Goal: Task Accomplishment & Management: Complete application form

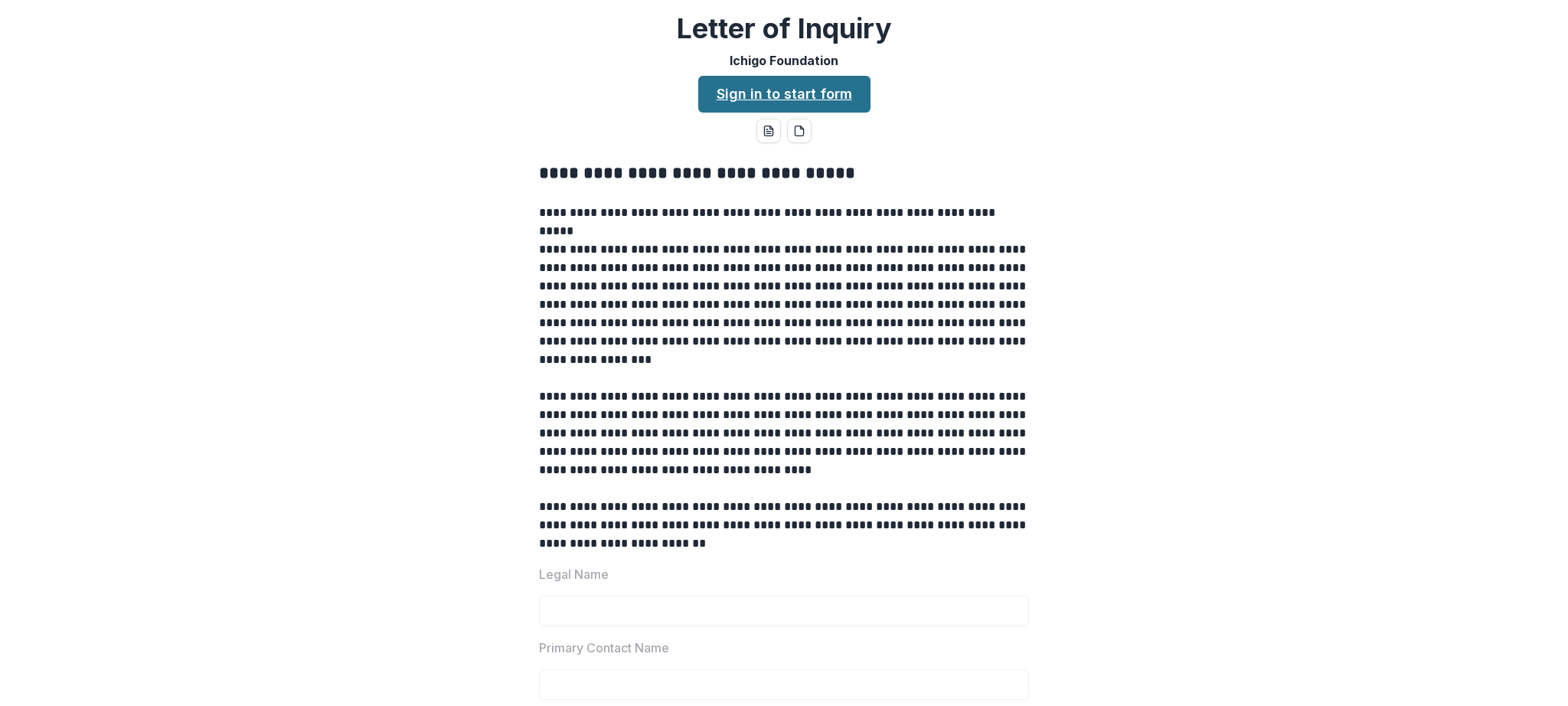
click at [731, 104] on link "Sign in to start form" at bounding box center [784, 94] width 172 height 37
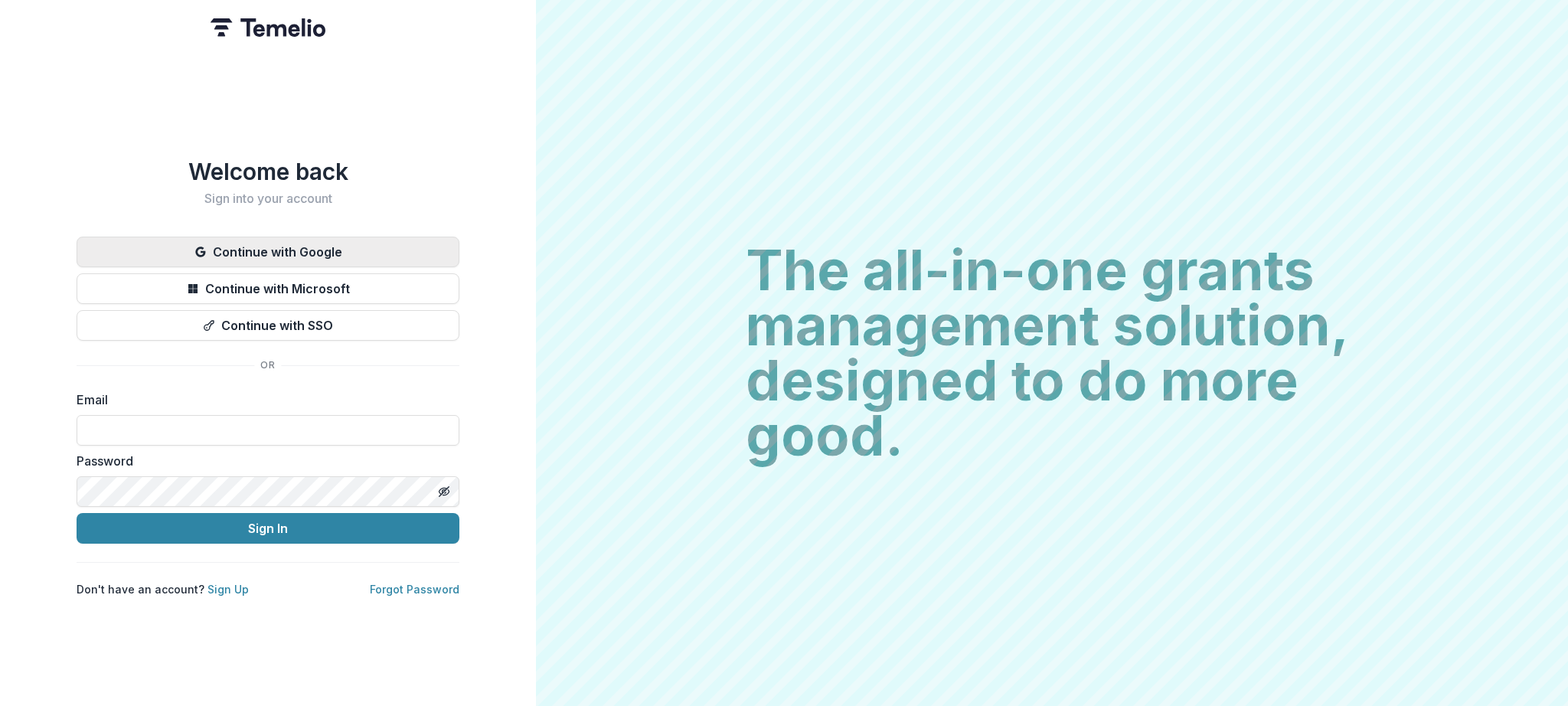
click at [270, 253] on button "Continue with Google" at bounding box center [268, 251] width 383 height 31
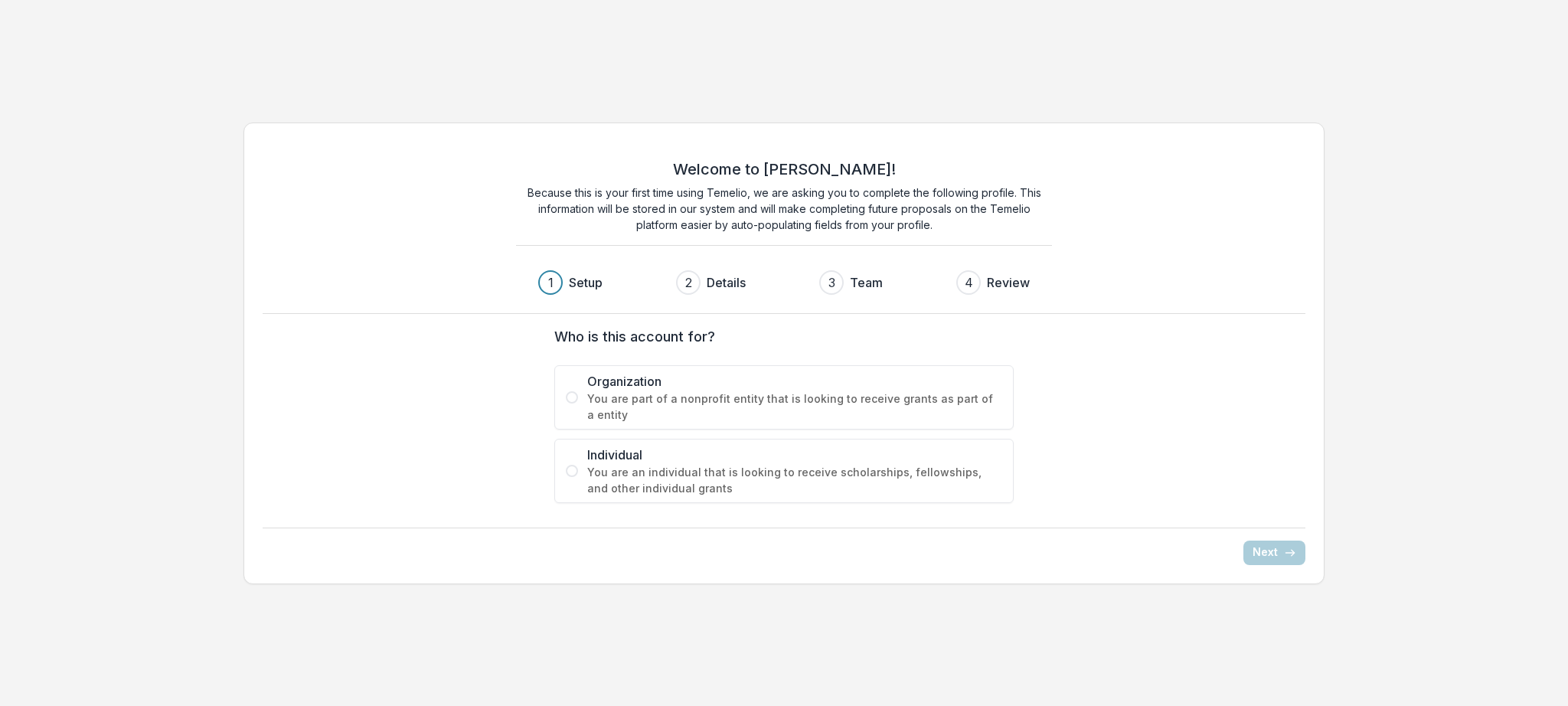
click at [801, 402] on span "You are part of a nonprofit entity that is looking to receive grants as part of…" at bounding box center [795, 406] width 415 height 32
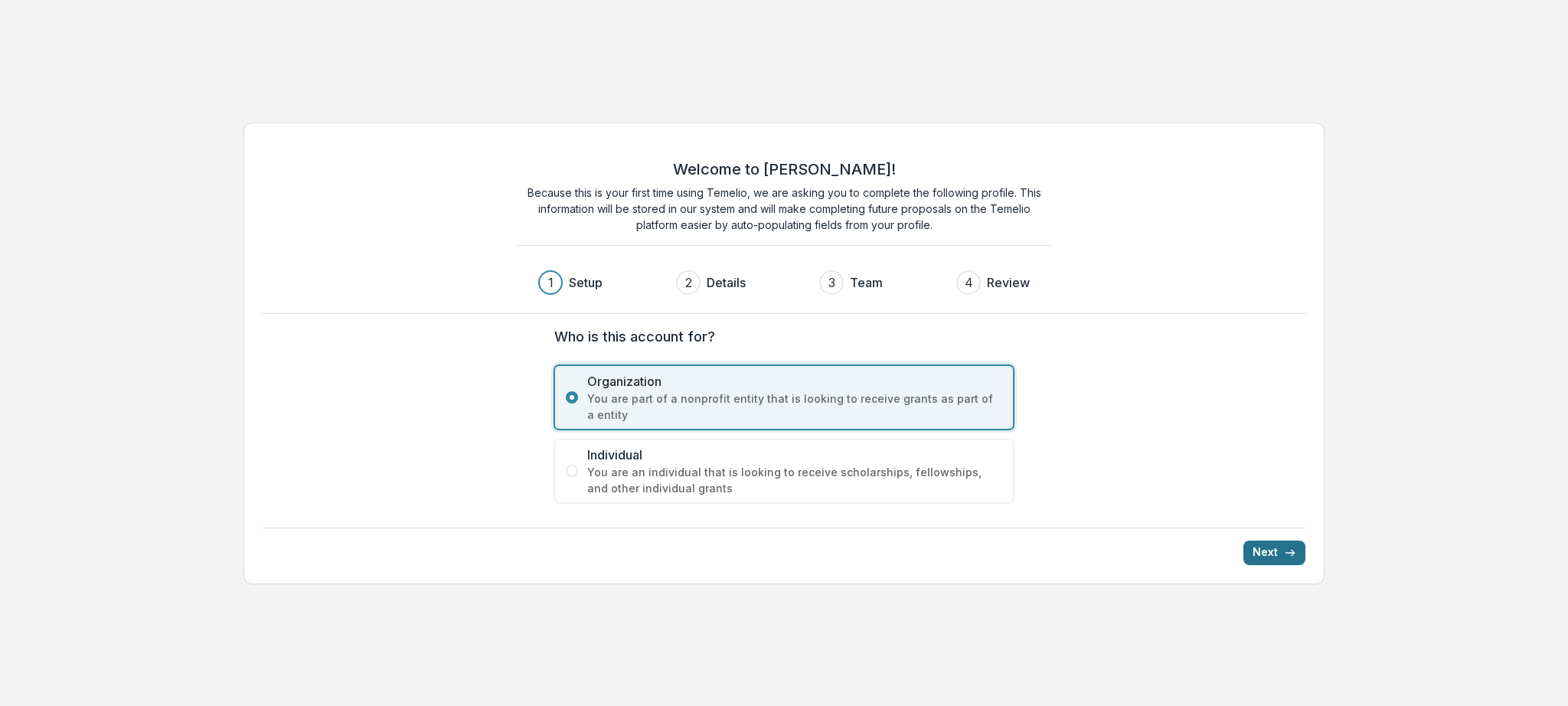
click at [1284, 549] on icon "submit" at bounding box center [1290, 552] width 13 height 13
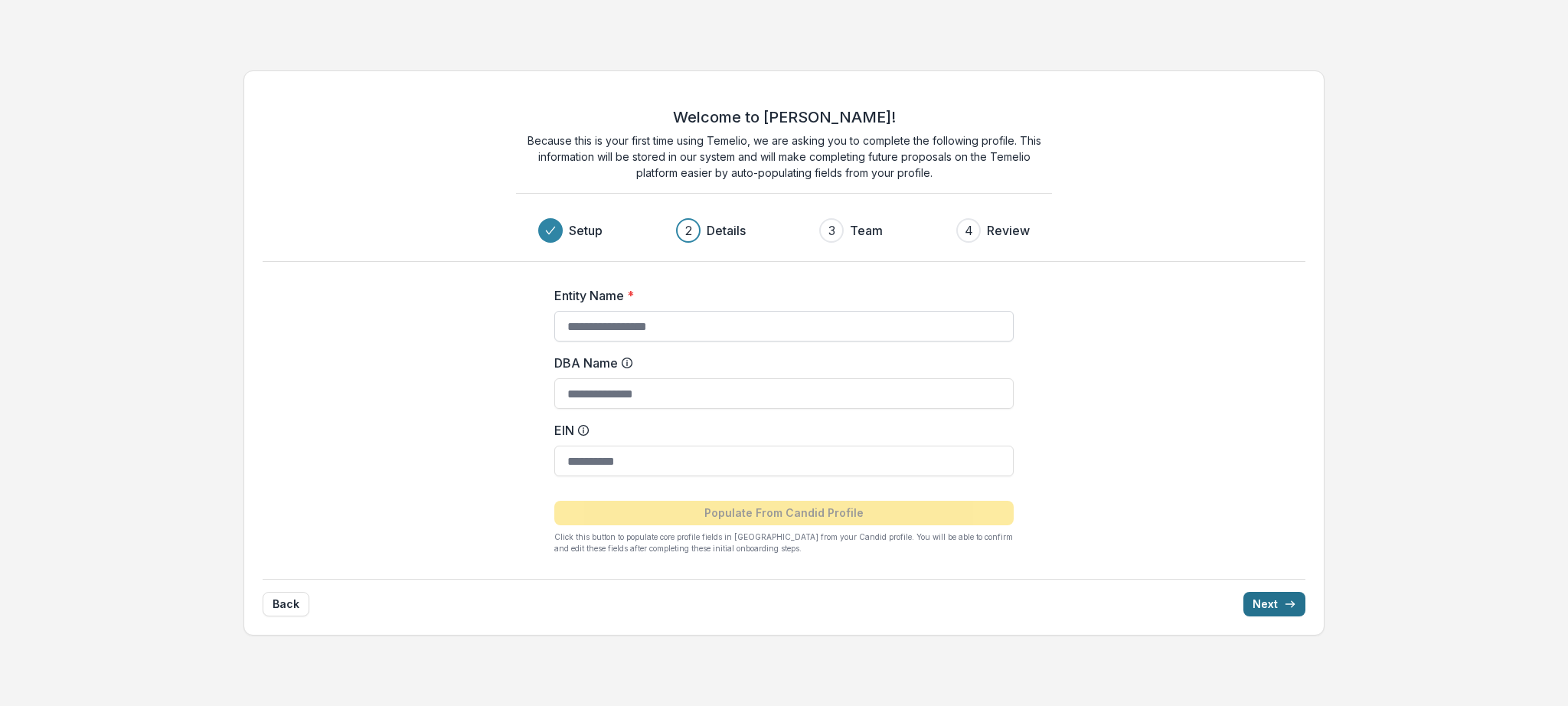
click at [641, 323] on input "Entity Name *" at bounding box center [784, 326] width 460 height 31
drag, startPoint x: 741, startPoint y: 462, endPoint x: 715, endPoint y: 429, distance: 42.0
click at [741, 461] on input "EIN" at bounding box center [784, 460] width 460 height 31
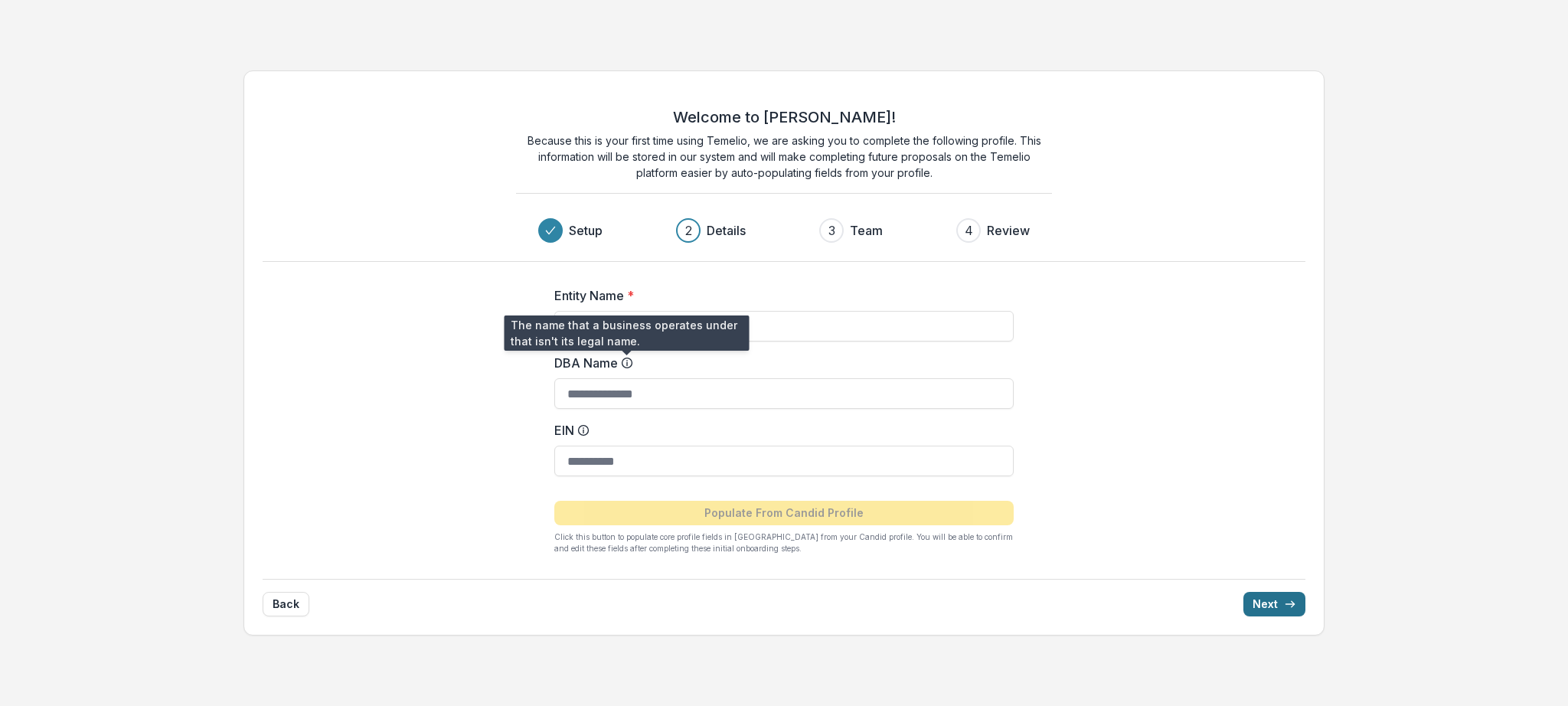
click at [628, 362] on icon at bounding box center [627, 363] width 13 height 13
click at [628, 378] on input "DBA Name" at bounding box center [784, 394] width 460 height 31
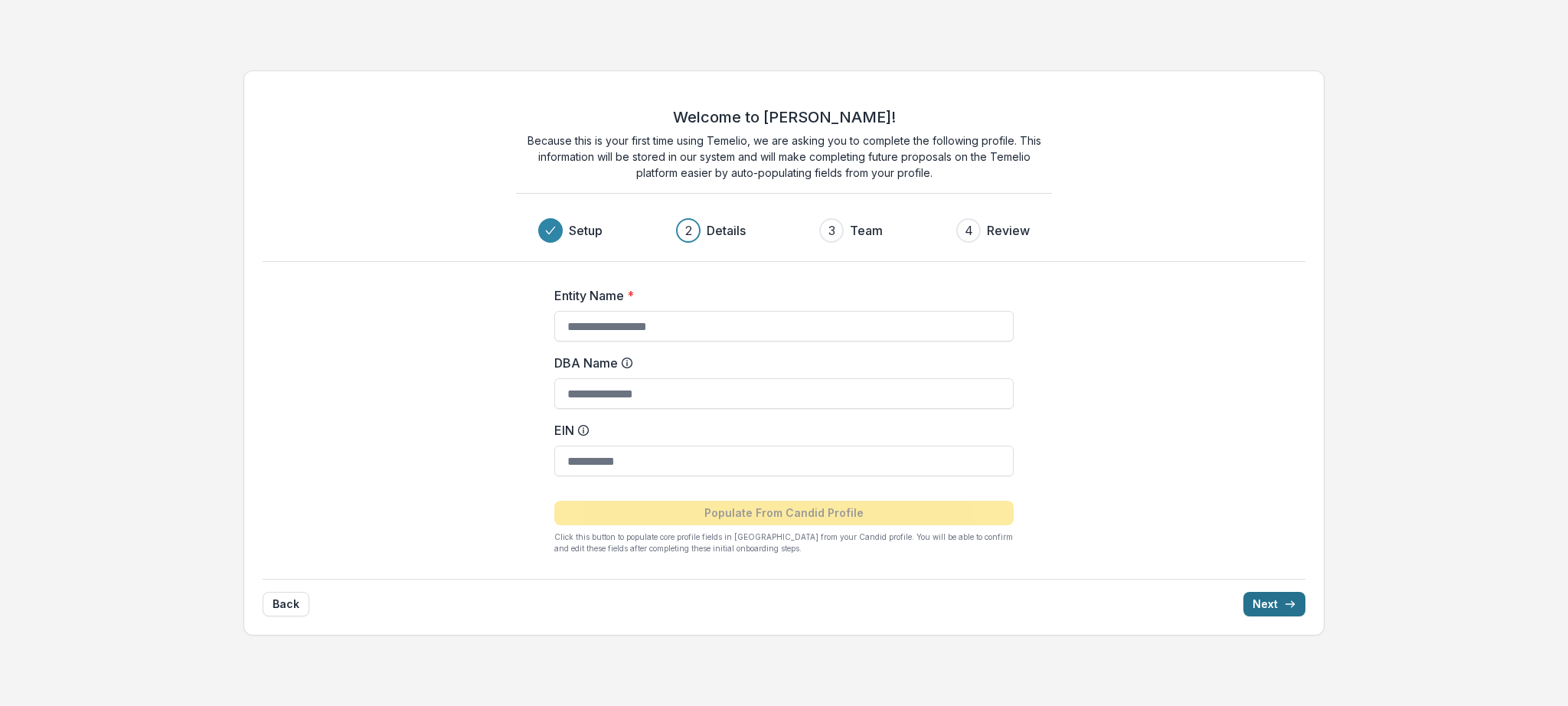
click at [628, 362] on icon at bounding box center [627, 363] width 13 height 13
click at [628, 378] on input "DBA Name" at bounding box center [784, 394] width 460 height 31
click at [558, 232] on div "Progress" at bounding box center [550, 230] width 24 height 24
click at [289, 609] on button "Back" at bounding box center [286, 603] width 47 height 24
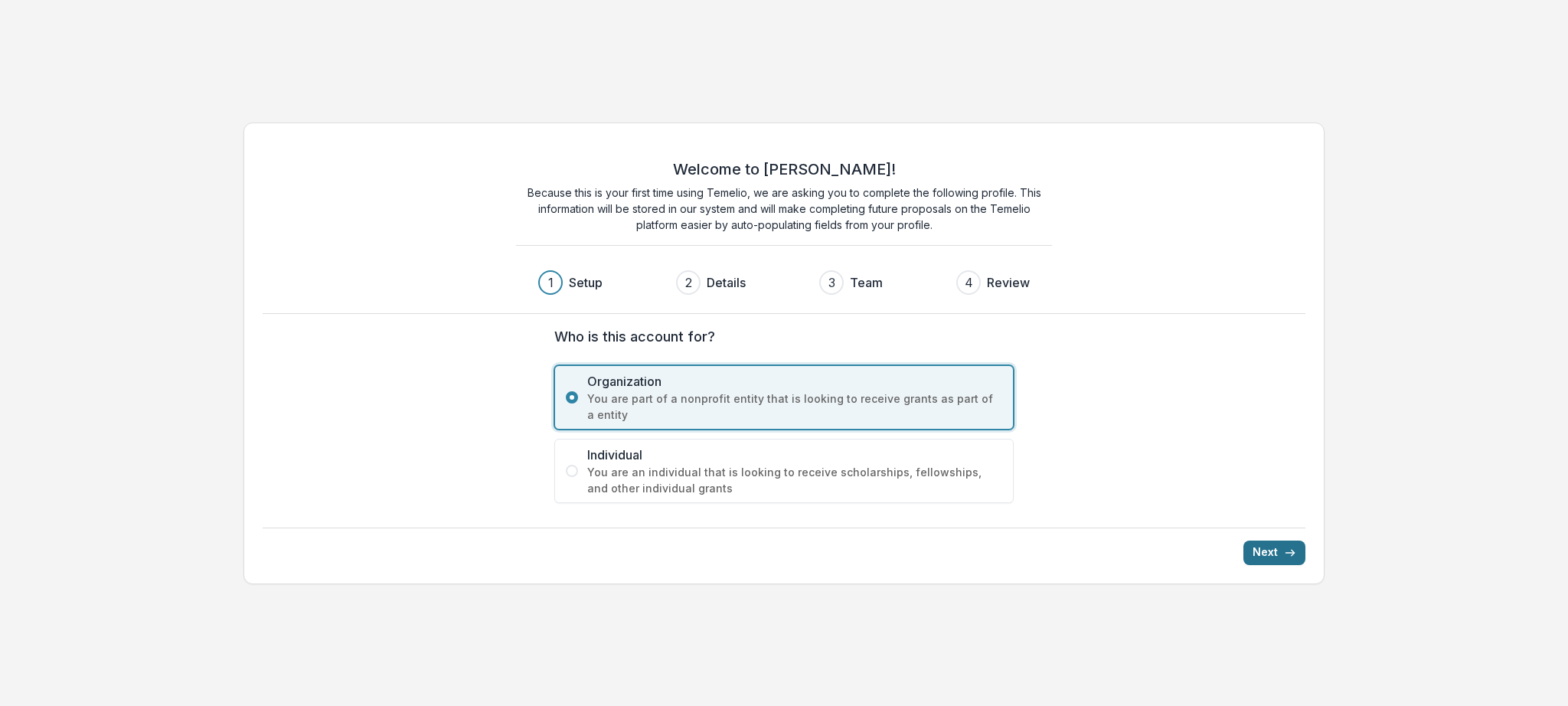
click at [680, 478] on span "You are an individual that is looking to receive scholarships, fellowships, and…" at bounding box center [795, 480] width 415 height 32
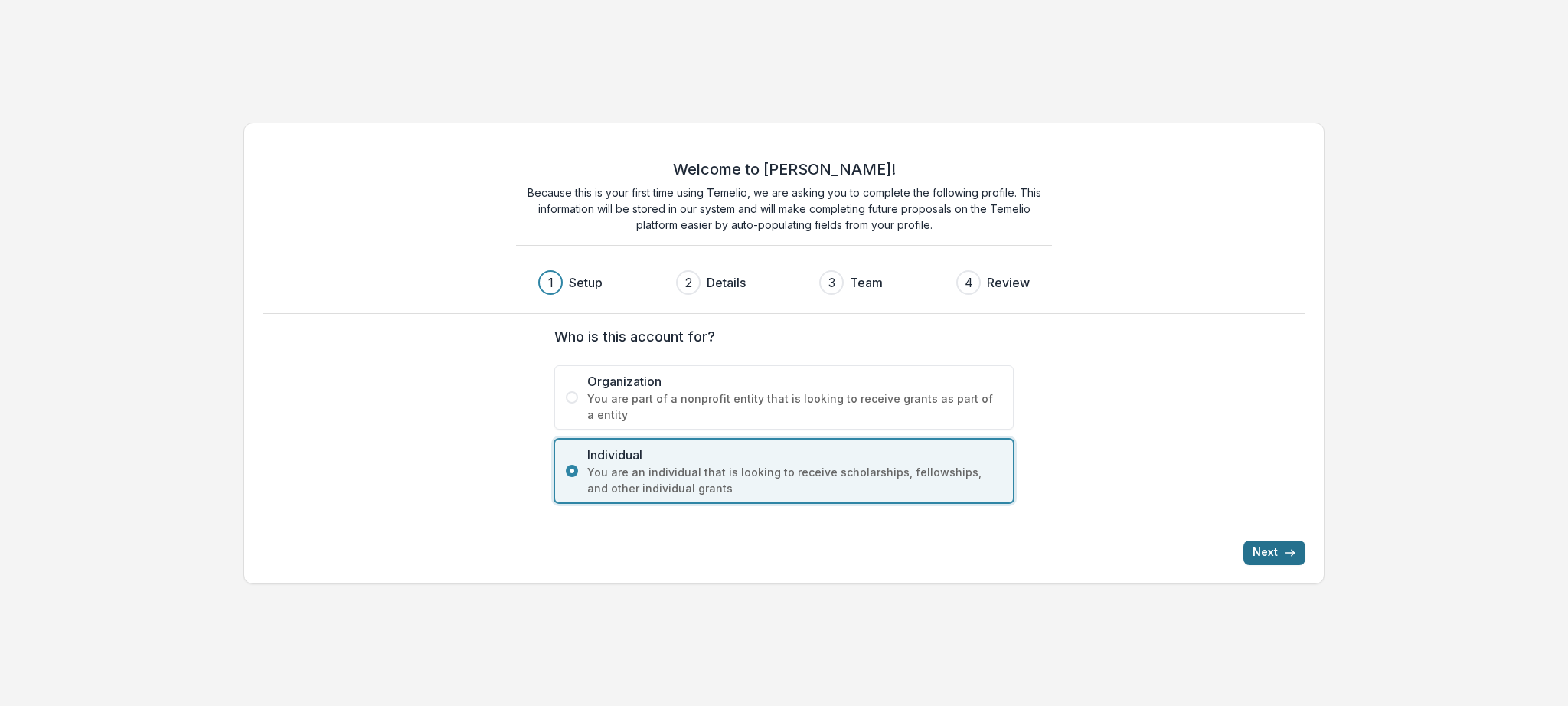
click at [1265, 551] on button "Next" at bounding box center [1275, 552] width 62 height 24
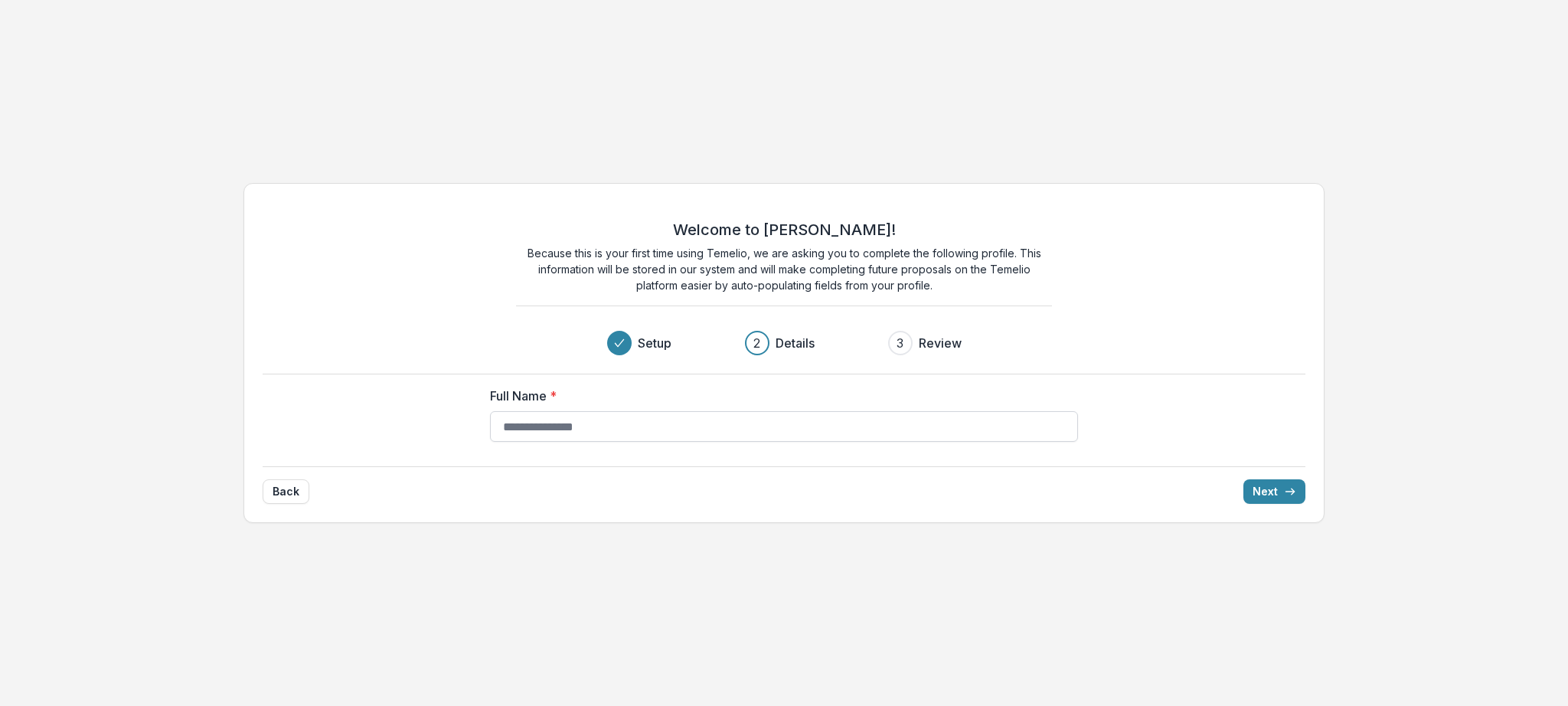
click at [797, 427] on input "Full Name *" at bounding box center [783, 426] width 588 height 31
type input "**********"
click at [1291, 491] on icon "submit" at bounding box center [1290, 491] width 13 height 13
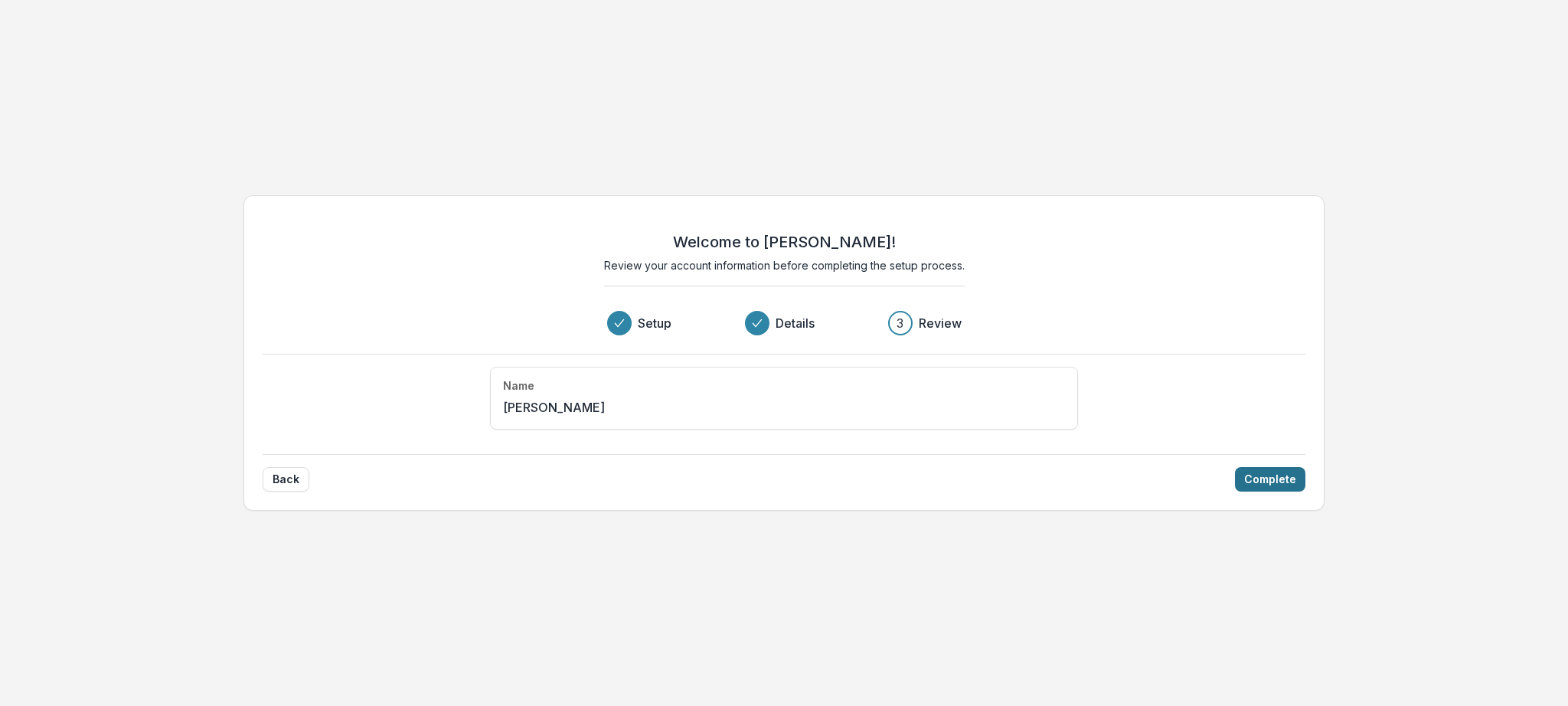
click at [1273, 478] on button "Complete" at bounding box center [1270, 479] width 70 height 24
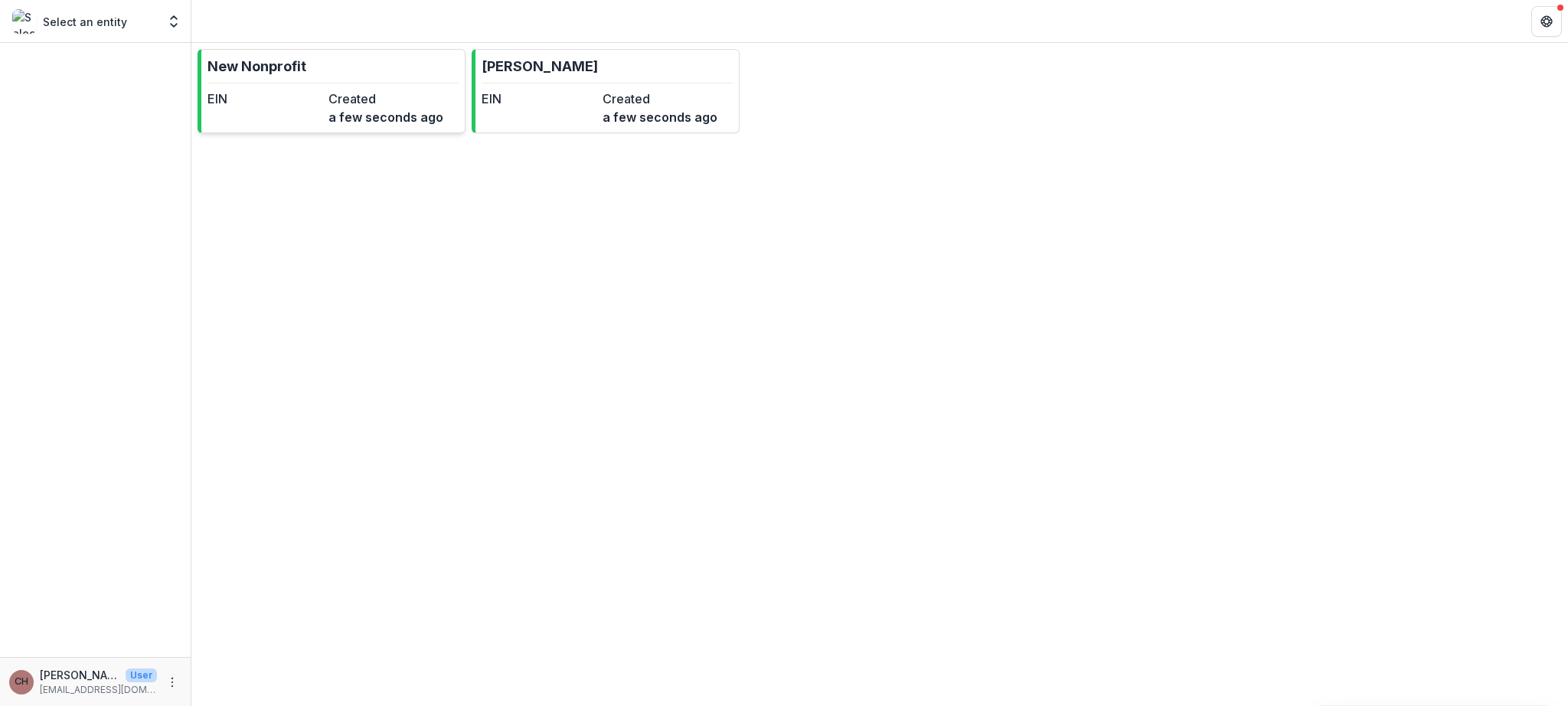
click at [414, 98] on dt "Created" at bounding box center [385, 99] width 115 height 18
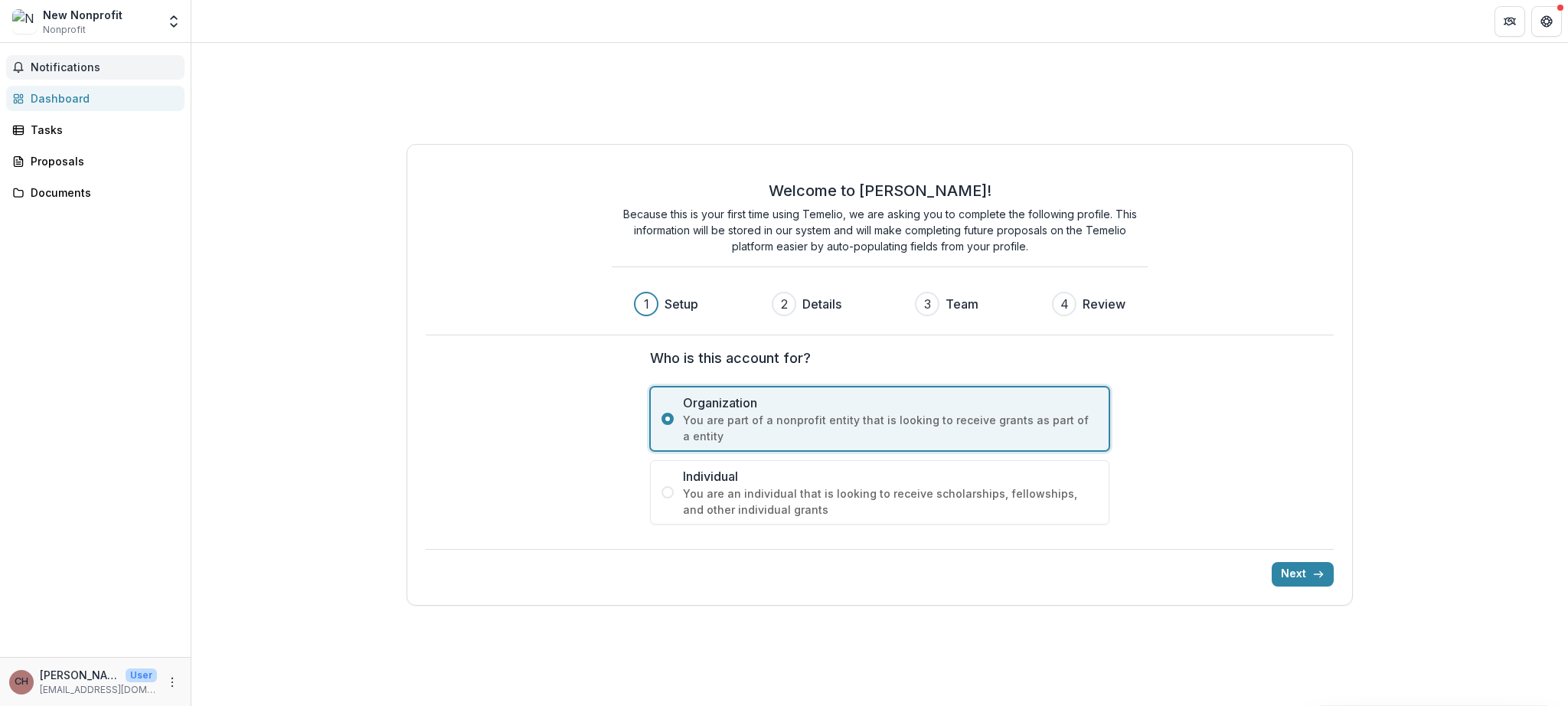
click at [91, 71] on span "Notifications" at bounding box center [104, 68] width 148 height 13
click at [115, 29] on div "New Nonprofit Nonprofit" at bounding box center [82, 22] width 79 height 30
click at [161, 23] on div "New Nonprofit Nonprofit Nonprofits New Nonprofit Casey Haughin-Scasny Team Sett…" at bounding box center [94, 21] width 178 height 31
click at [178, 20] on icon "Open entity switcher" at bounding box center [174, 21] width 15 height 15
click at [1311, 572] on button "Next" at bounding box center [1302, 573] width 62 height 24
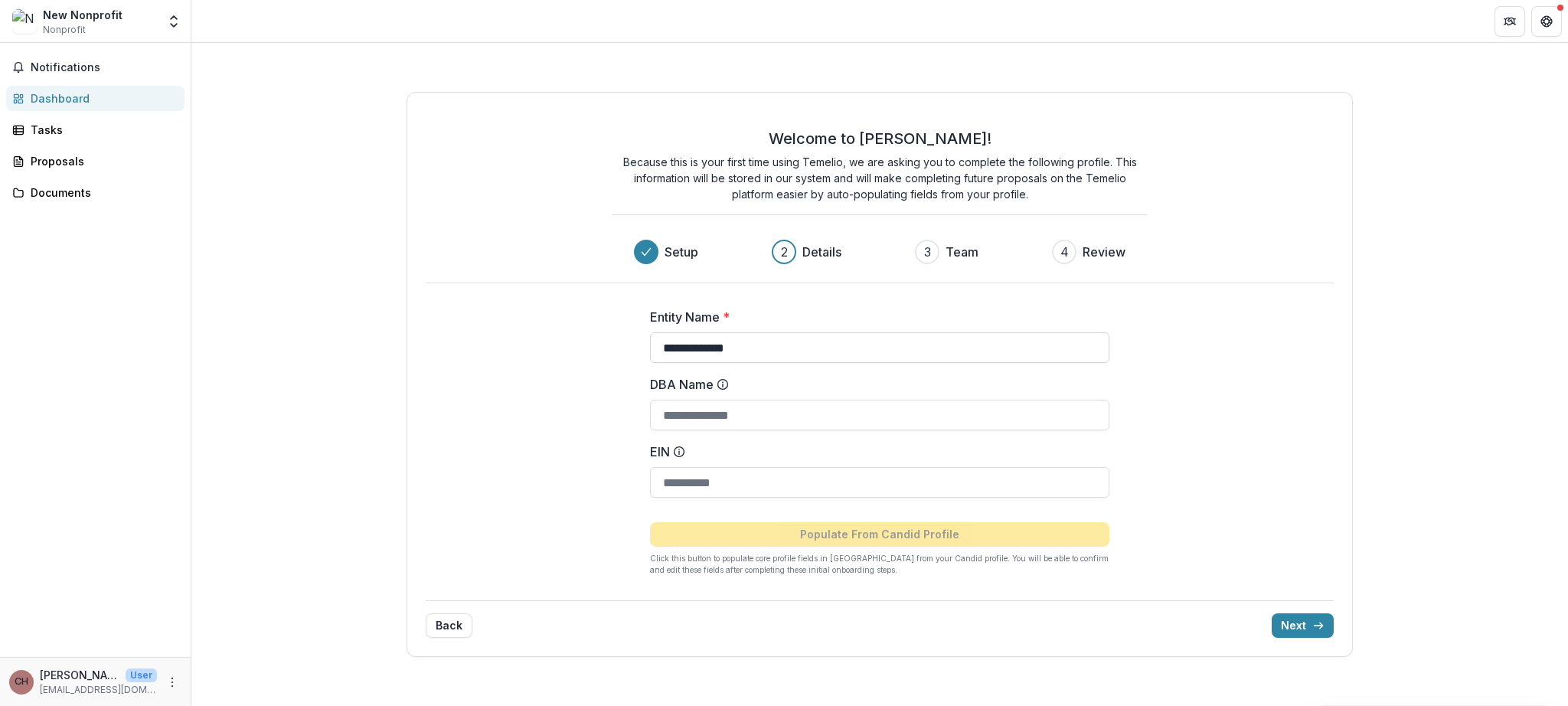
click at [821, 343] on input "**********" at bounding box center [880, 348] width 460 height 31
type input "*"
type input "**********"
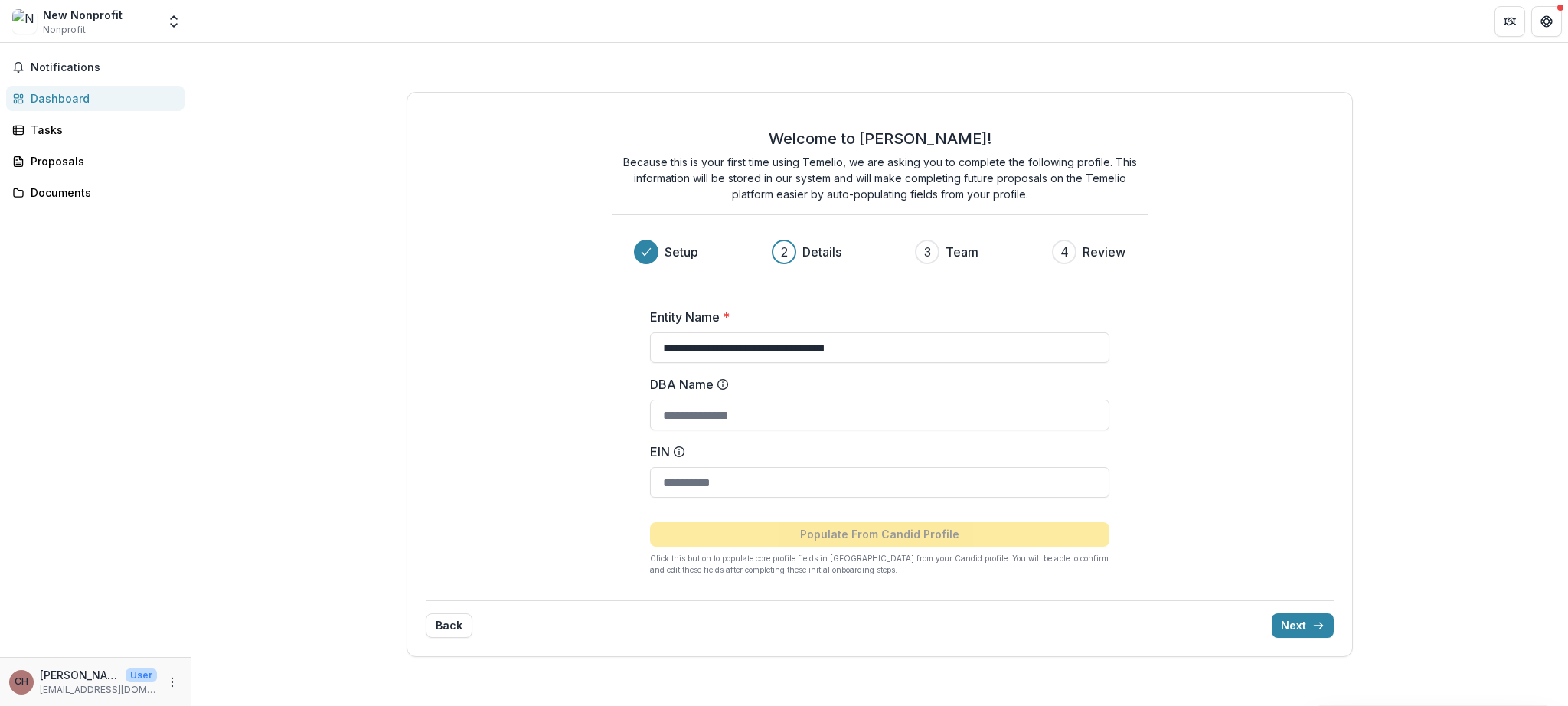
click at [1250, 389] on div "**********" at bounding box center [879, 374] width 946 height 565
click at [1301, 626] on button "Next" at bounding box center [1302, 625] width 62 height 24
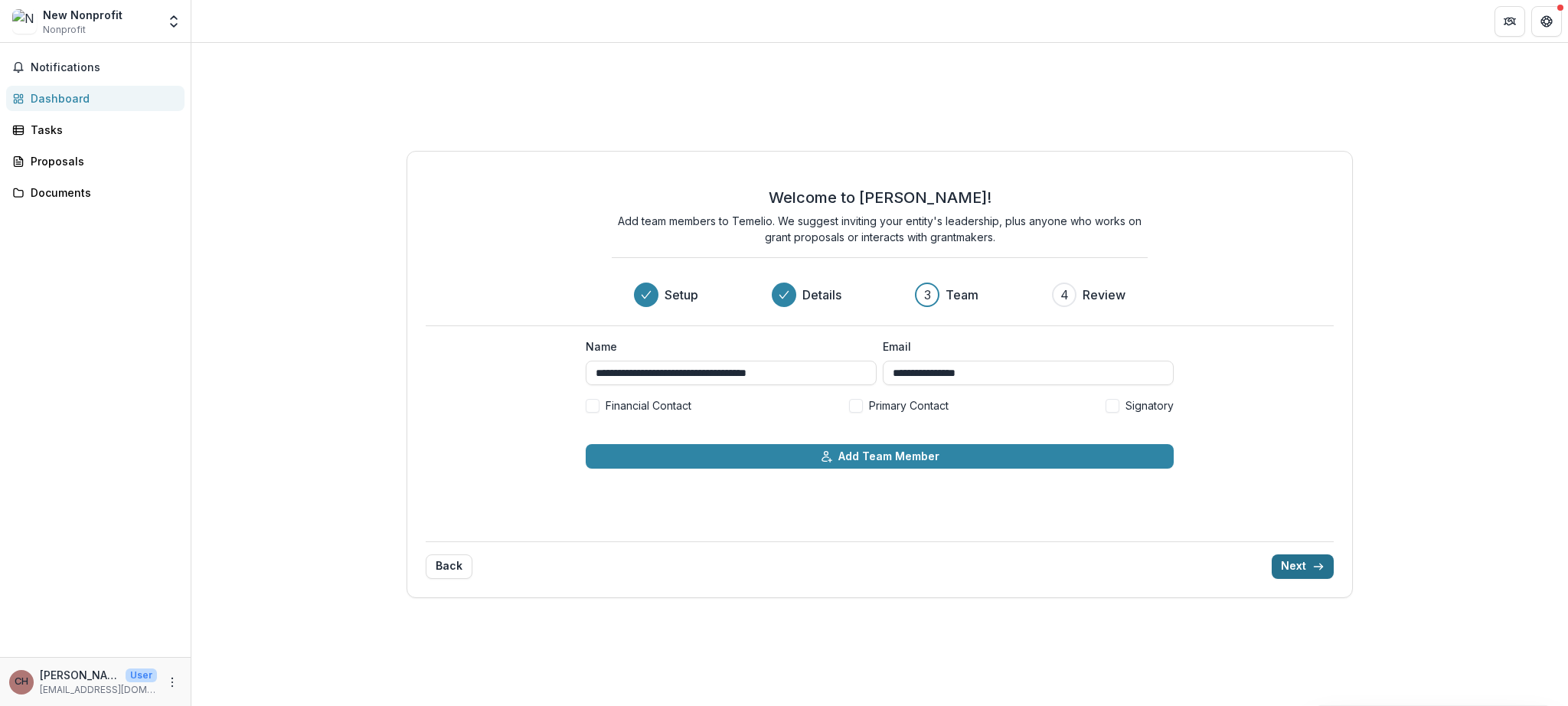
click at [1307, 567] on button "Next" at bounding box center [1302, 566] width 62 height 24
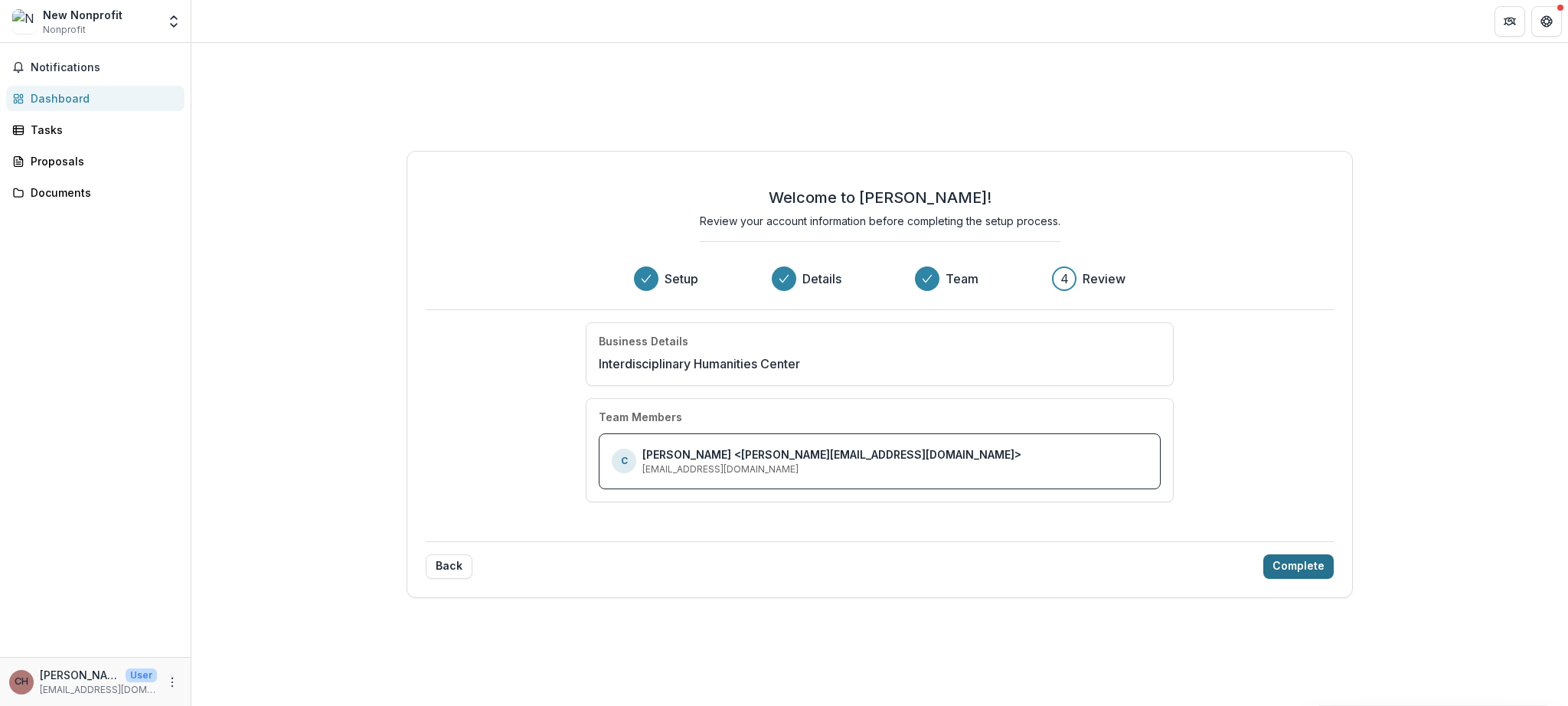
click at [1307, 567] on button "Complete" at bounding box center [1298, 566] width 70 height 24
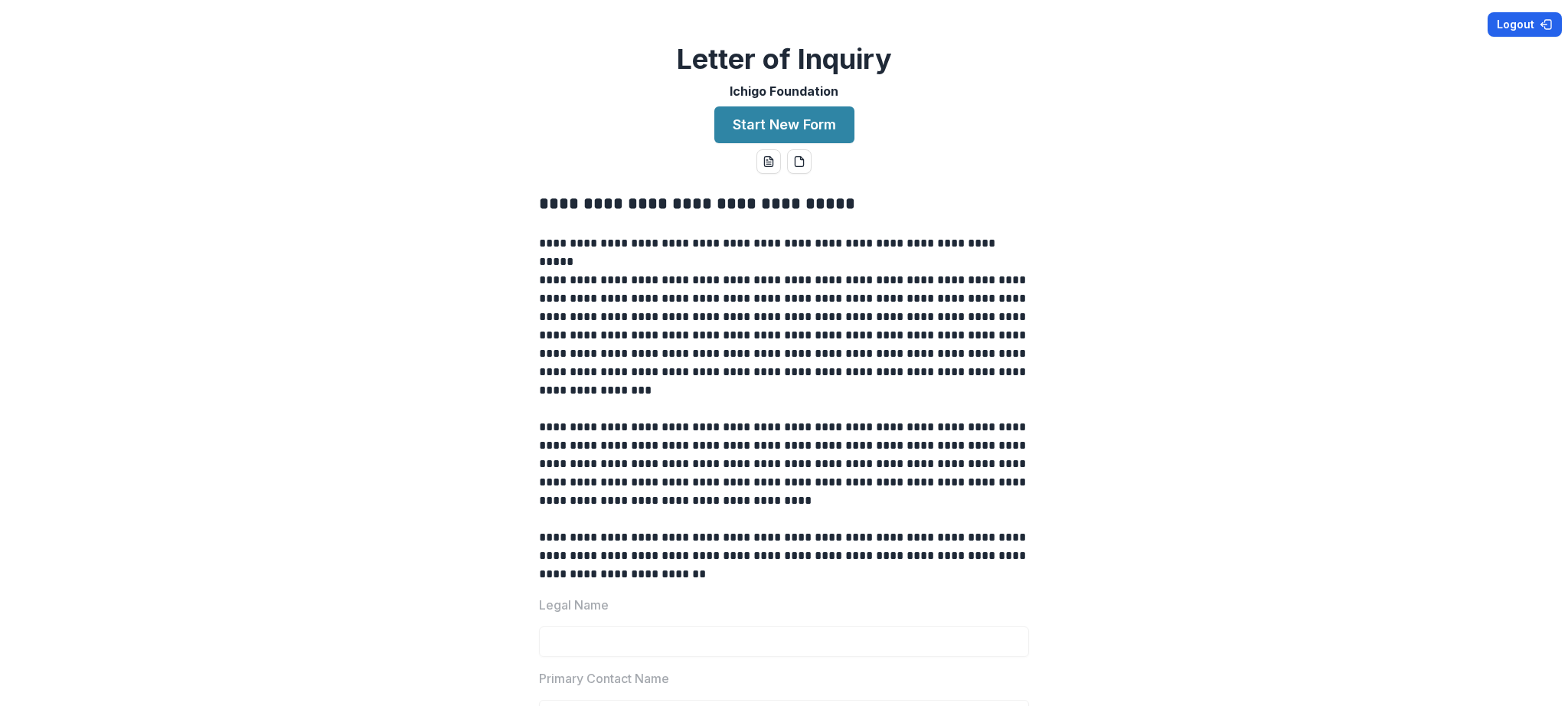
click at [1526, 29] on button "Logout" at bounding box center [1525, 24] width 74 height 24
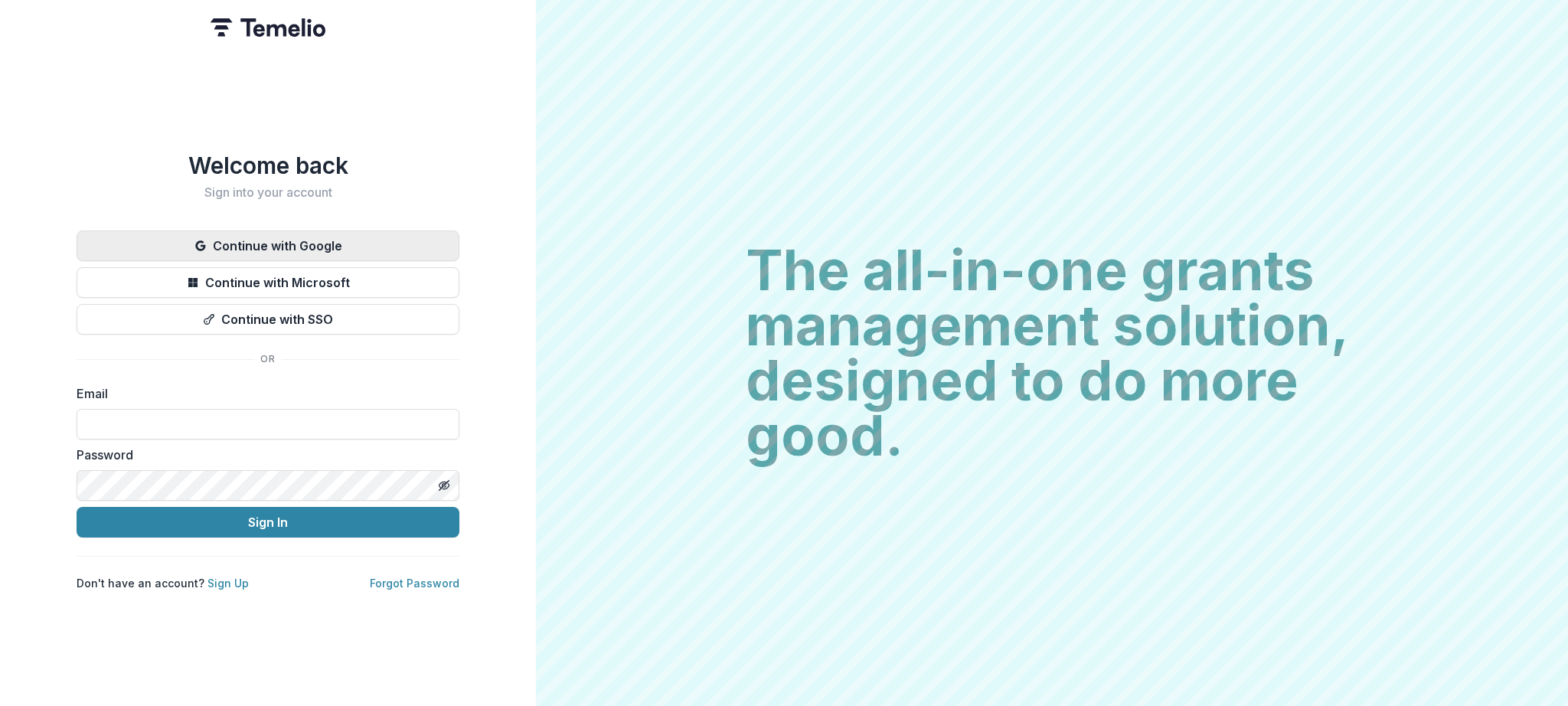
click at [226, 237] on button "Continue with Google" at bounding box center [268, 246] width 383 height 31
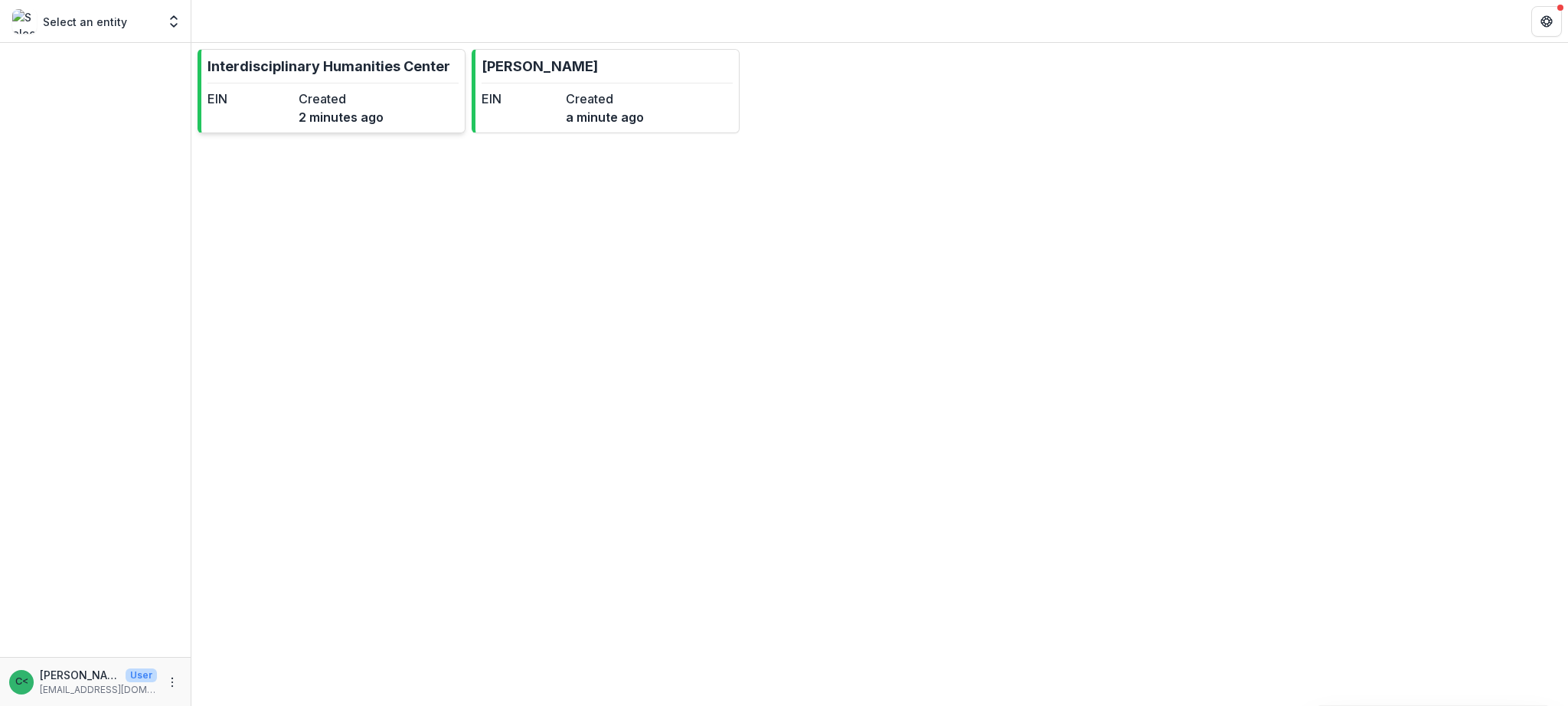
click at [355, 97] on dt "Created" at bounding box center [341, 99] width 85 height 18
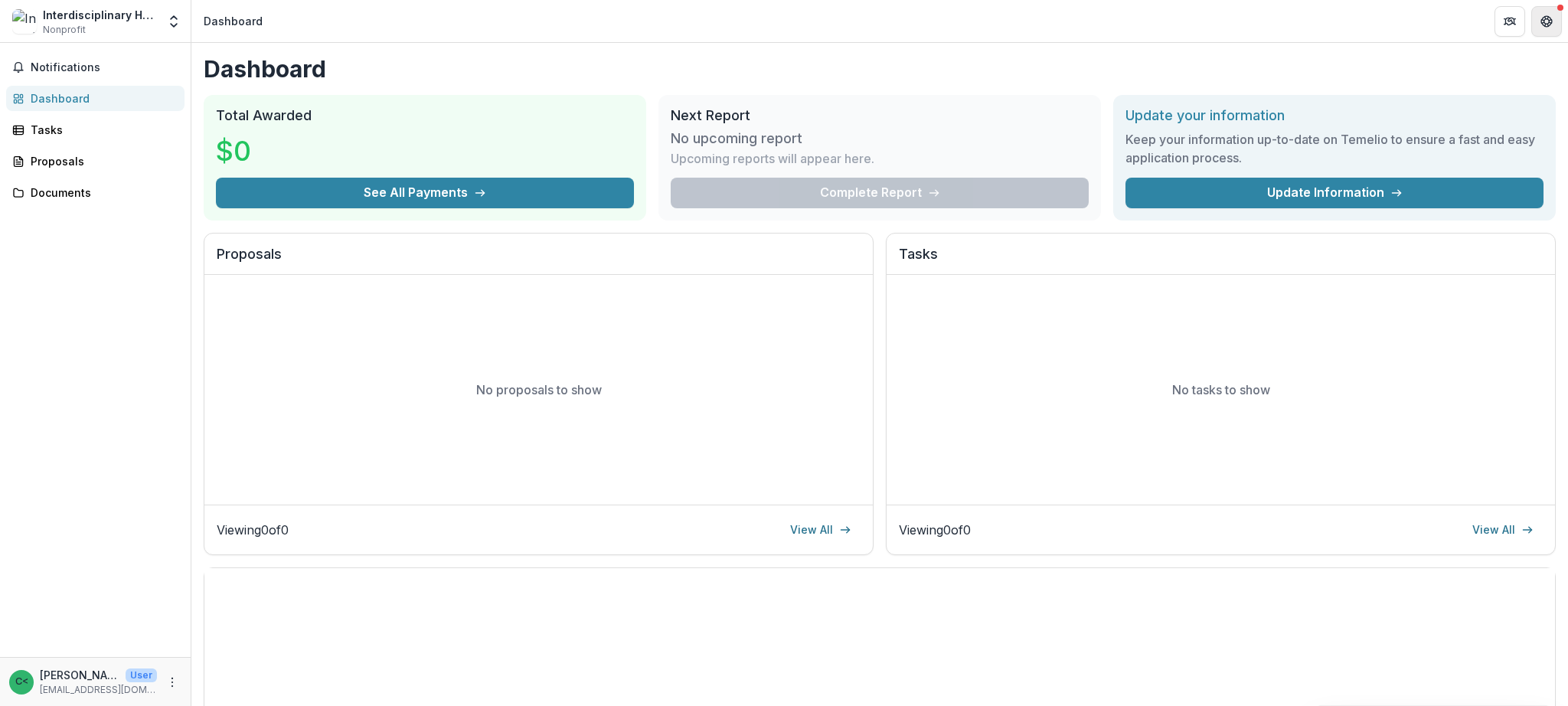
click at [1555, 22] on button "Get Help" at bounding box center [1546, 21] width 31 height 31
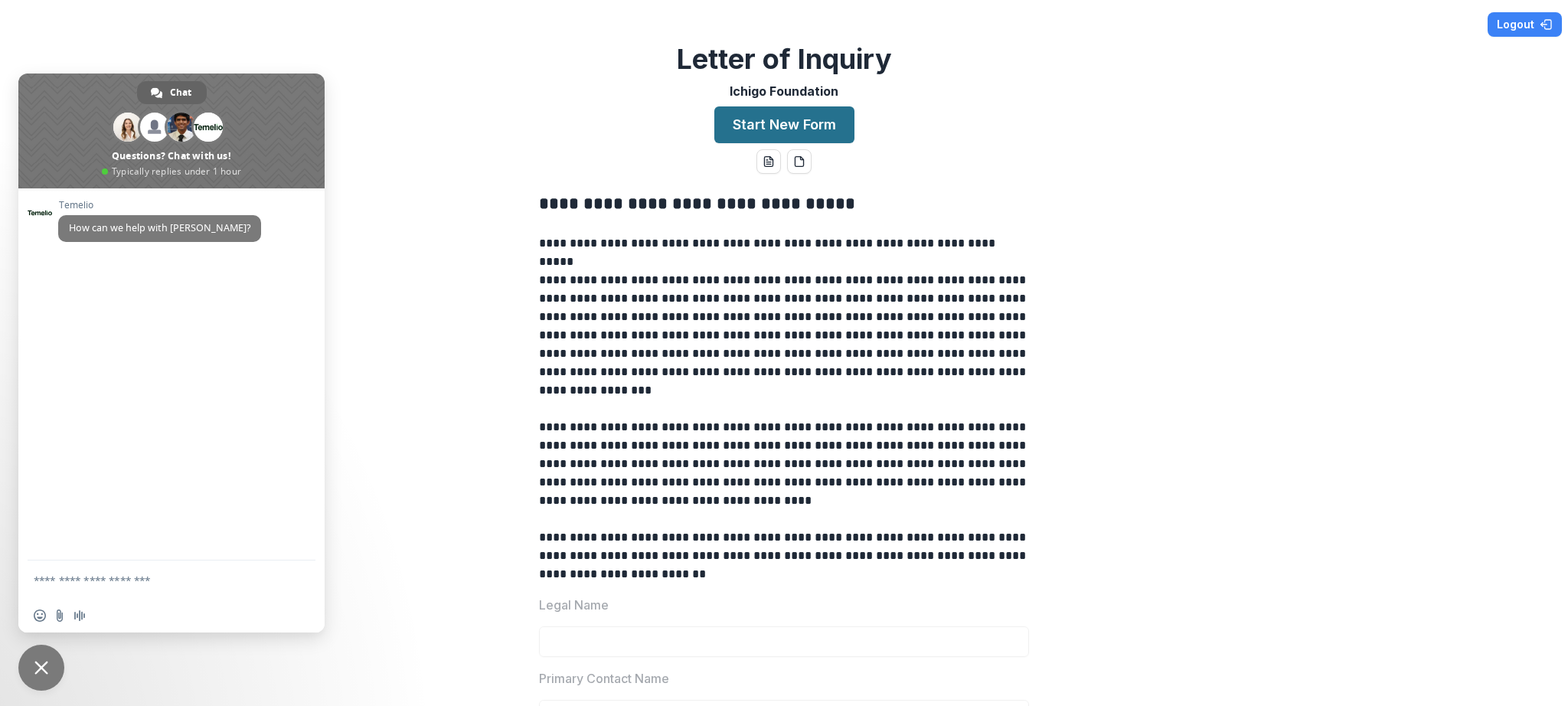
click at [750, 131] on button "Start New Form" at bounding box center [785, 124] width 140 height 37
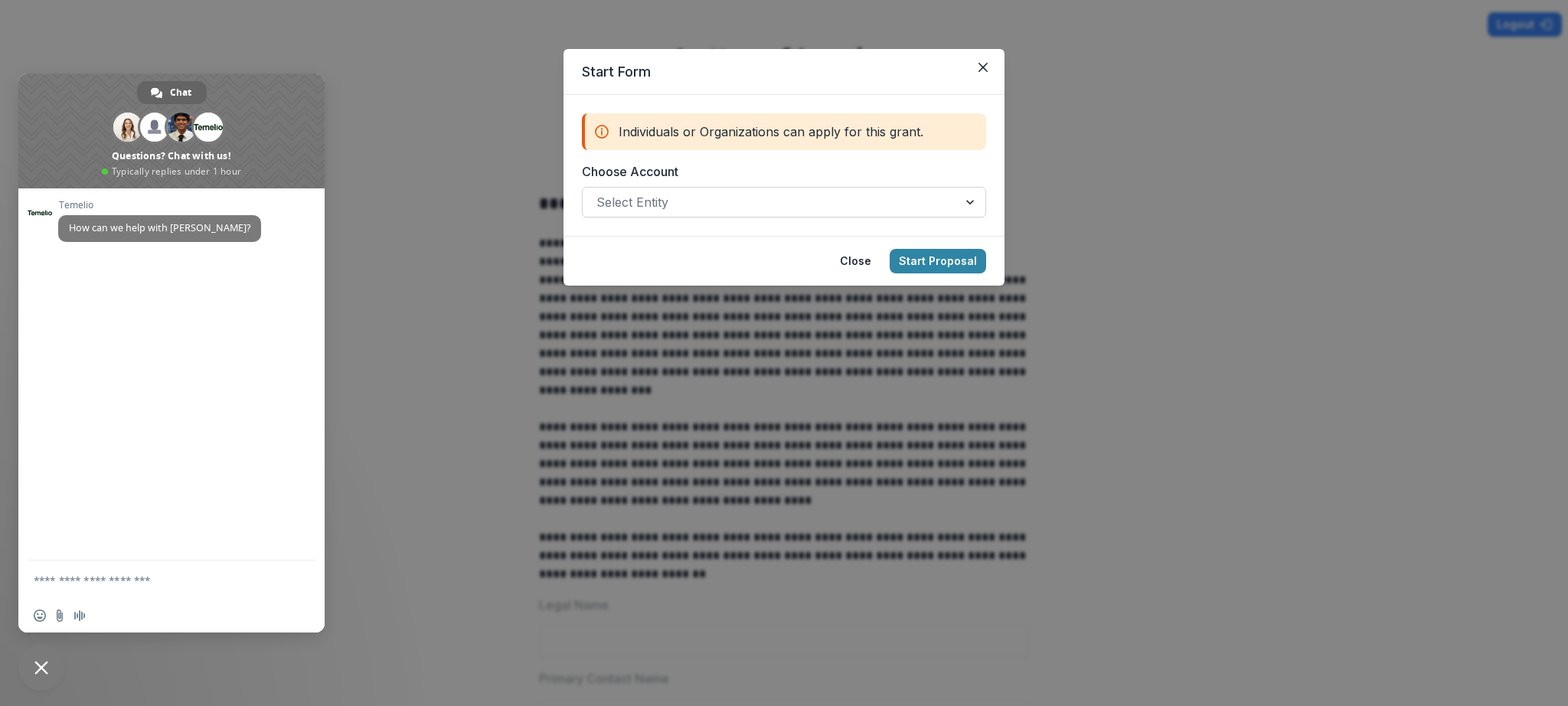
click at [723, 202] on div at bounding box center [771, 202] width 348 height 22
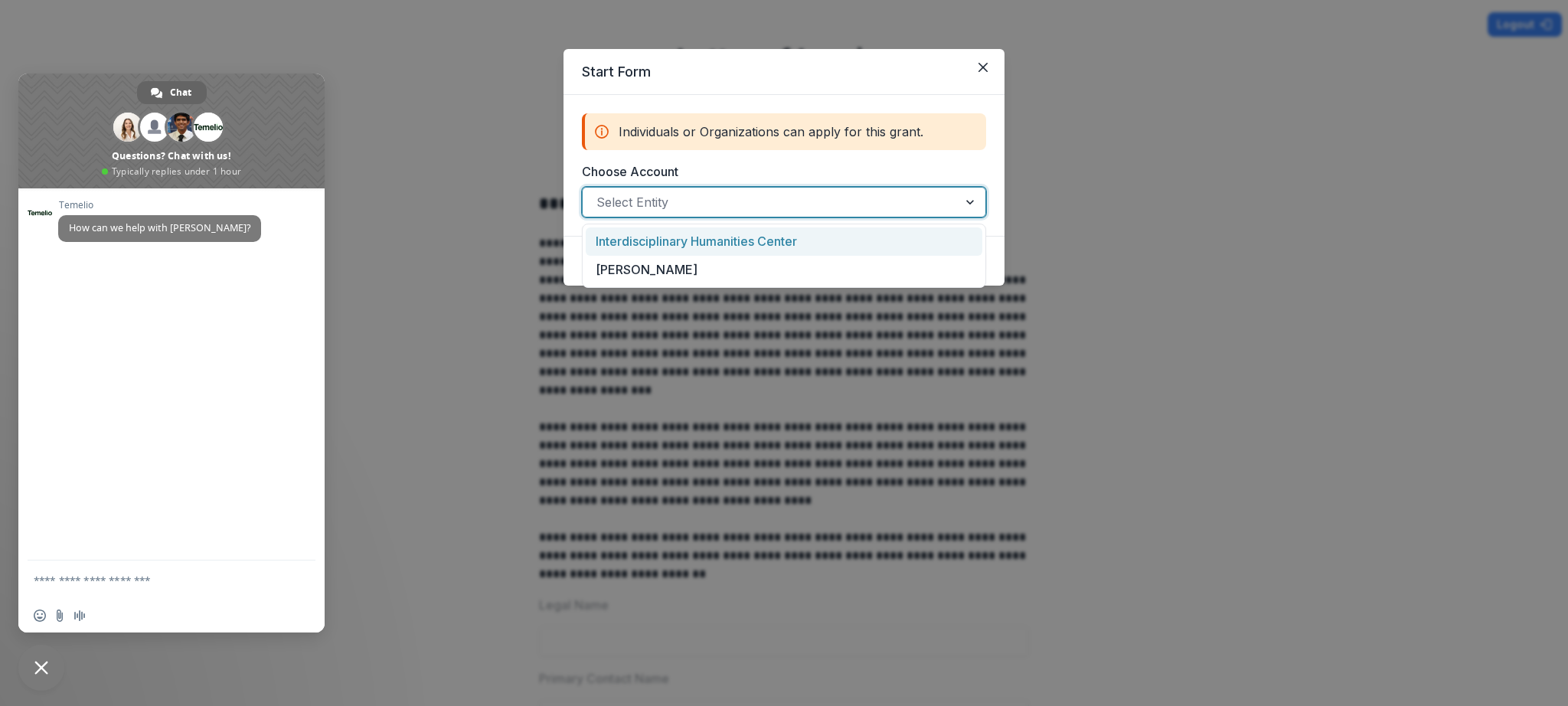
click at [728, 235] on div "Interdisciplinary Humanities Center" at bounding box center [784, 241] width 396 height 28
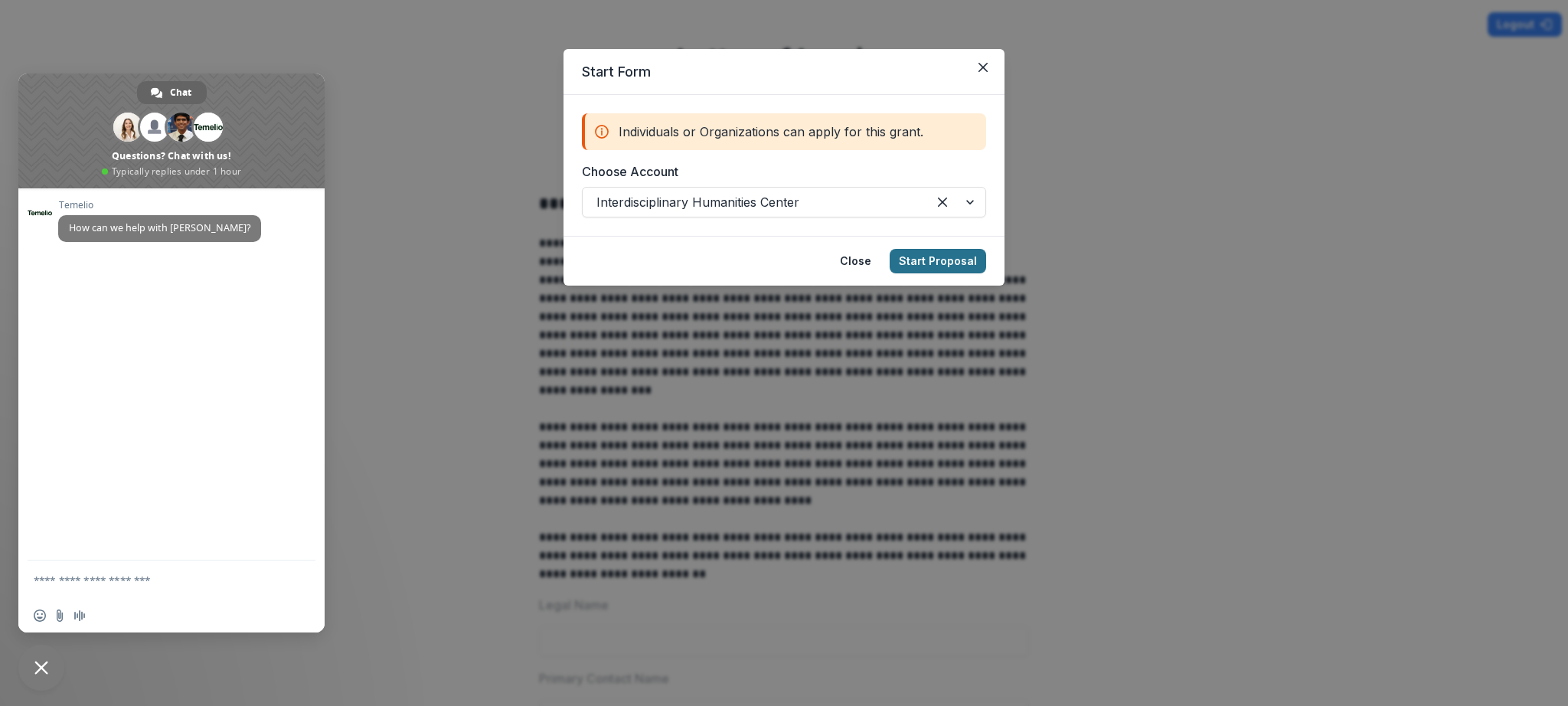
click at [955, 260] on button "Start Proposal" at bounding box center [937, 261] width 96 height 24
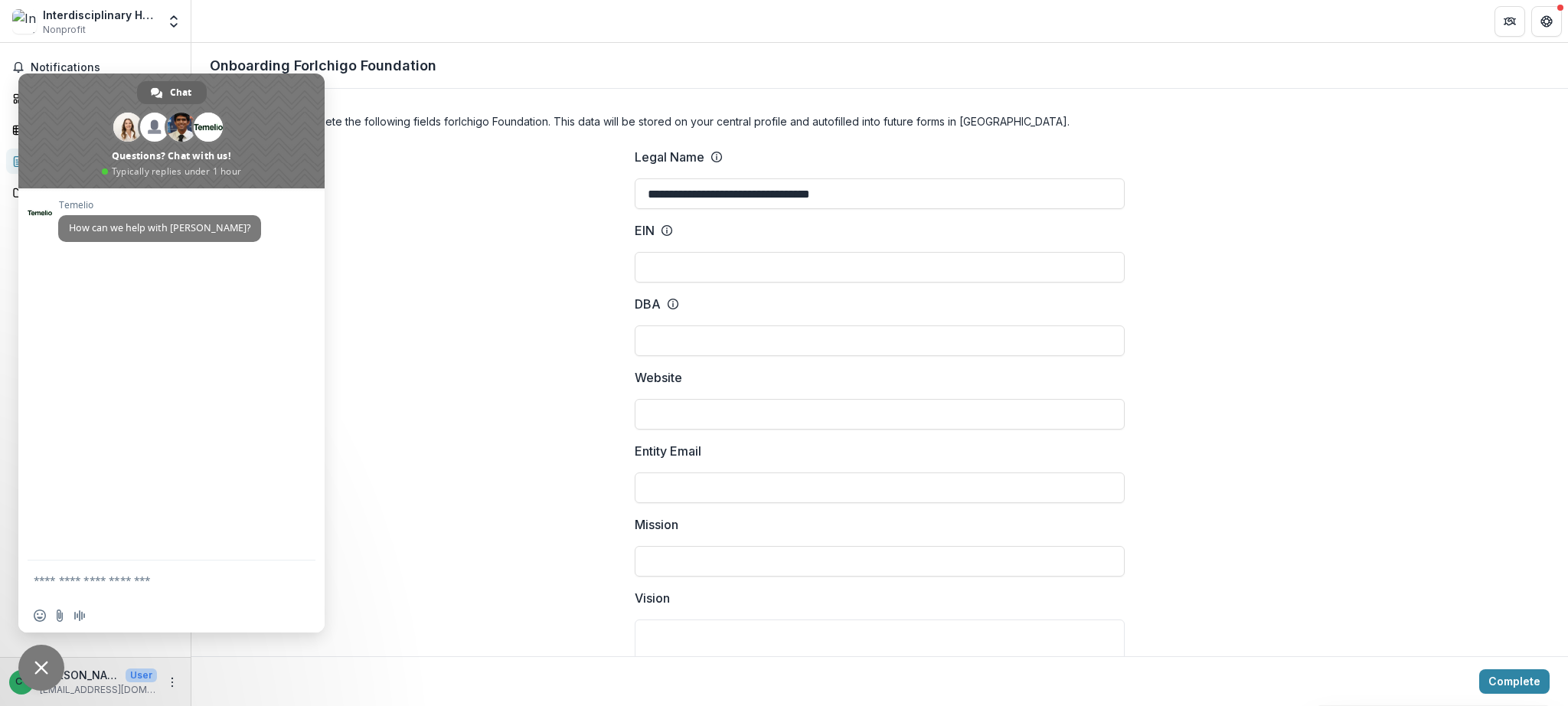
click at [47, 670] on span "Close chat" at bounding box center [41, 668] width 13 height 13
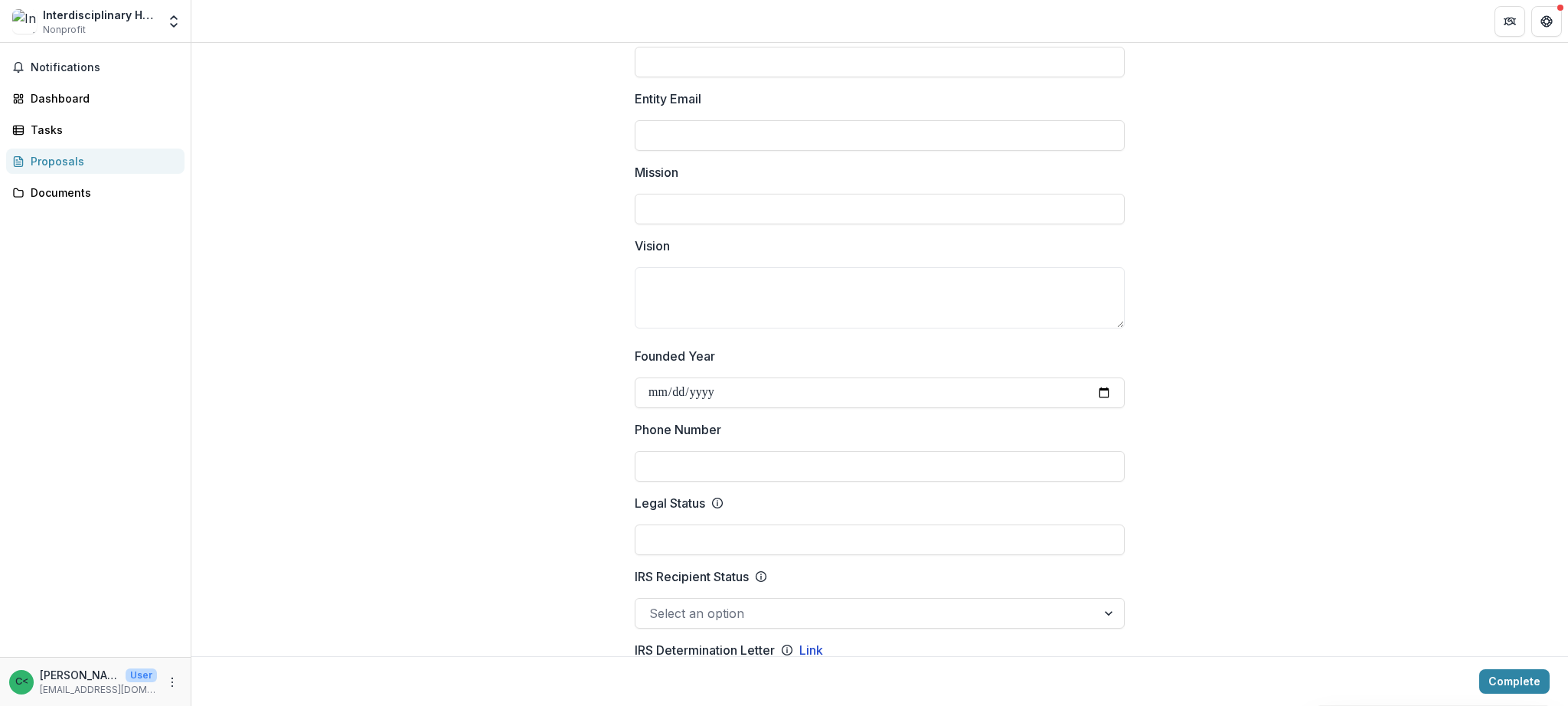
scroll to position [355, 0]
click at [726, 131] on input "Entity Email" at bounding box center [879, 132] width 490 height 31
click at [725, 210] on input "Mission" at bounding box center [879, 206] width 490 height 31
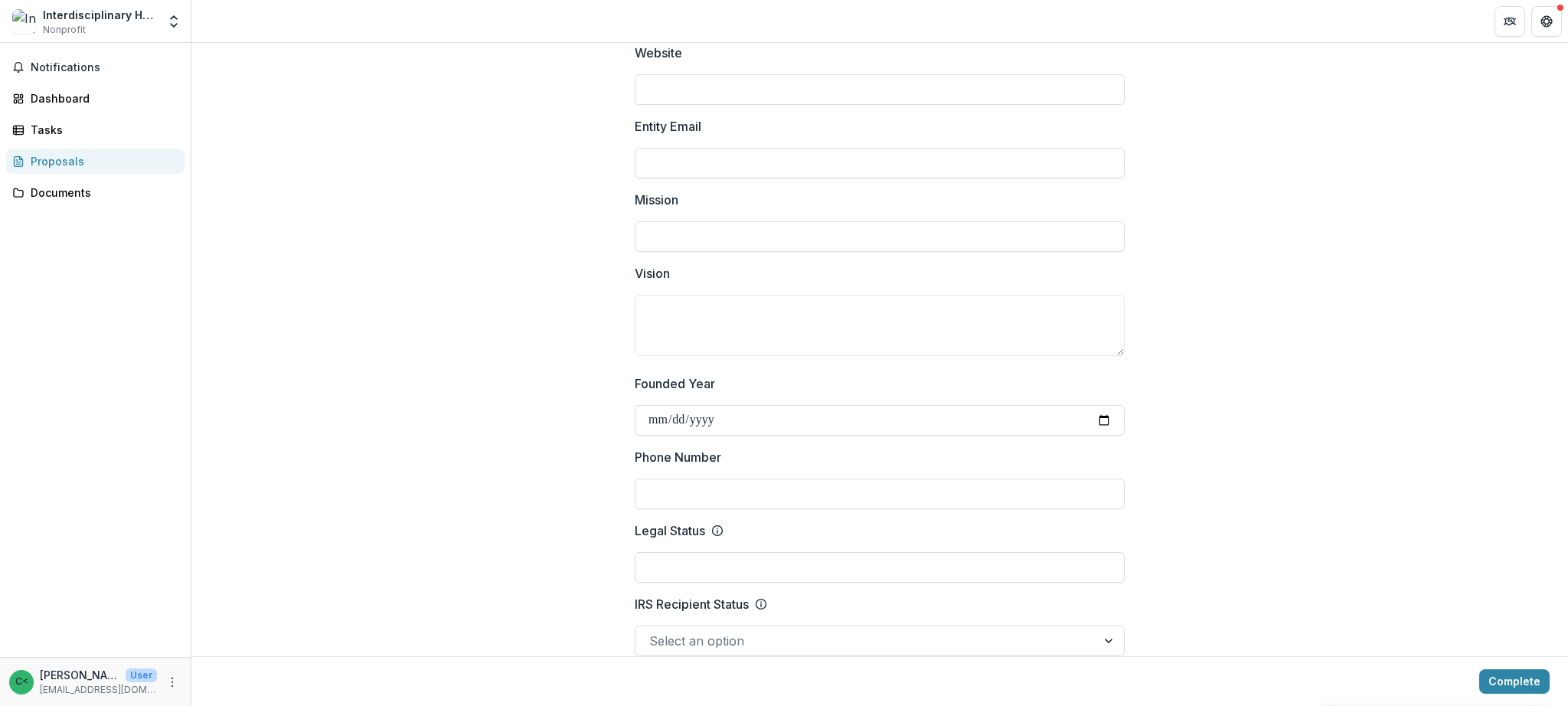
scroll to position [325, 0]
click at [776, 331] on textarea "Vision" at bounding box center [879, 324] width 490 height 61
click at [714, 160] on input "Entity Email" at bounding box center [879, 162] width 490 height 31
click at [728, 249] on input "Mission" at bounding box center [879, 236] width 490 height 31
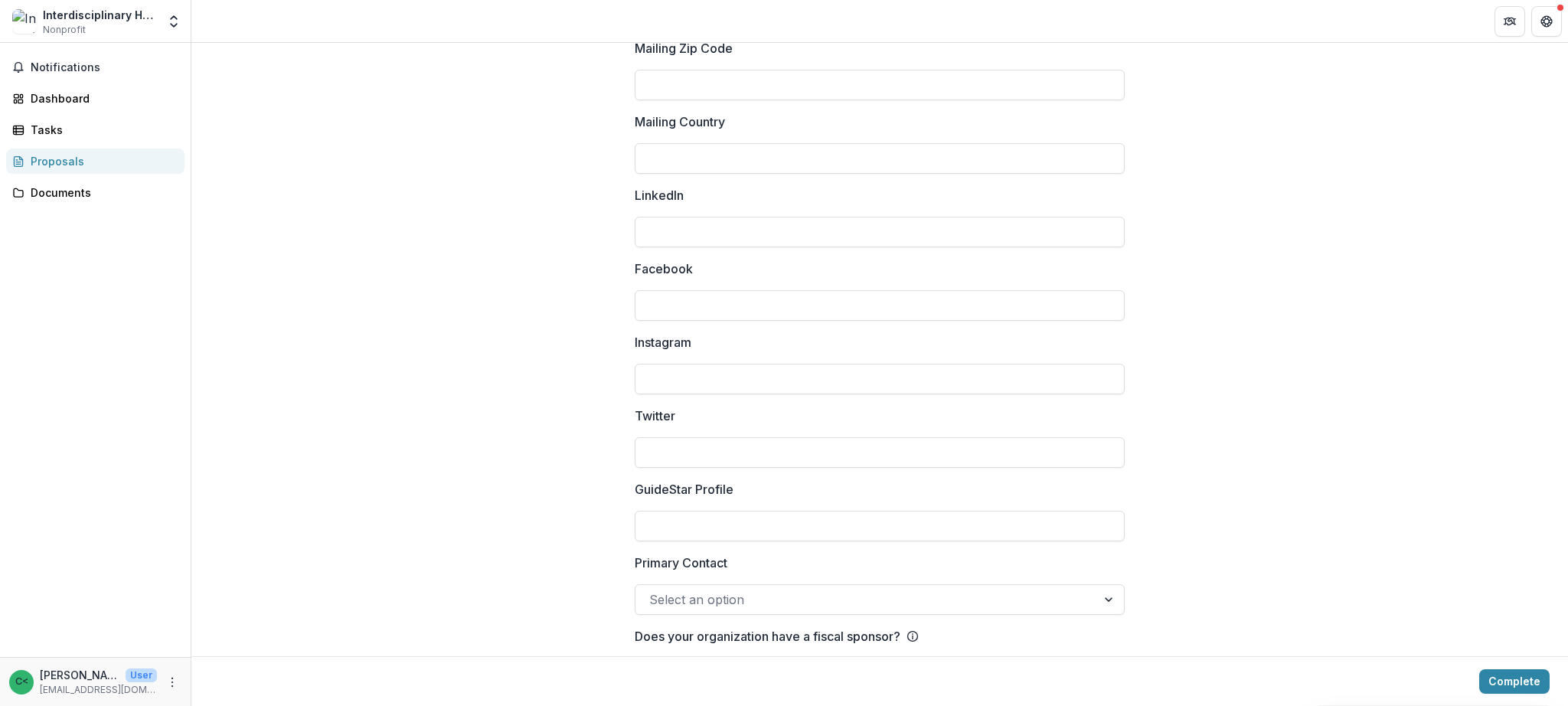
scroll to position [1979, 0]
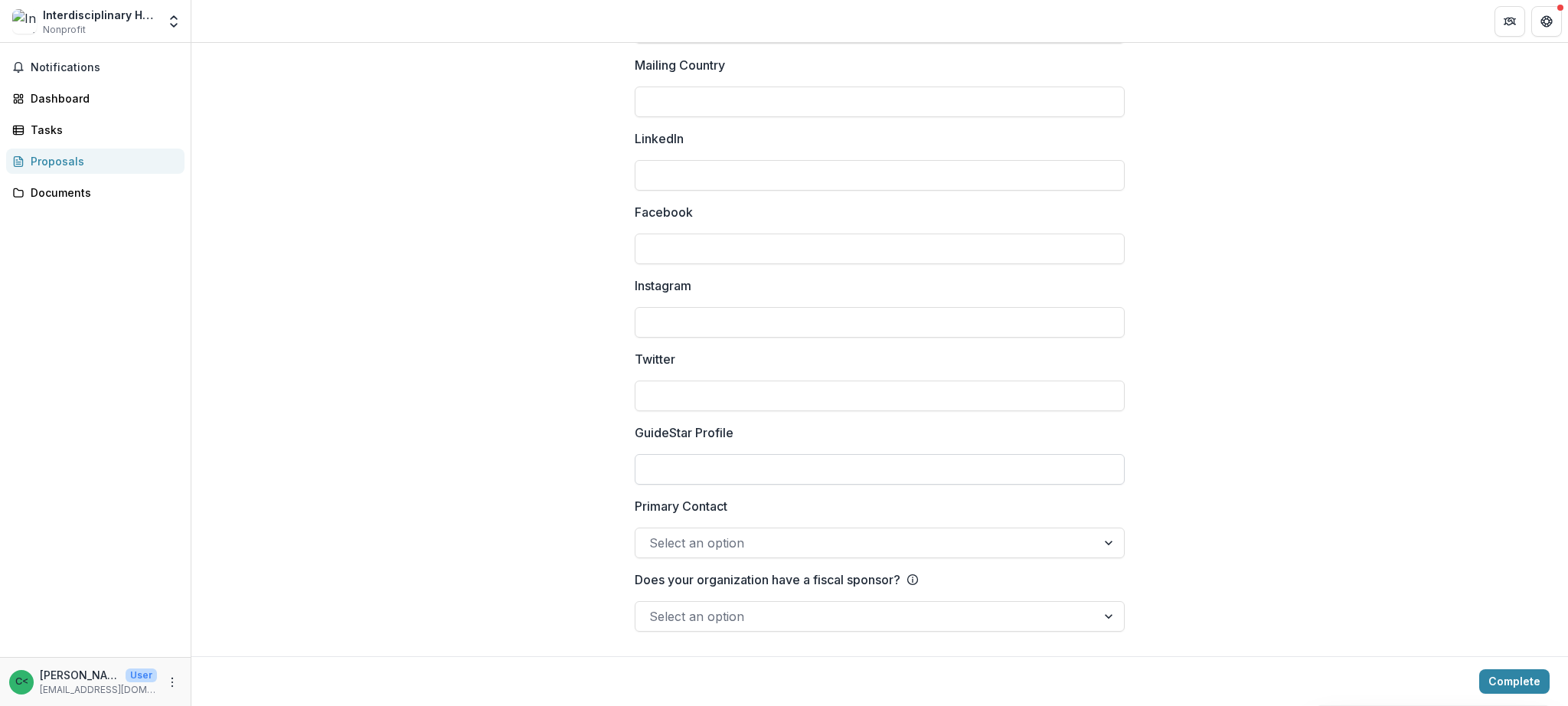
click at [975, 475] on input "GuideStar Profile" at bounding box center [879, 469] width 490 height 31
click at [1108, 555] on div at bounding box center [1110, 542] width 28 height 29
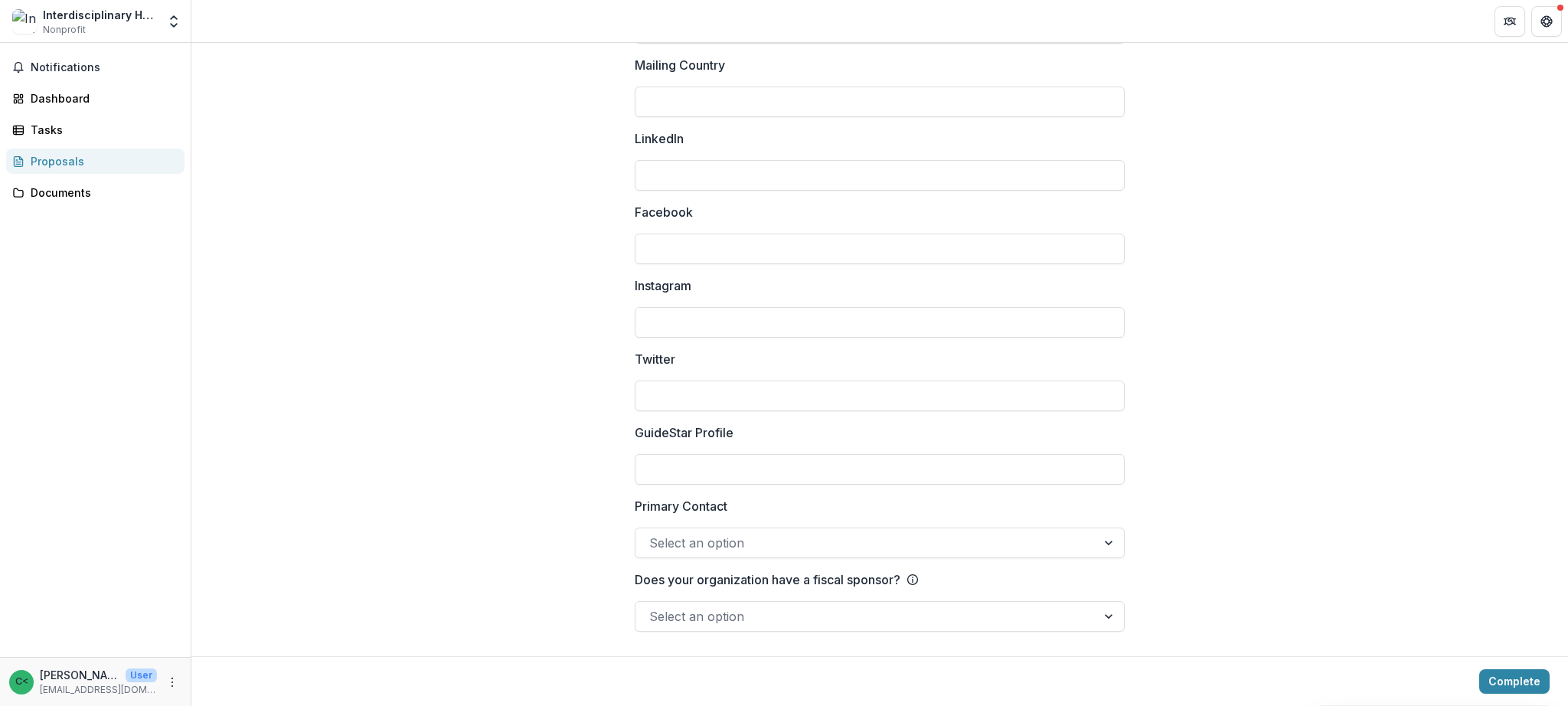
click at [1062, 612] on div at bounding box center [866, 617] width 433 height 22
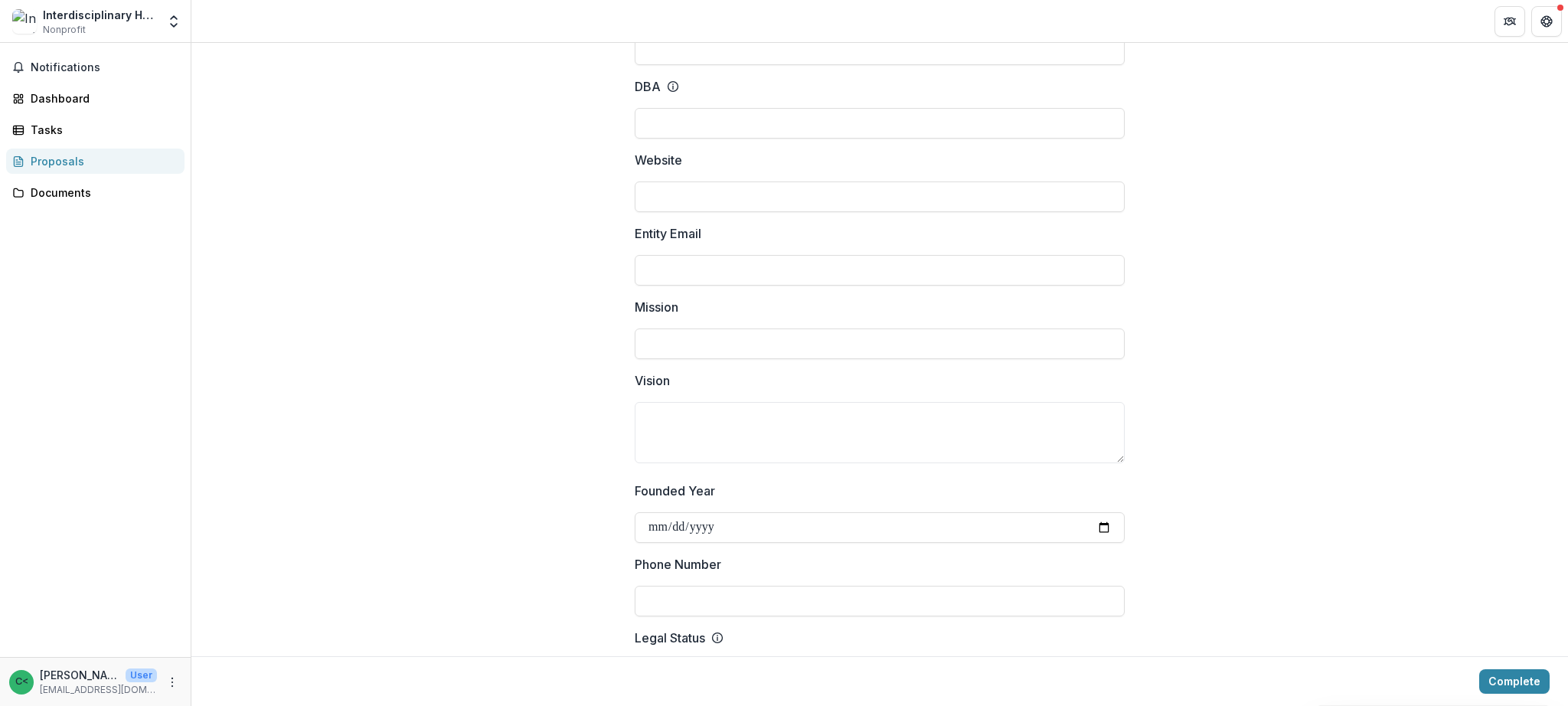
scroll to position [70, 0]
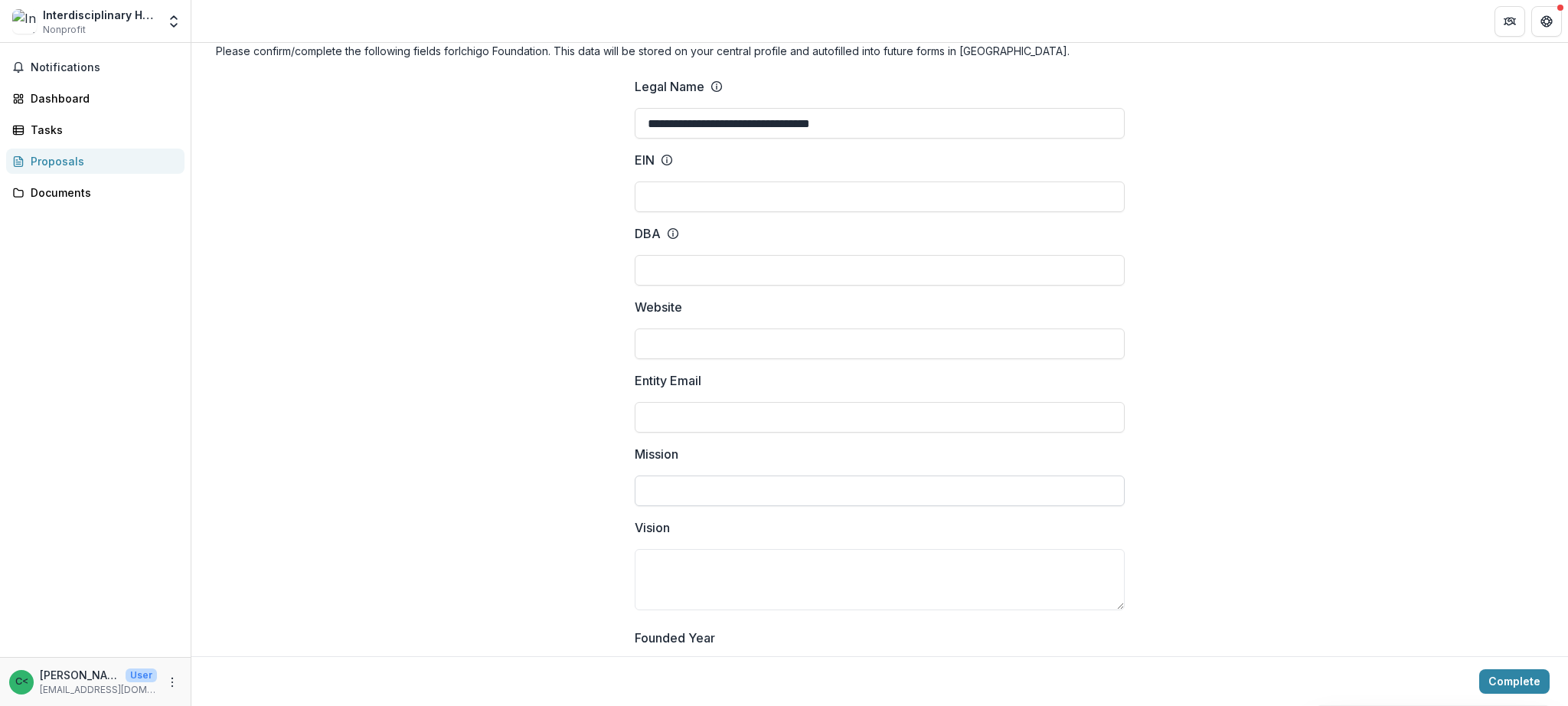
click at [732, 485] on input "Mission" at bounding box center [879, 490] width 490 height 31
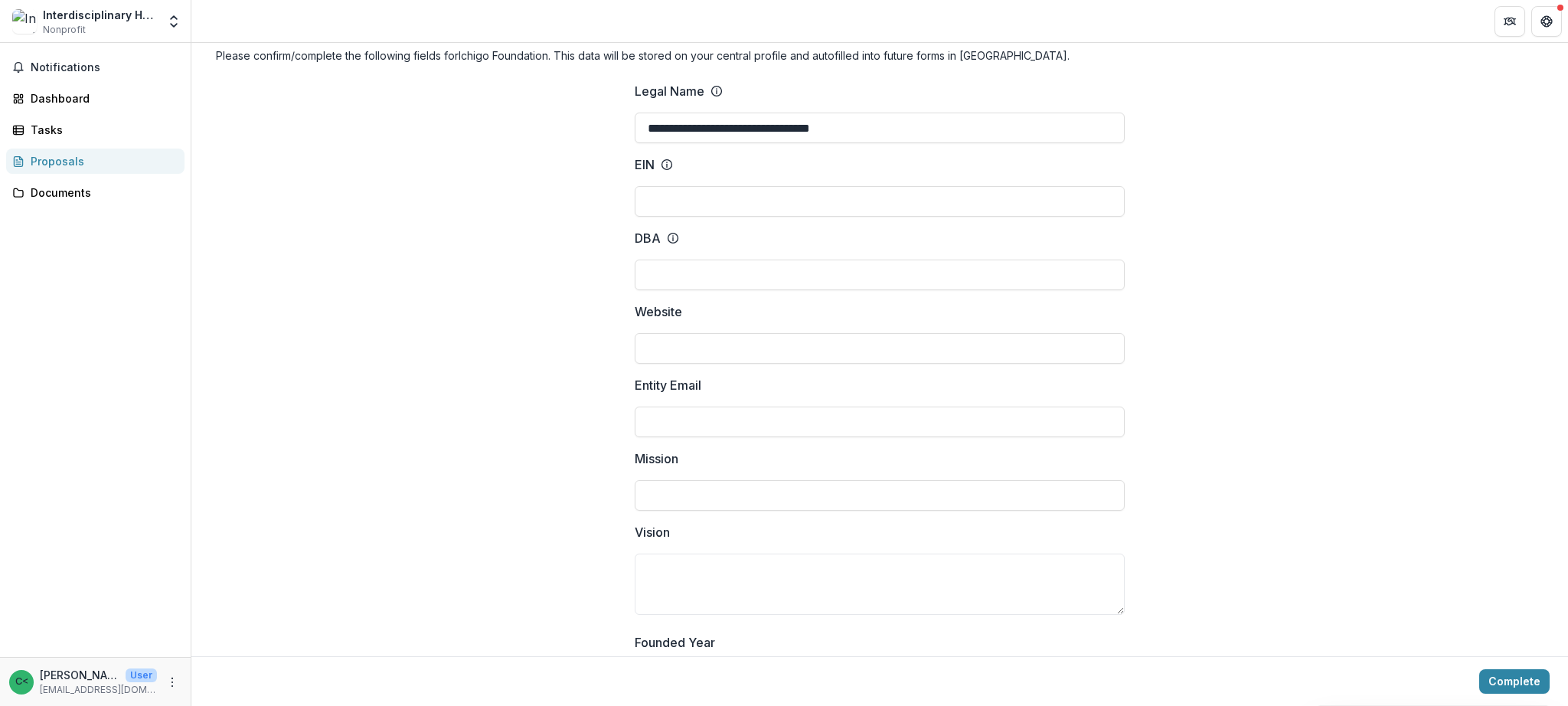
click at [876, 576] on textarea "Vision" at bounding box center [879, 583] width 490 height 61
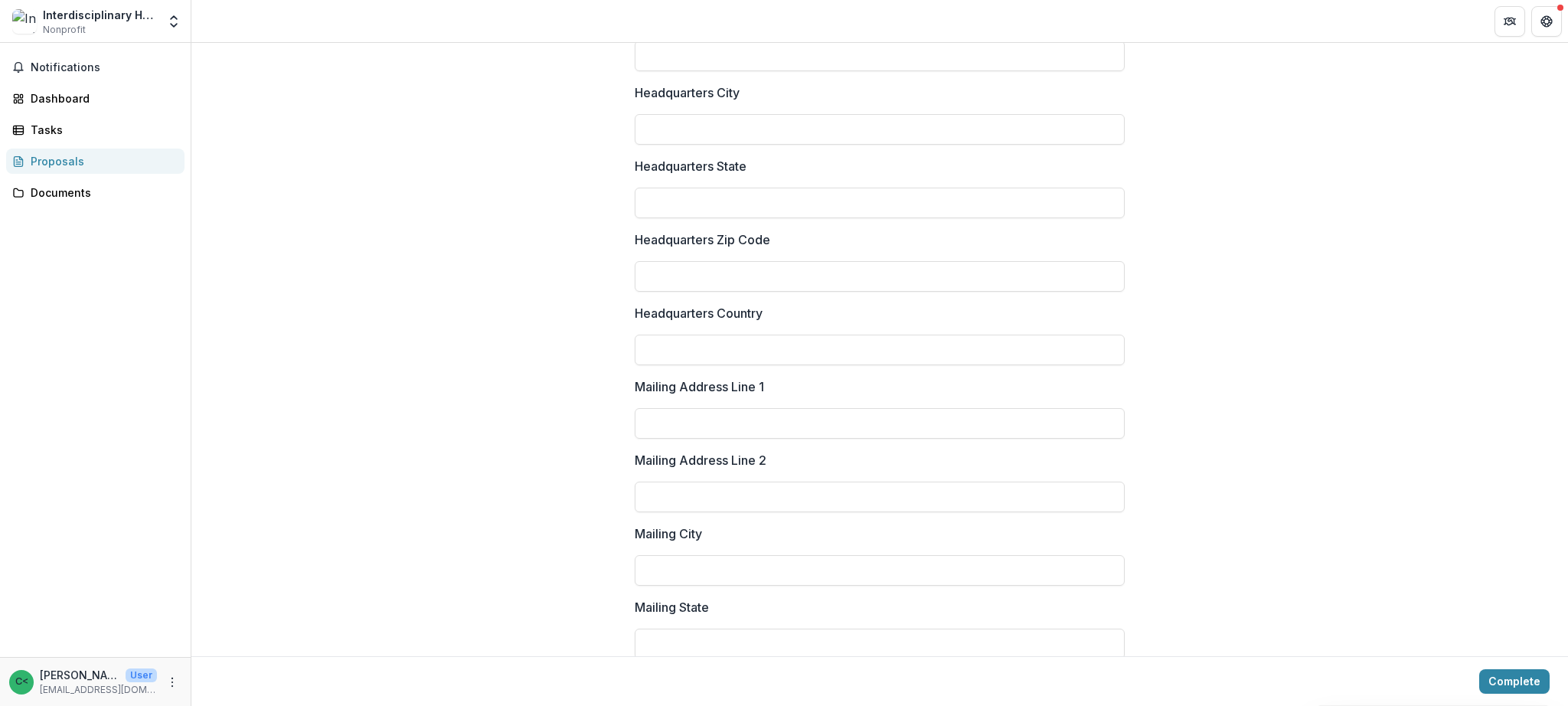
scroll to position [0, 0]
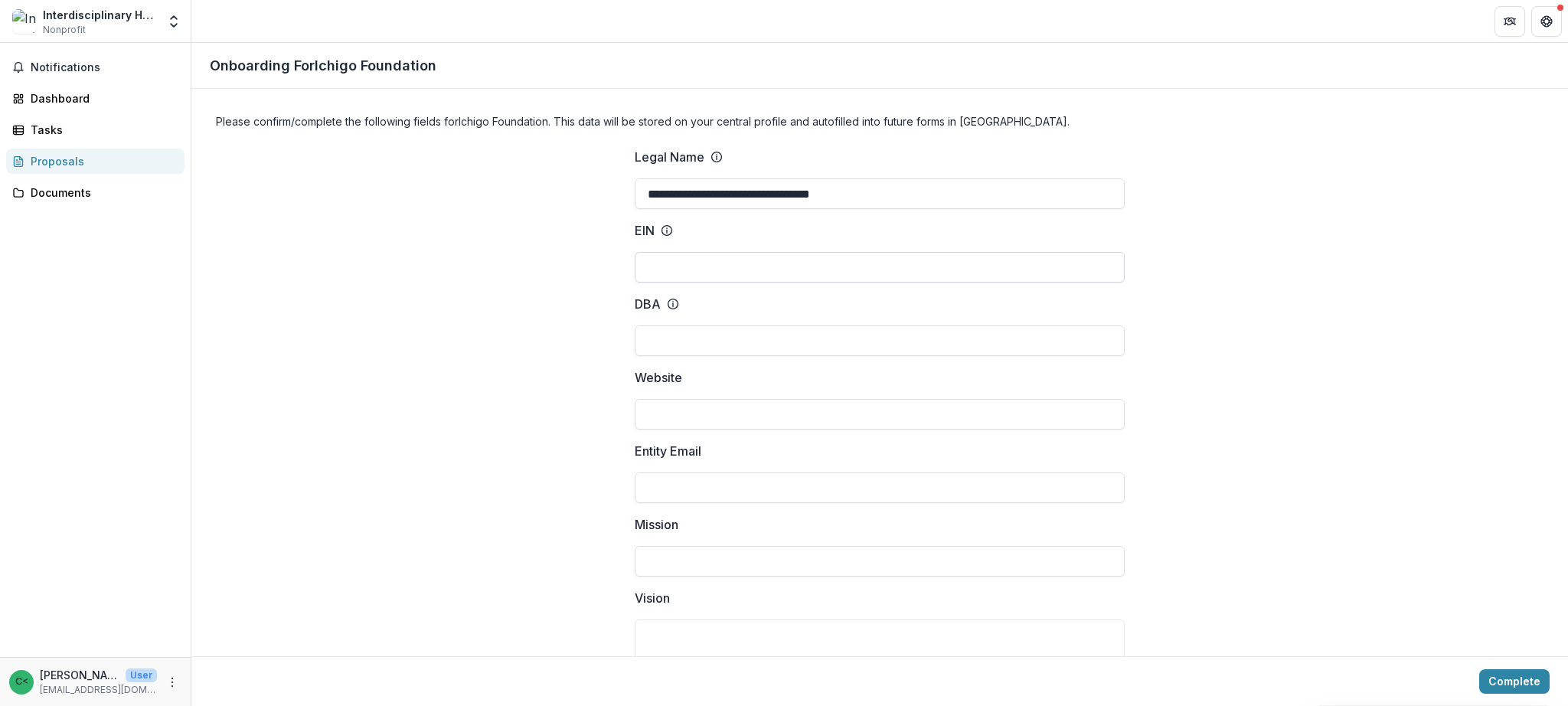
click at [853, 269] on input "EIN" at bounding box center [879, 267] width 490 height 31
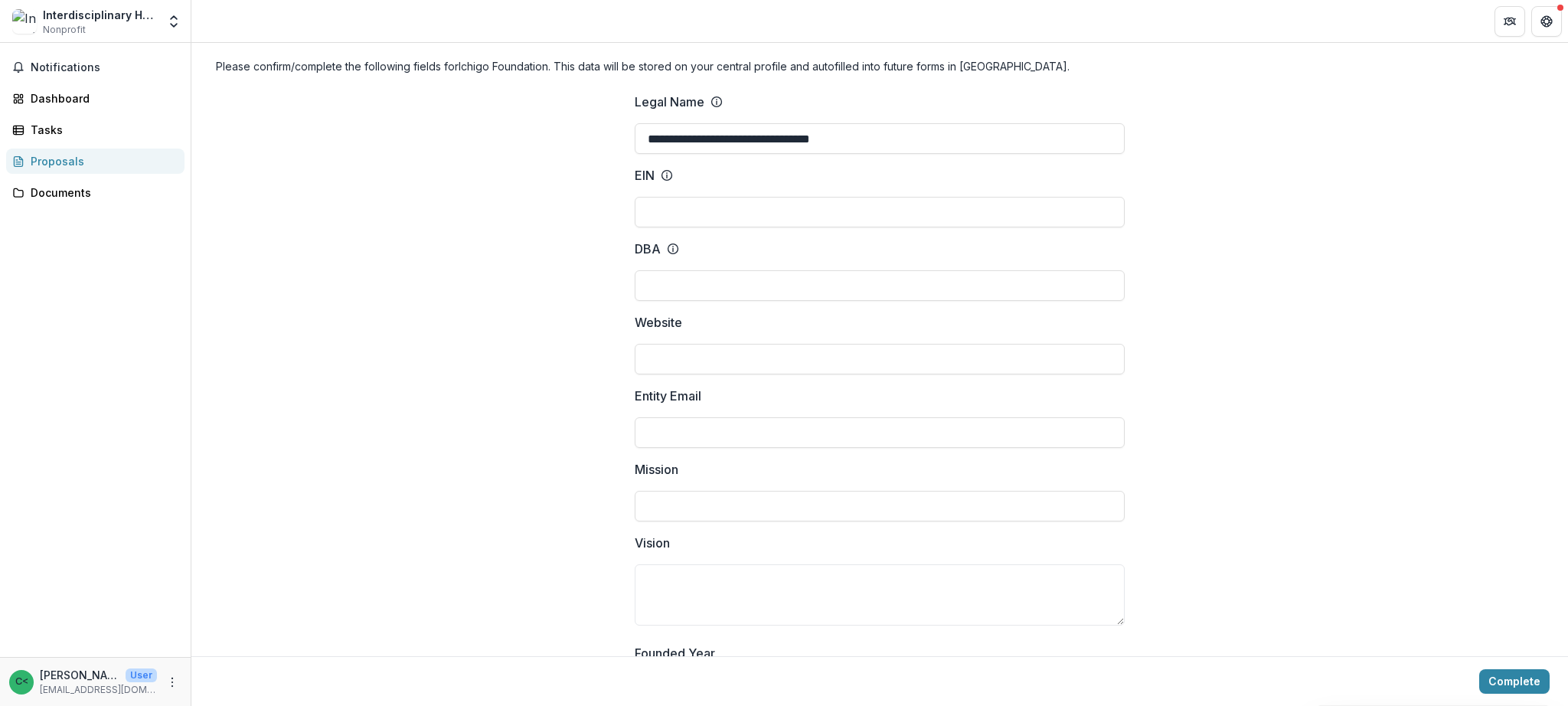
scroll to position [47, 0]
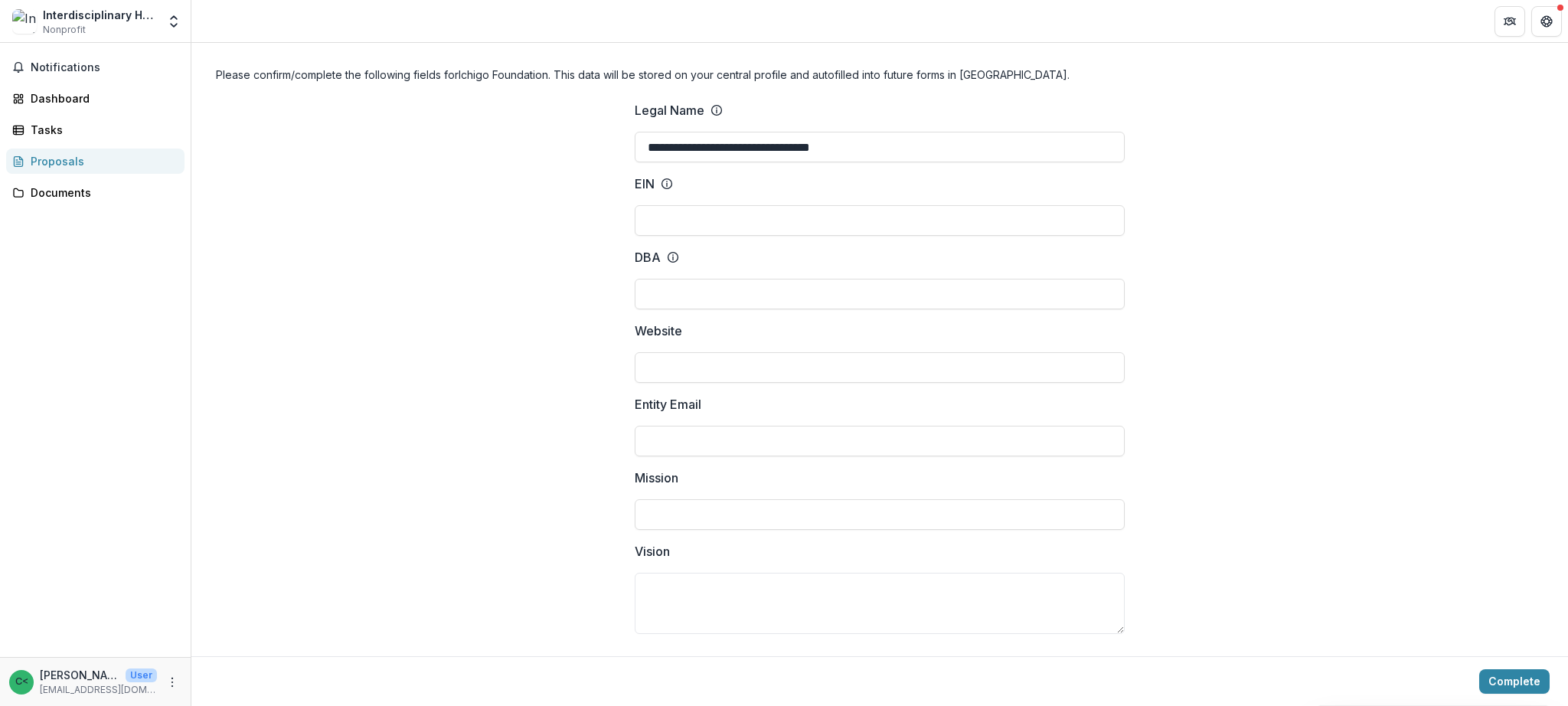
click at [661, 185] on icon at bounding box center [667, 184] width 13 height 13
click at [661, 205] on input "EIN" at bounding box center [879, 220] width 490 height 31
click at [663, 184] on icon at bounding box center [667, 184] width 13 height 13
click at [663, 205] on input "EIN" at bounding box center [879, 220] width 490 height 31
click at [661, 180] on icon at bounding box center [667, 184] width 13 height 13
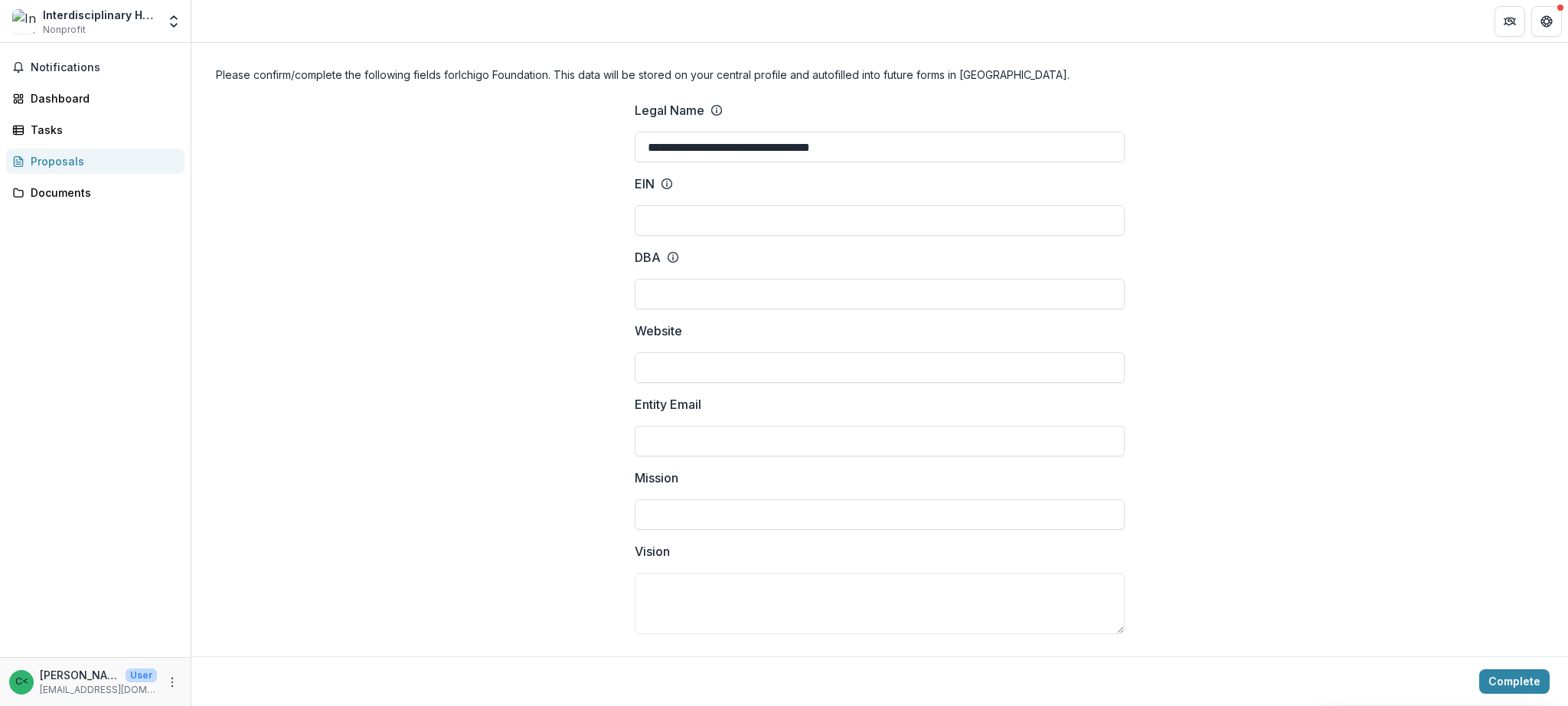
click at [659, 205] on input "EIN" at bounding box center [879, 220] width 490 height 31
click at [700, 227] on input "EIN" at bounding box center [879, 220] width 490 height 31
click at [715, 150] on input "**********" at bounding box center [879, 147] width 490 height 31
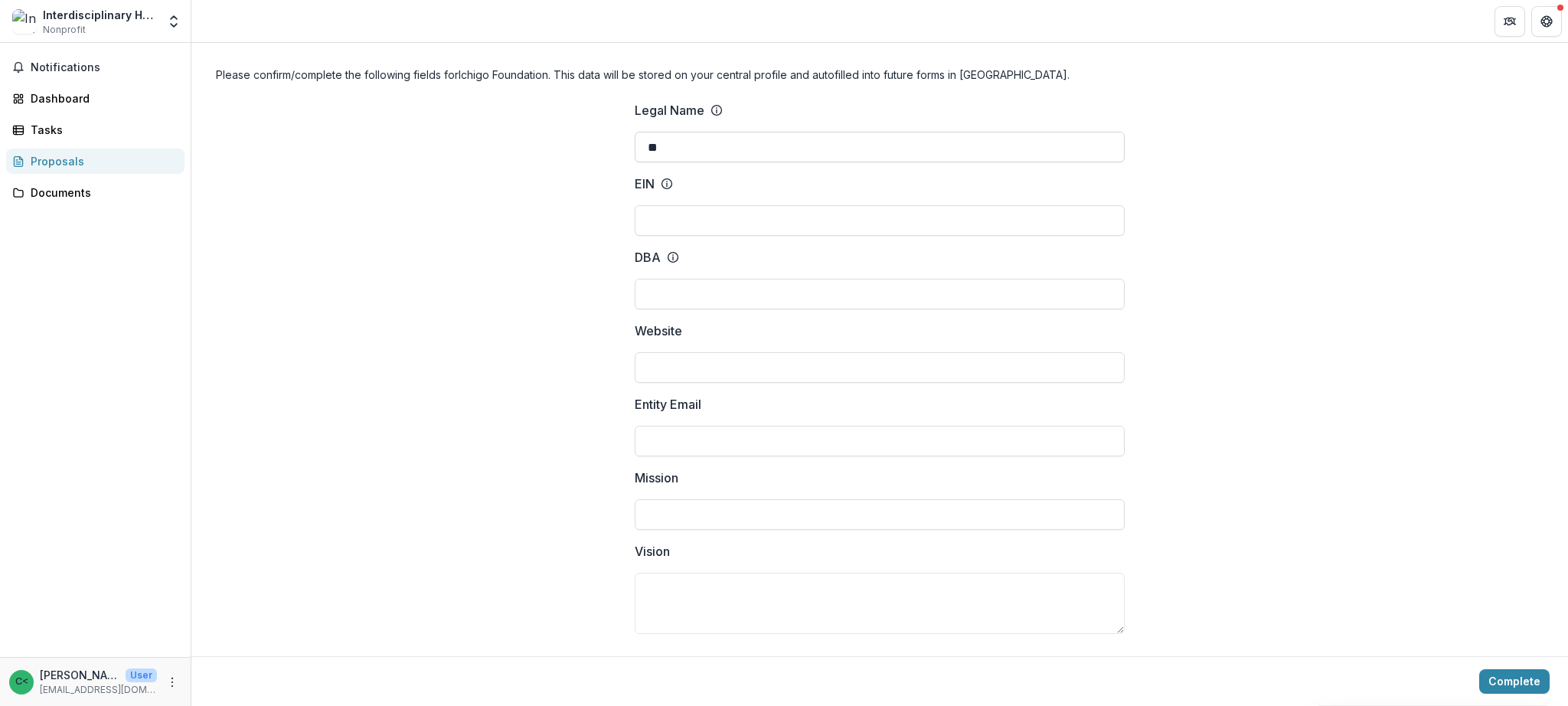
type input "*"
type input "**********"
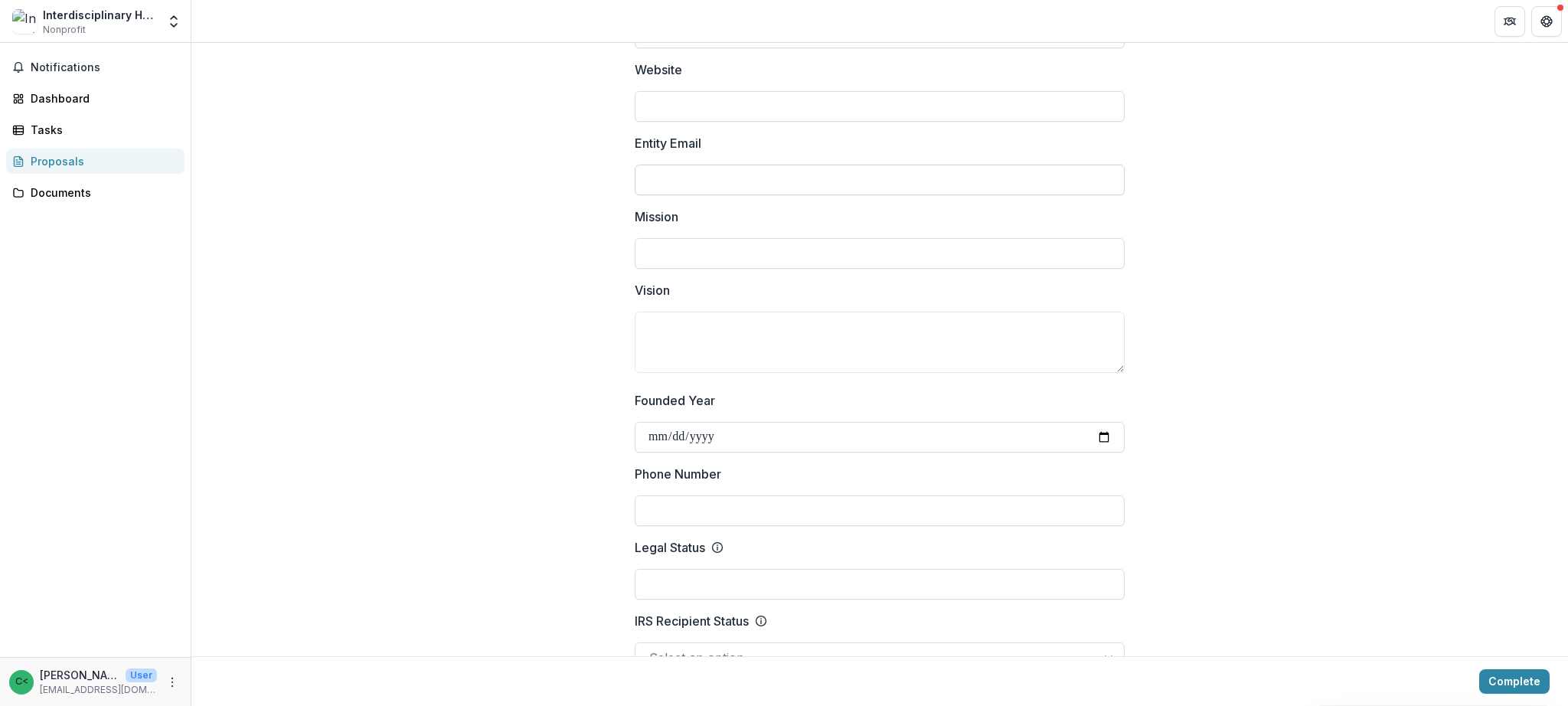
scroll to position [0, 0]
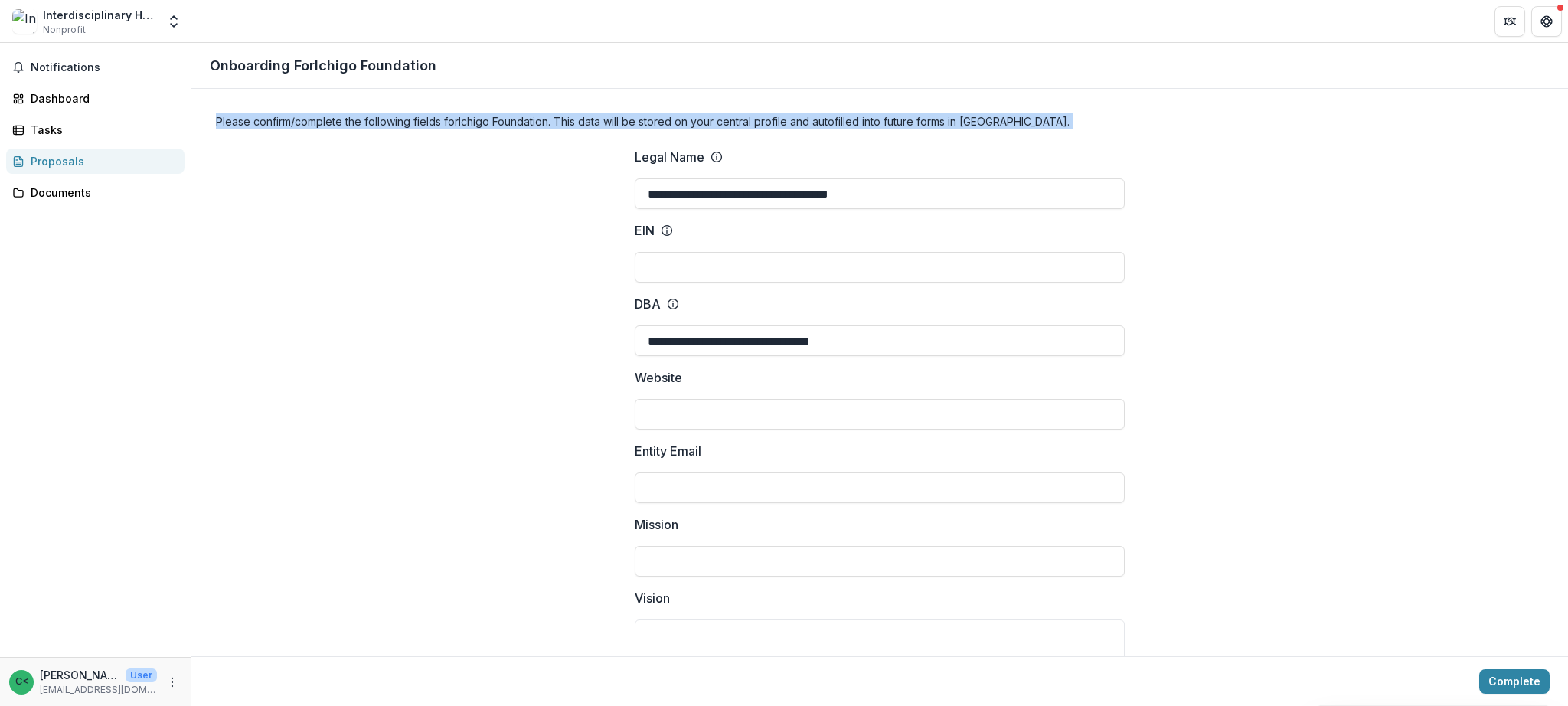
drag, startPoint x: 260, startPoint y: 113, endPoint x: 507, endPoint y: 135, distance: 248.0
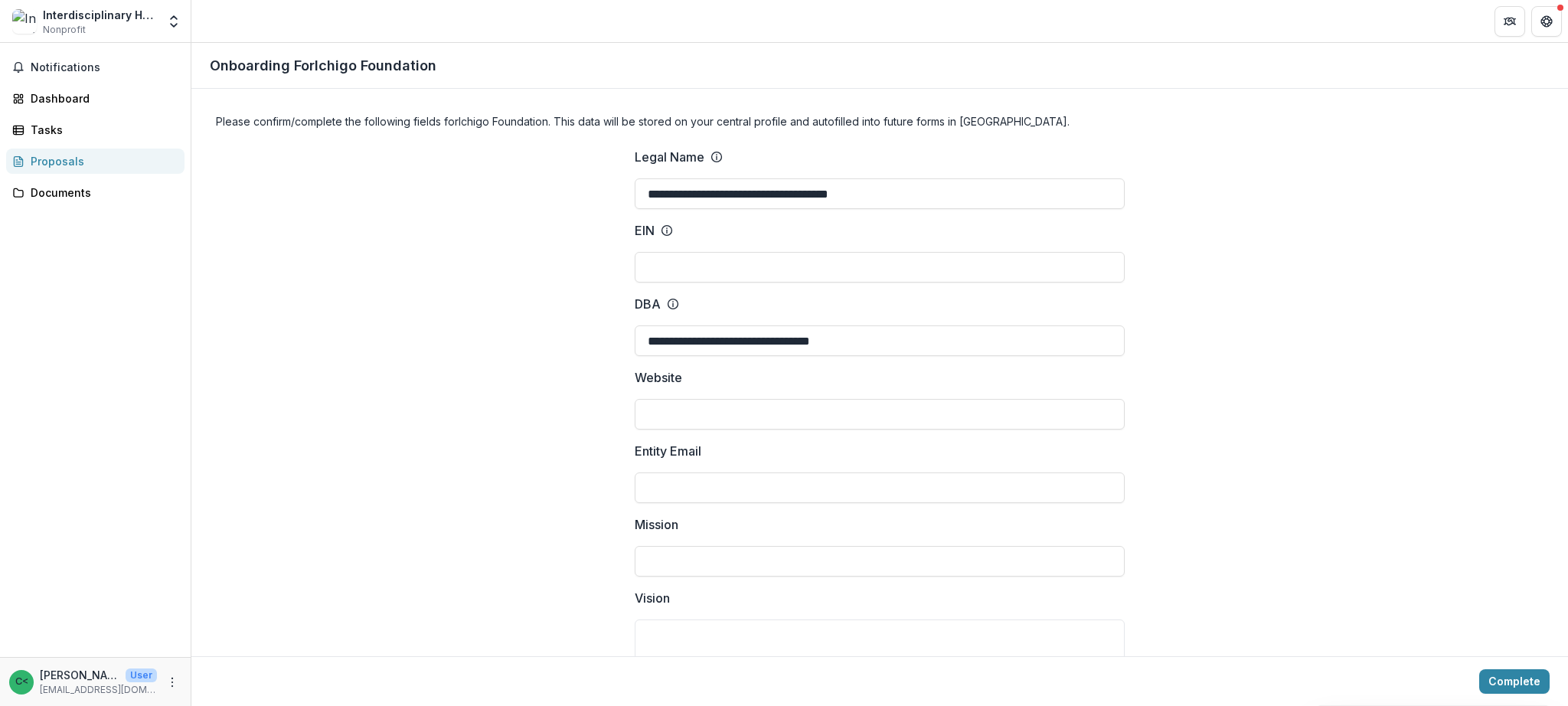
click at [717, 255] on input "EIN" at bounding box center [879, 267] width 490 height 31
click at [696, 228] on label "EIN" at bounding box center [874, 231] width 481 height 18
click at [696, 251] on input "EIN" at bounding box center [879, 267] width 490 height 31
drag, startPoint x: 670, startPoint y: 232, endPoint x: 643, endPoint y: 234, distance: 27.1
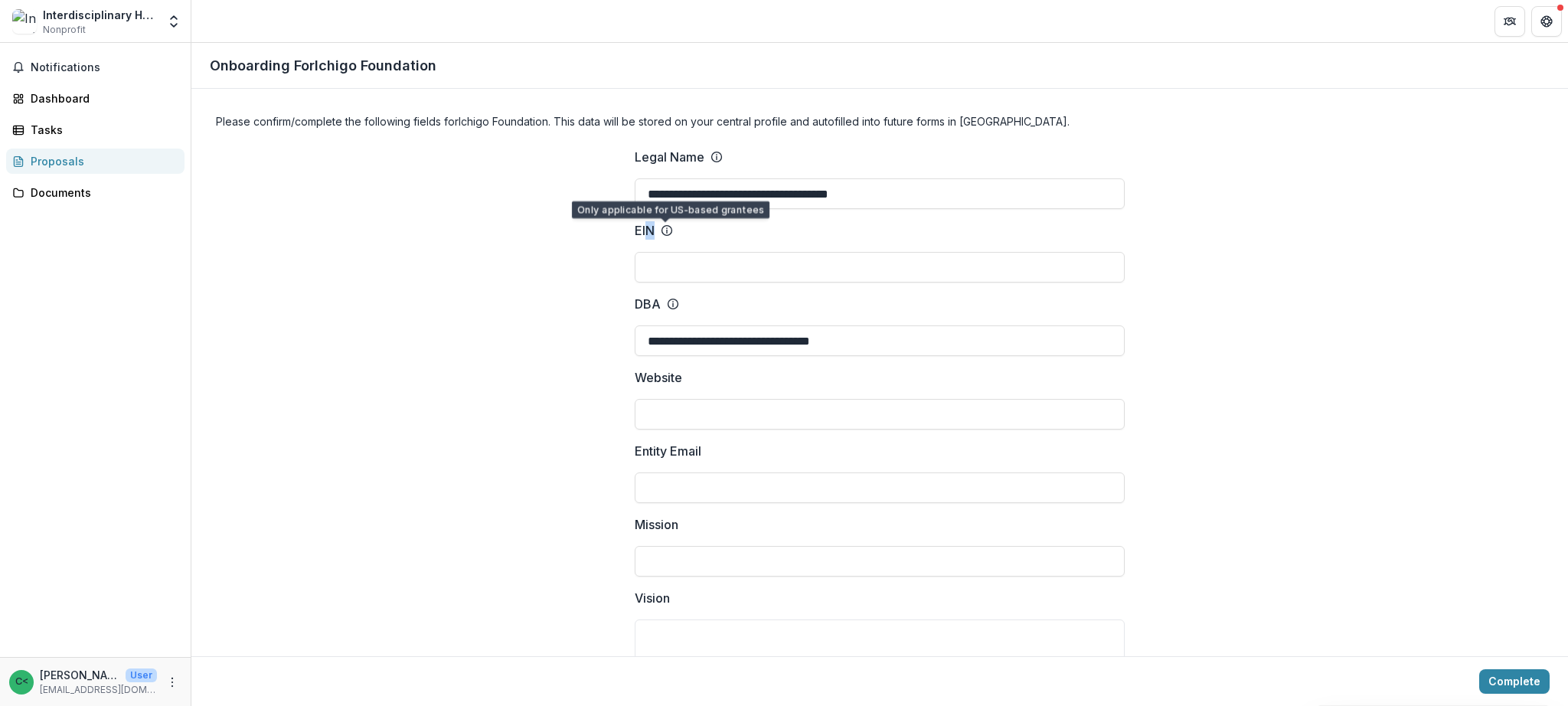
click at [643, 234] on div "EIN" at bounding box center [654, 231] width 38 height 18
click at [643, 228] on p "EIN" at bounding box center [644, 231] width 20 height 18
click at [643, 251] on input "EIN" at bounding box center [879, 267] width 490 height 31
click at [648, 227] on p "EIN" at bounding box center [644, 231] width 20 height 18
click at [648, 251] on input "EIN" at bounding box center [879, 267] width 490 height 31
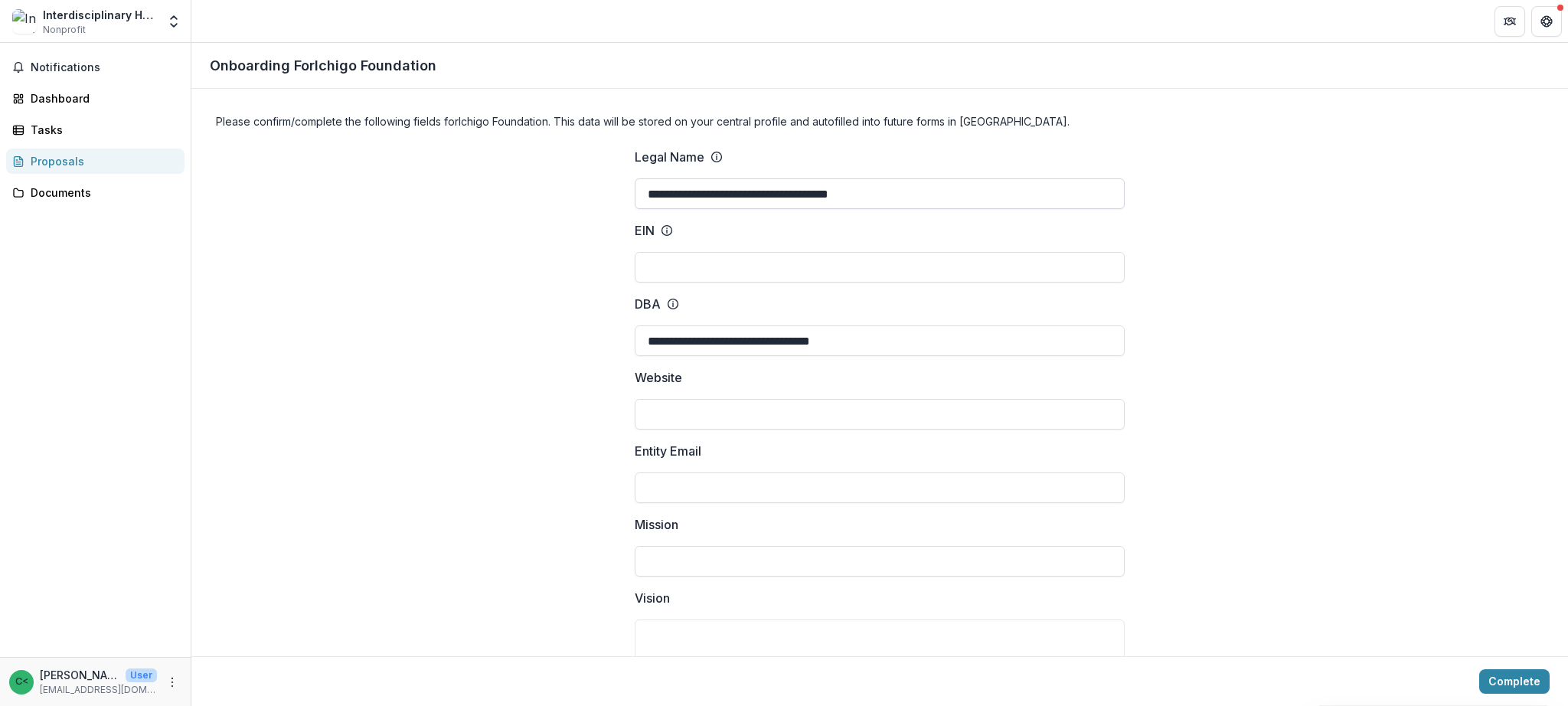
click at [746, 187] on input "**********" at bounding box center [879, 193] width 490 height 31
click at [746, 187] on input "**********" at bounding box center [879, 191] width 490 height 31
click at [798, 343] on input "**********" at bounding box center [879, 338] width 490 height 31
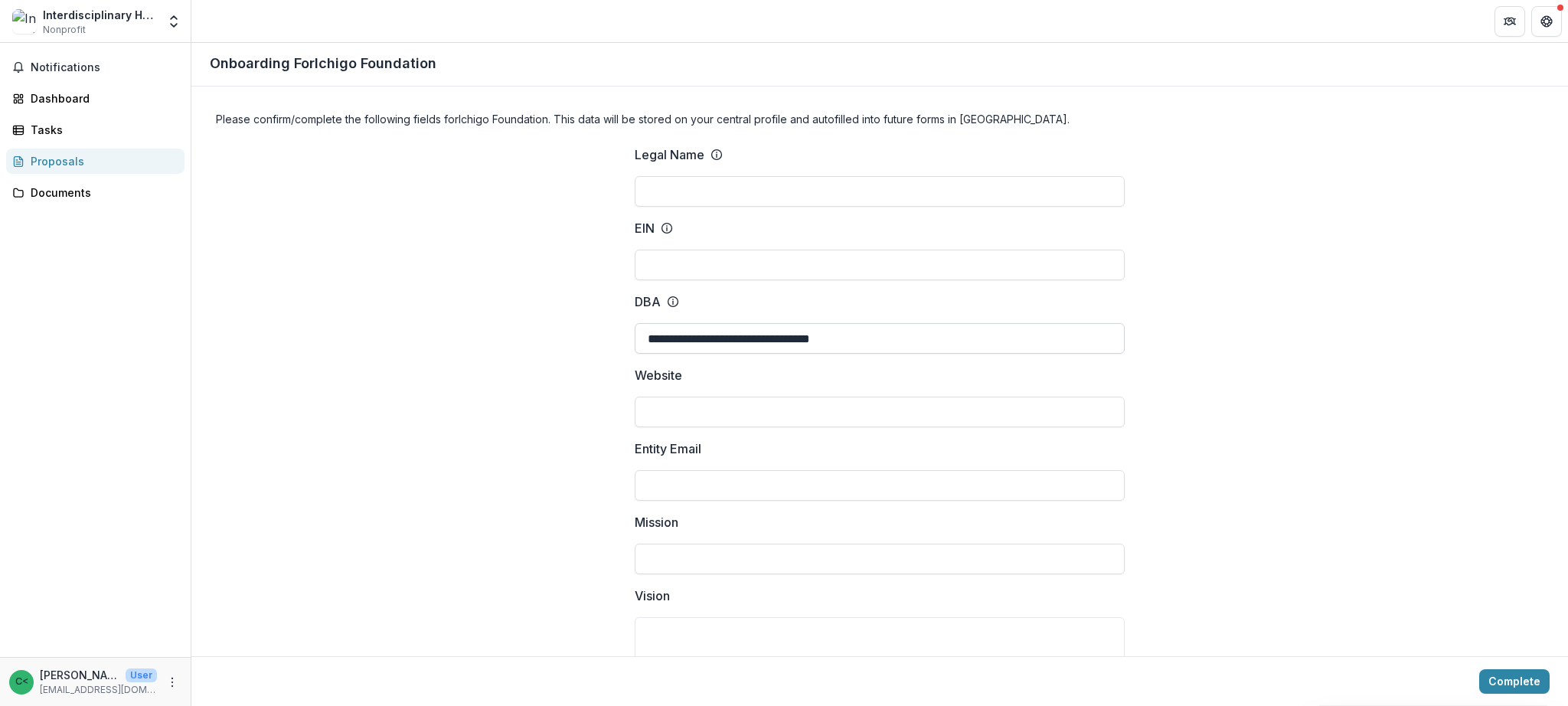
click at [798, 343] on input "**********" at bounding box center [879, 338] width 490 height 31
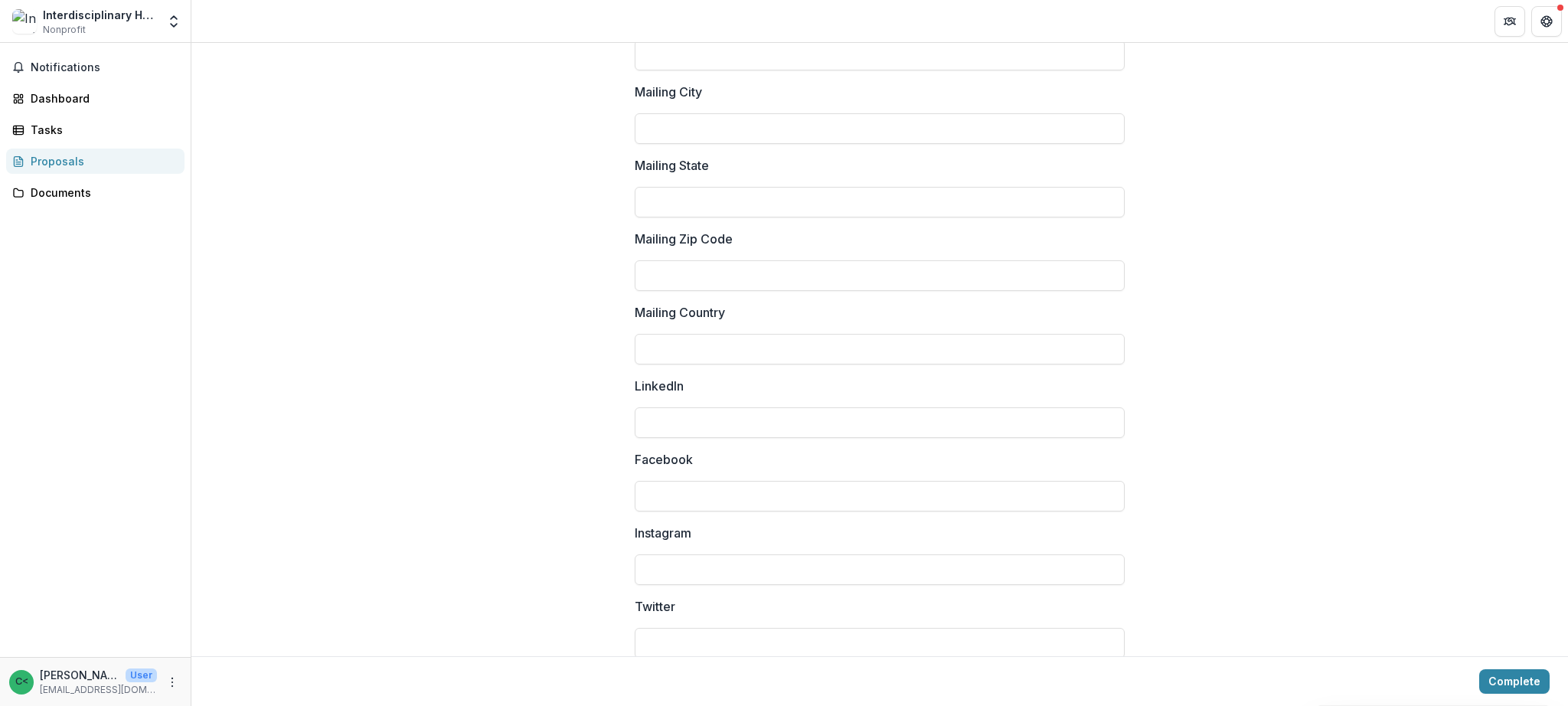
scroll to position [1979, 0]
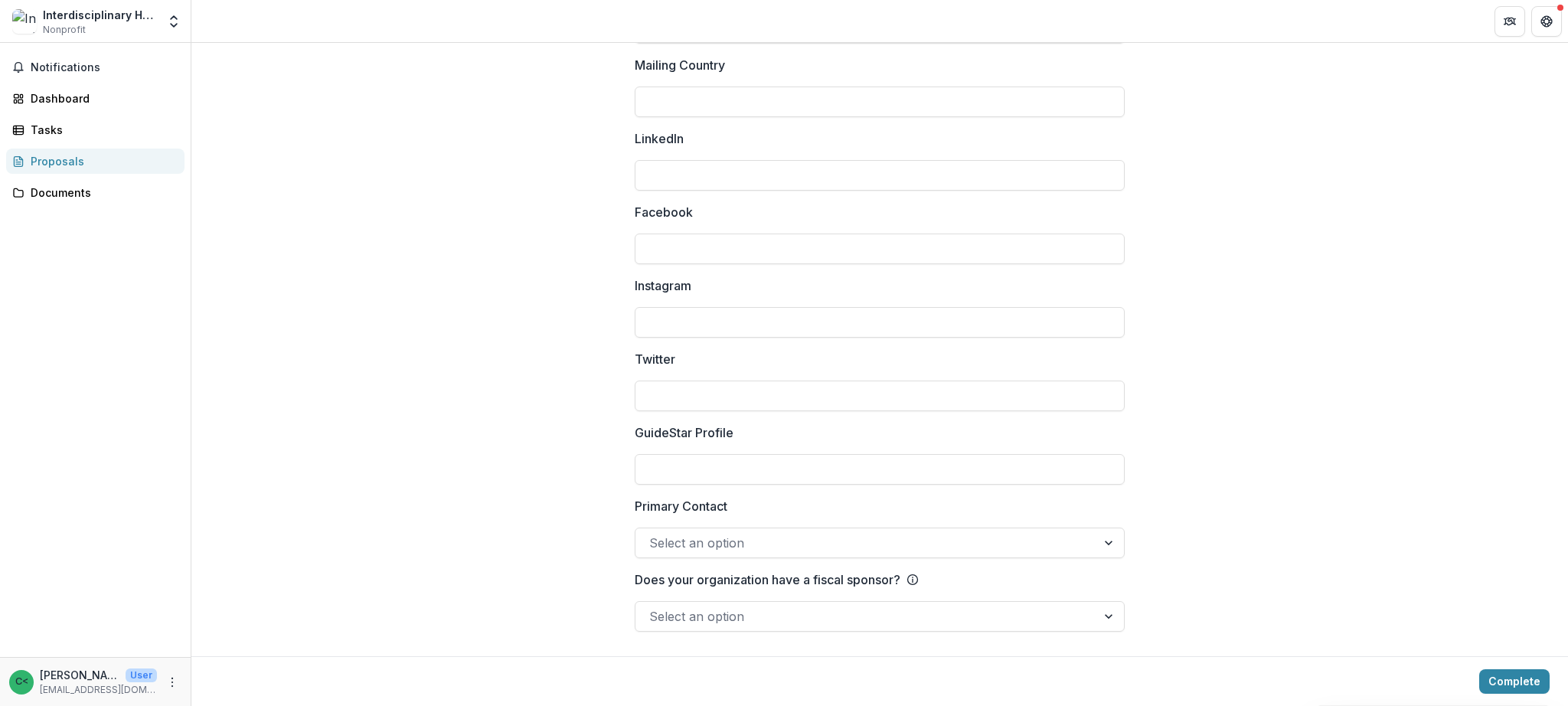
click at [97, 166] on div "Proposals" at bounding box center [101, 160] width 141 height 16
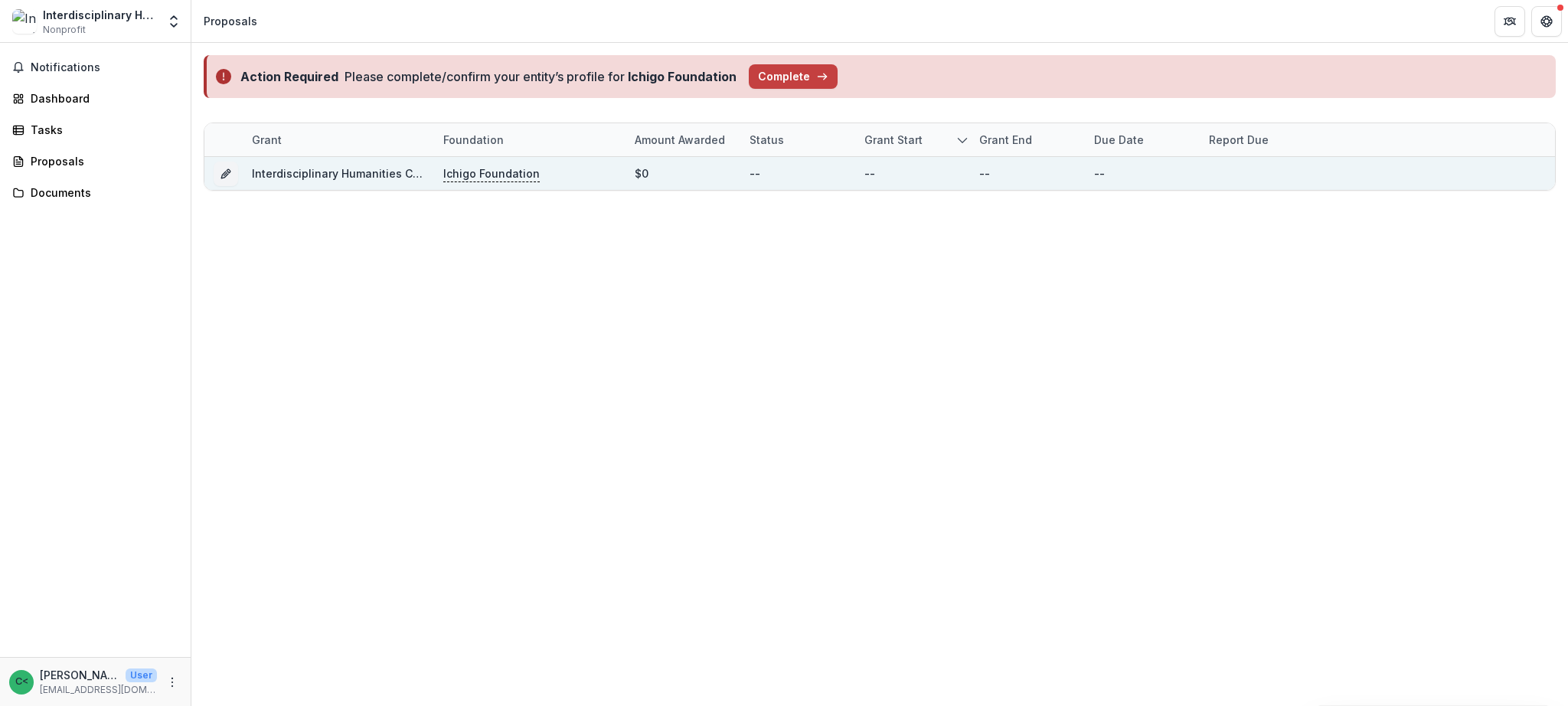
click at [389, 173] on link "Interdisciplinary Humanities Center - 2025 - Letter of Inquiry" at bounding box center [414, 174] width 324 height 13
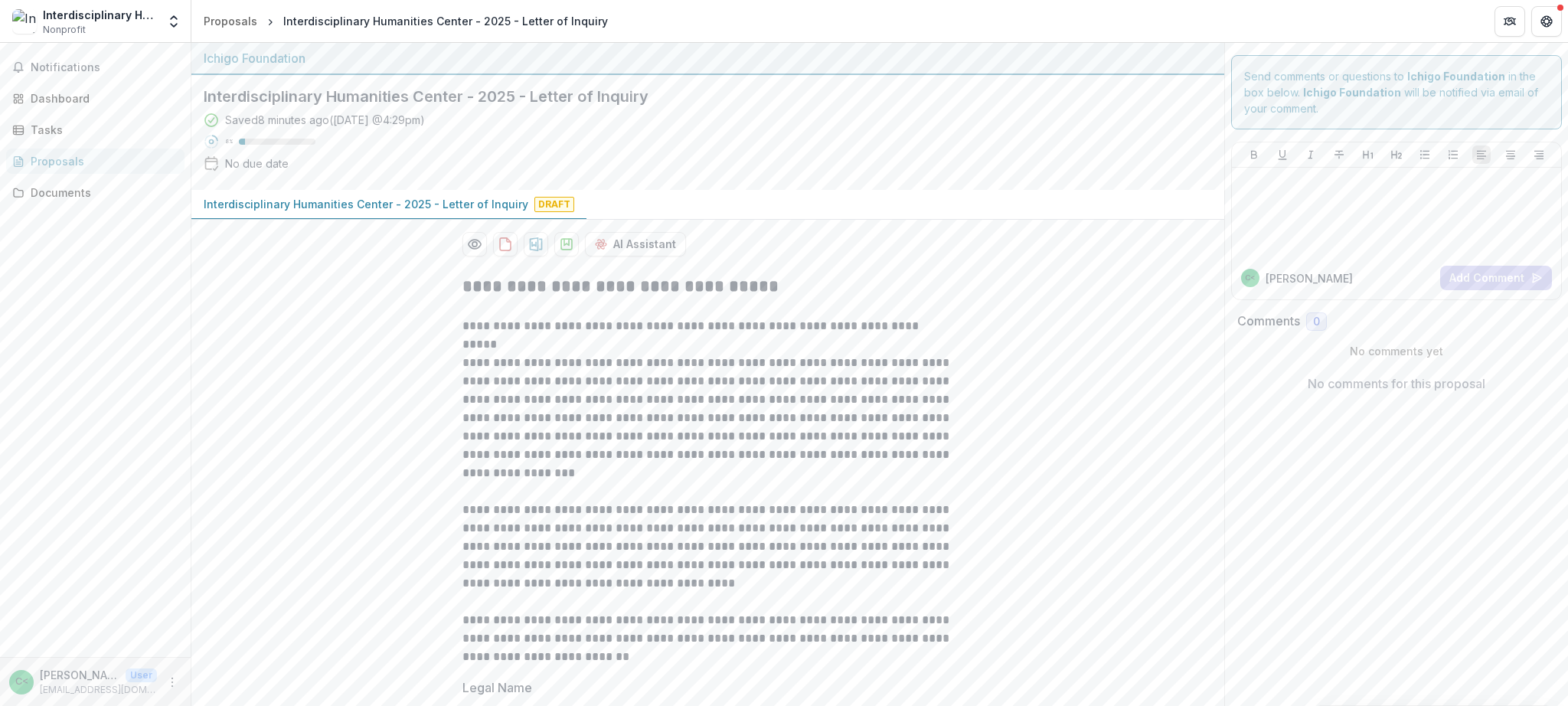
click at [426, 19] on div "Interdisciplinary Humanities Center - 2025 - Letter of Inquiry" at bounding box center [445, 21] width 324 height 16
click at [223, 22] on div "Proposals" at bounding box center [231, 21] width 53 height 16
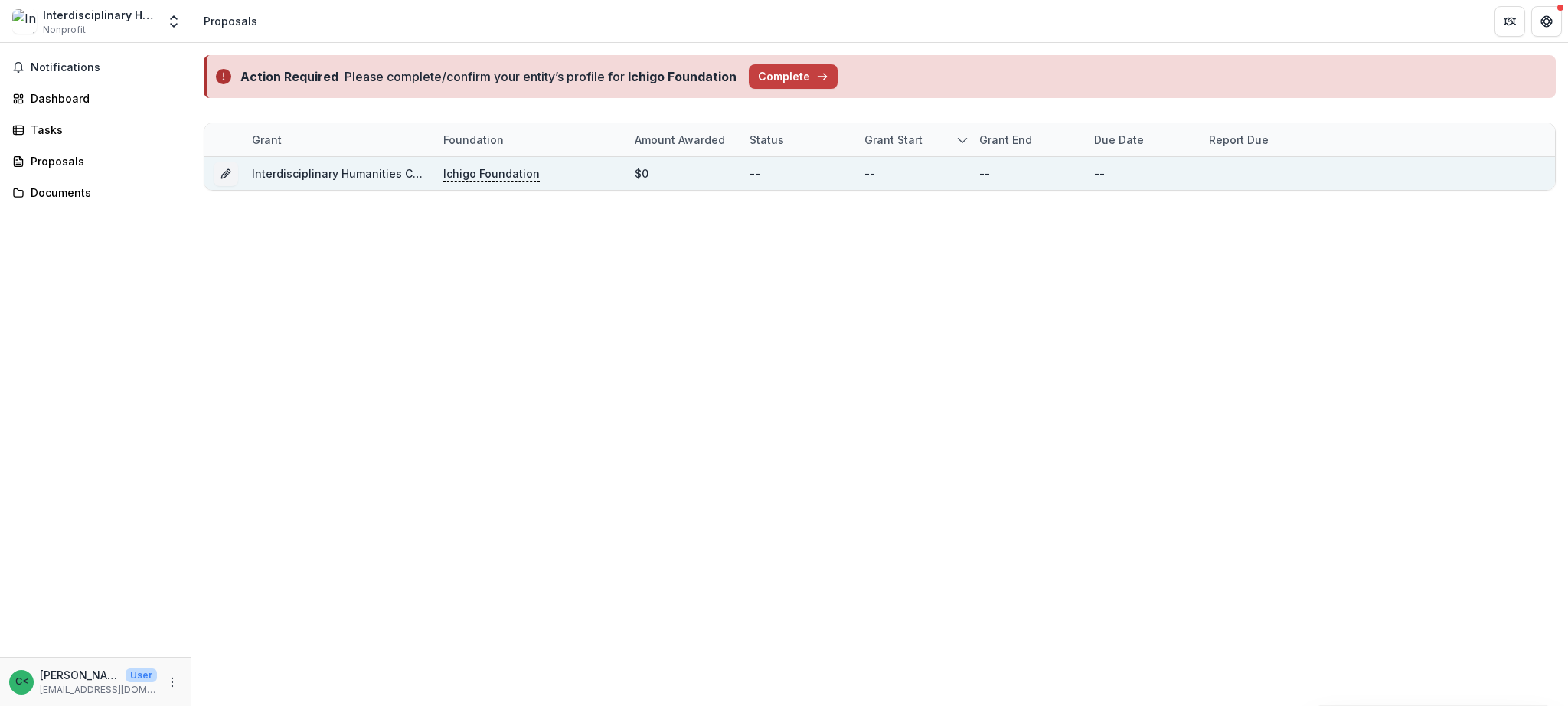
click at [339, 174] on link "Interdisciplinary Humanities Center - 2025 - Letter of Inquiry" at bounding box center [414, 174] width 324 height 13
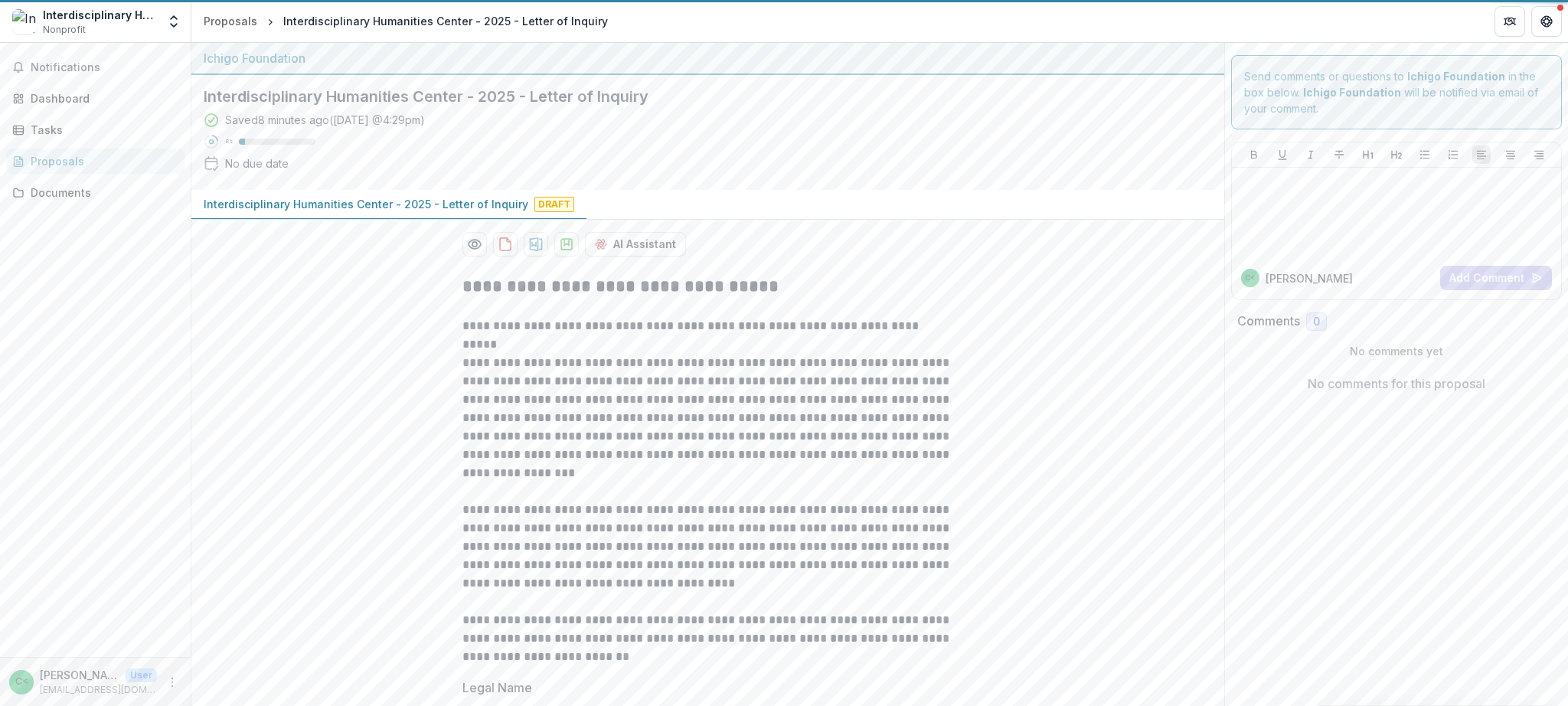
scroll to position [2, 0]
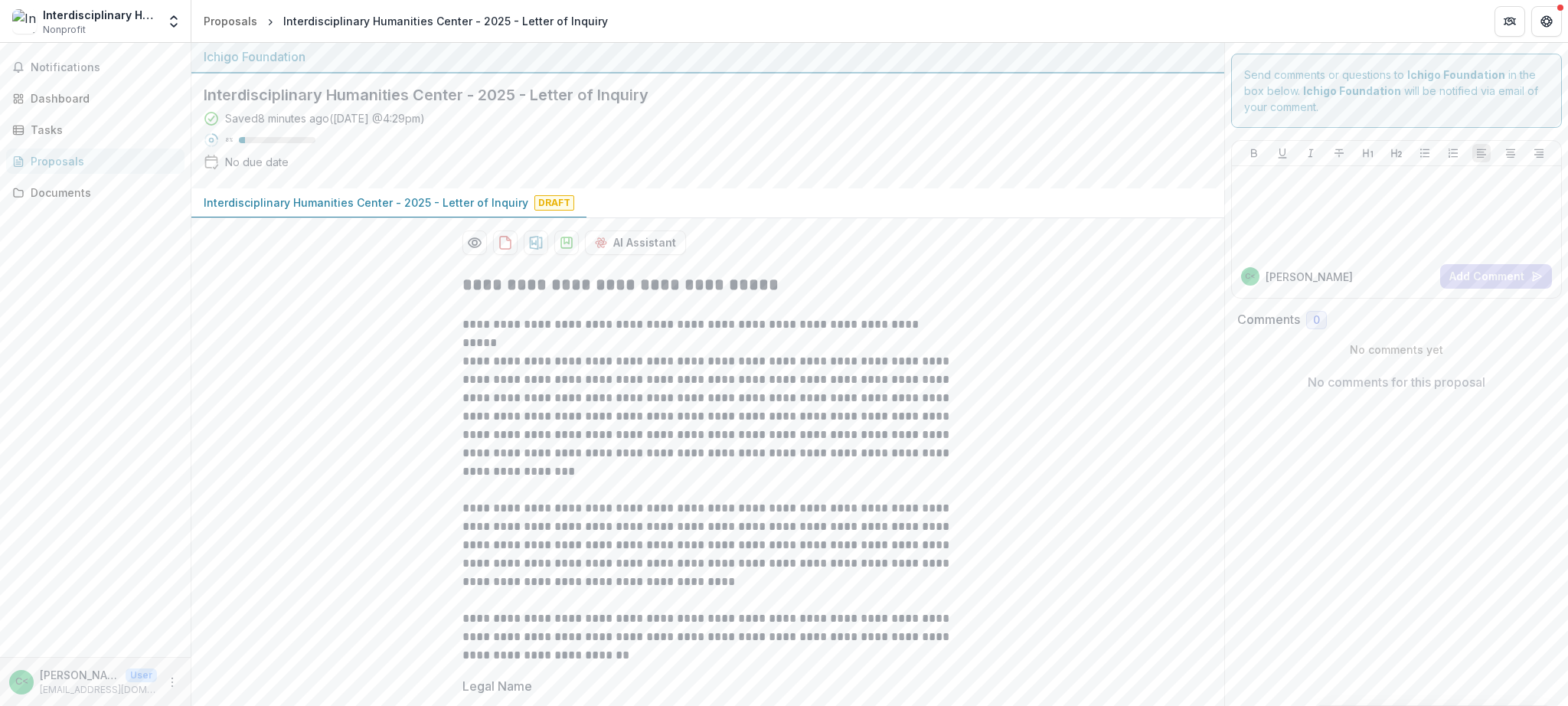
click at [60, 84] on div "Notifications Dashboard Tasks Proposals Documents" at bounding box center [95, 349] width 191 height 614
click at [67, 69] on span "Notifications" at bounding box center [104, 68] width 148 height 13
click at [61, 179] on div "Notifications Unread 0 Archived You don't have any unread notifications We'll n…" at bounding box center [95, 349] width 191 height 614
click at [59, 190] on div "Documents" at bounding box center [101, 192] width 141 height 16
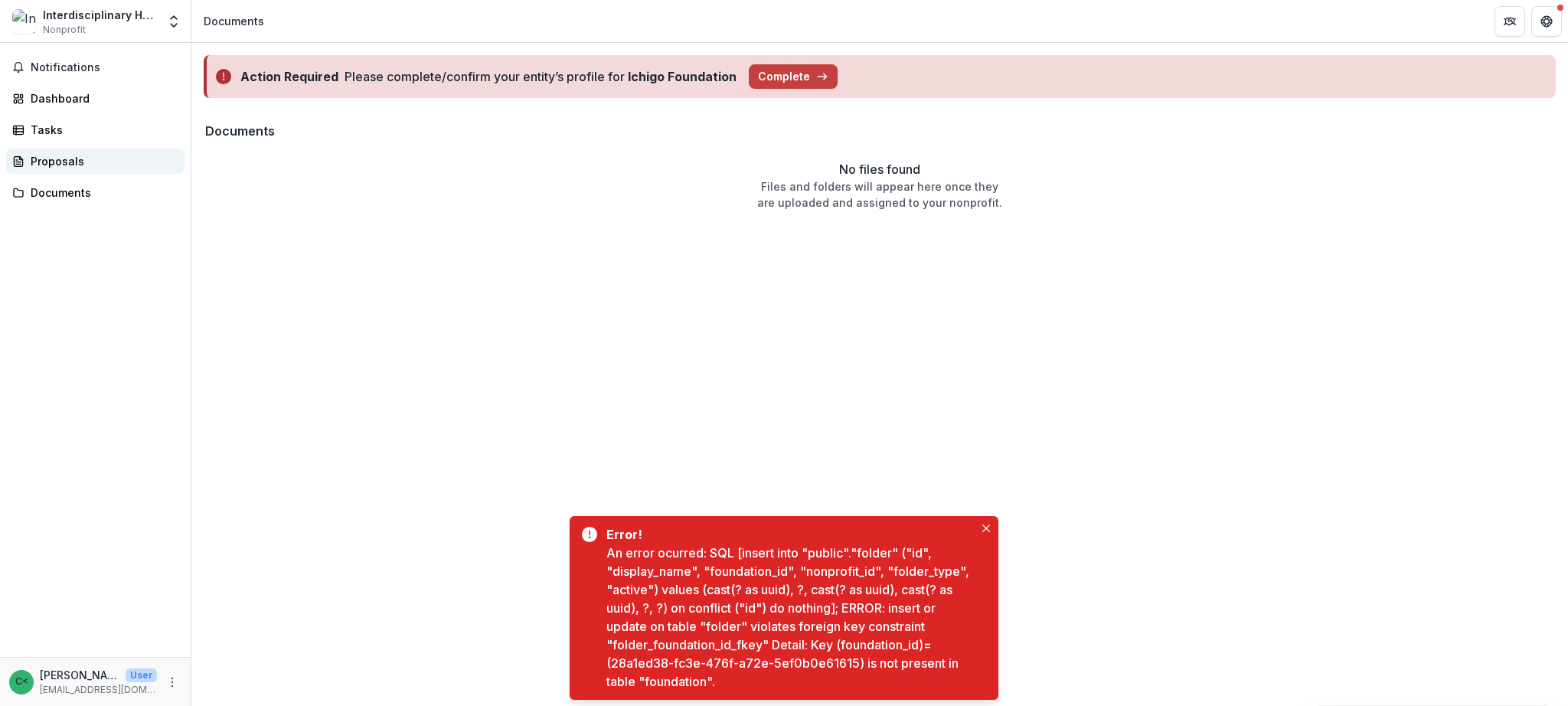
click at [66, 173] on link "Proposals" at bounding box center [94, 161] width 178 height 25
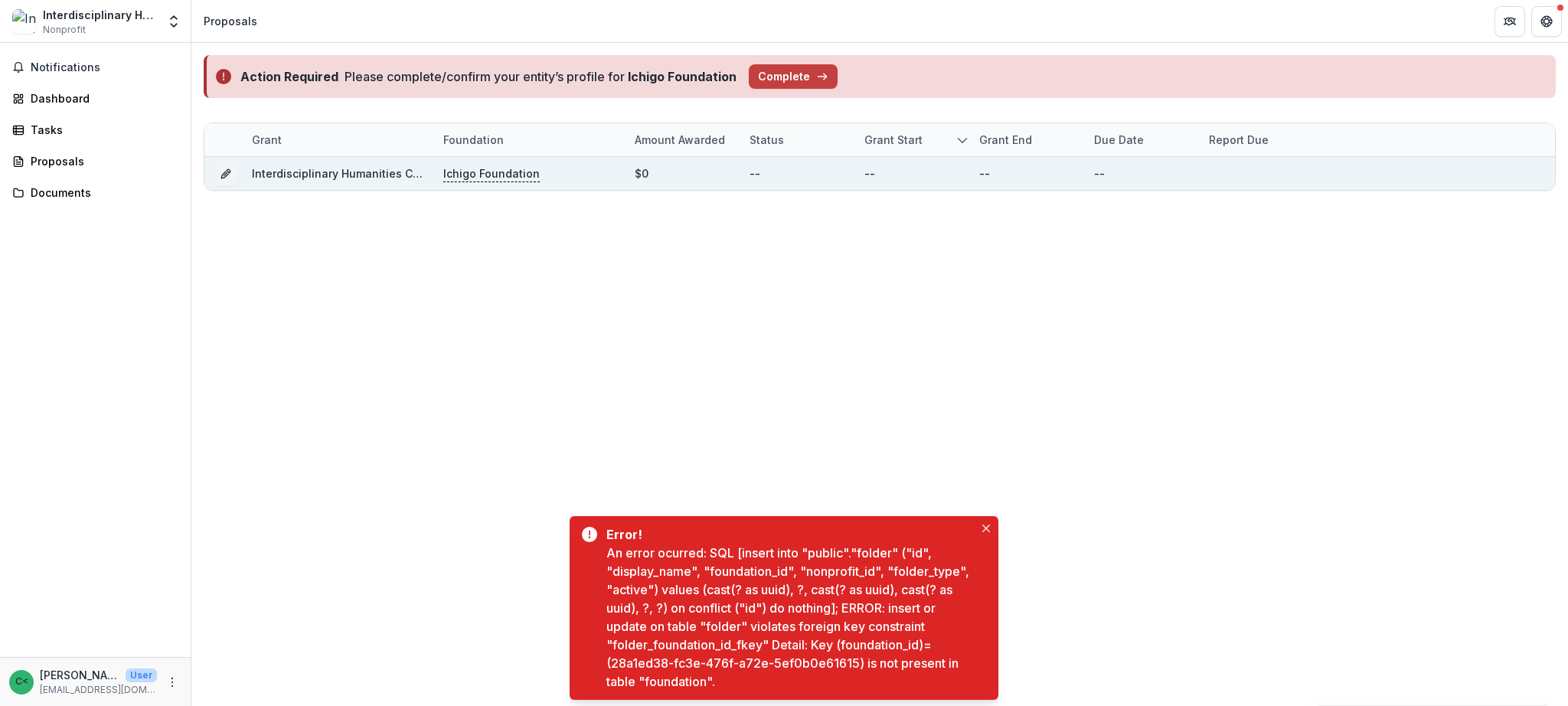
click at [368, 175] on link "Interdisciplinary Humanities Center - 2025 - Letter of Inquiry" at bounding box center [414, 174] width 324 height 13
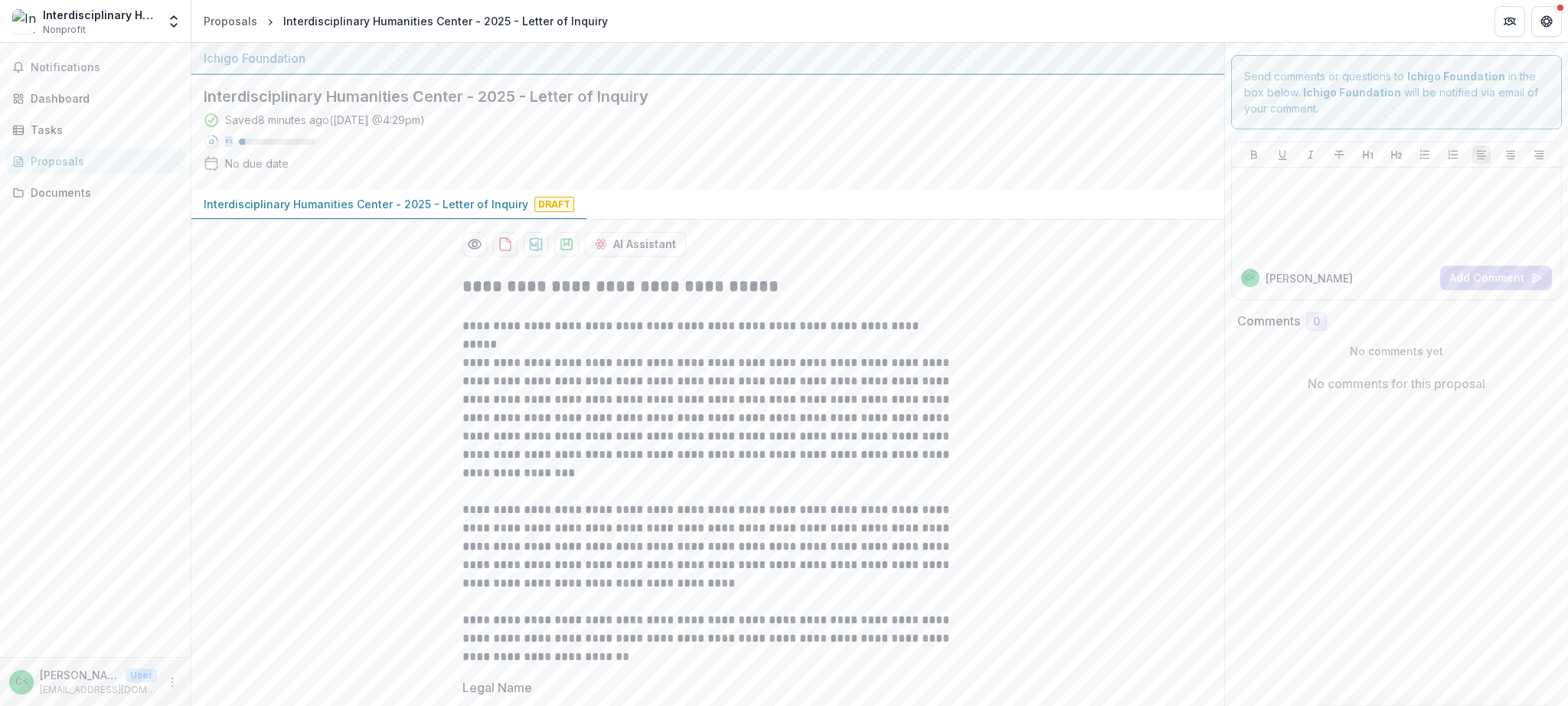
drag, startPoint x: 242, startPoint y: 141, endPoint x: 216, endPoint y: 143, distance: 26.1
click at [215, 143] on div "8 %" at bounding box center [260, 141] width 112 height 15
drag, startPoint x: 378, startPoint y: 160, endPoint x: 242, endPoint y: 163, distance: 136.0
click at [378, 160] on div "Saved 8 minutes ago ( Today @ 4:29pm ) 8 % No due date" at bounding box center [695, 145] width 984 height 66
click at [137, 25] on div "Interdisciplinary Humanities Center Nonprofit" at bounding box center [99, 22] width 114 height 30
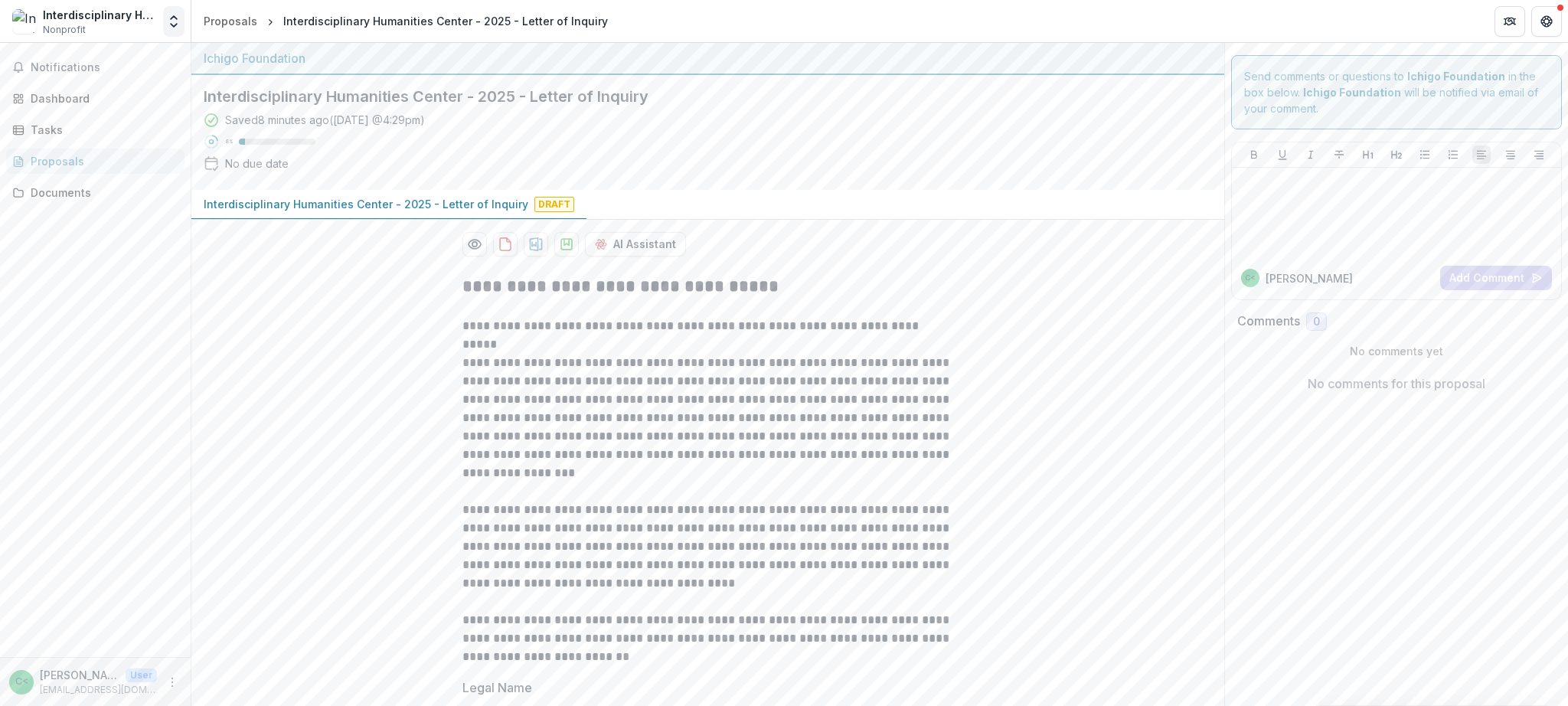
click at [167, 19] on icon "Open entity switcher" at bounding box center [174, 21] width 15 height 15
click at [125, 108] on div "[PERSON_NAME]" at bounding box center [81, 111] width 87 height 16
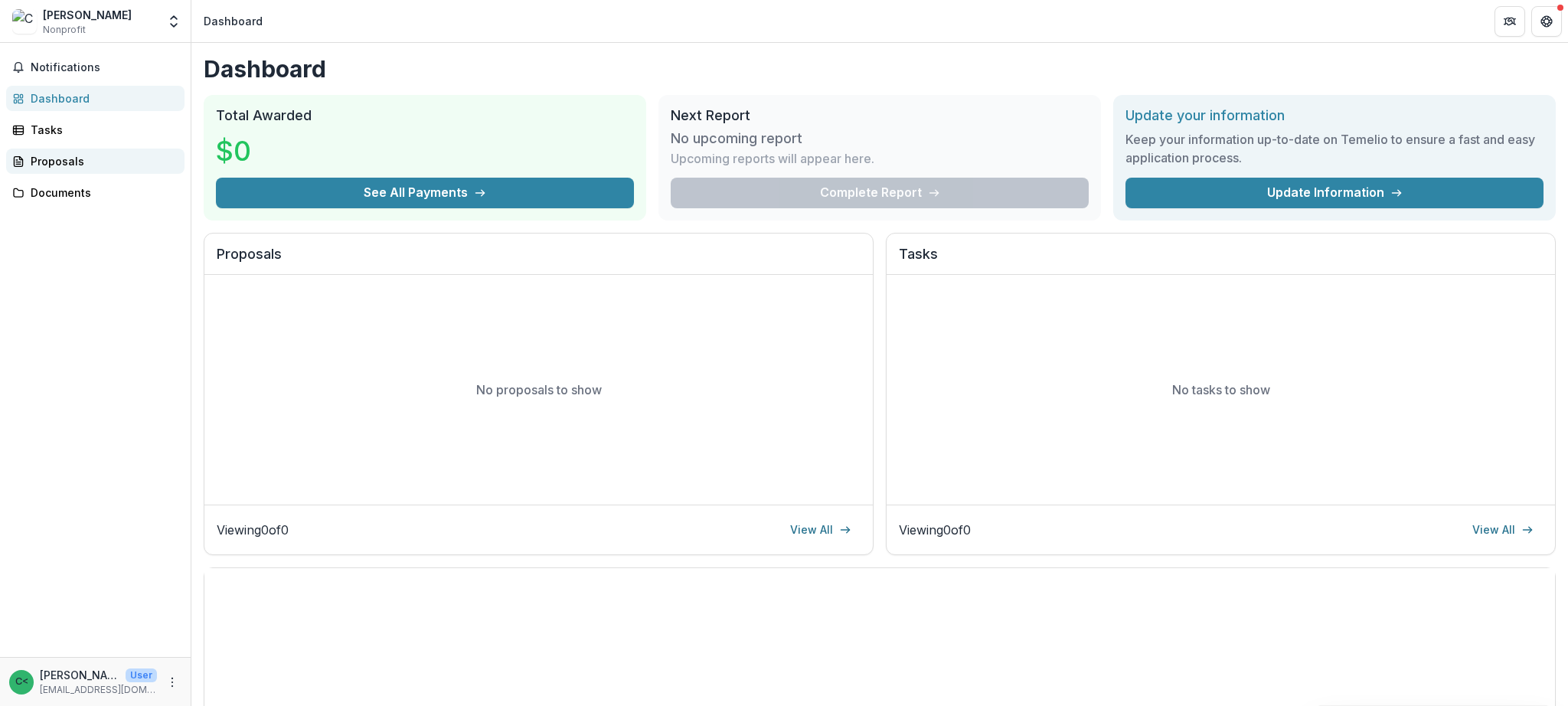
click at [91, 163] on div "Proposals" at bounding box center [101, 160] width 141 height 16
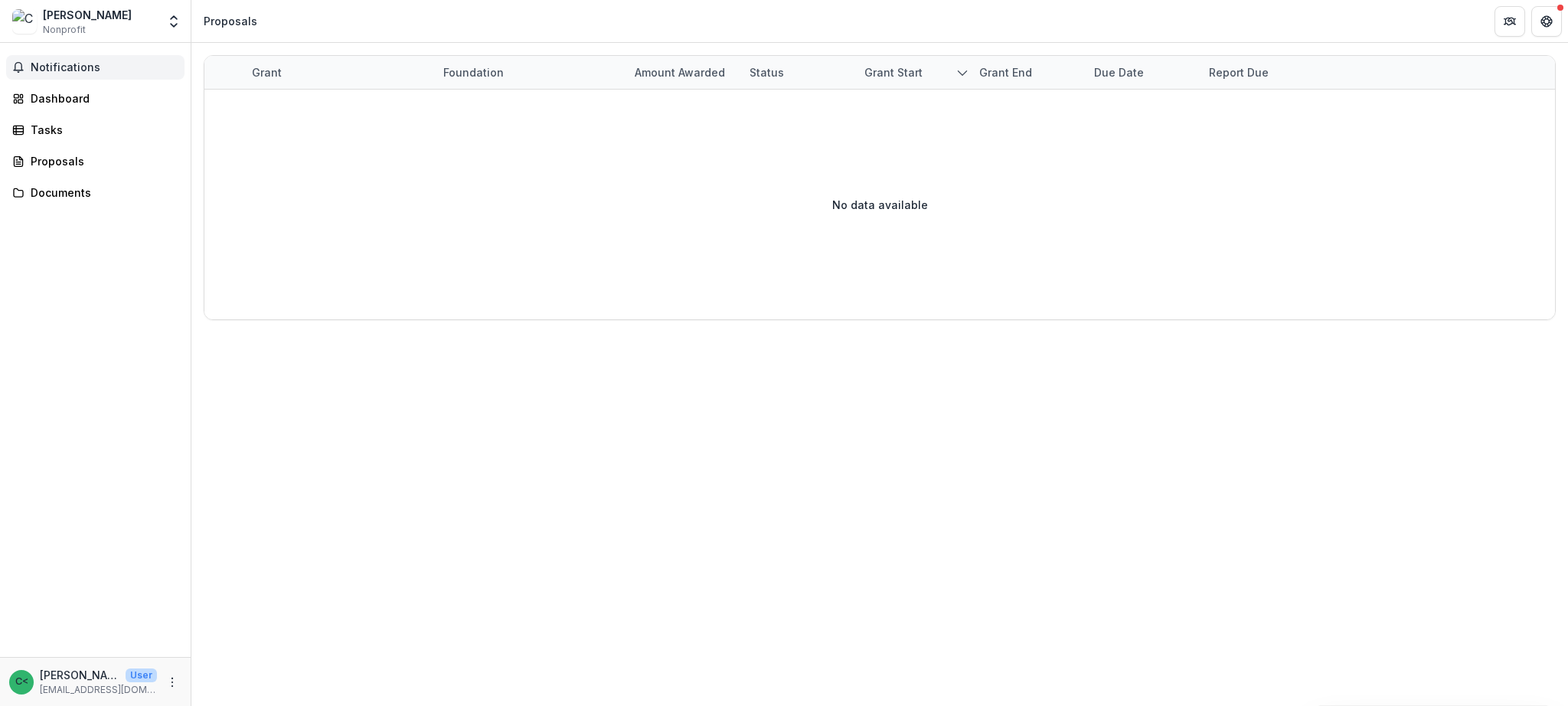
click at [59, 59] on button "Notifications" at bounding box center [94, 67] width 178 height 24
click at [642, 179] on div "No data available" at bounding box center [880, 204] width 1351 height 230
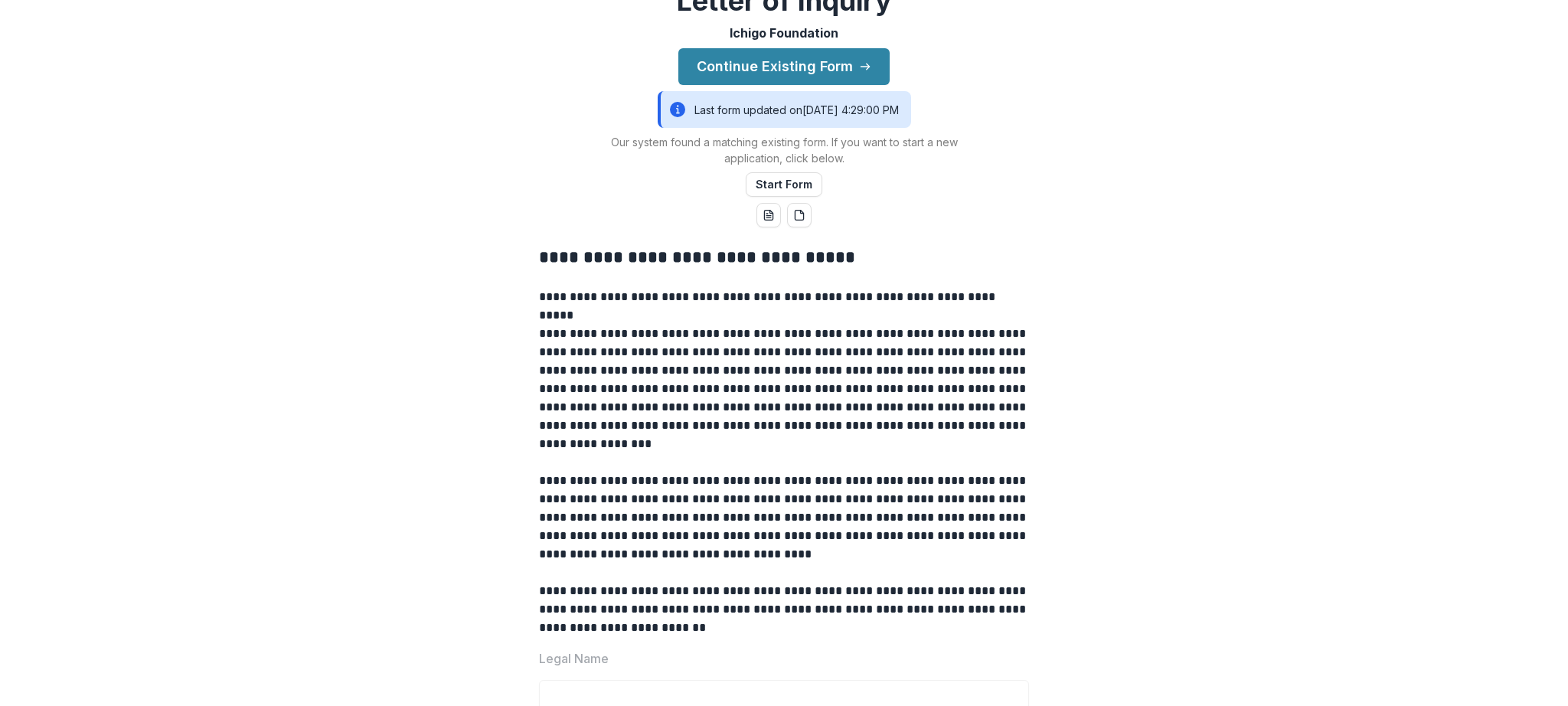
scroll to position [39, 0]
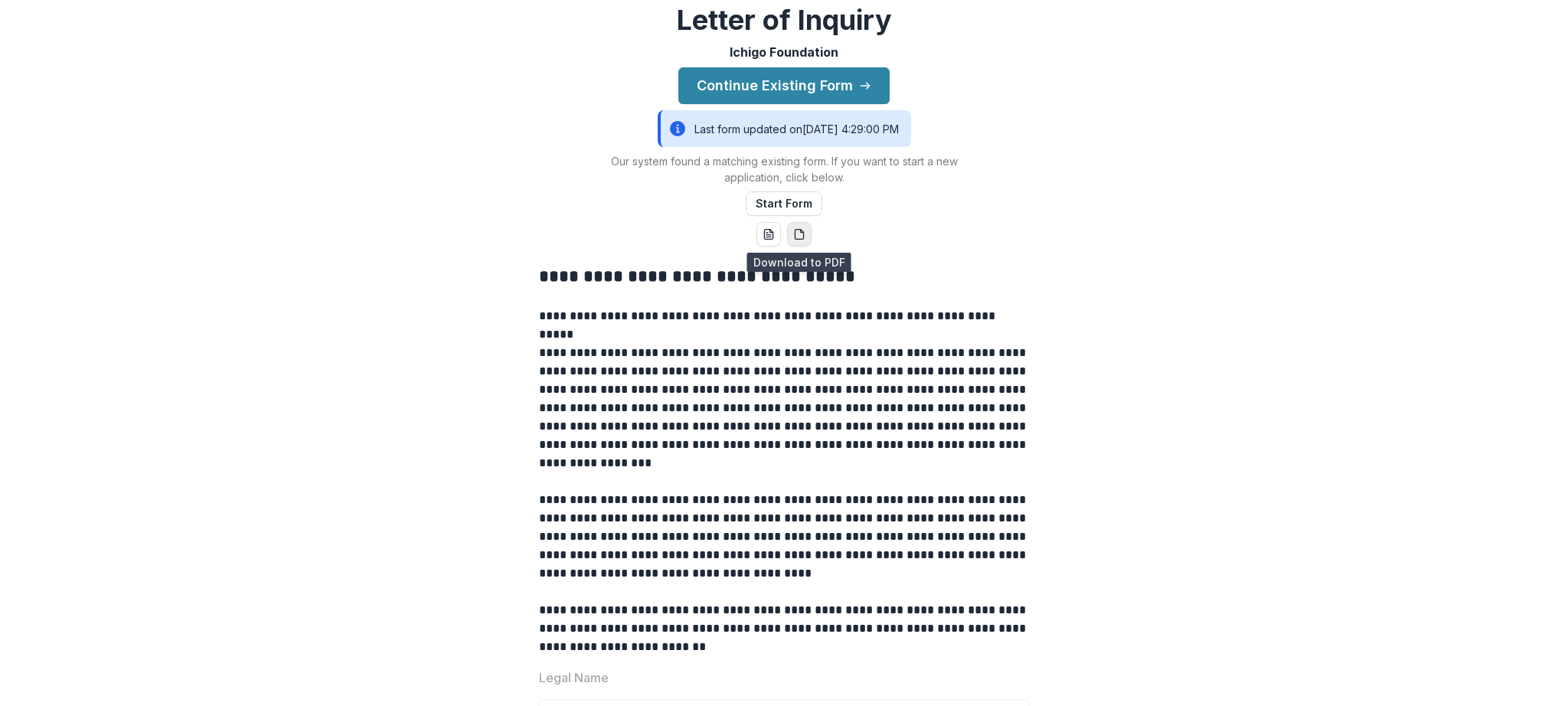
click at [793, 238] on icon "pdf-download" at bounding box center [799, 234] width 13 height 13
click at [807, 92] on button "Continue Existing Form" at bounding box center [784, 86] width 211 height 37
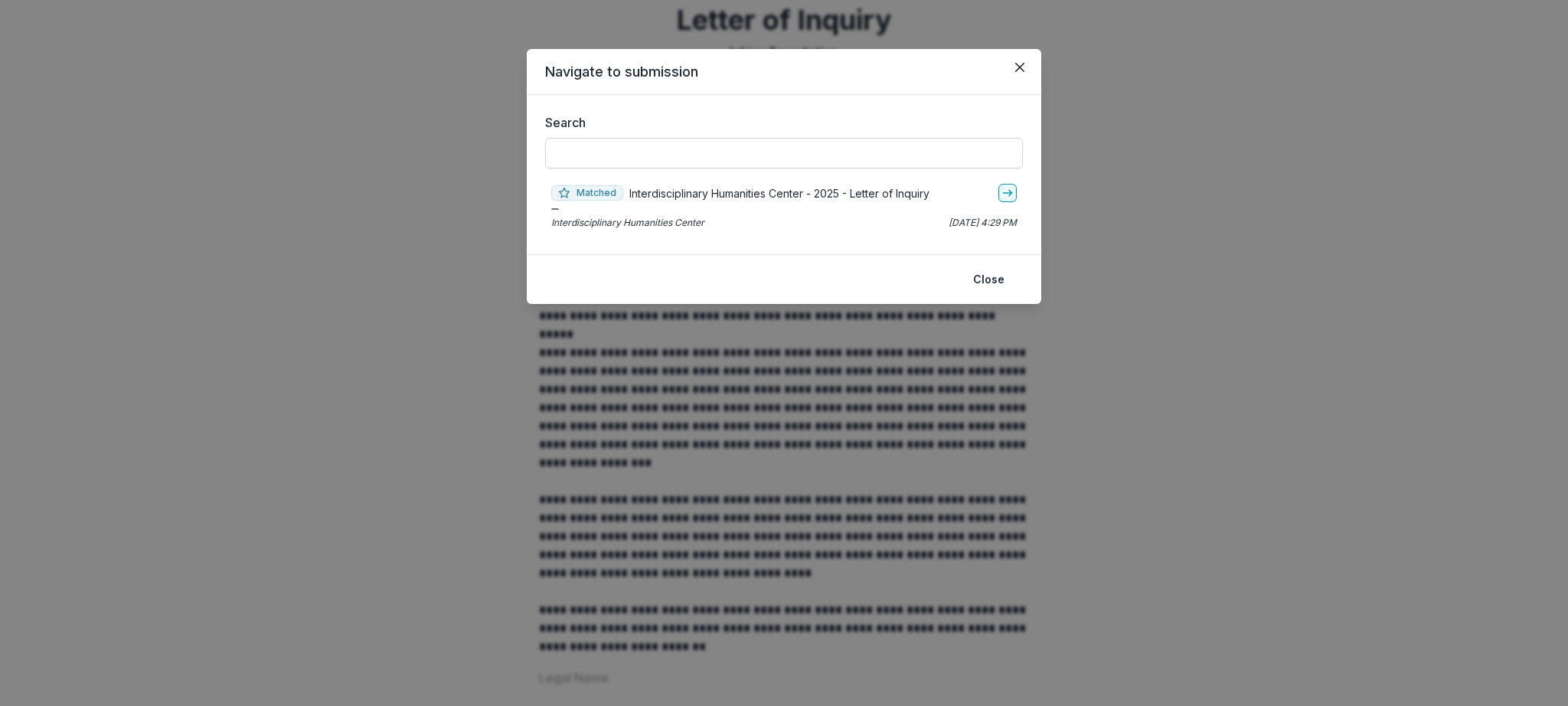
click at [738, 158] on input "Search" at bounding box center [784, 153] width 478 height 31
click at [779, 190] on p "Interdisciplinary Humanities Center - 2025 - Letter of Inquiry" at bounding box center [779, 193] width 300 height 16
click at [1001, 187] on icon "go-to" at bounding box center [1007, 193] width 13 height 13
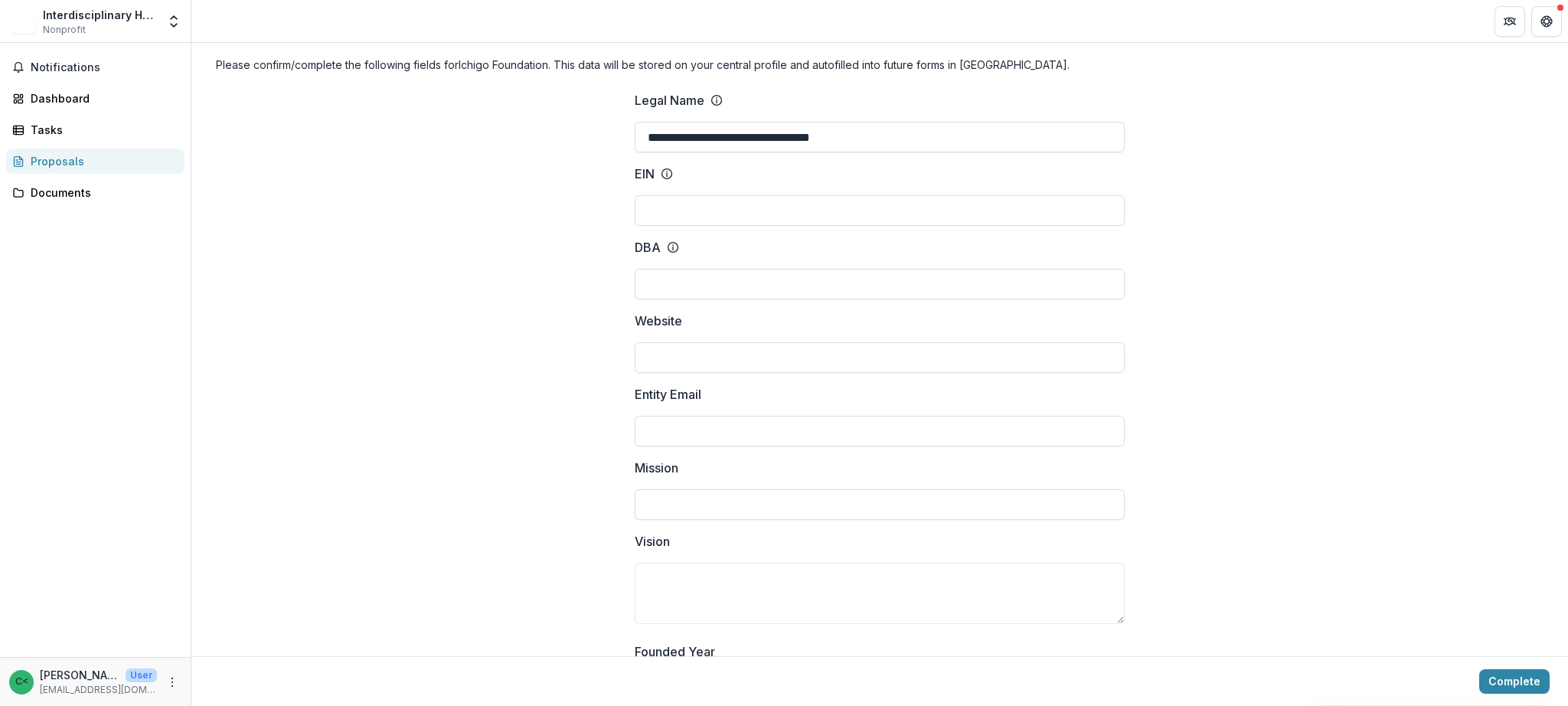
scroll to position [58, 0]
click at [916, 135] on input "**********" at bounding box center [879, 136] width 490 height 31
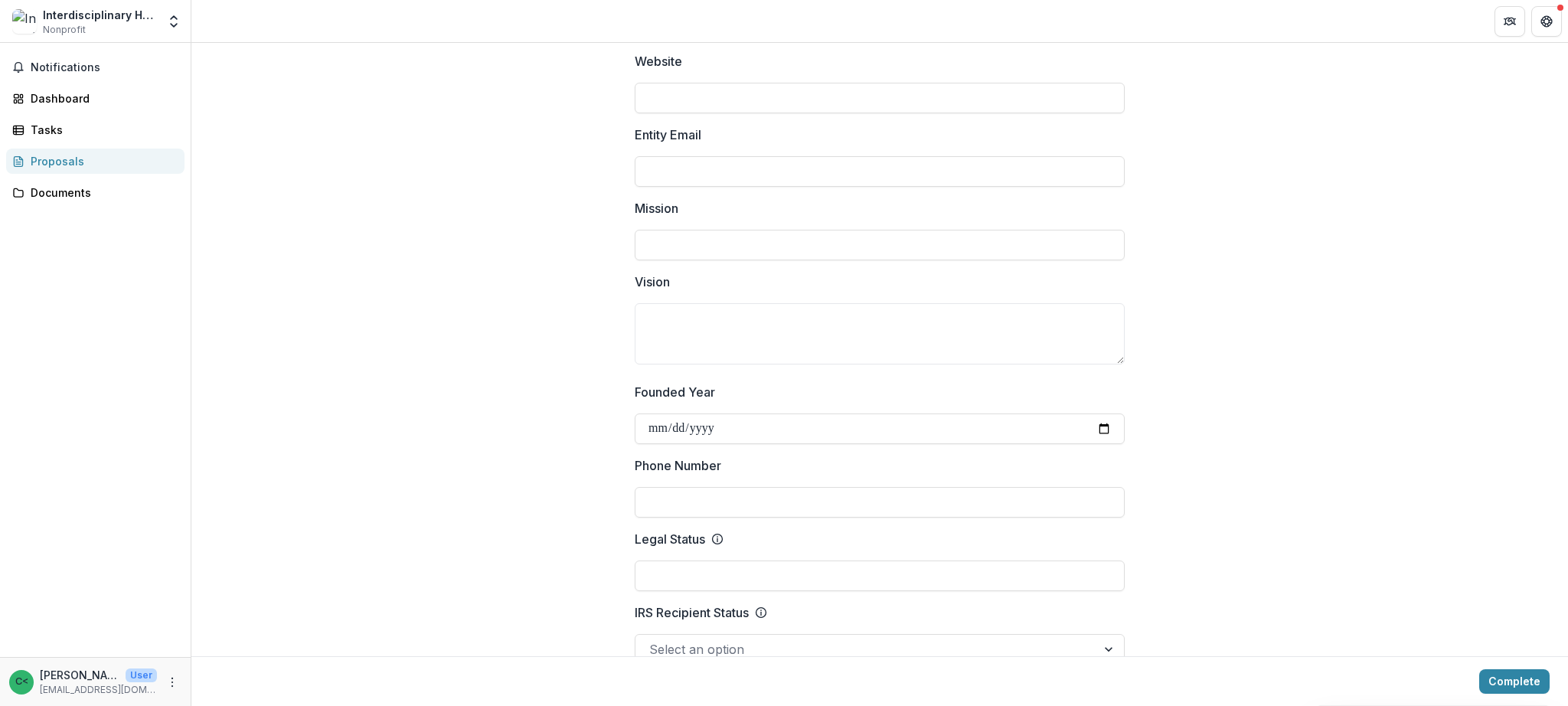
scroll to position [317, 0]
click at [1026, 338] on textarea "Vision" at bounding box center [879, 333] width 490 height 61
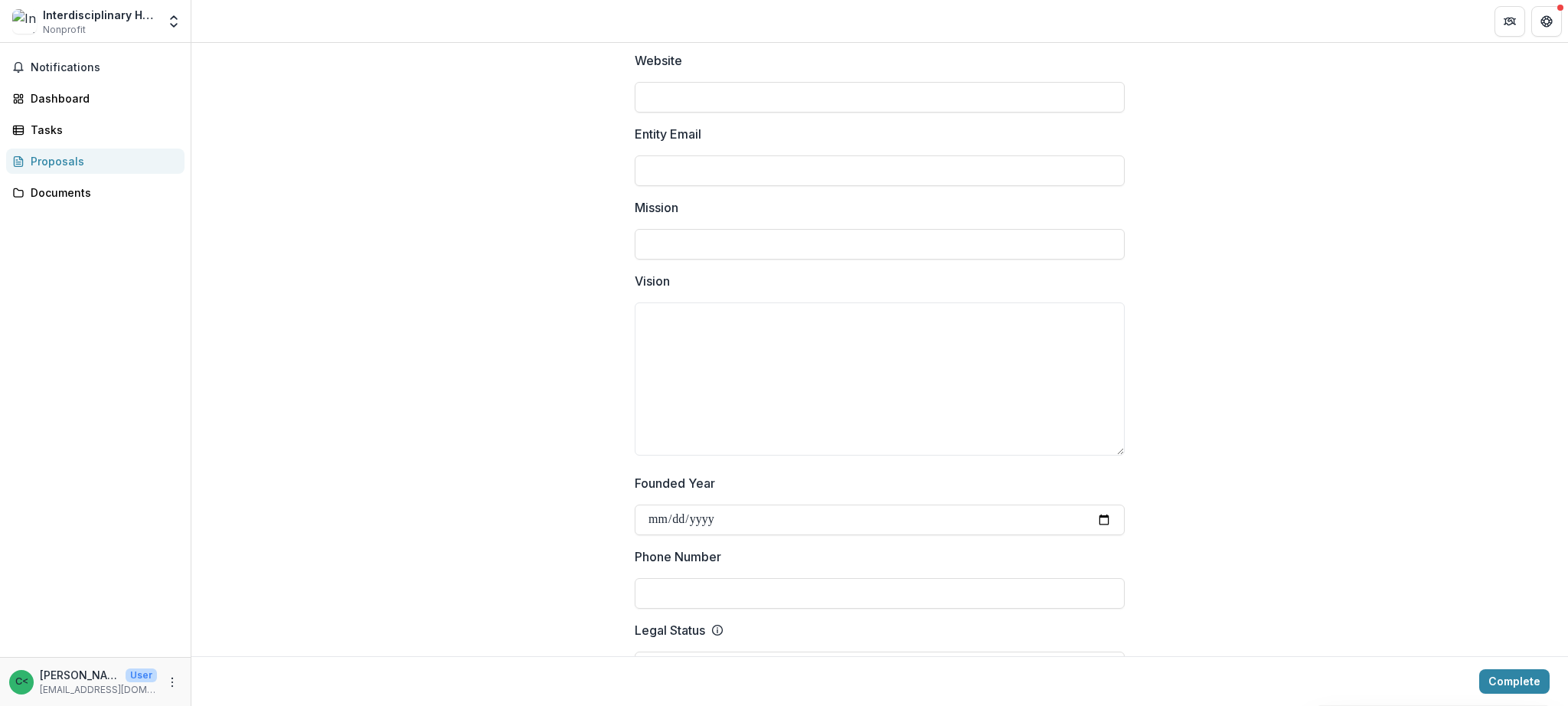
drag, startPoint x: 1119, startPoint y: 360, endPoint x: 1178, endPoint y: 453, distance: 110.1
click at [1022, 249] on input "Mission" at bounding box center [879, 244] width 490 height 31
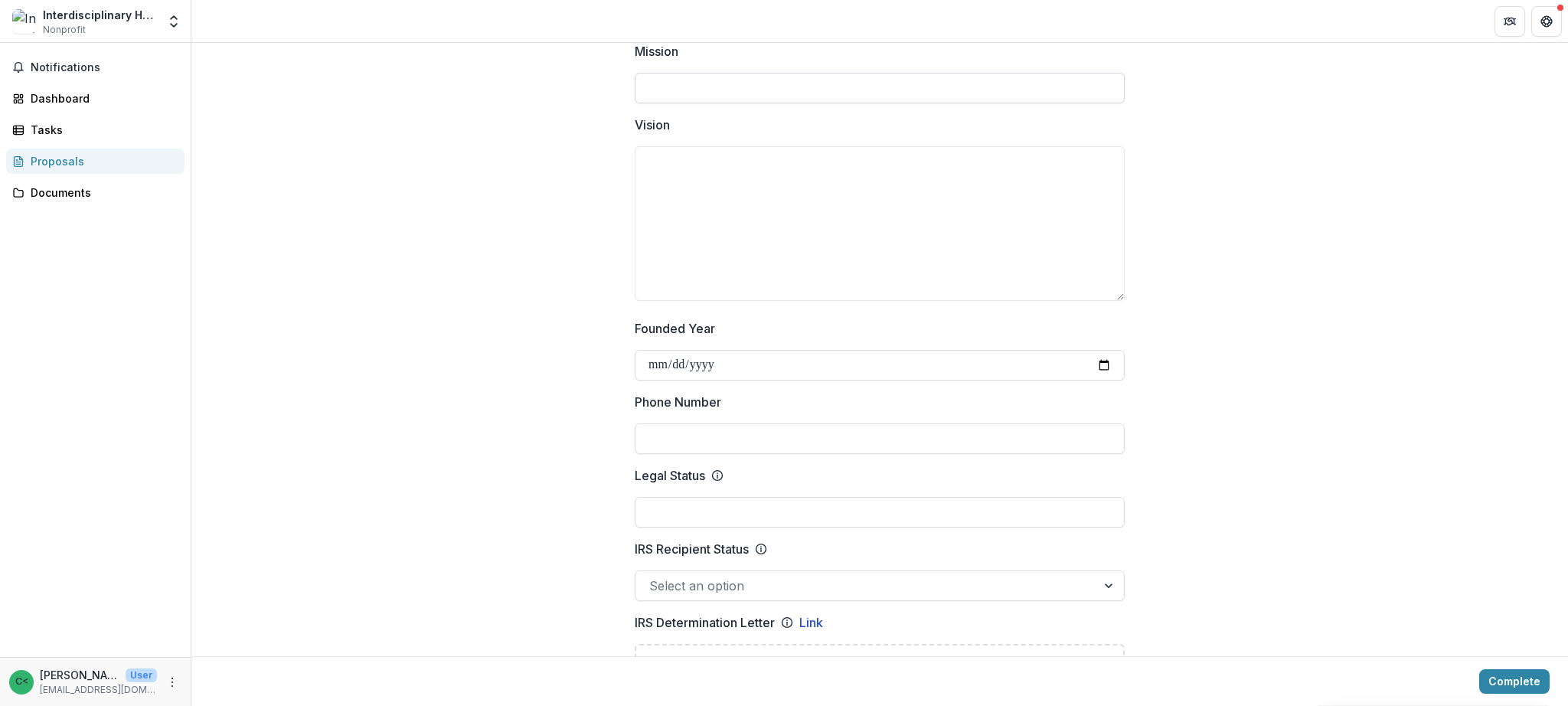
scroll to position [474, 0]
click at [1107, 365] on input "Founded Year" at bounding box center [879, 364] width 490 height 31
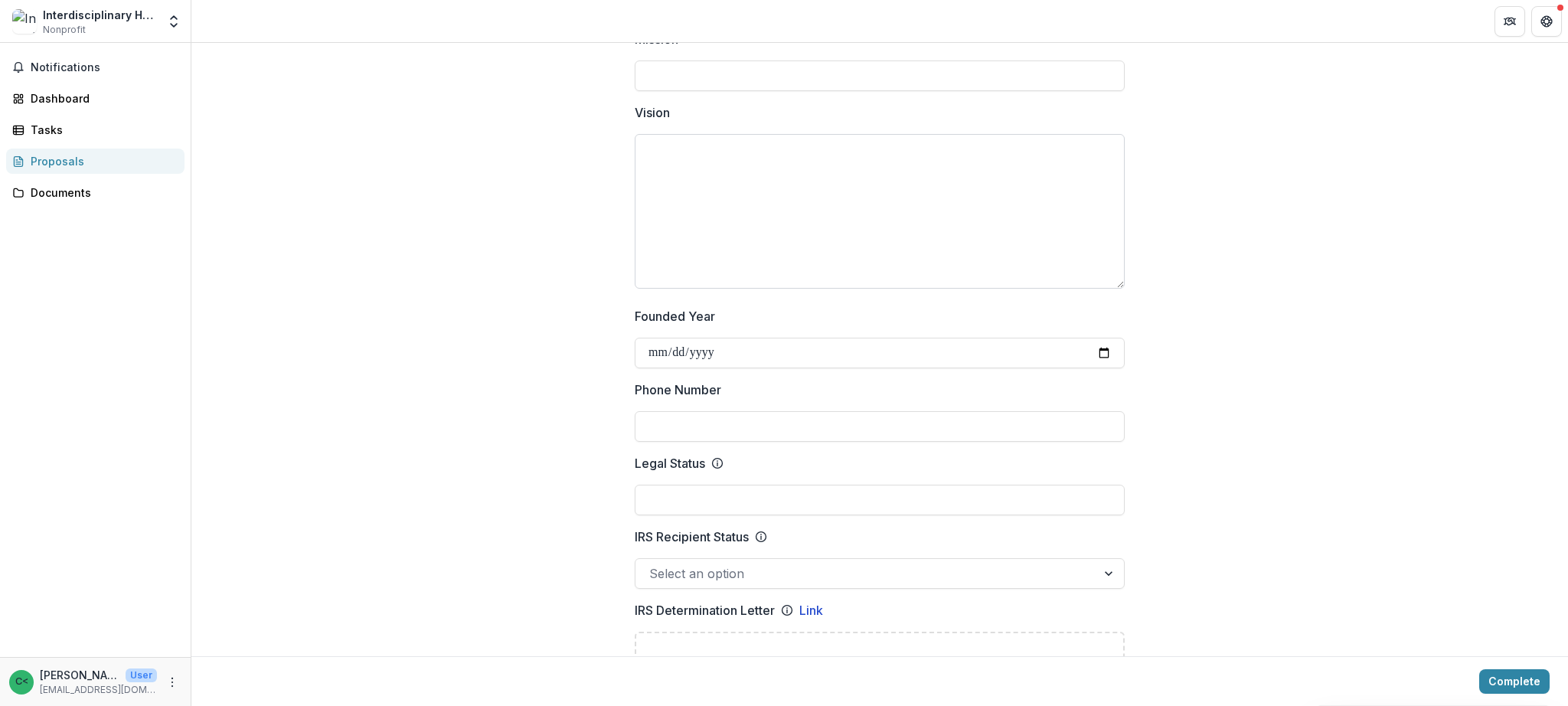
scroll to position [0, 0]
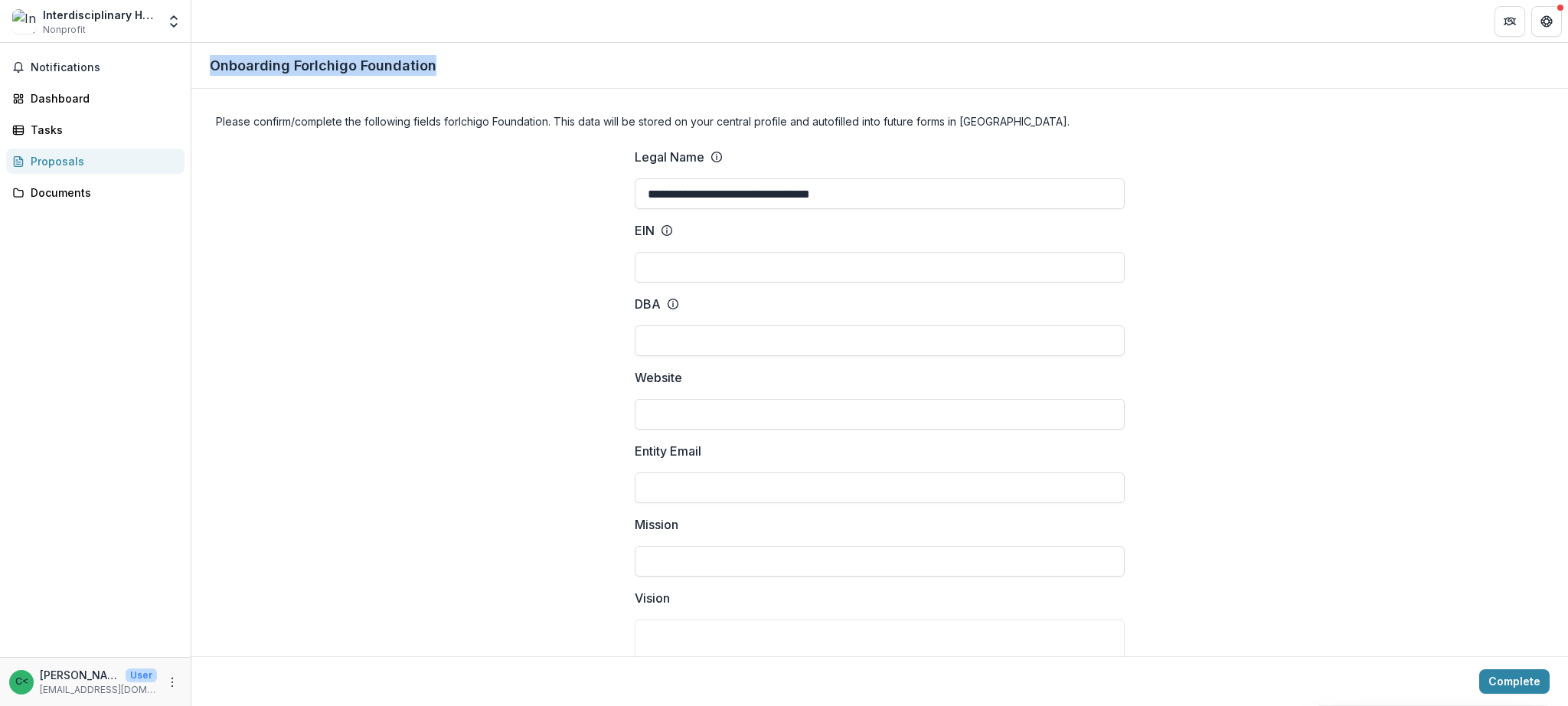
drag, startPoint x: 206, startPoint y: 60, endPoint x: 489, endPoint y: 62, distance: 283.0
click at [489, 62] on div "Onboarding For Ichigo Foundation" at bounding box center [879, 65] width 1377 height 46
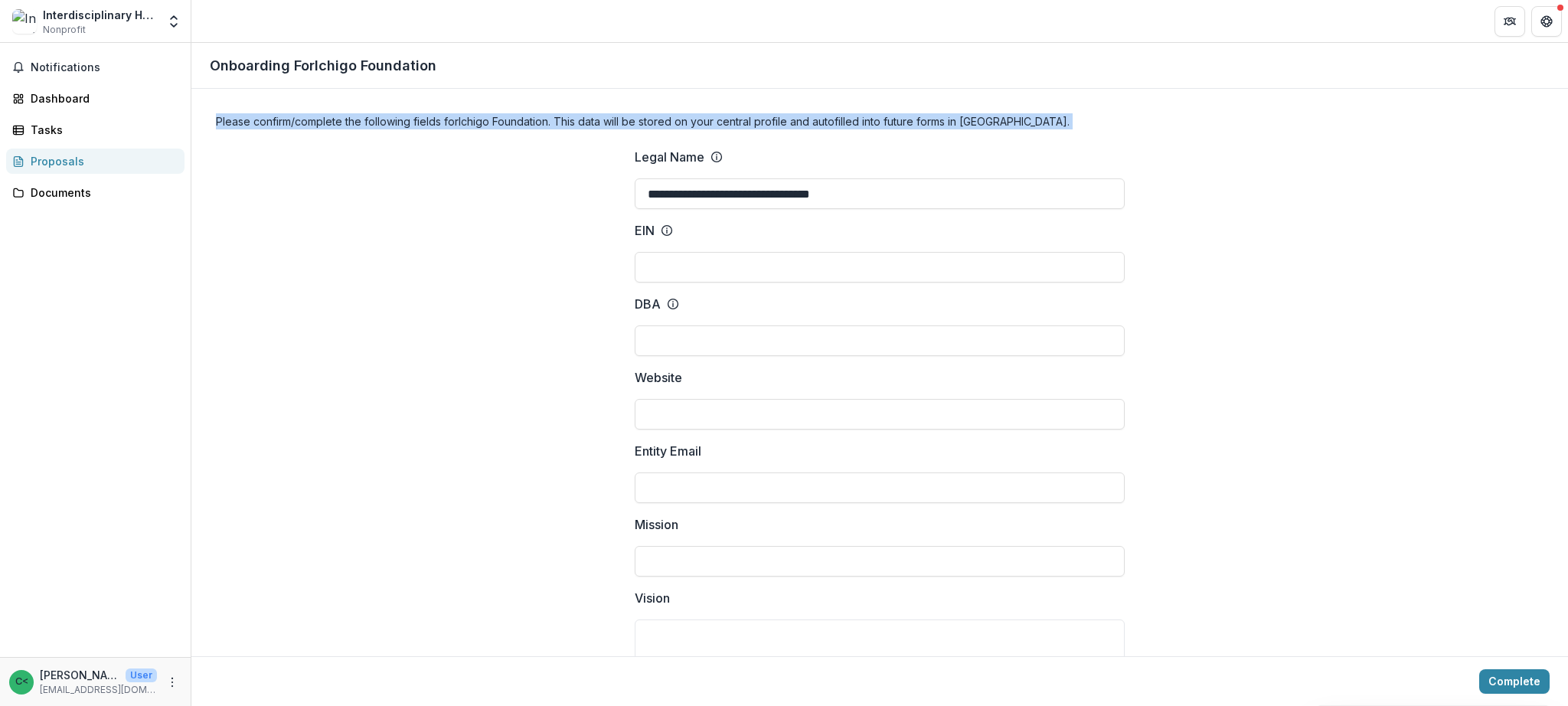
drag, startPoint x: 409, startPoint y: 144, endPoint x: 441, endPoint y: 103, distance: 52.0
drag, startPoint x: 441, startPoint y: 103, endPoint x: 433, endPoint y: 140, distance: 37.9
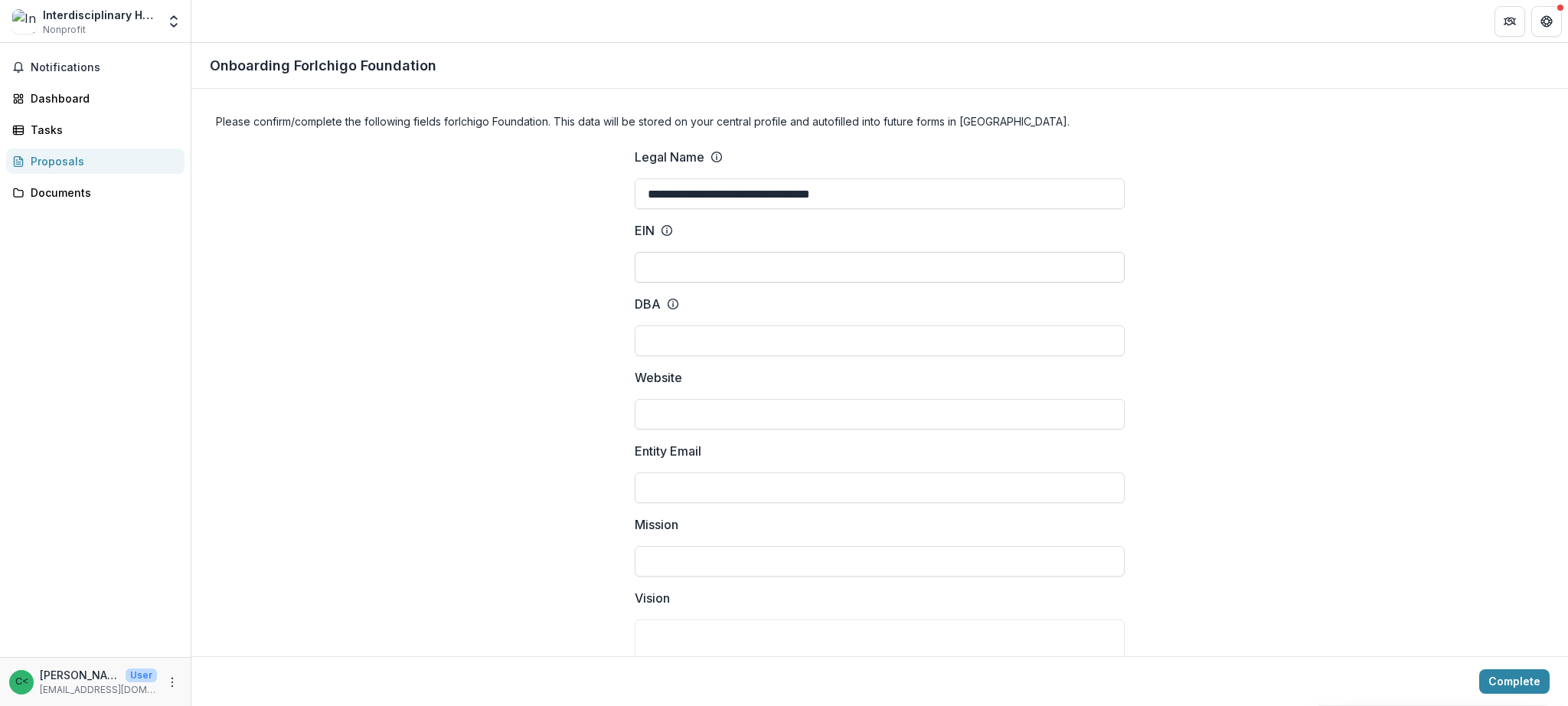
click at [708, 267] on input "EIN" at bounding box center [879, 267] width 490 height 31
click at [760, 330] on input "DBA" at bounding box center [879, 340] width 490 height 31
click at [706, 267] on input "EIN" at bounding box center [879, 267] width 490 height 31
drag, startPoint x: 769, startPoint y: 333, endPoint x: 672, endPoint y: 295, distance: 104.2
click at [768, 333] on input "DBA" at bounding box center [879, 340] width 490 height 31
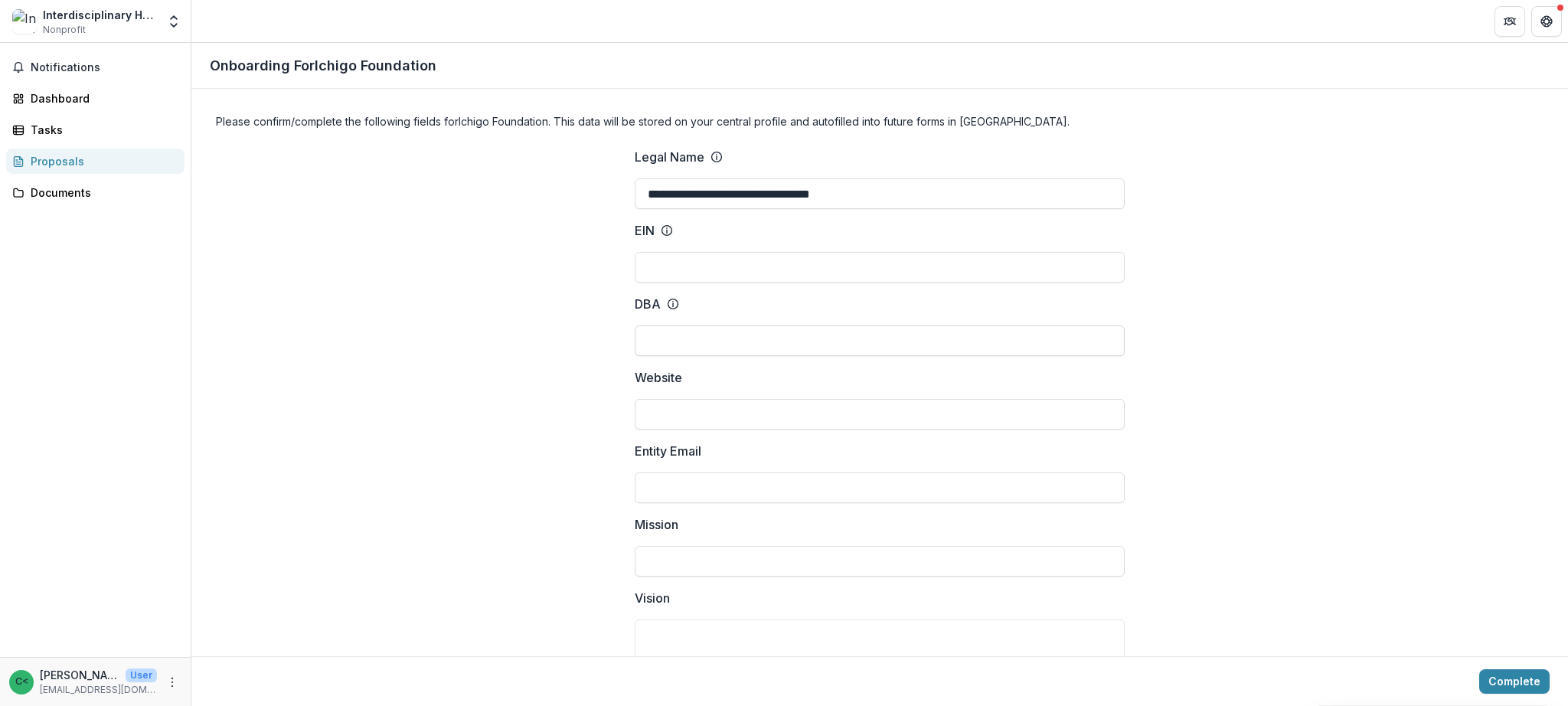
click at [715, 327] on input "DBA" at bounding box center [879, 340] width 490 height 31
click at [315, 63] on p "Onboarding For Ichigo Foundation" at bounding box center [323, 65] width 227 height 21
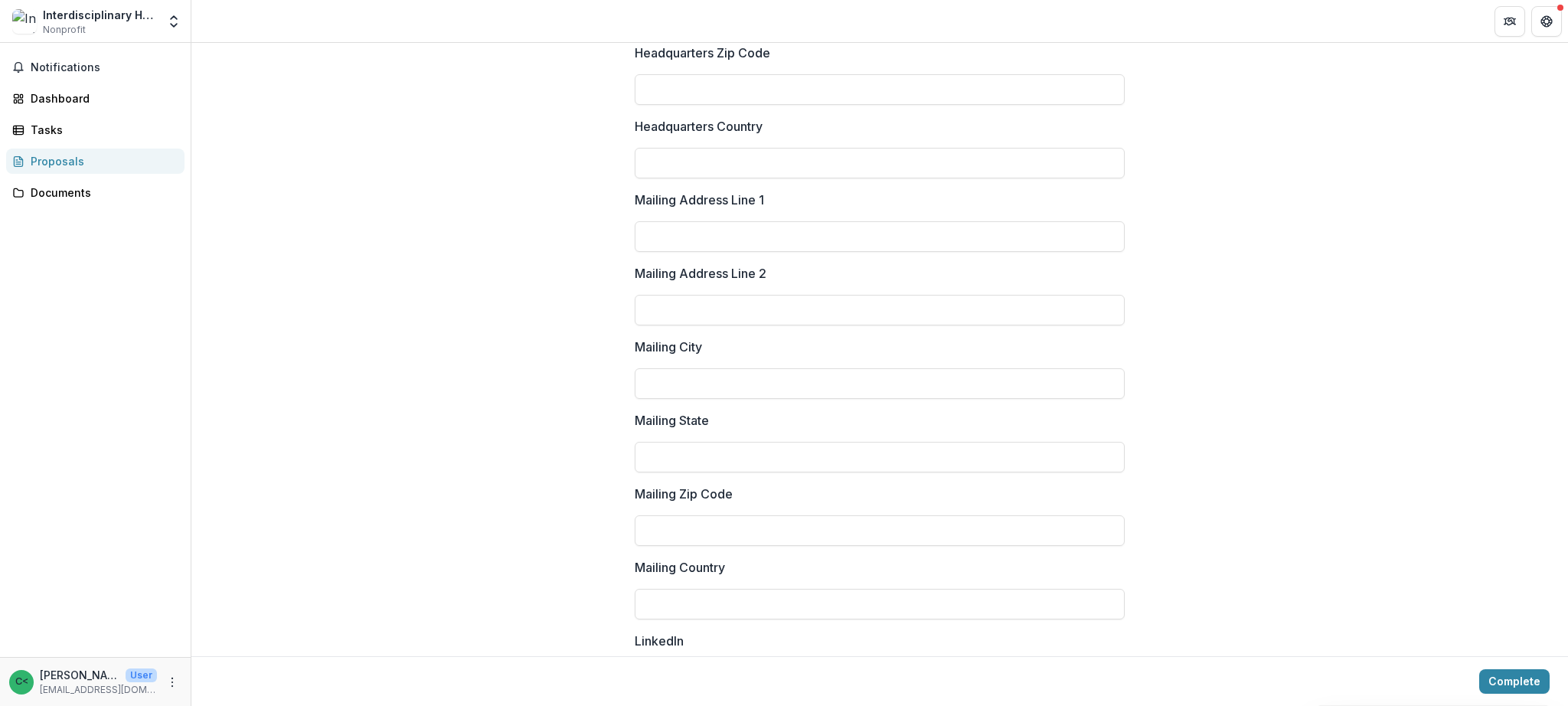
scroll to position [2073, 0]
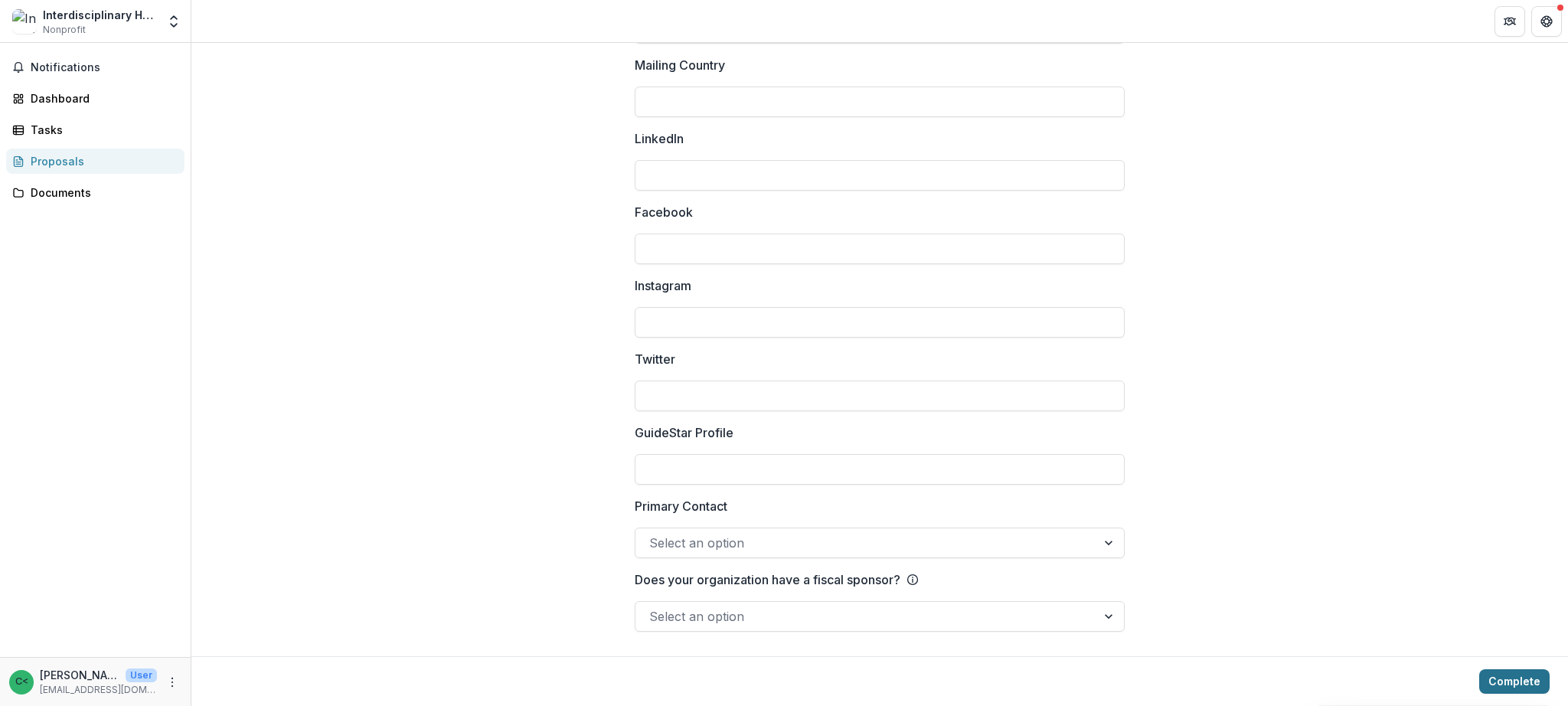
click at [1520, 676] on button "Complete" at bounding box center [1515, 681] width 70 height 24
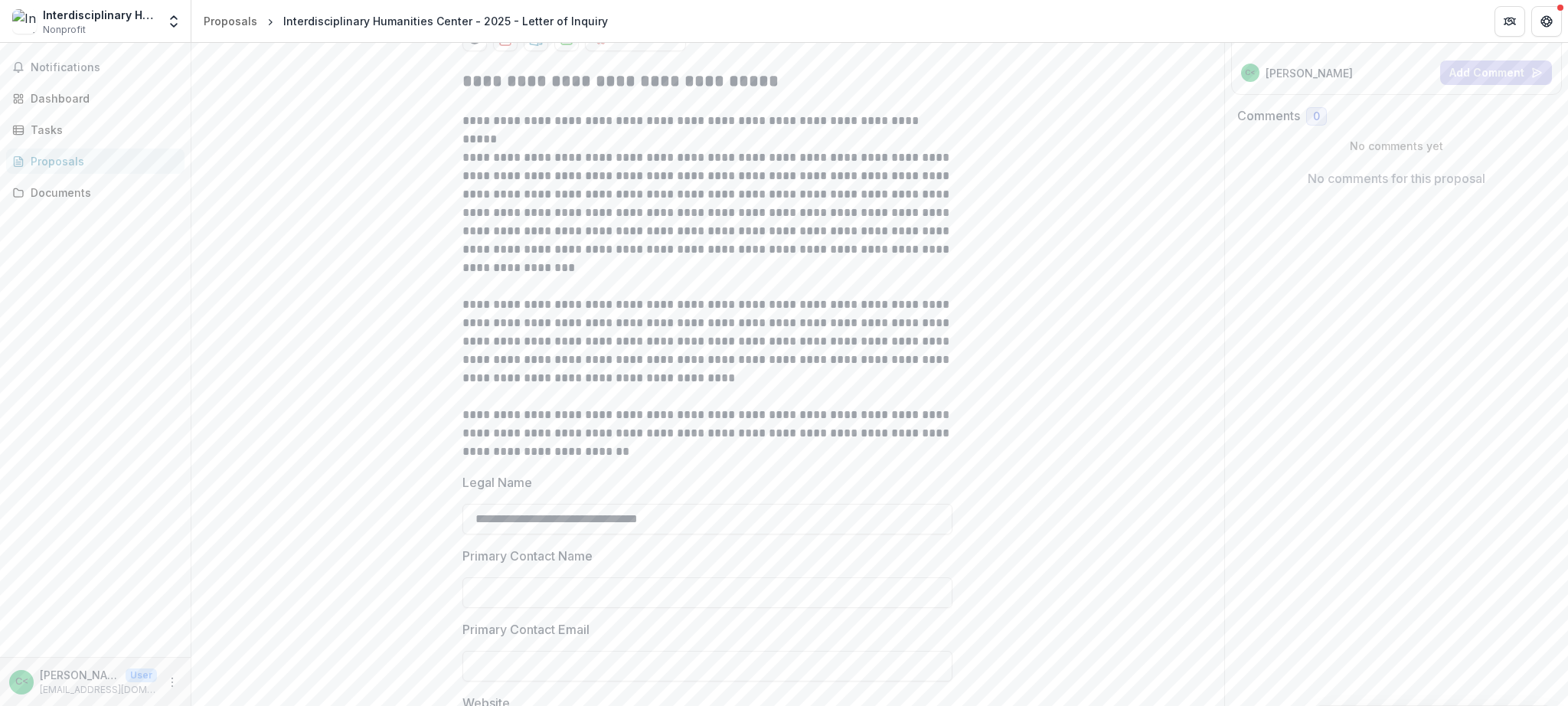
scroll to position [0, 0]
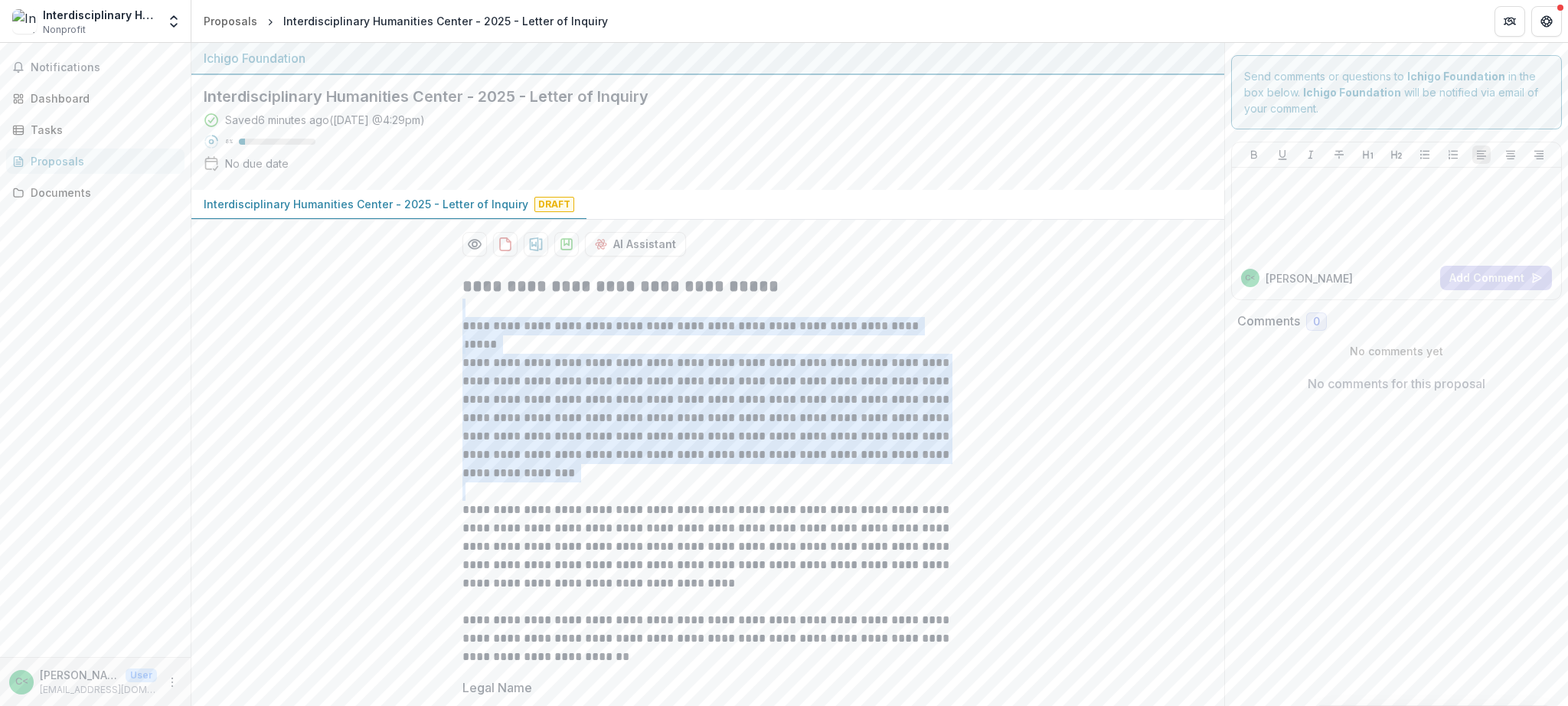
drag, startPoint x: 487, startPoint y: 323, endPoint x: 716, endPoint y: 489, distance: 282.8
click at [716, 489] on p at bounding box center [707, 491] width 490 height 18
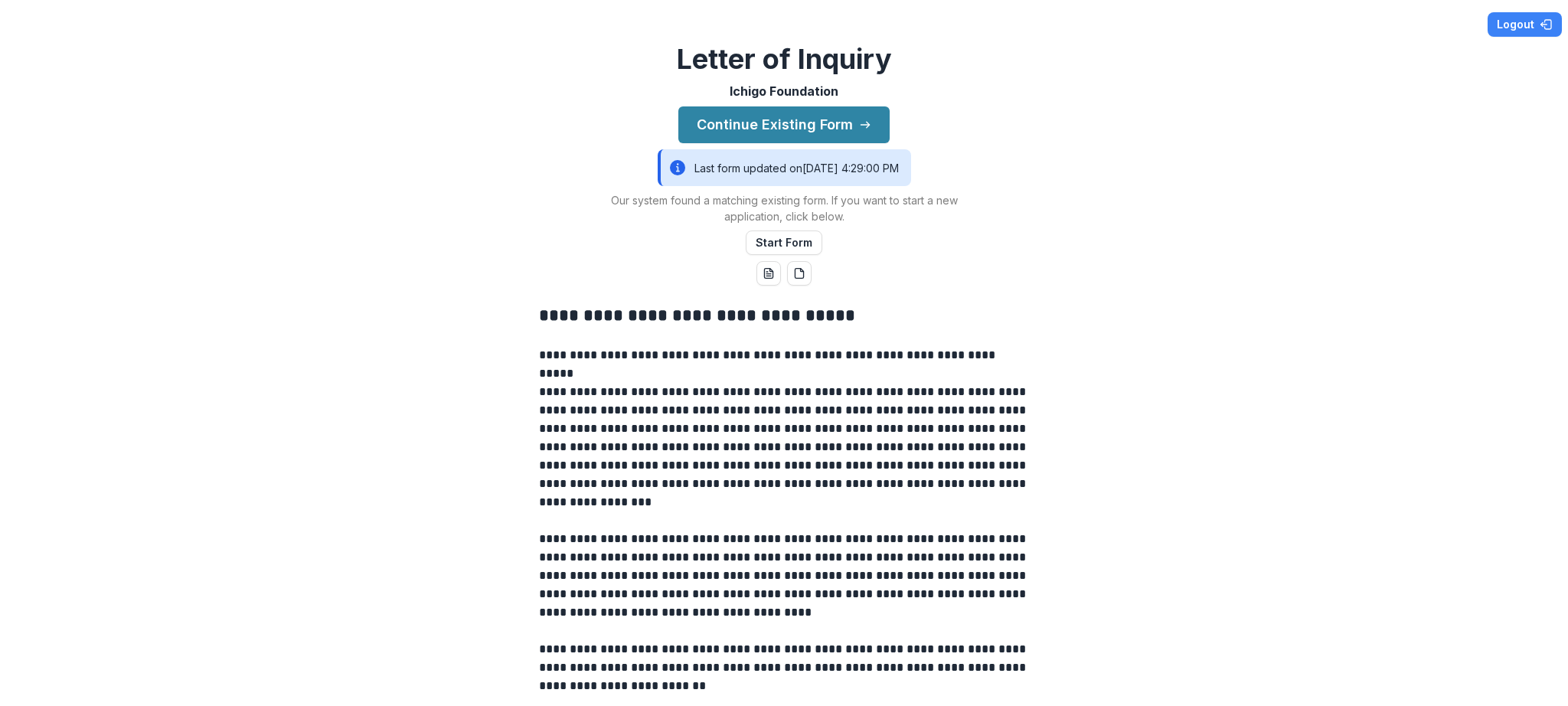
drag, startPoint x: 654, startPoint y: 166, endPoint x: 914, endPoint y: 169, distance: 260.0
click at [911, 169] on div "Last form updated on [DATE] 4:29:00 PM" at bounding box center [784, 168] width 253 height 37
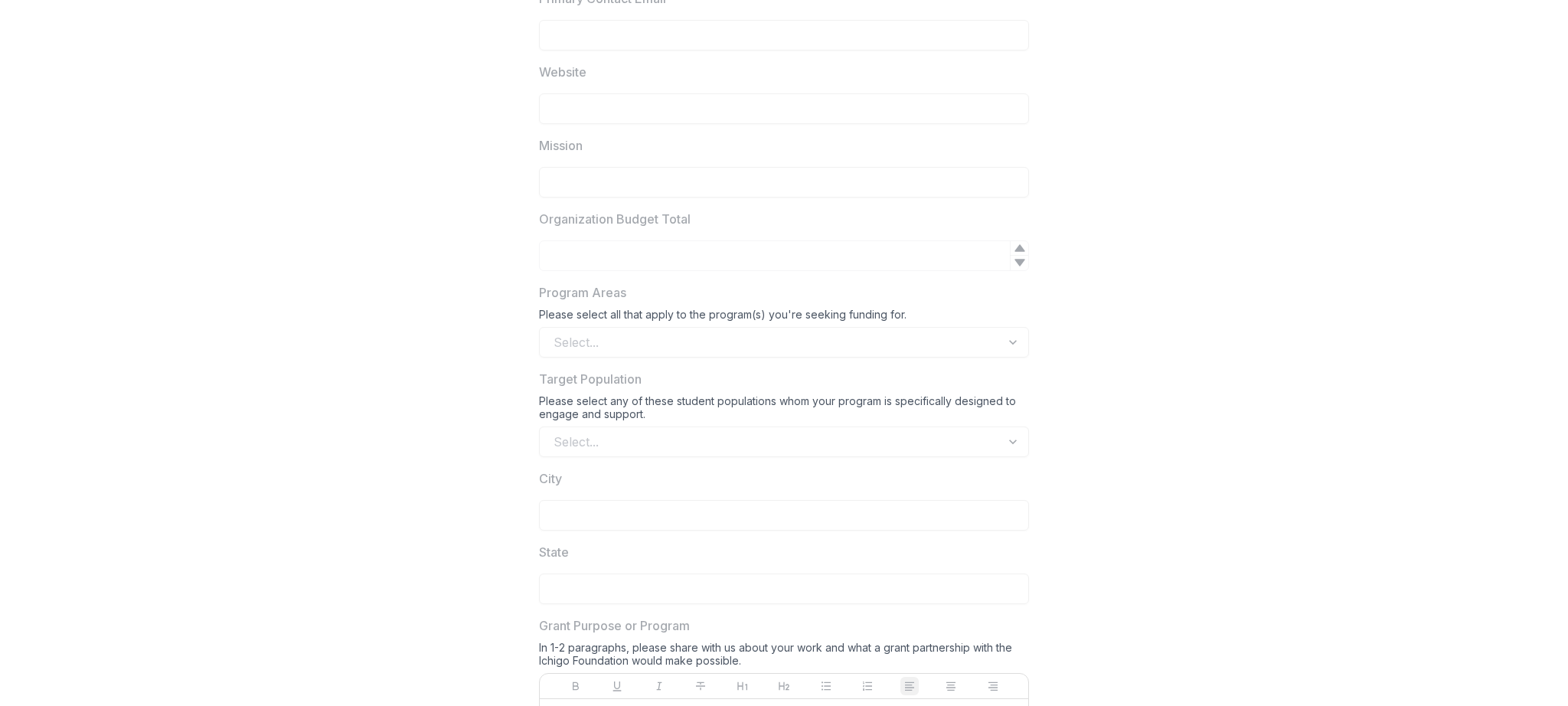
scroll to position [1500, 0]
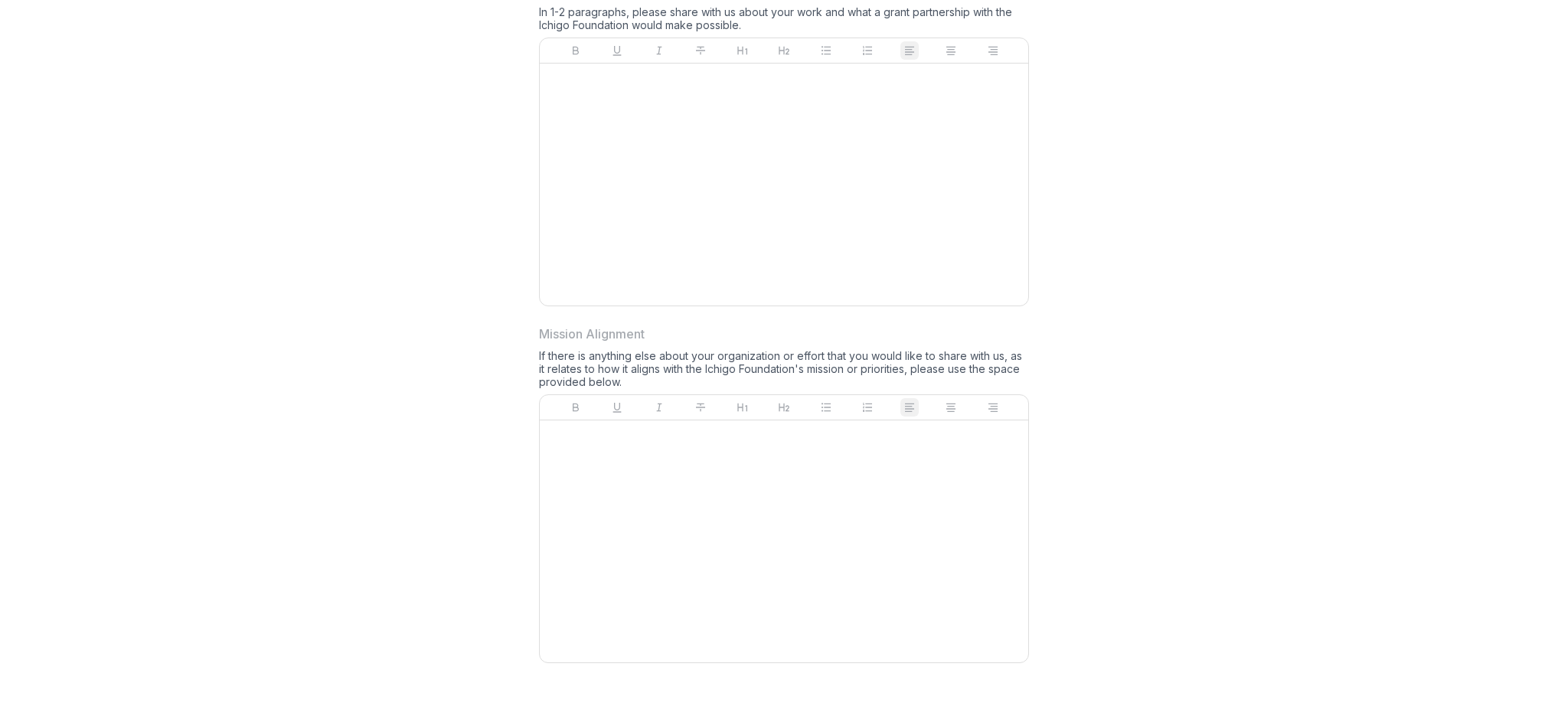
click at [797, 439] on p at bounding box center [784, 434] width 476 height 17
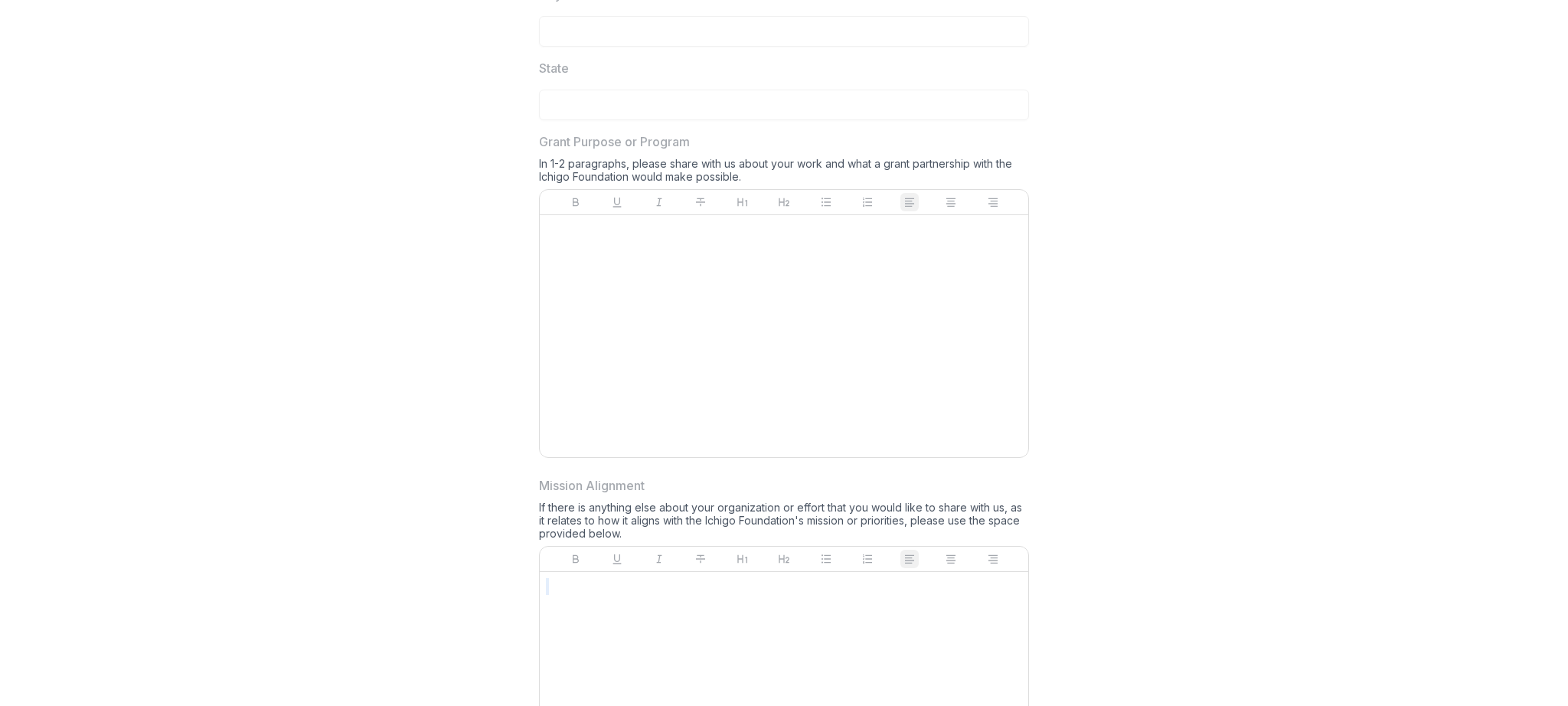
scroll to position [1338, 0]
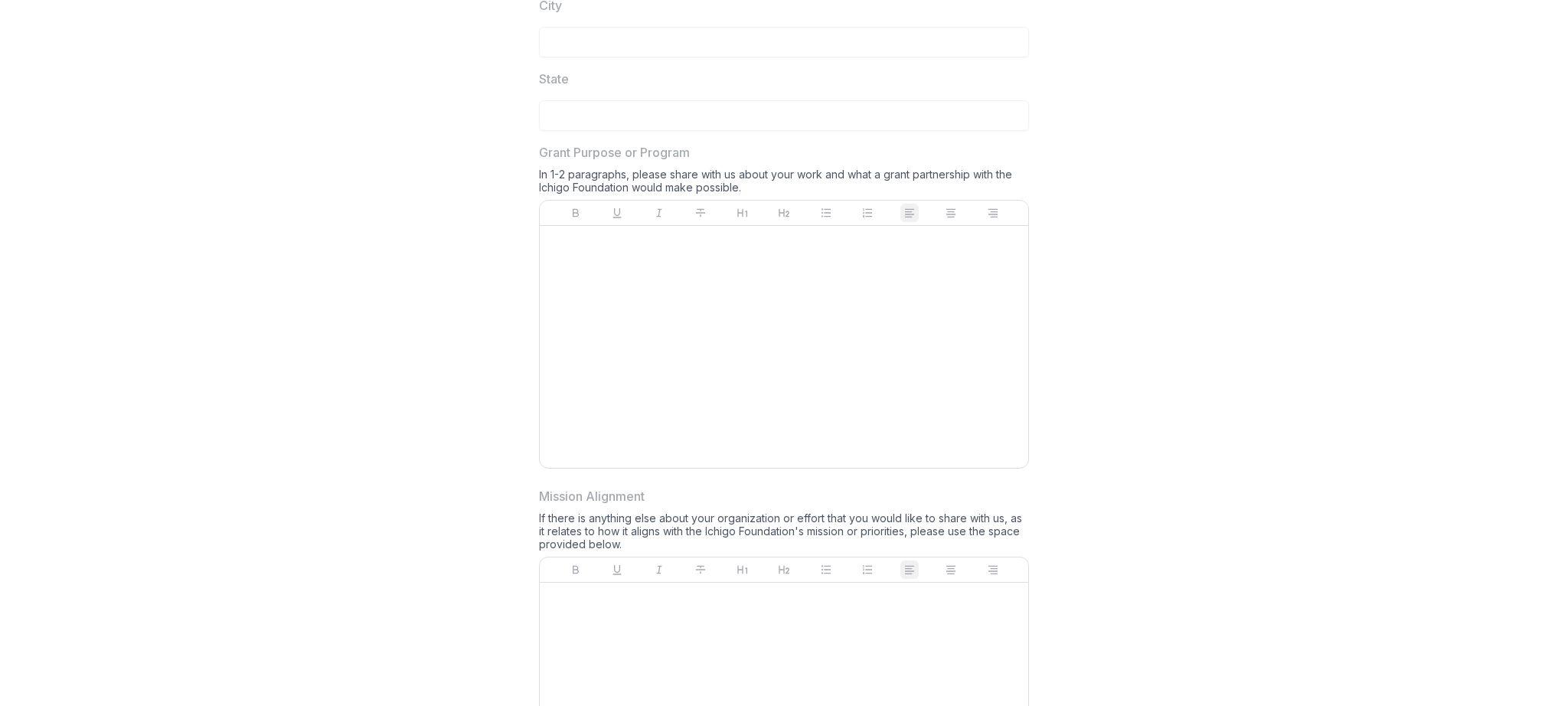
click at [666, 239] on p at bounding box center [784, 241] width 476 height 17
drag, startPoint x: 593, startPoint y: 158, endPoint x: 547, endPoint y: 199, distance: 61.6
click at [547, 199] on div "Grant Purpose or Program In 1-2 paragraphs, please share with us about your wor…" at bounding box center [784, 308] width 490 height 332
click at [539, 183] on div "In 1-2 paragraphs, please share with us about your work and what a grant partne…" at bounding box center [784, 184] width 490 height 32
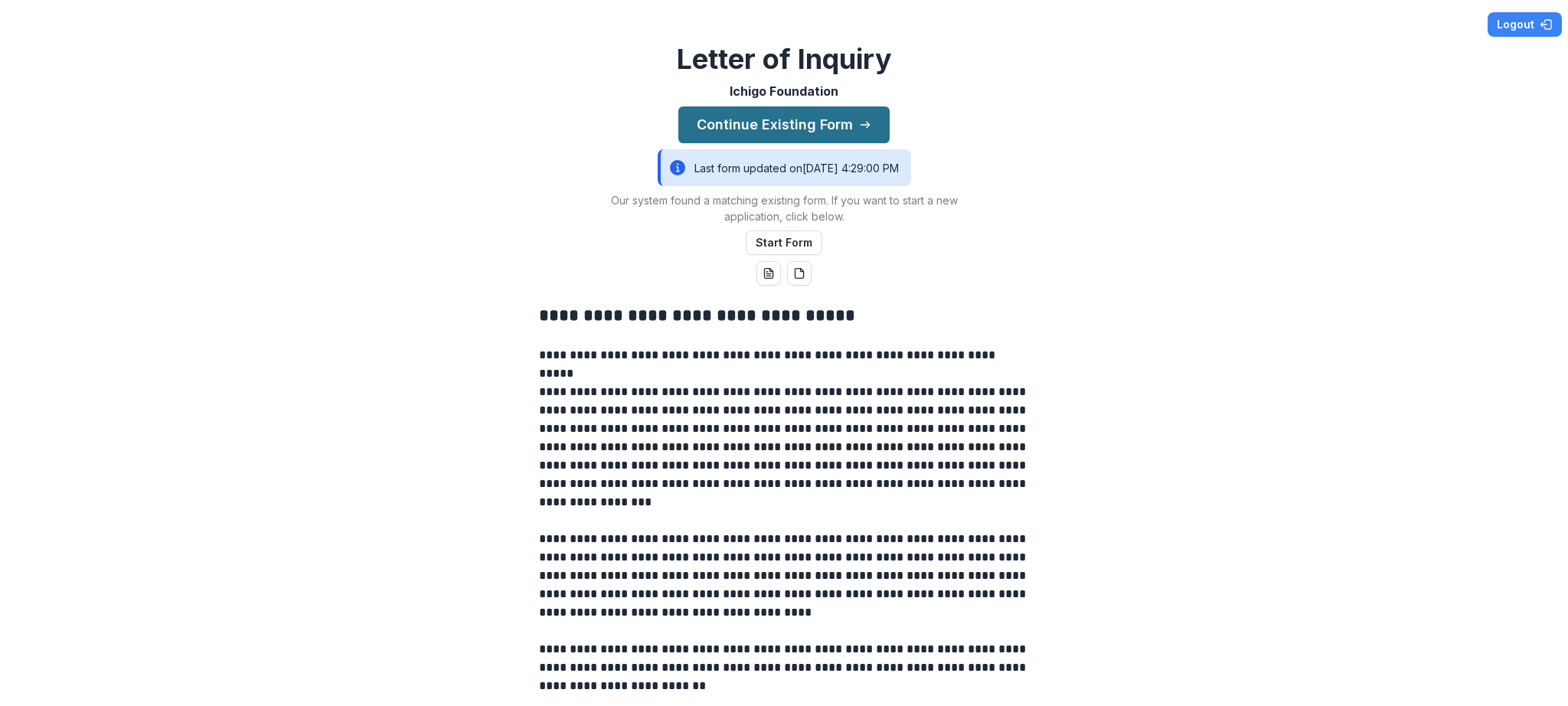
click at [779, 123] on button "Continue Existing Form" at bounding box center [784, 124] width 211 height 37
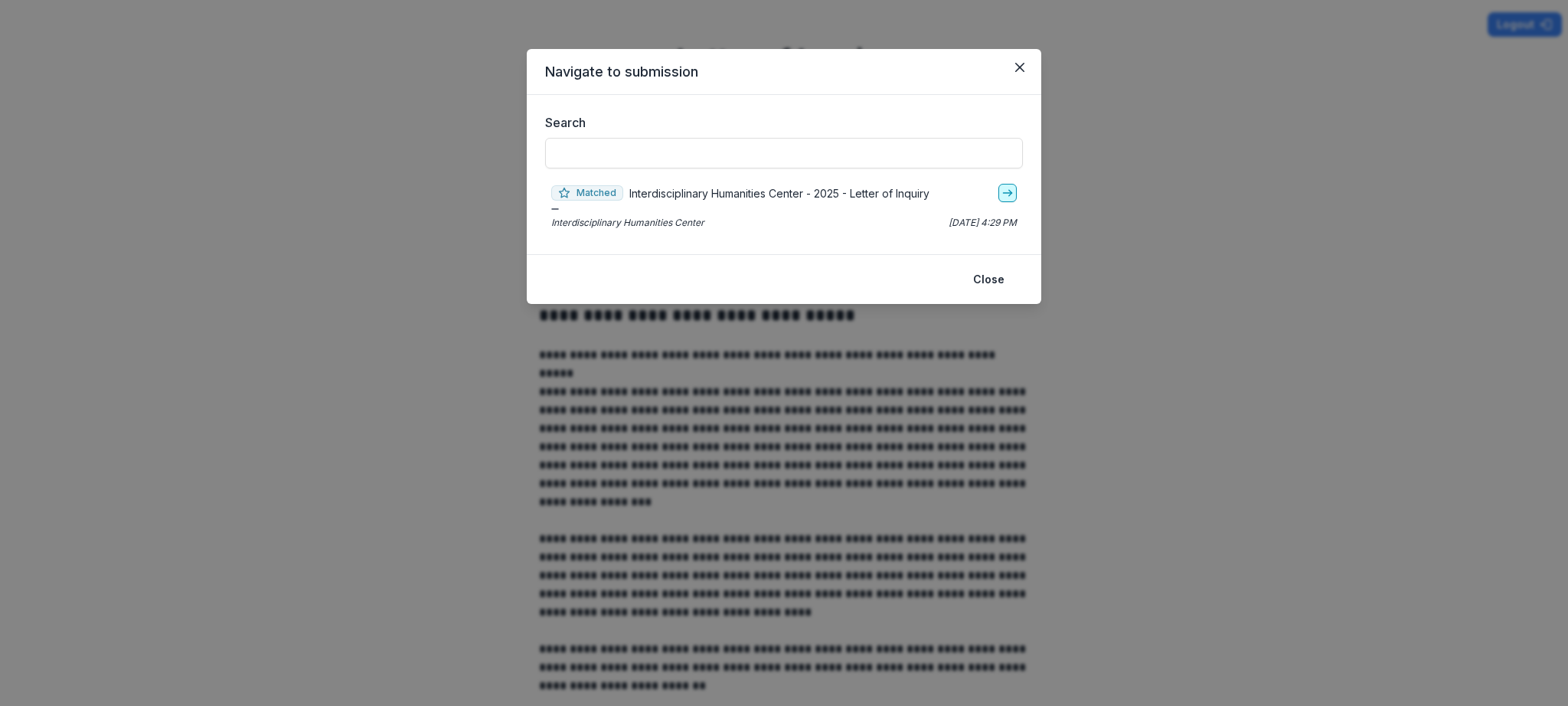
click at [1002, 190] on icon "go-to" at bounding box center [1007, 193] width 13 height 13
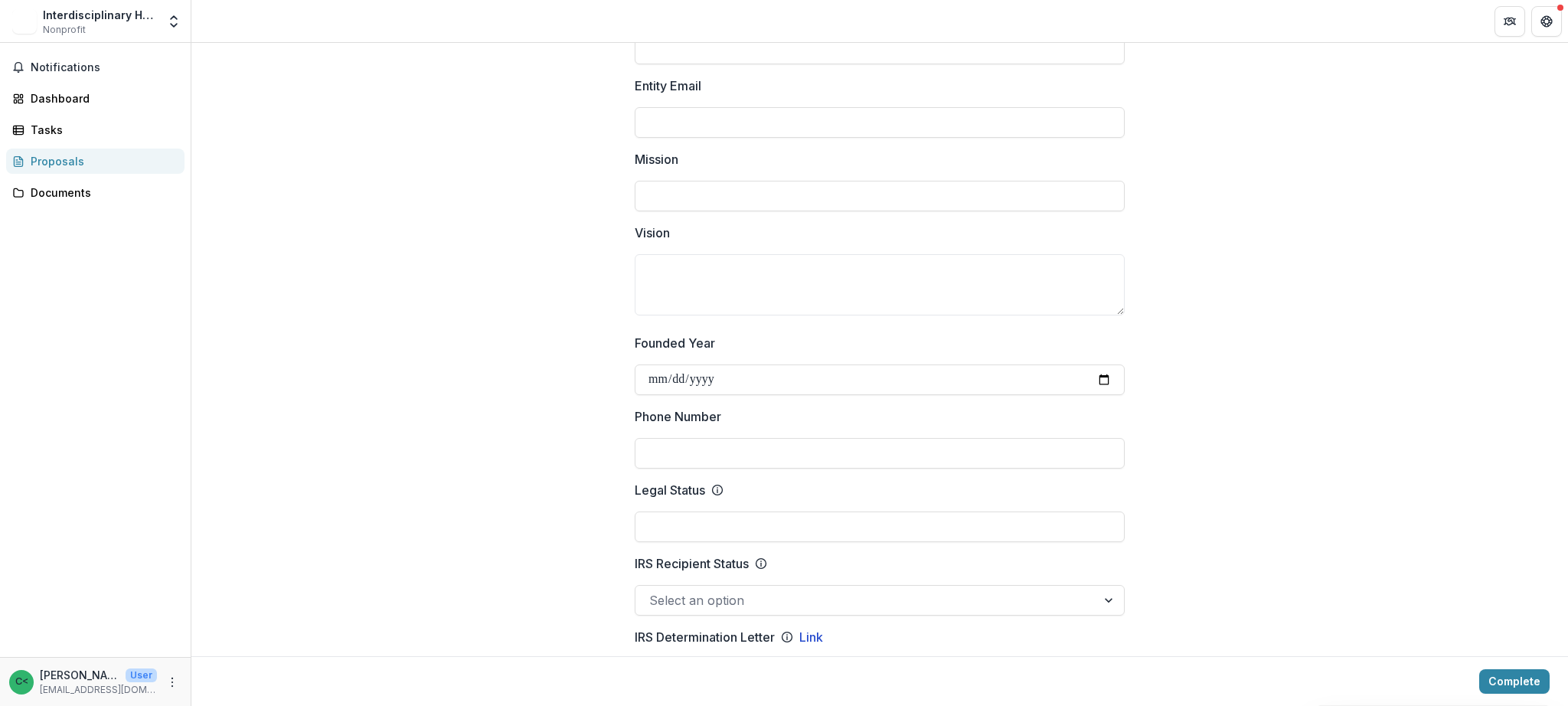
scroll to position [369, 0]
click at [660, 190] on input "Mission" at bounding box center [879, 191] width 490 height 31
click at [651, 292] on textarea "Vision" at bounding box center [879, 280] width 490 height 61
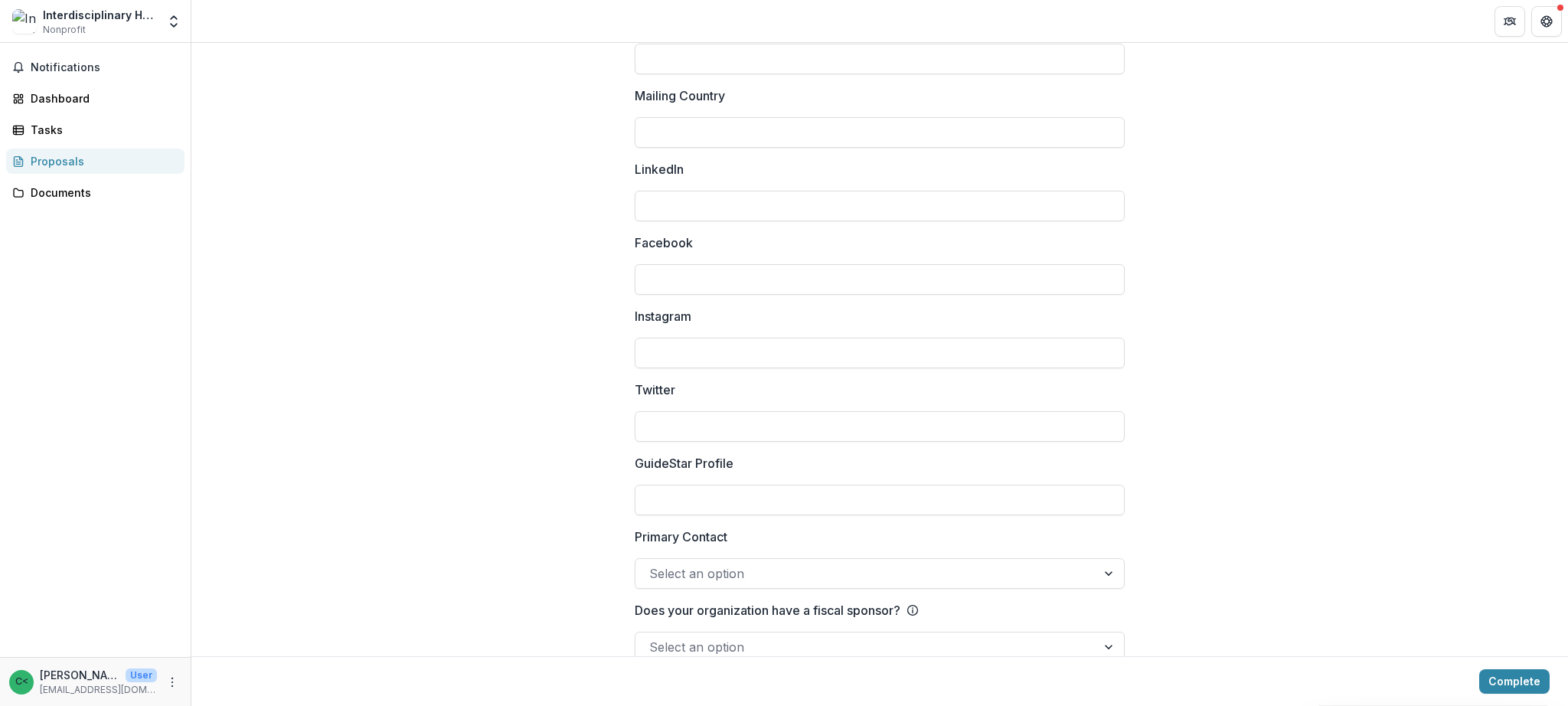
scroll to position [1979, 0]
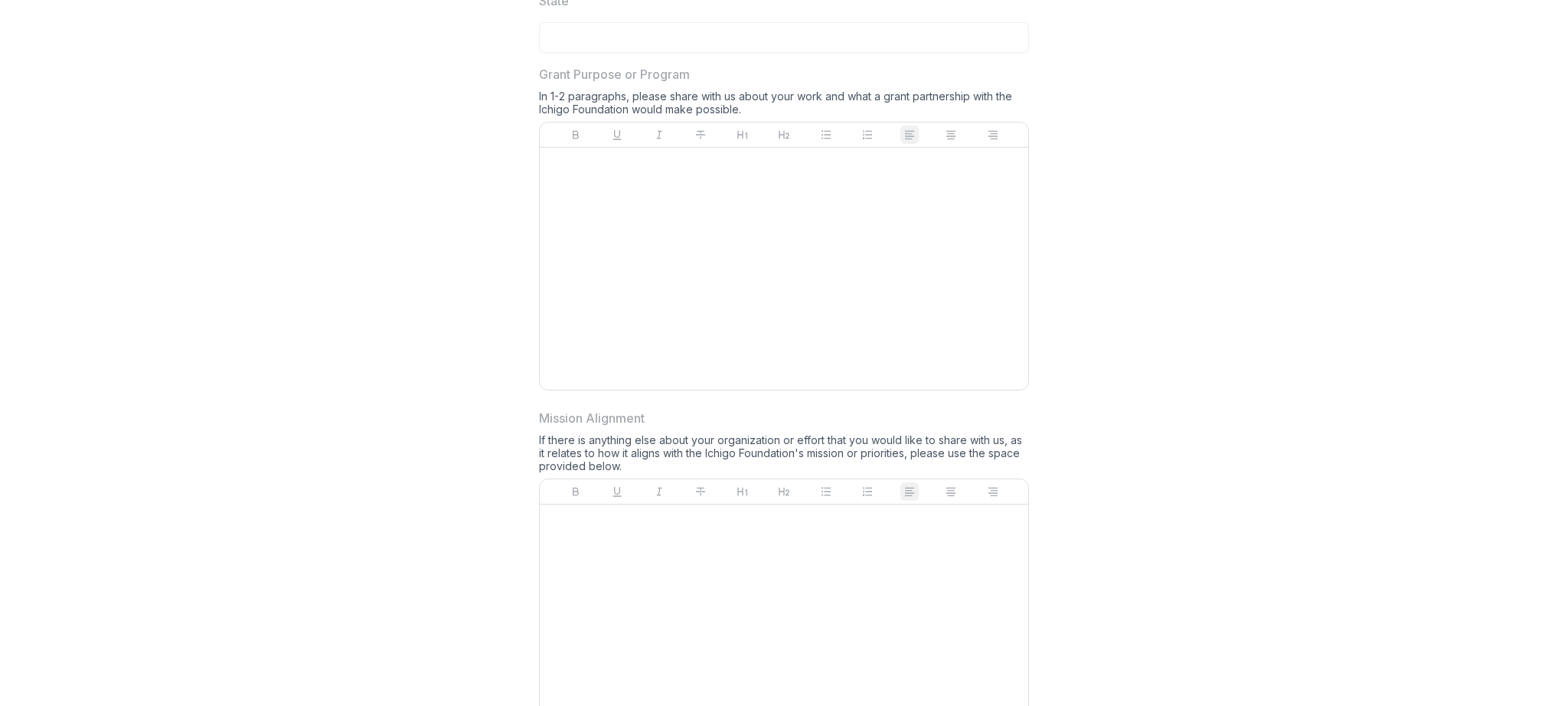
scroll to position [1500, 0]
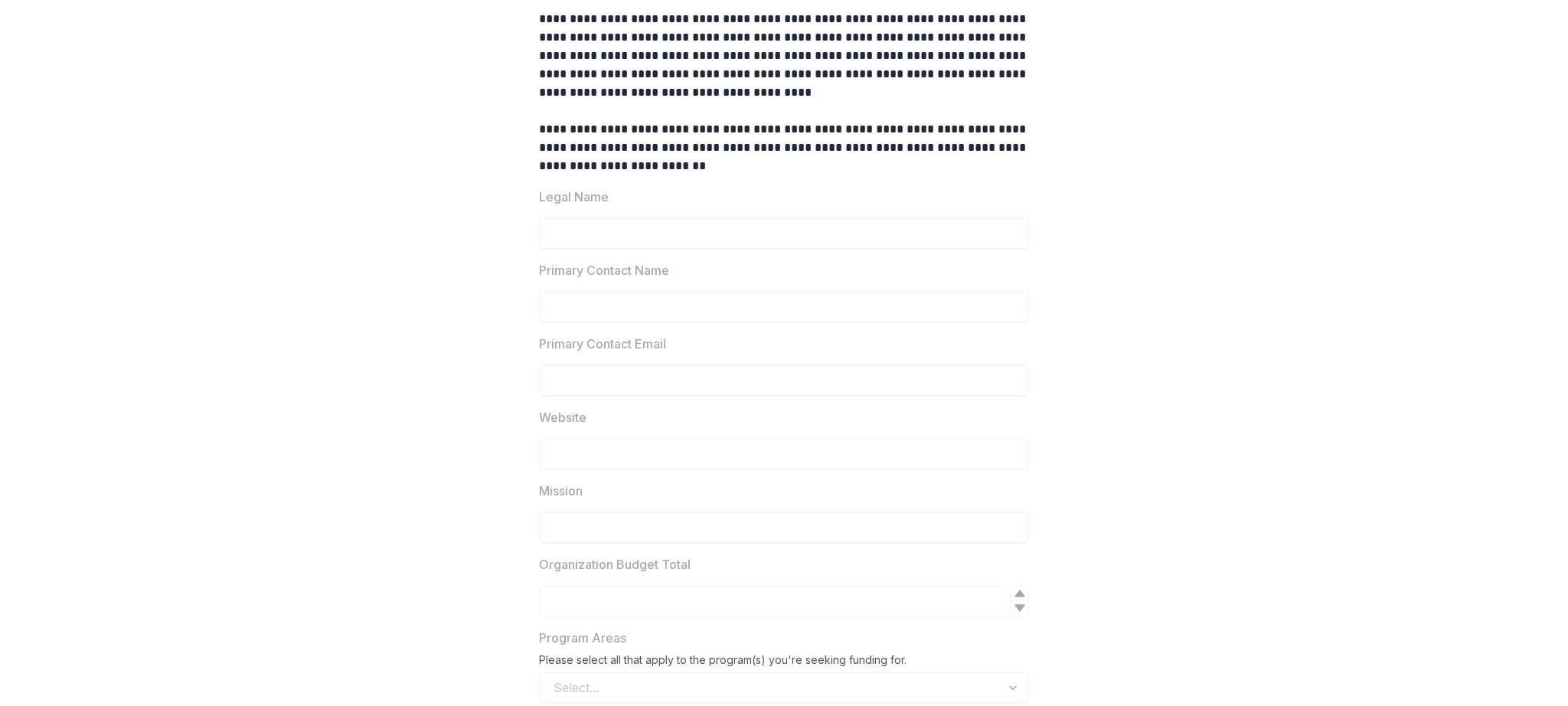
scroll to position [745, 0]
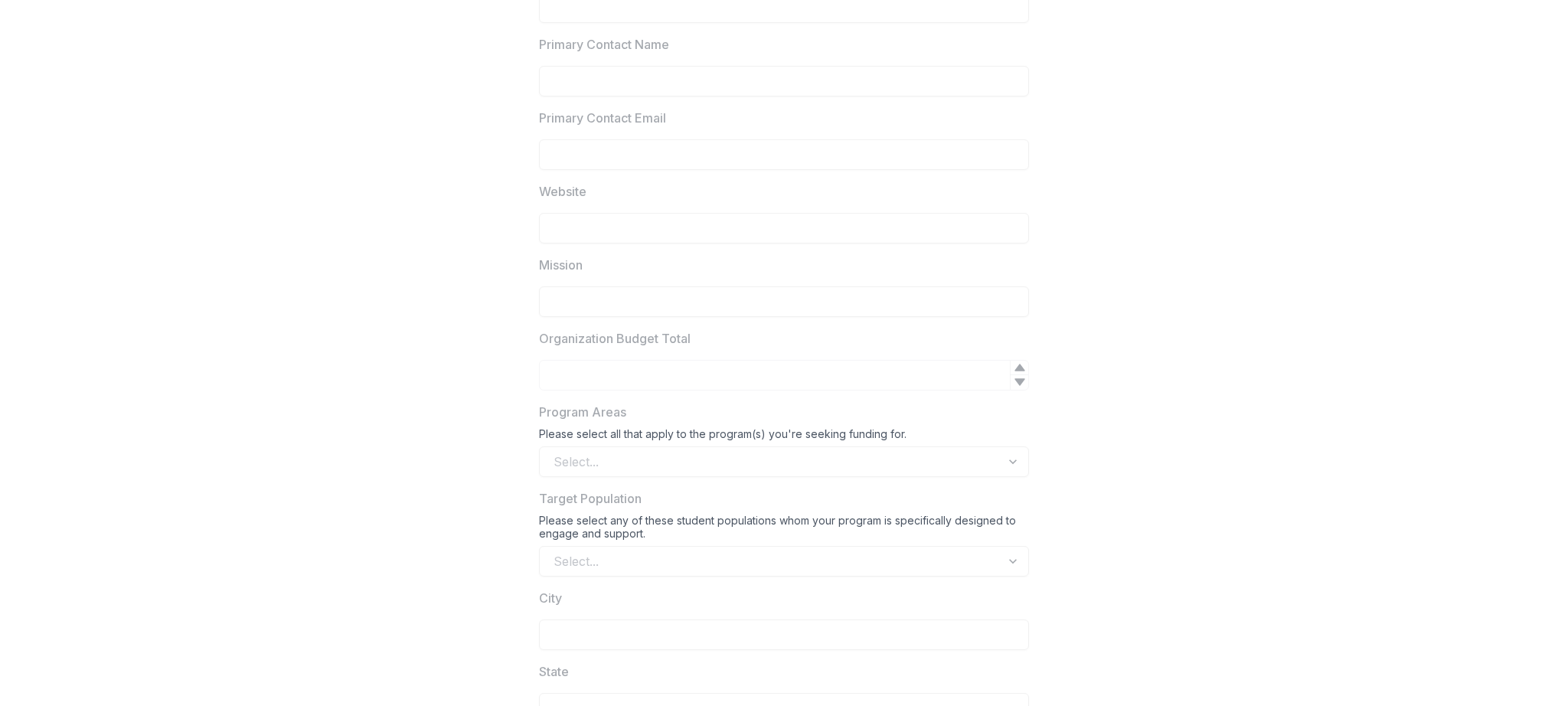
click at [659, 53] on p "Primary Contact Name" at bounding box center [604, 44] width 130 height 18
click at [649, 32] on div "**********" at bounding box center [784, 497] width 490 height 1902
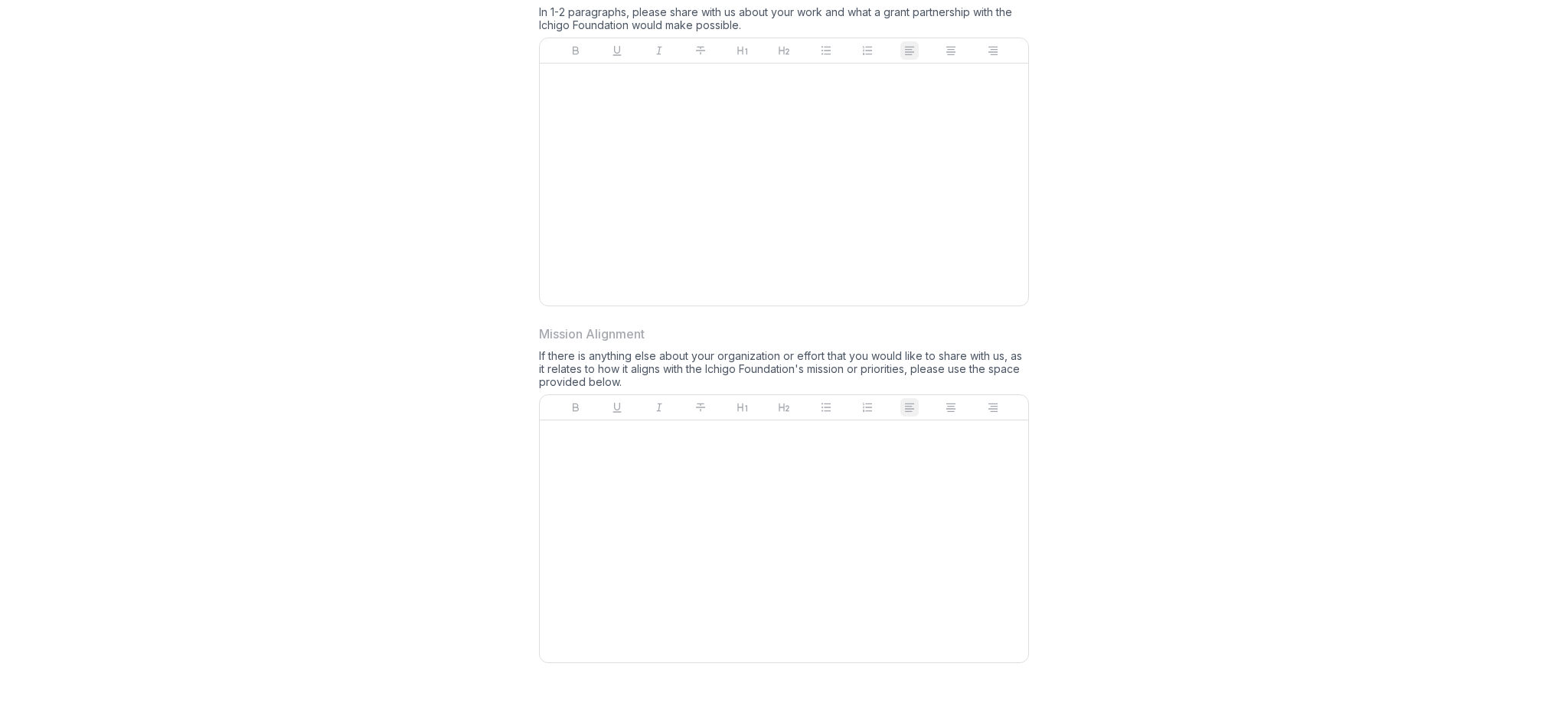
scroll to position [0, 0]
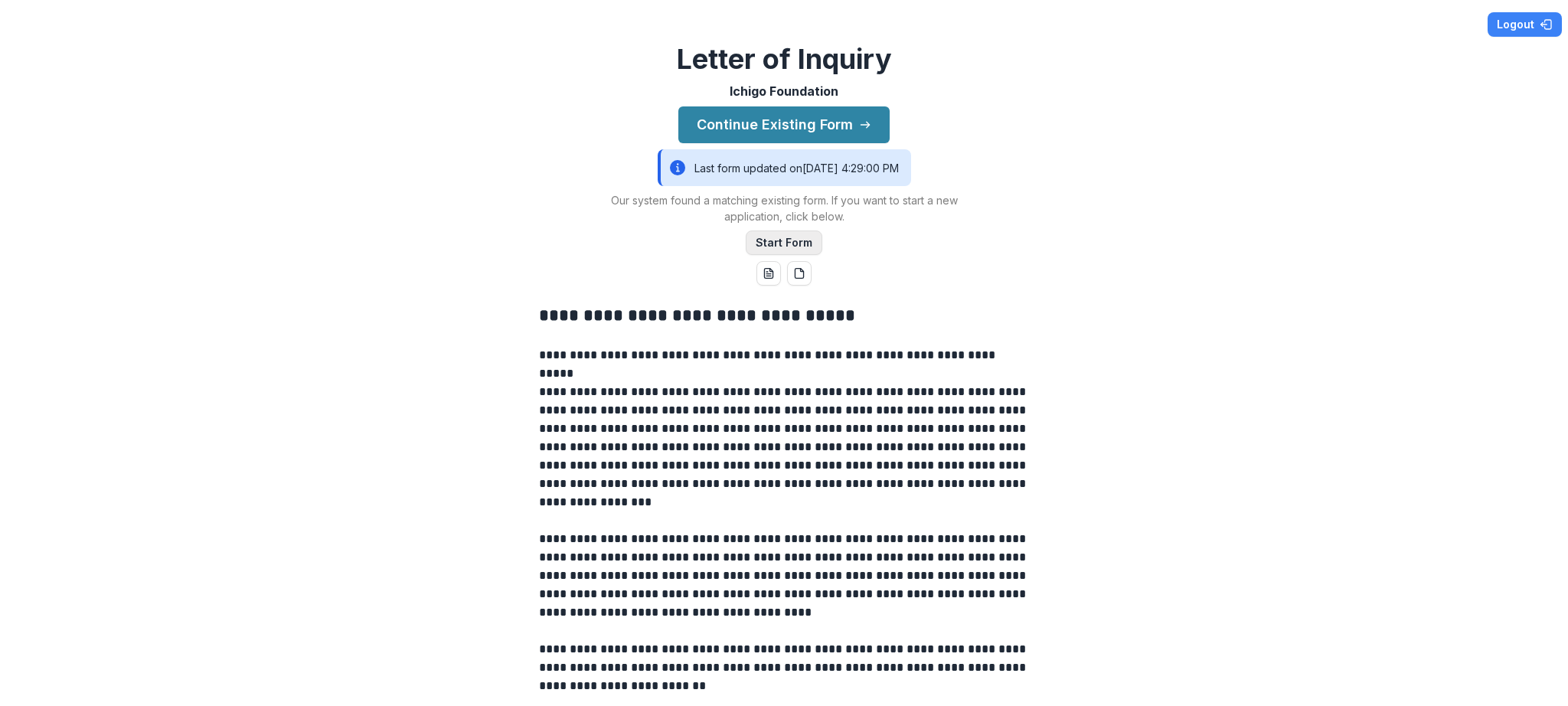
click at [783, 241] on button "Start Form" at bounding box center [784, 242] width 77 height 24
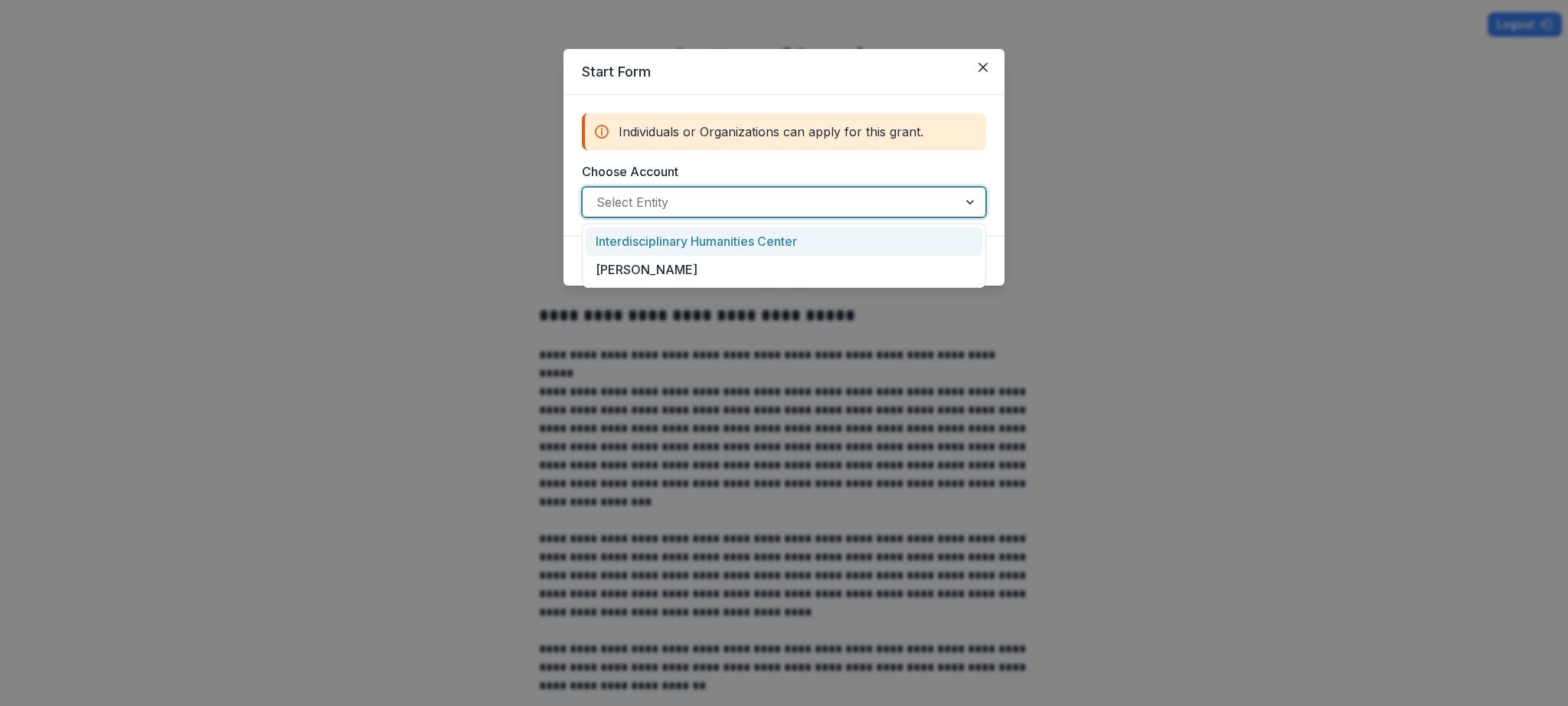
click at [766, 196] on div at bounding box center [771, 202] width 348 height 22
click at [771, 262] on div "[PERSON_NAME]" at bounding box center [784, 270] width 396 height 28
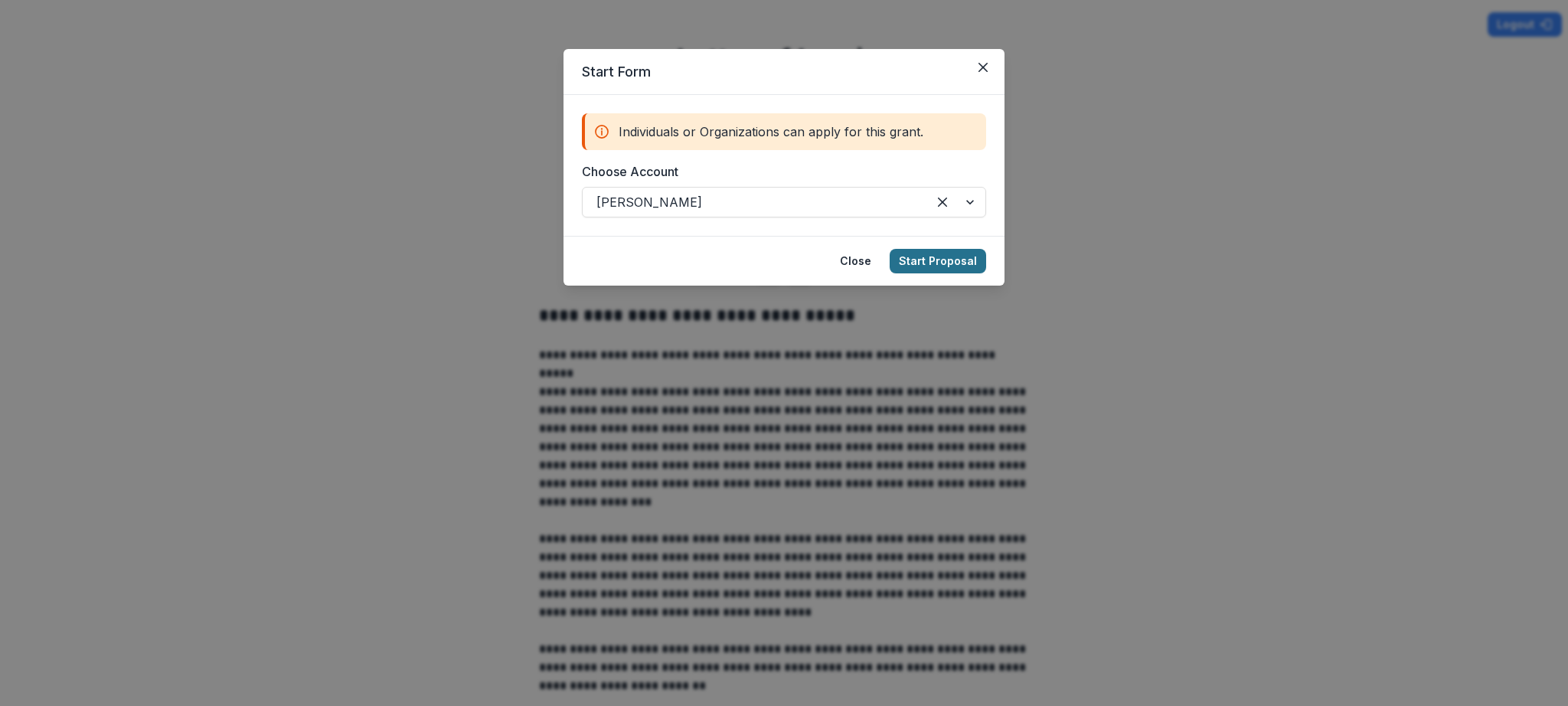
click at [925, 259] on button "Start Proposal" at bounding box center [937, 261] width 96 height 24
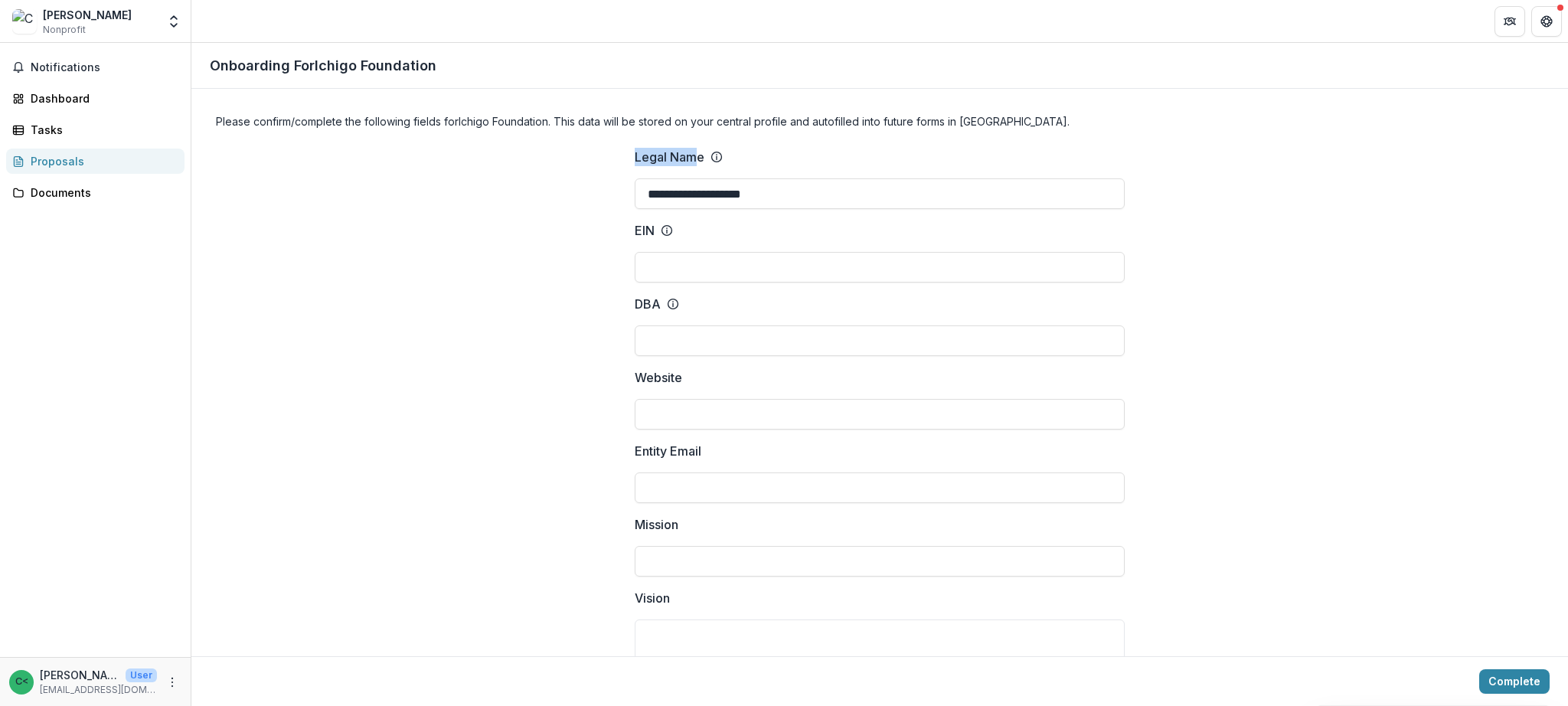
drag, startPoint x: 697, startPoint y: 154, endPoint x: 606, endPoint y: 157, distance: 91.0
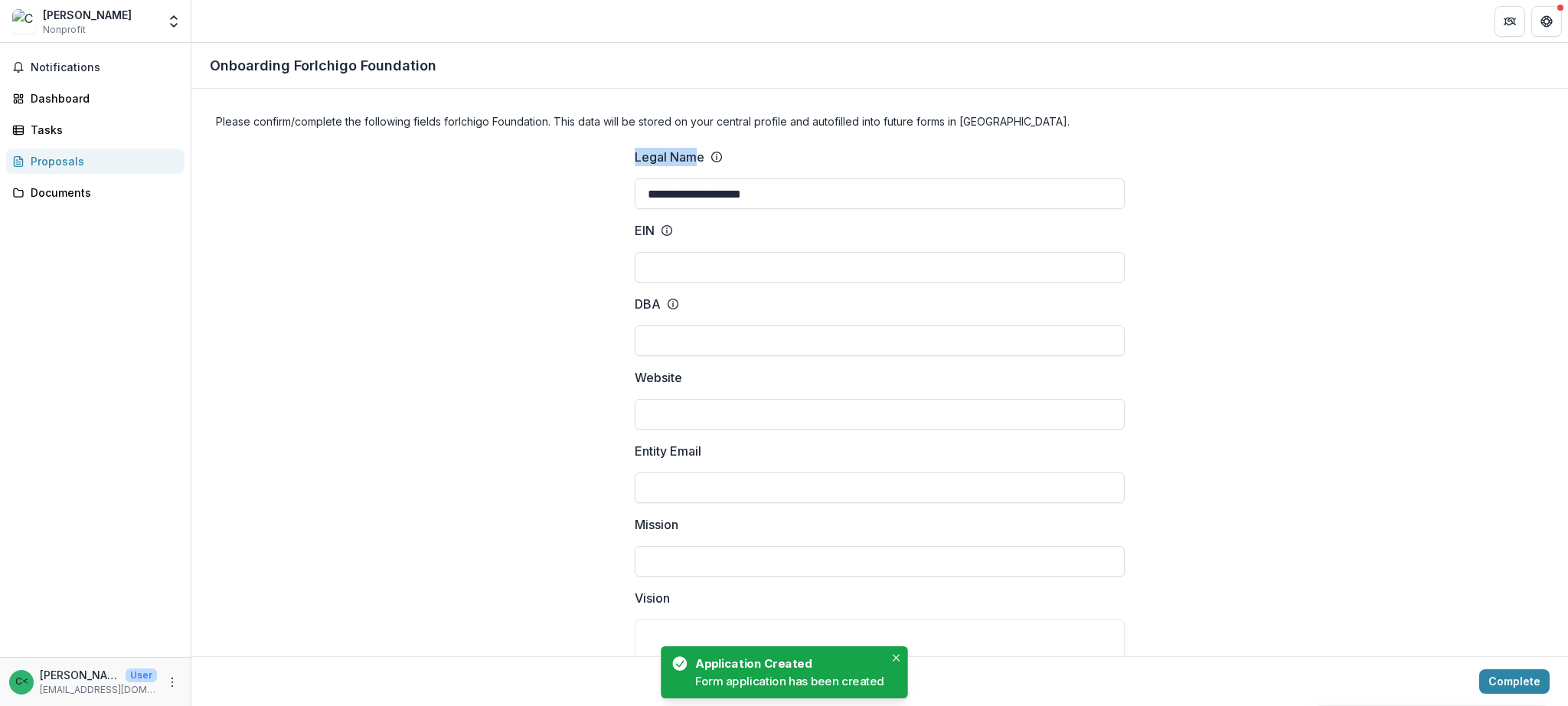
click at [654, 157] on p "Legal Name" at bounding box center [669, 157] width 69 height 18
click at [654, 178] on input "**********" at bounding box center [879, 193] width 490 height 31
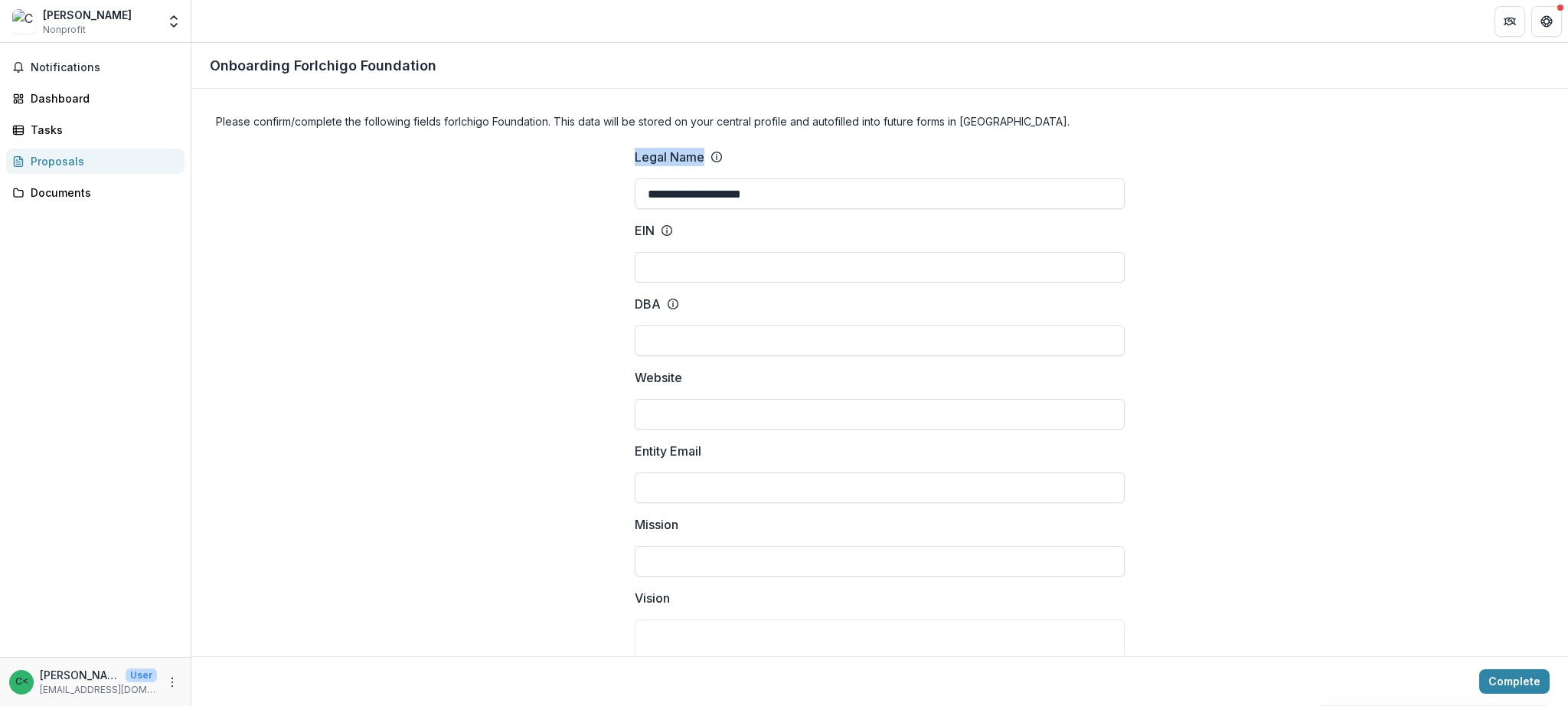
drag, startPoint x: 630, startPoint y: 160, endPoint x: 700, endPoint y: 159, distance: 70.0
copy p "Legal Name"
drag, startPoint x: 652, startPoint y: 227, endPoint x: 618, endPoint y: 230, distance: 34.1
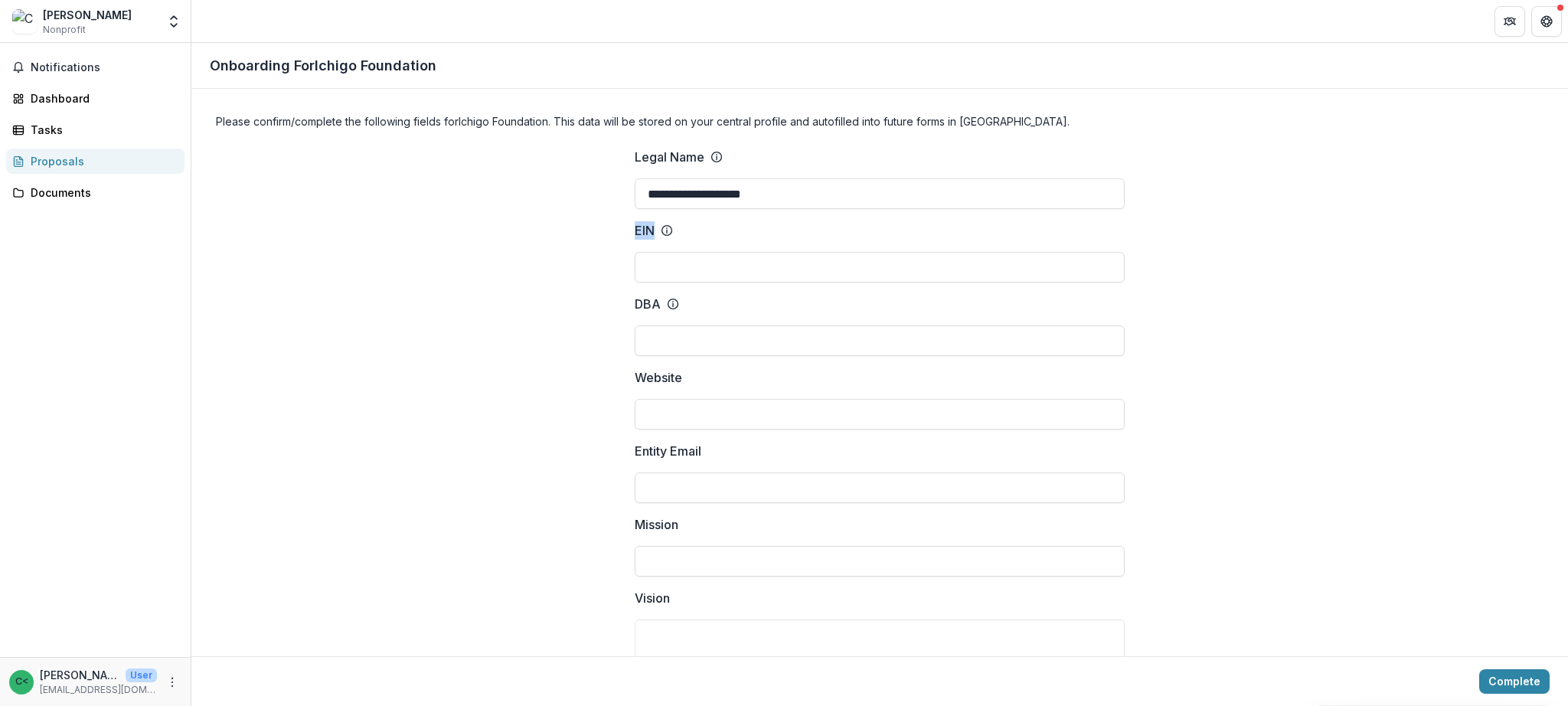
copy p "EIN"
drag, startPoint x: 656, startPoint y: 305, endPoint x: 595, endPoint y: 284, distance: 64.5
copy p "DBA"
click at [661, 236] on div "EIN" at bounding box center [654, 231] width 38 height 18
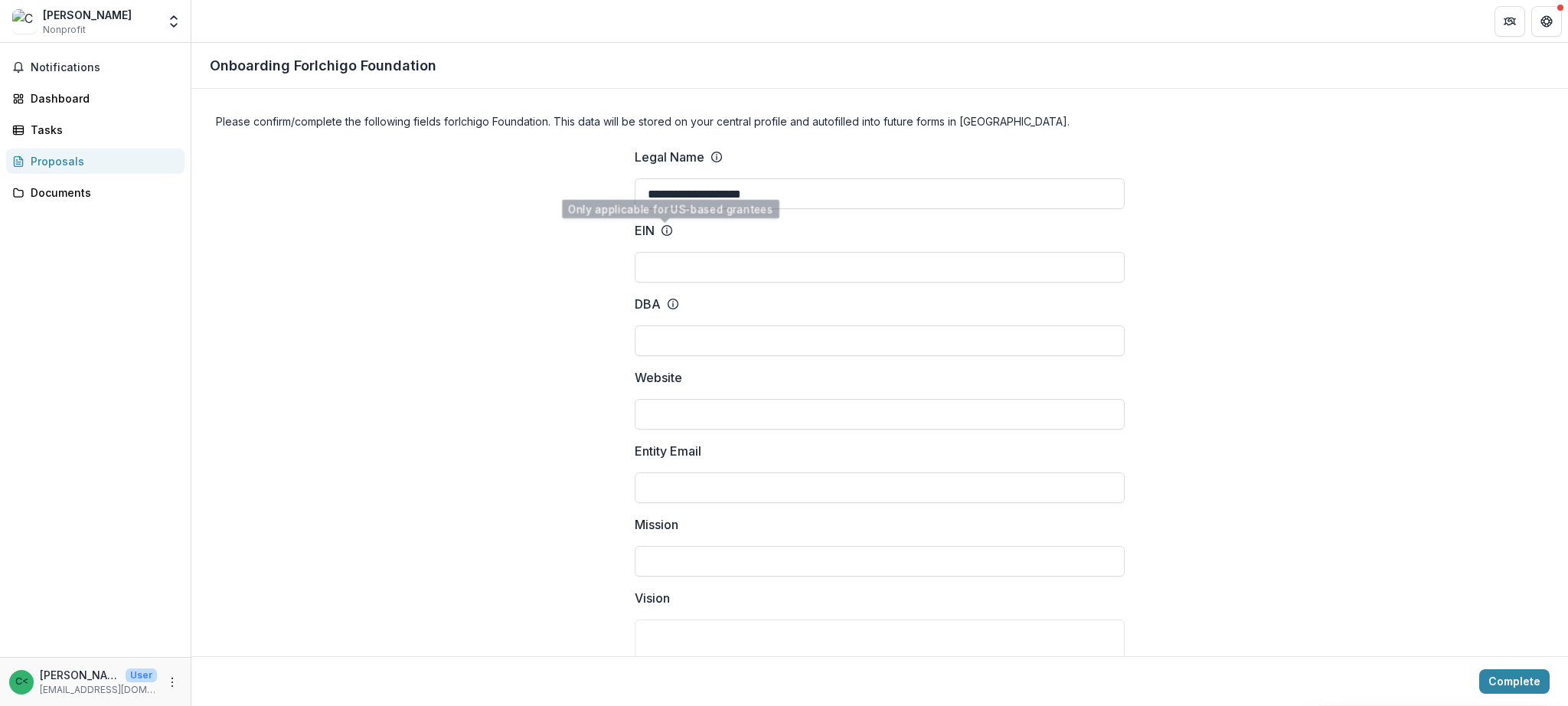
click at [661, 251] on input "EIN" at bounding box center [879, 267] width 490 height 31
click at [663, 231] on icon at bounding box center [667, 230] width 13 height 13
click at [663, 251] on input "EIN" at bounding box center [879, 267] width 490 height 31
click at [672, 312] on div "DBA" at bounding box center [656, 304] width 44 height 18
click at [672, 325] on input "DBA" at bounding box center [879, 340] width 490 height 31
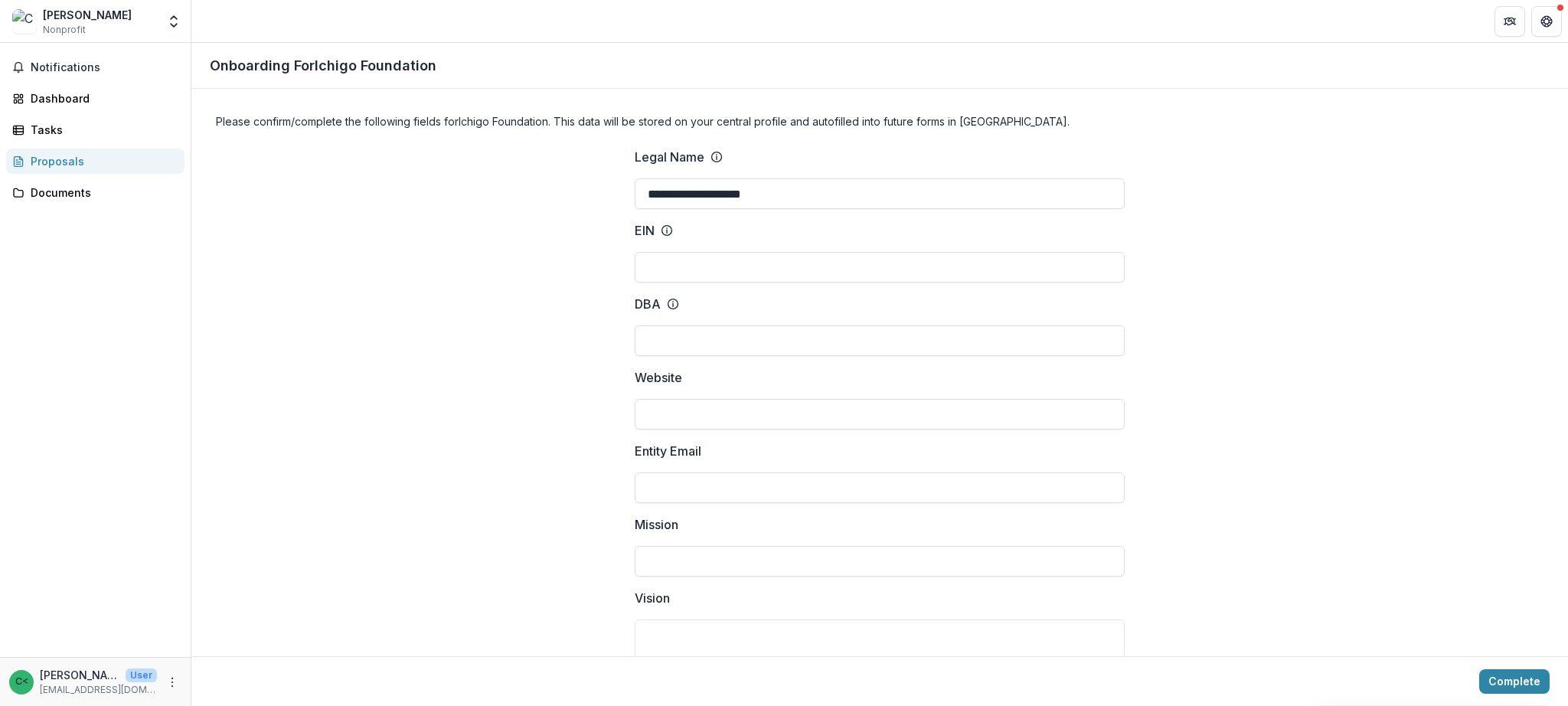
click at [671, 302] on icon at bounding box center [673, 303] width 13 height 13
click at [671, 325] on input "DBA" at bounding box center [879, 340] width 490 height 31
drag, startPoint x: 659, startPoint y: 307, endPoint x: 627, endPoint y: 305, distance: 32.1
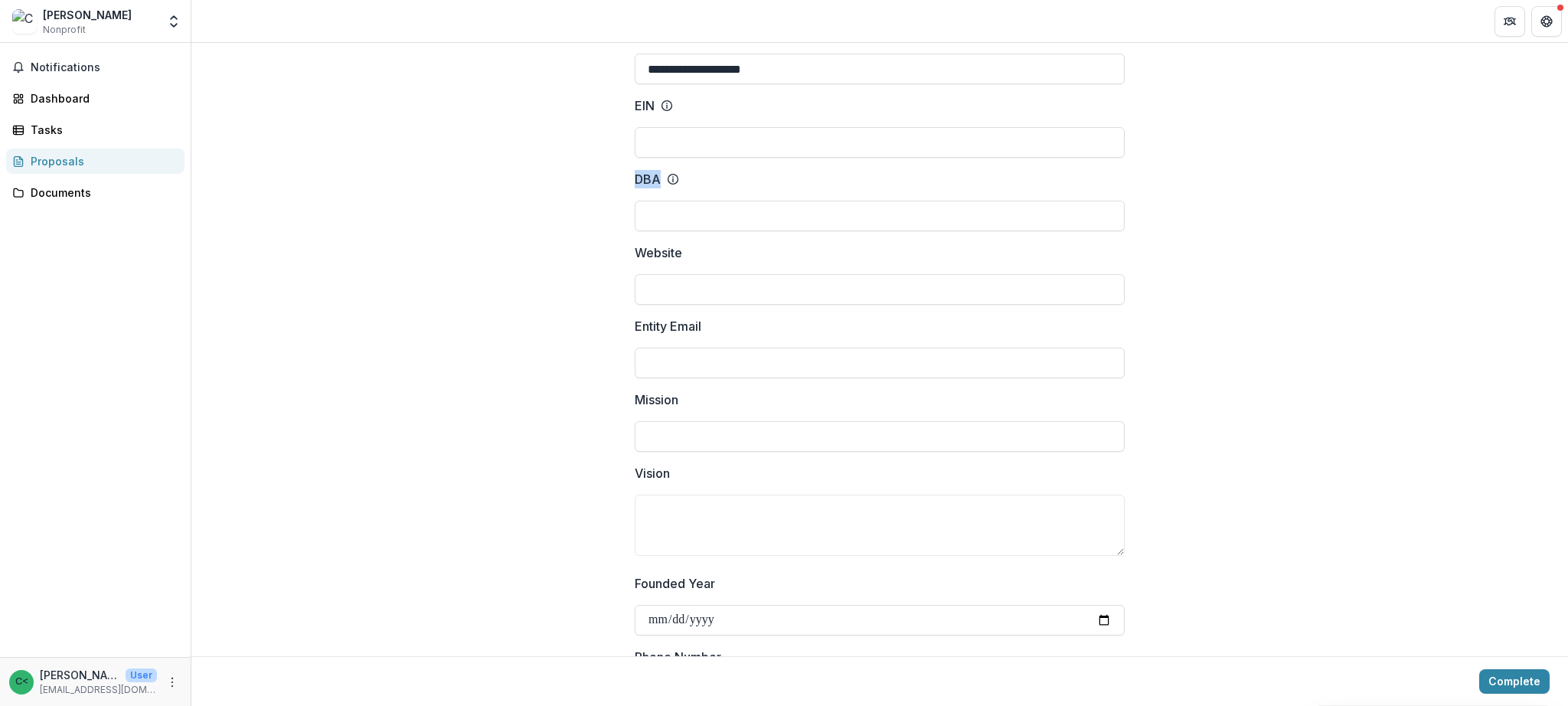
scroll to position [126, 0]
drag, startPoint x: 695, startPoint y: 246, endPoint x: 632, endPoint y: 248, distance: 63.0
click at [634, 248] on label "Website" at bounding box center [874, 251] width 481 height 18
copy p "Website"
drag, startPoint x: 725, startPoint y: 328, endPoint x: 485, endPoint y: 283, distance: 244.2
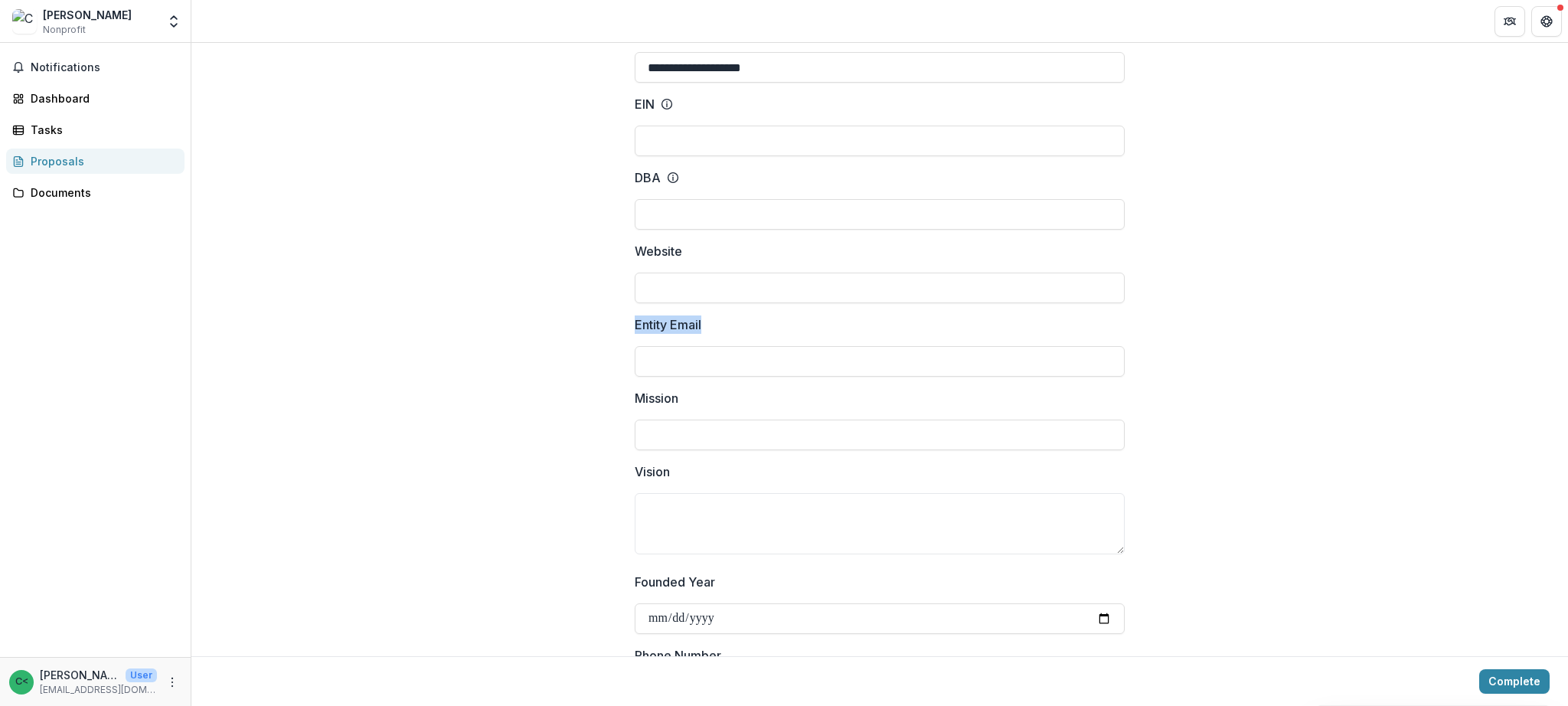
copy p "Entity Email"
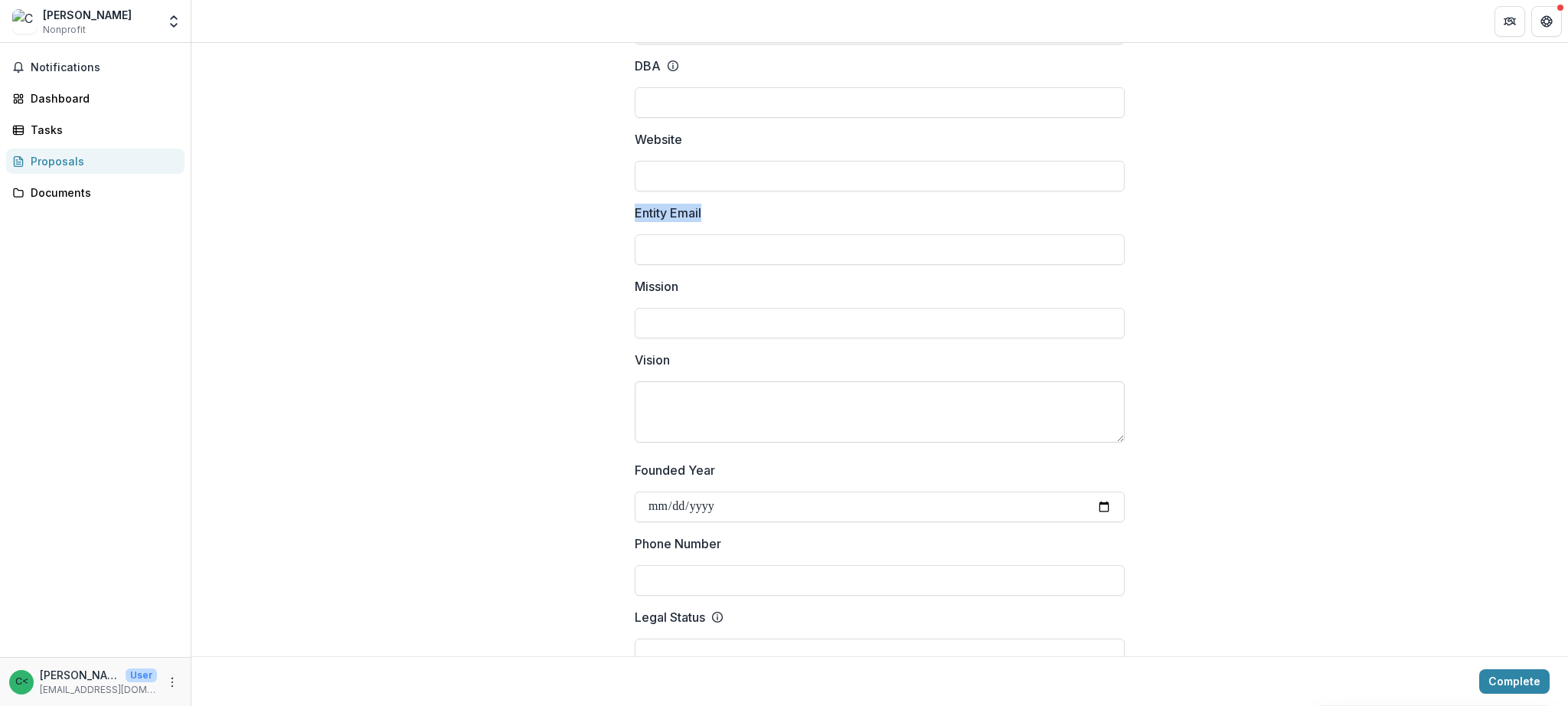
scroll to position [282, 0]
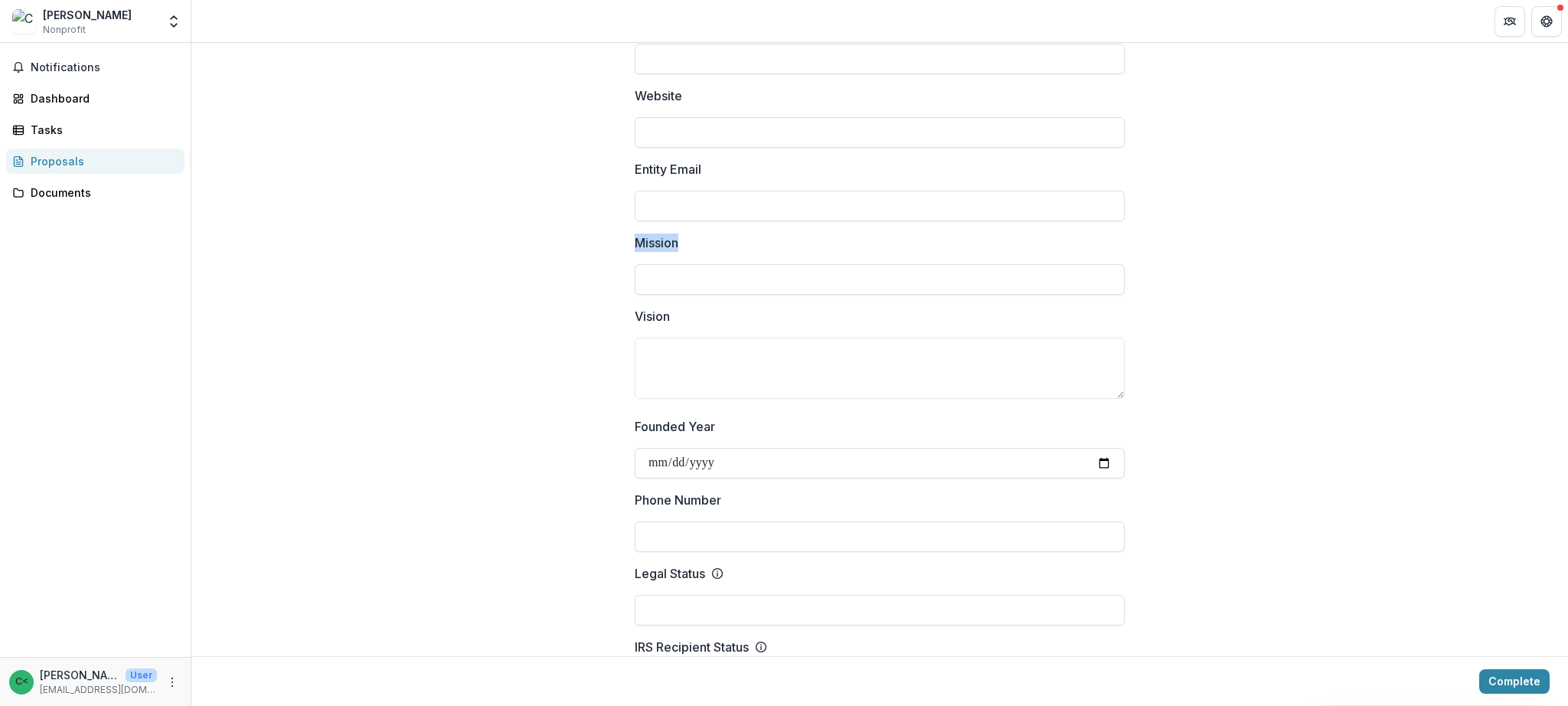
drag, startPoint x: 685, startPoint y: 241, endPoint x: 624, endPoint y: 242, distance: 61.0
copy p "Mission"
drag, startPoint x: 675, startPoint y: 314, endPoint x: 634, endPoint y: 318, distance: 41.2
click at [634, 319] on label "Vision" at bounding box center [874, 316] width 481 height 18
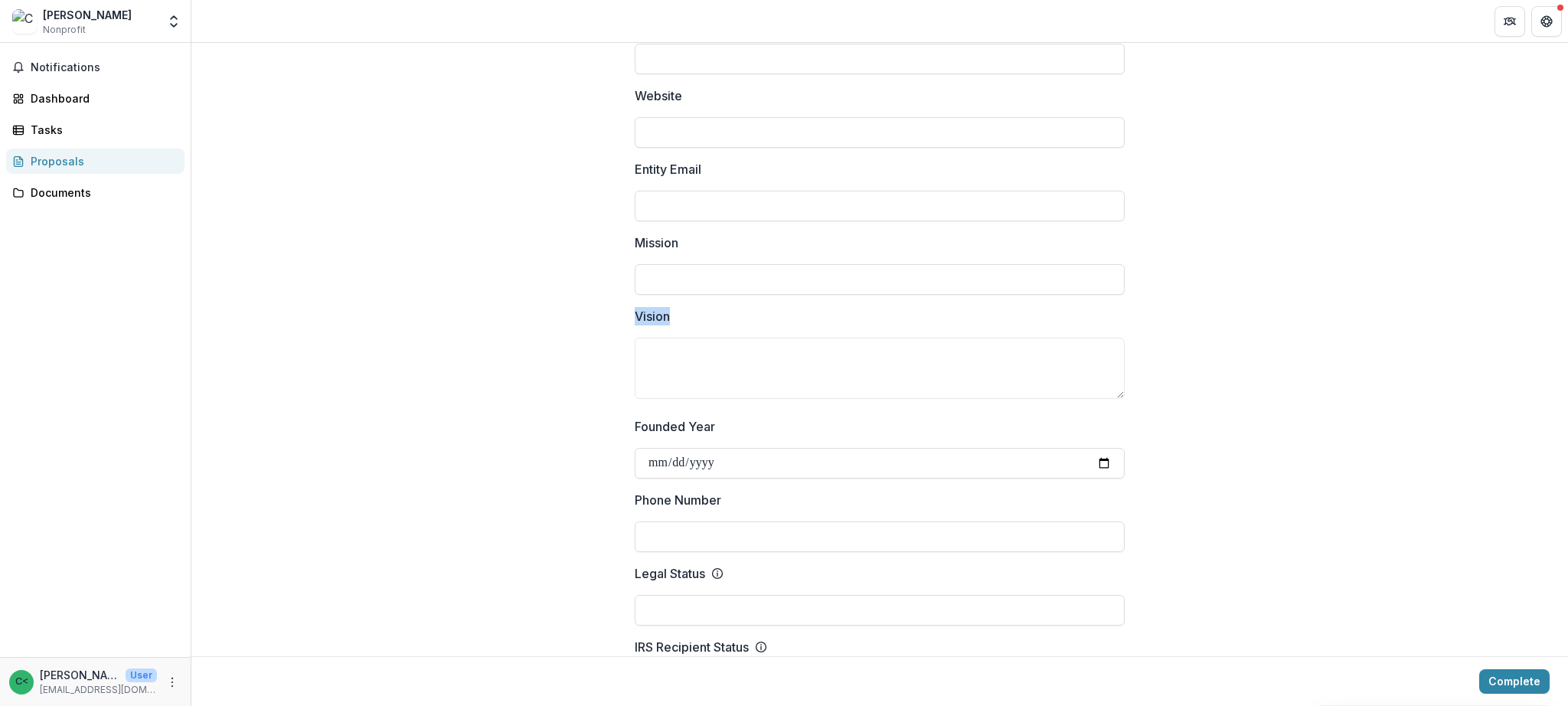
copy p "Vision"
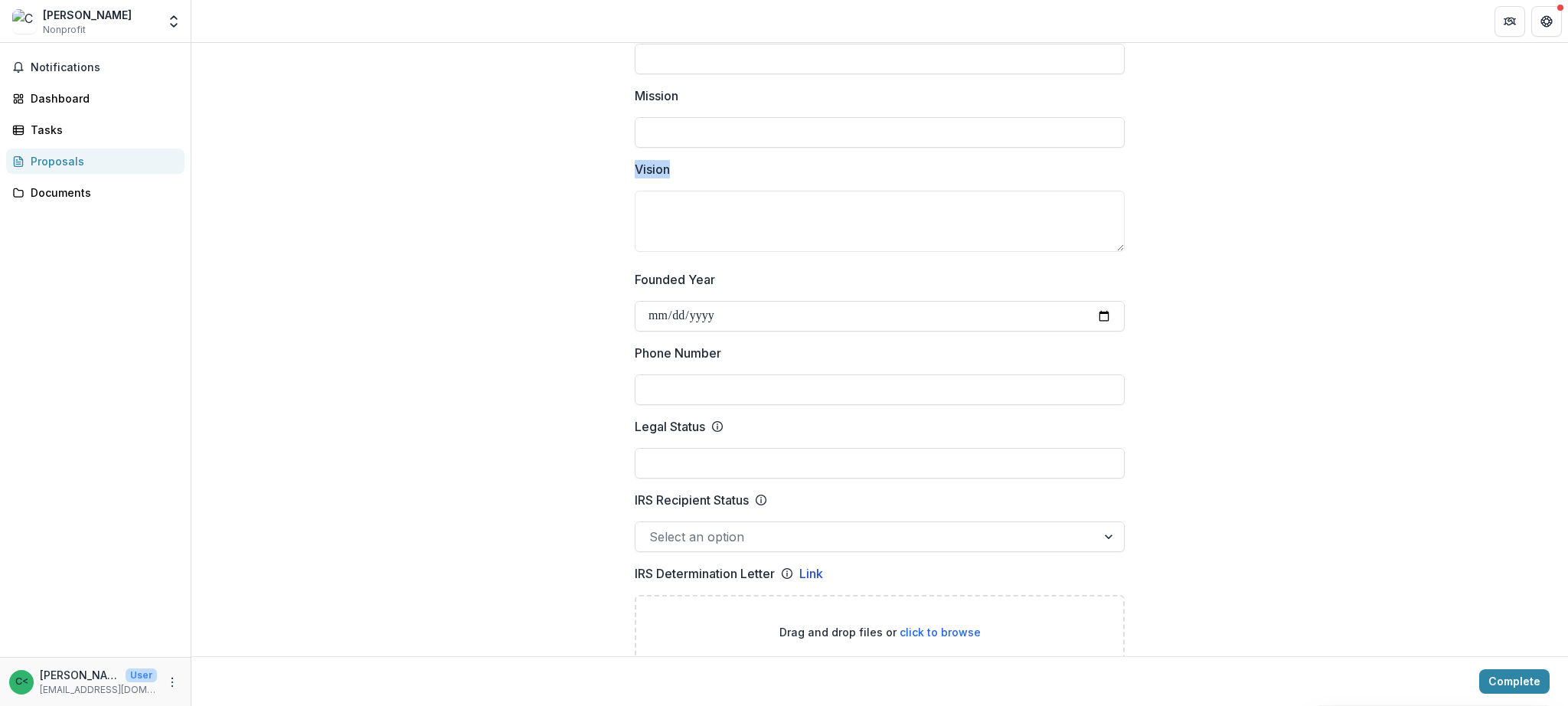
scroll to position [500, 0]
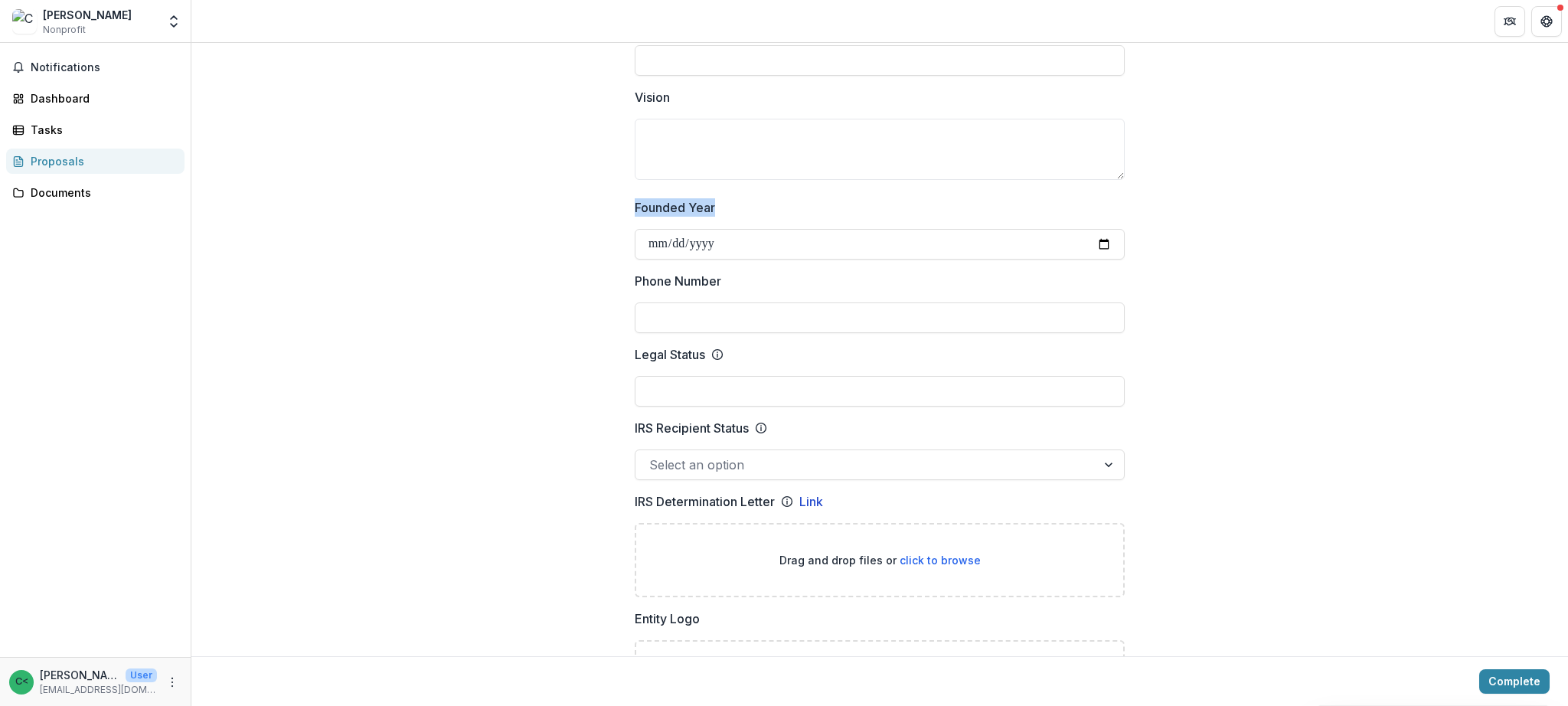
drag, startPoint x: 725, startPoint y: 209, endPoint x: 593, endPoint y: 214, distance: 132.1
copy p "Founded Year"
drag, startPoint x: 746, startPoint y: 276, endPoint x: 613, endPoint y: 272, distance: 133.1
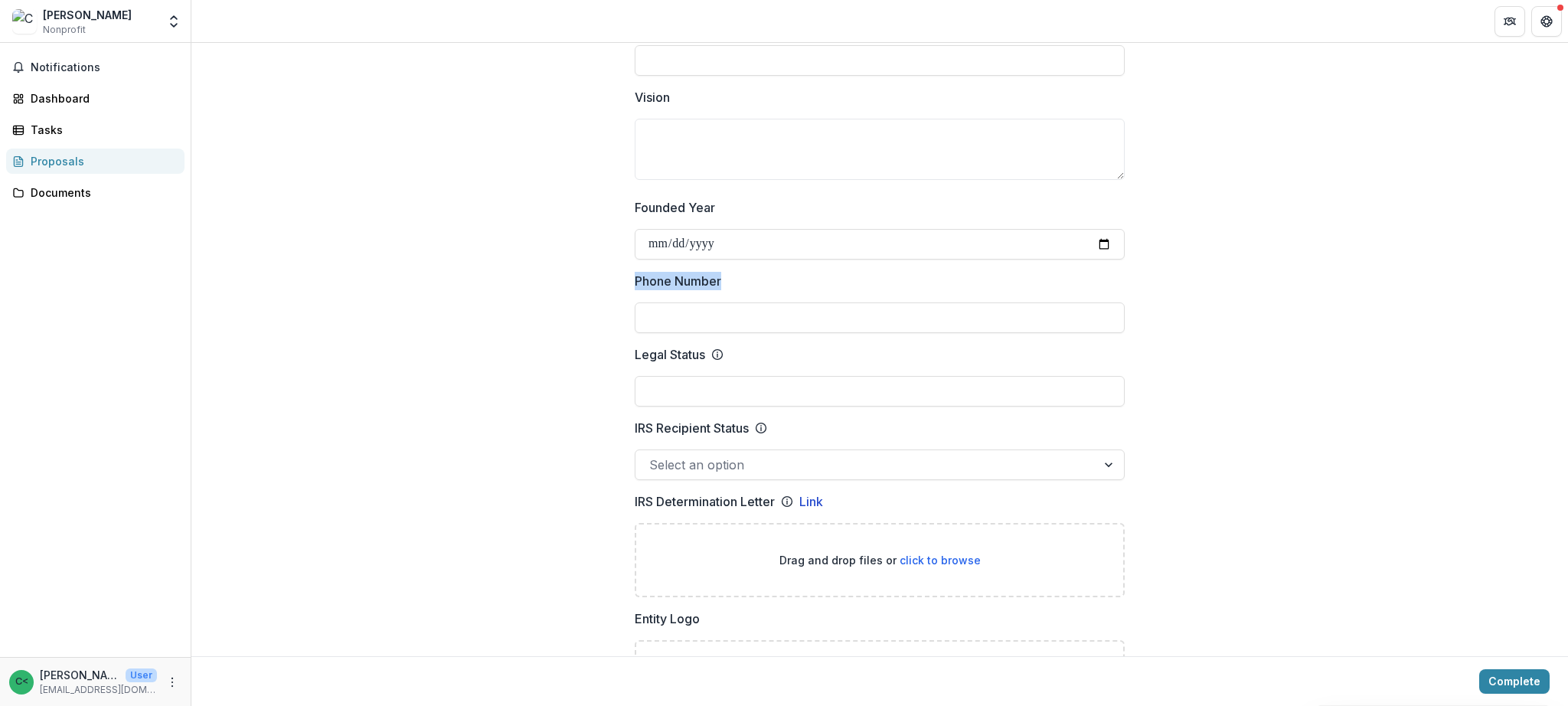
copy p "Phone Number"
click at [697, 358] on p "Legal Status" at bounding box center [669, 354] width 70 height 18
click at [697, 376] on input "Legal Status" at bounding box center [879, 391] width 490 height 31
drag, startPoint x: 703, startPoint y: 359, endPoint x: 583, endPoint y: 349, distance: 120.4
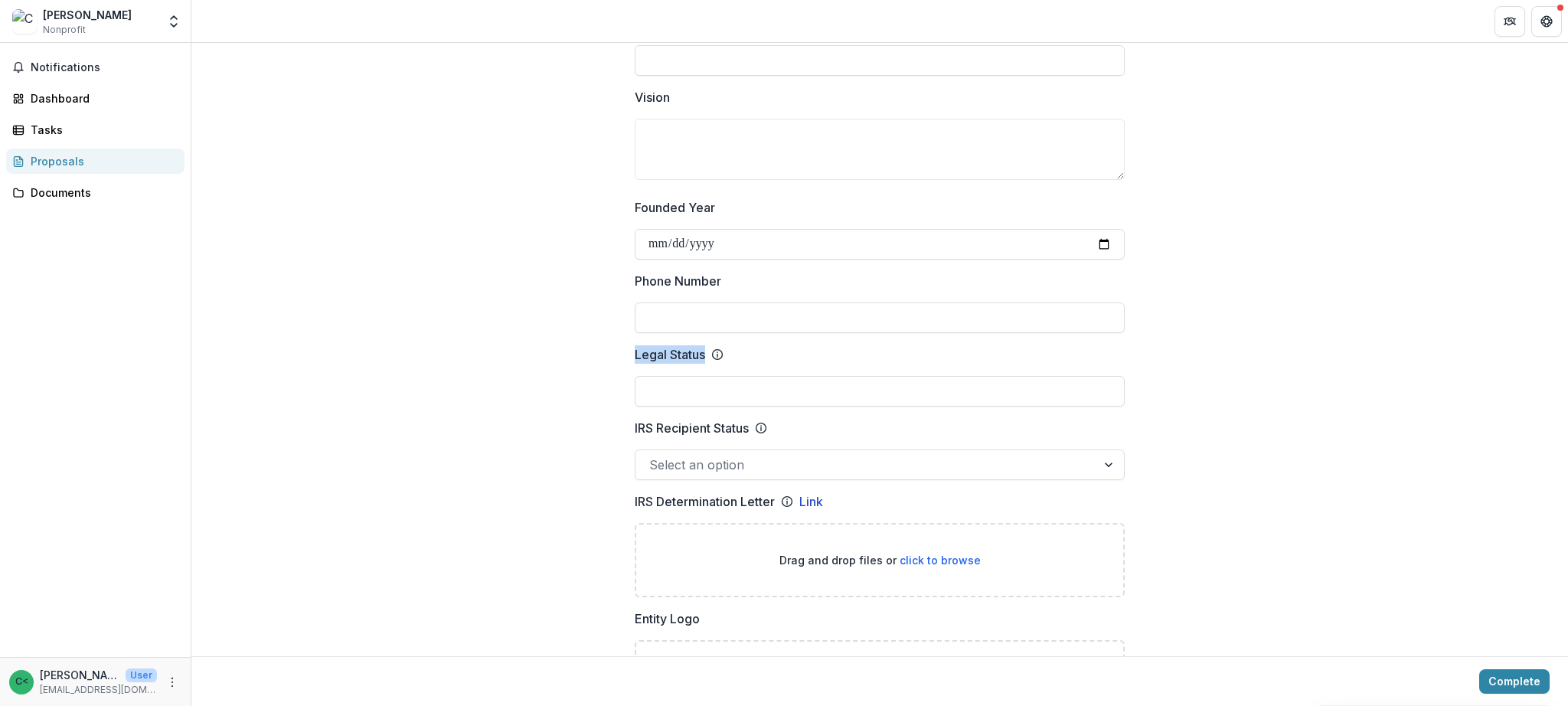
copy p "Legal Status"
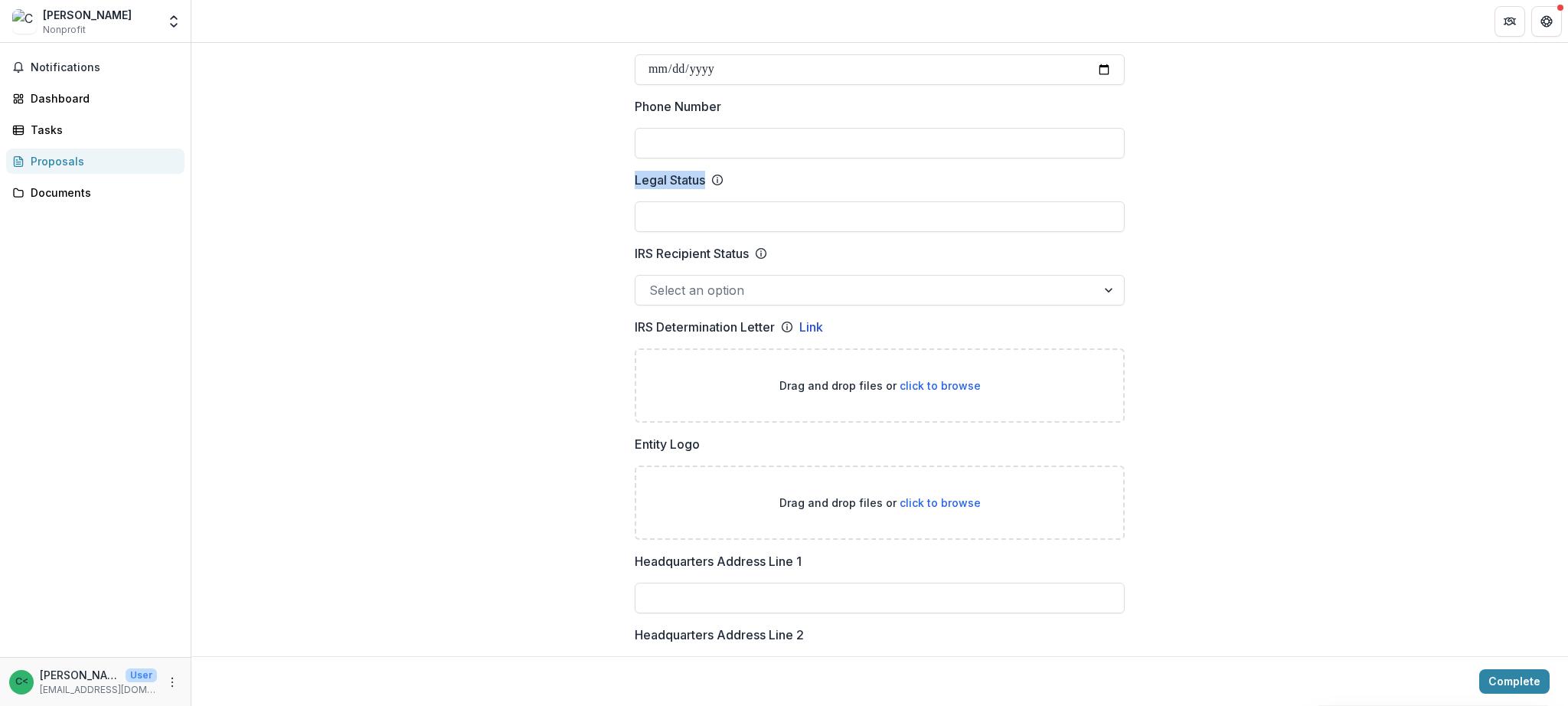
scroll to position [679, 0]
drag, startPoint x: 751, startPoint y: 249, endPoint x: 585, endPoint y: 246, distance: 166.0
click at [585, 246] on div "**********" at bounding box center [879, 707] width 1377 height 2500
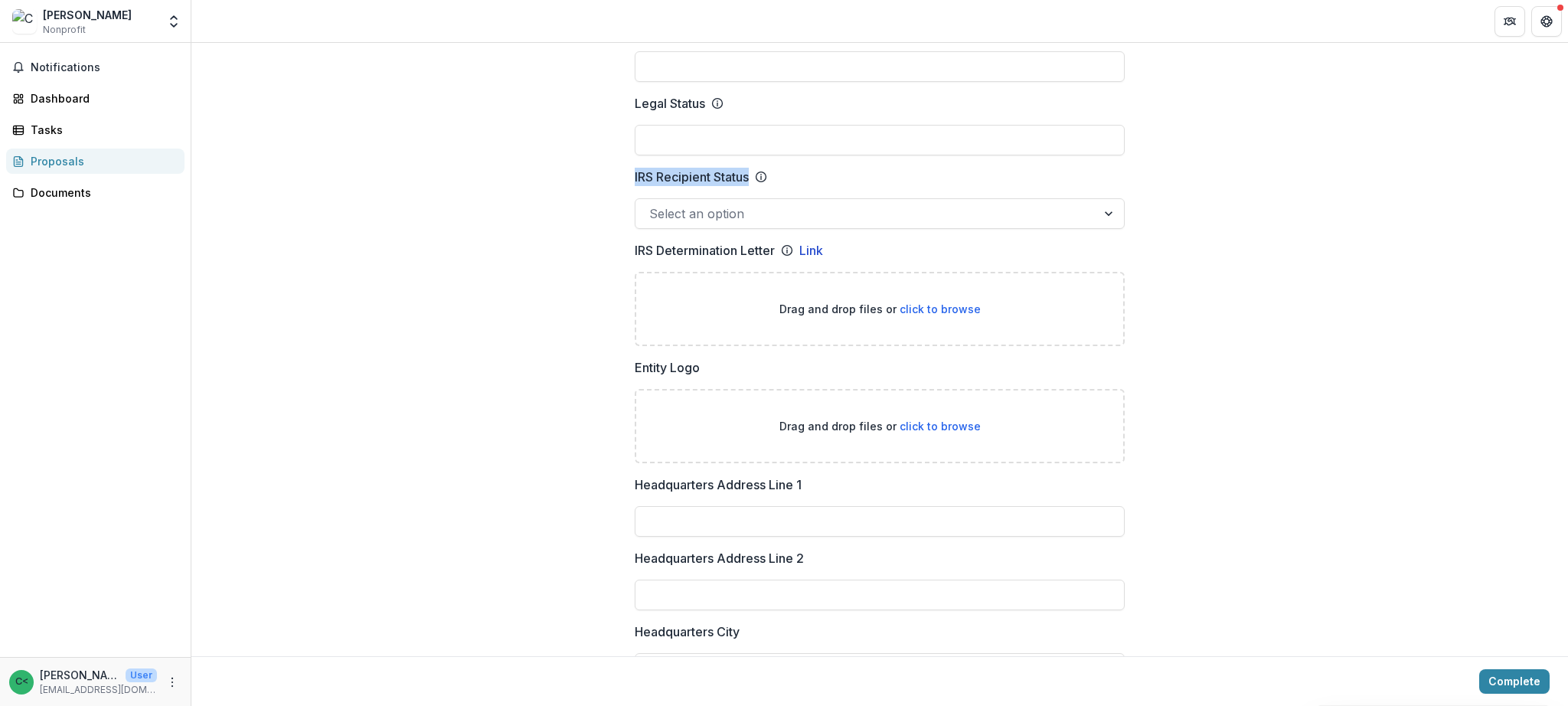
scroll to position [764, 0]
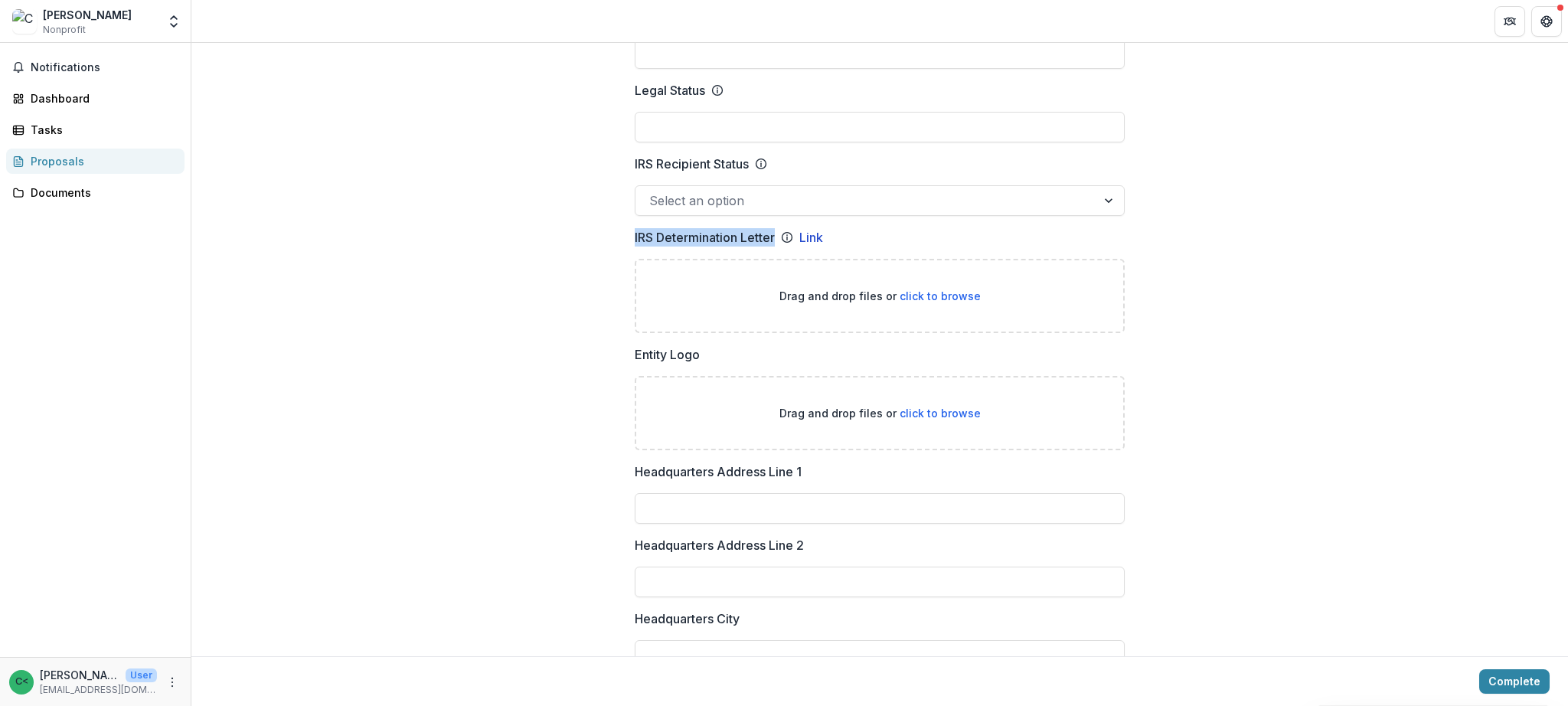
drag, startPoint x: 774, startPoint y: 238, endPoint x: 615, endPoint y: 241, distance: 159.0
click at [623, 243] on div "**********" at bounding box center [880, 621] width 515 height 2500
drag, startPoint x: 656, startPoint y: 353, endPoint x: 573, endPoint y: 333, distance: 85.4
click at [577, 338] on div "**********" at bounding box center [879, 621] width 1377 height 2500
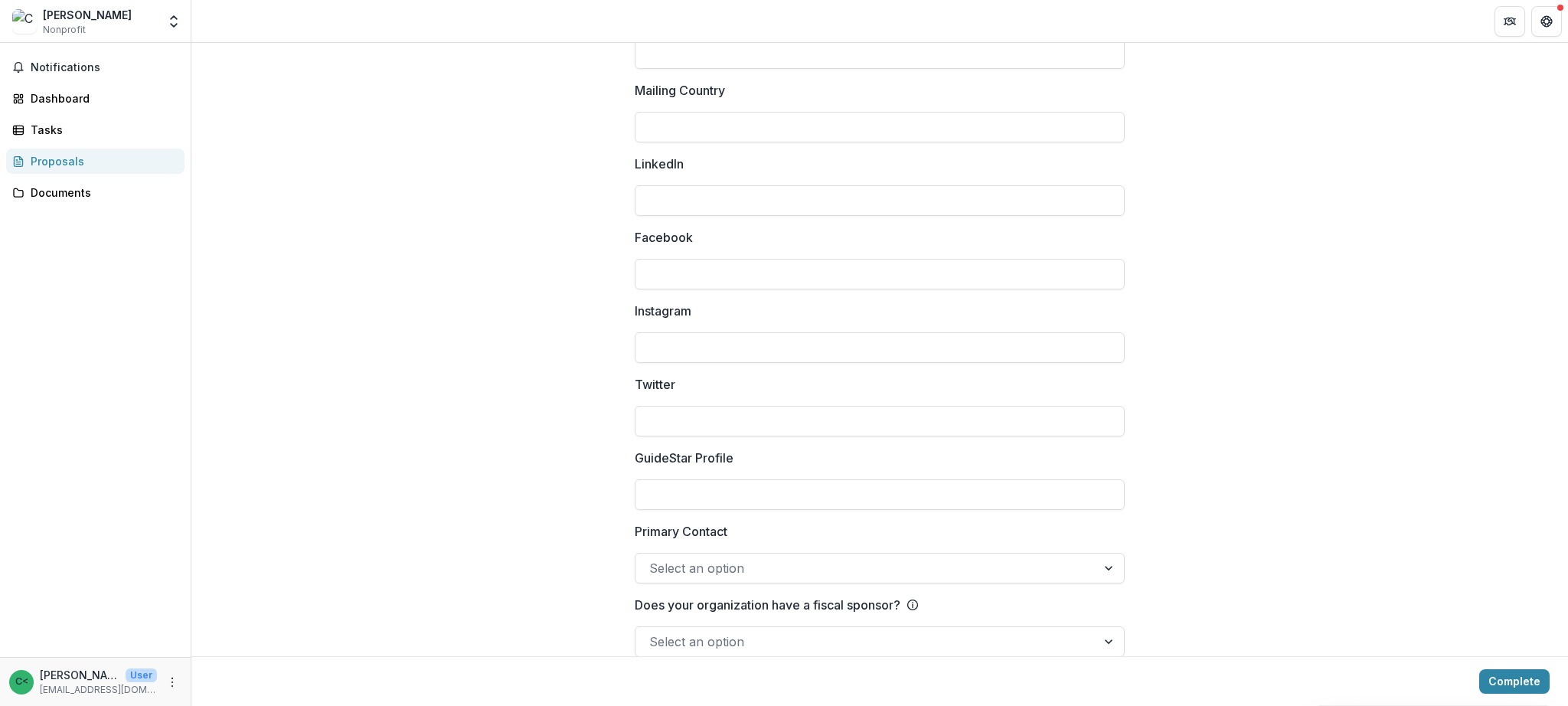
scroll to position [1943, 0]
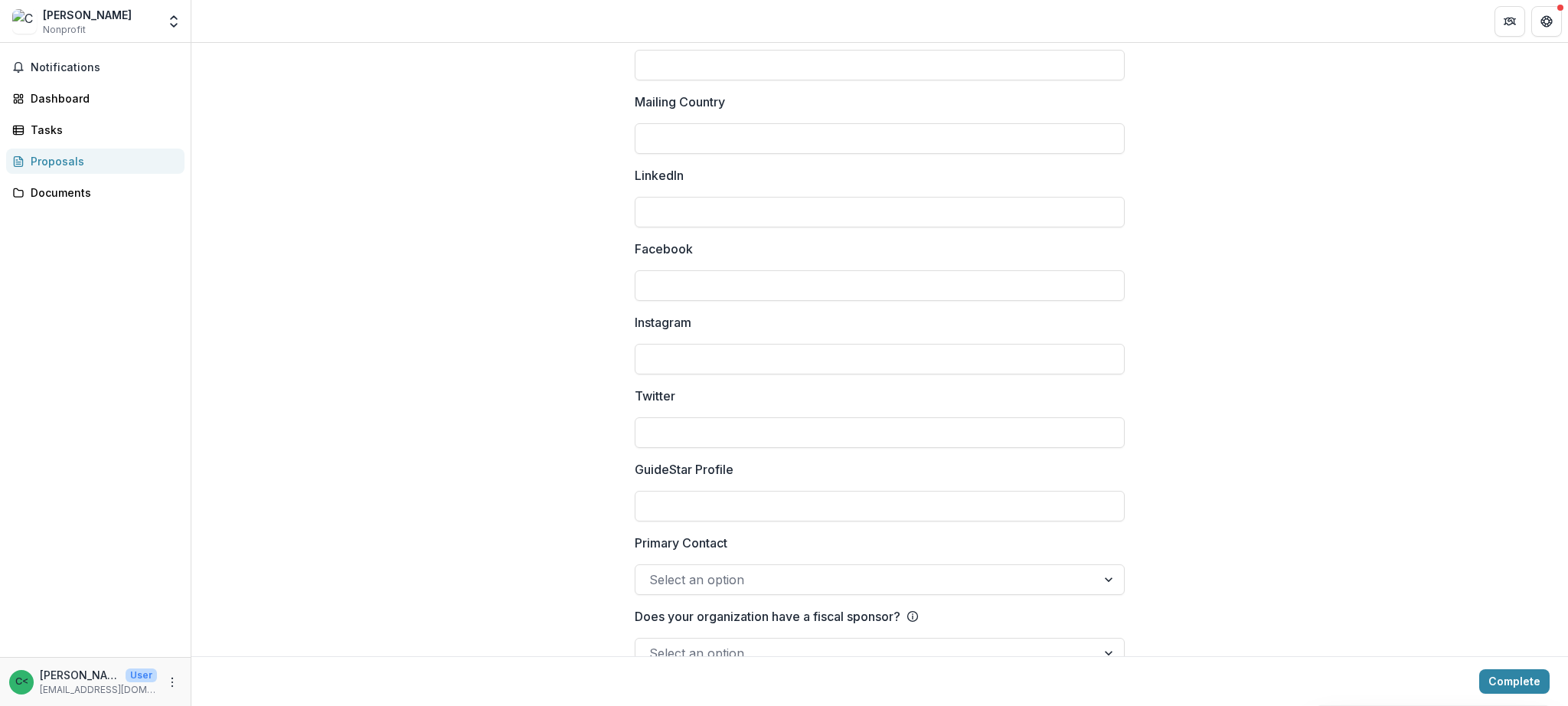
click at [666, 174] on p "LinkedIn" at bounding box center [659, 175] width 49 height 18
click at [666, 196] on input "LinkedIn" at bounding box center [879, 211] width 490 height 31
click at [680, 253] on p "Facebook" at bounding box center [664, 249] width 59 height 18
click at [680, 270] on input "Facebook" at bounding box center [879, 285] width 490 height 31
drag, startPoint x: 676, startPoint y: 242, endPoint x: 619, endPoint y: 242, distance: 57.0
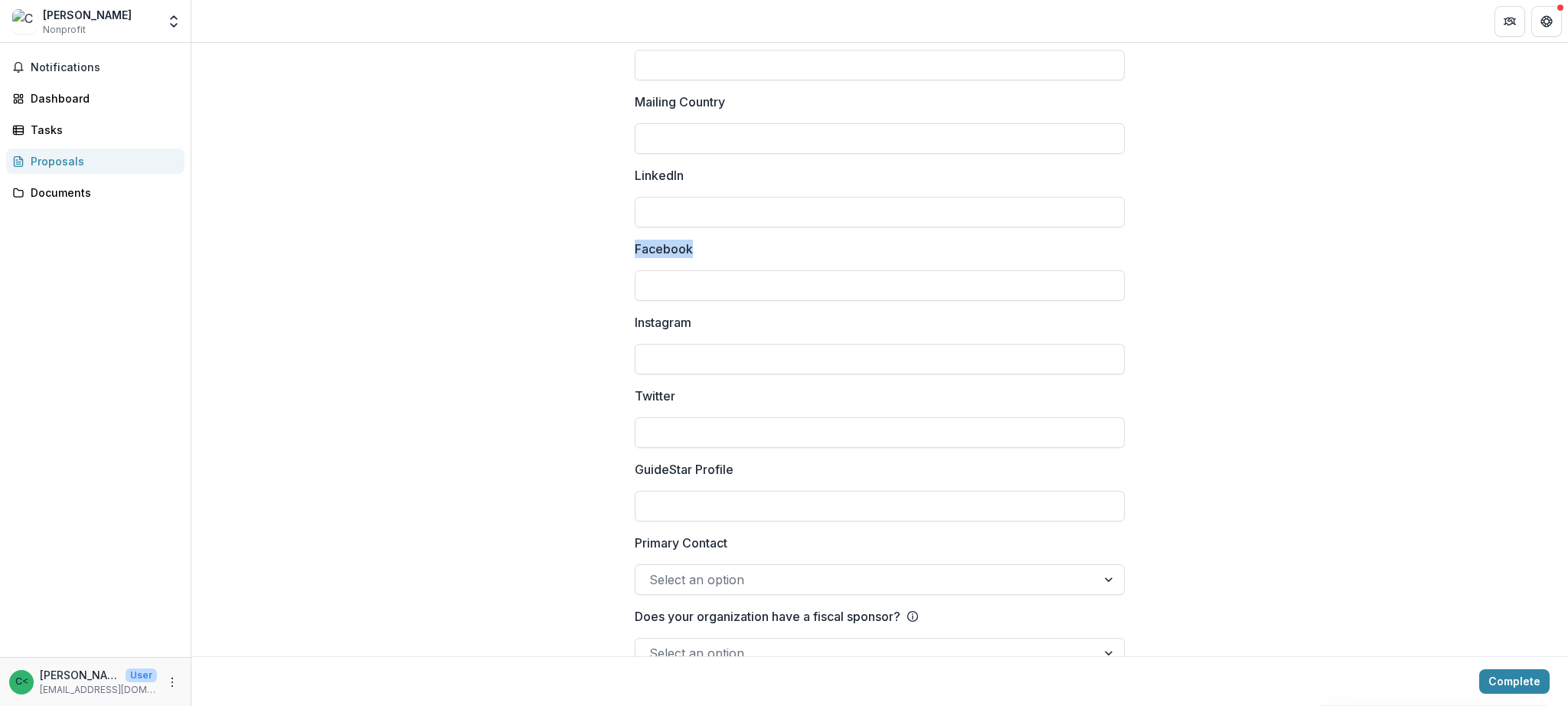
drag, startPoint x: 697, startPoint y: 170, endPoint x: 599, endPoint y: 175, distance: 98.1
click at [697, 254] on label "Facebook" at bounding box center [874, 249] width 481 height 18
click at [697, 270] on input "Facebook" at bounding box center [879, 285] width 490 height 31
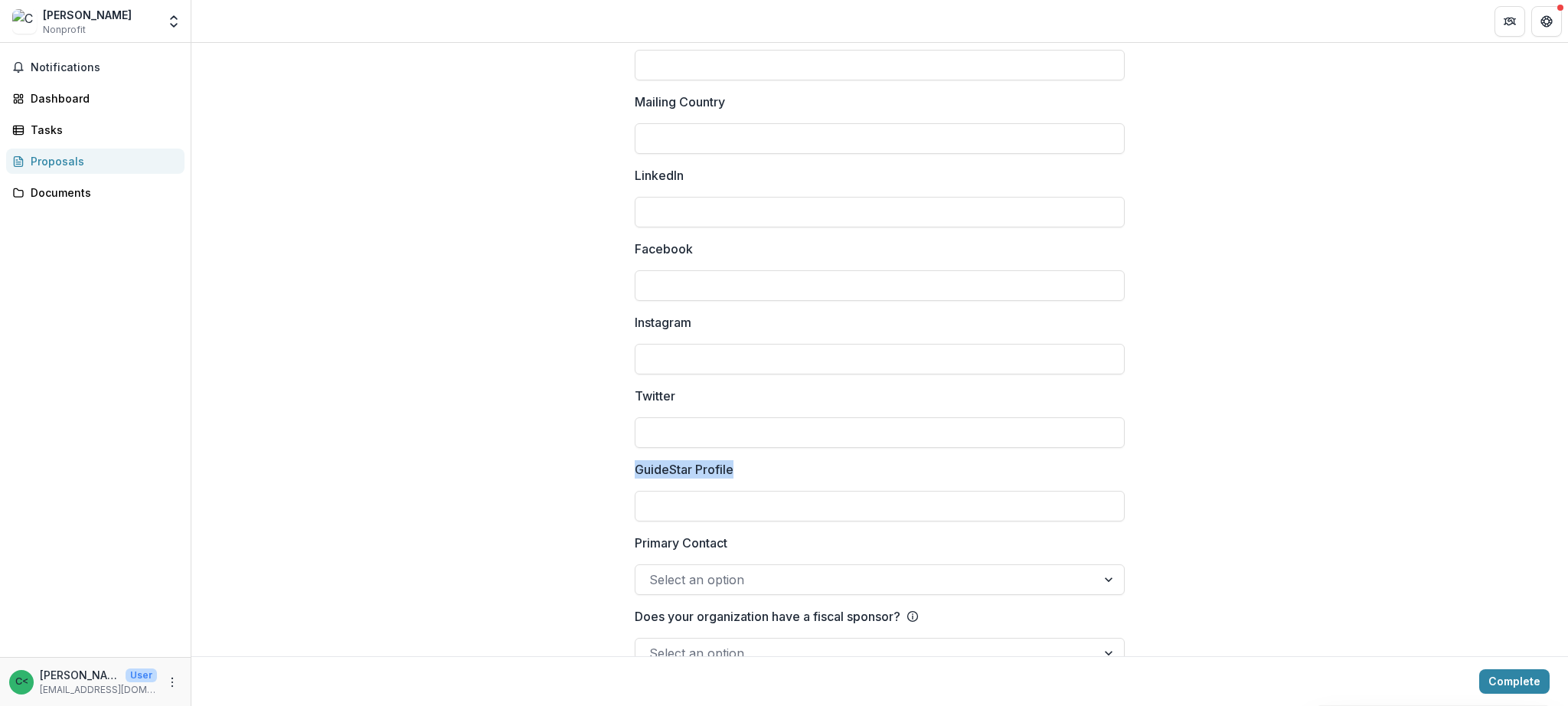
drag, startPoint x: 733, startPoint y: 467, endPoint x: 599, endPoint y: 461, distance: 134.1
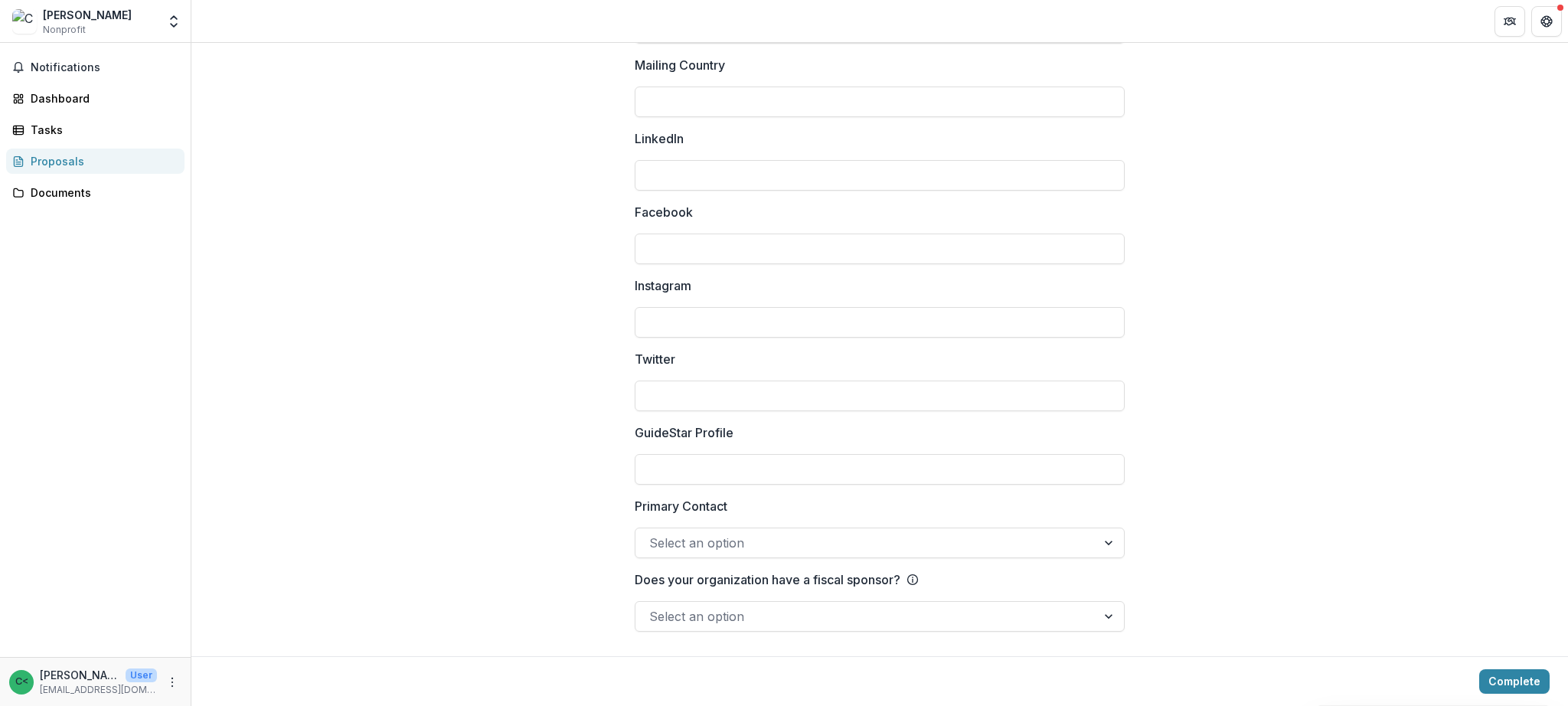
click at [874, 620] on div at bounding box center [866, 617] width 433 height 22
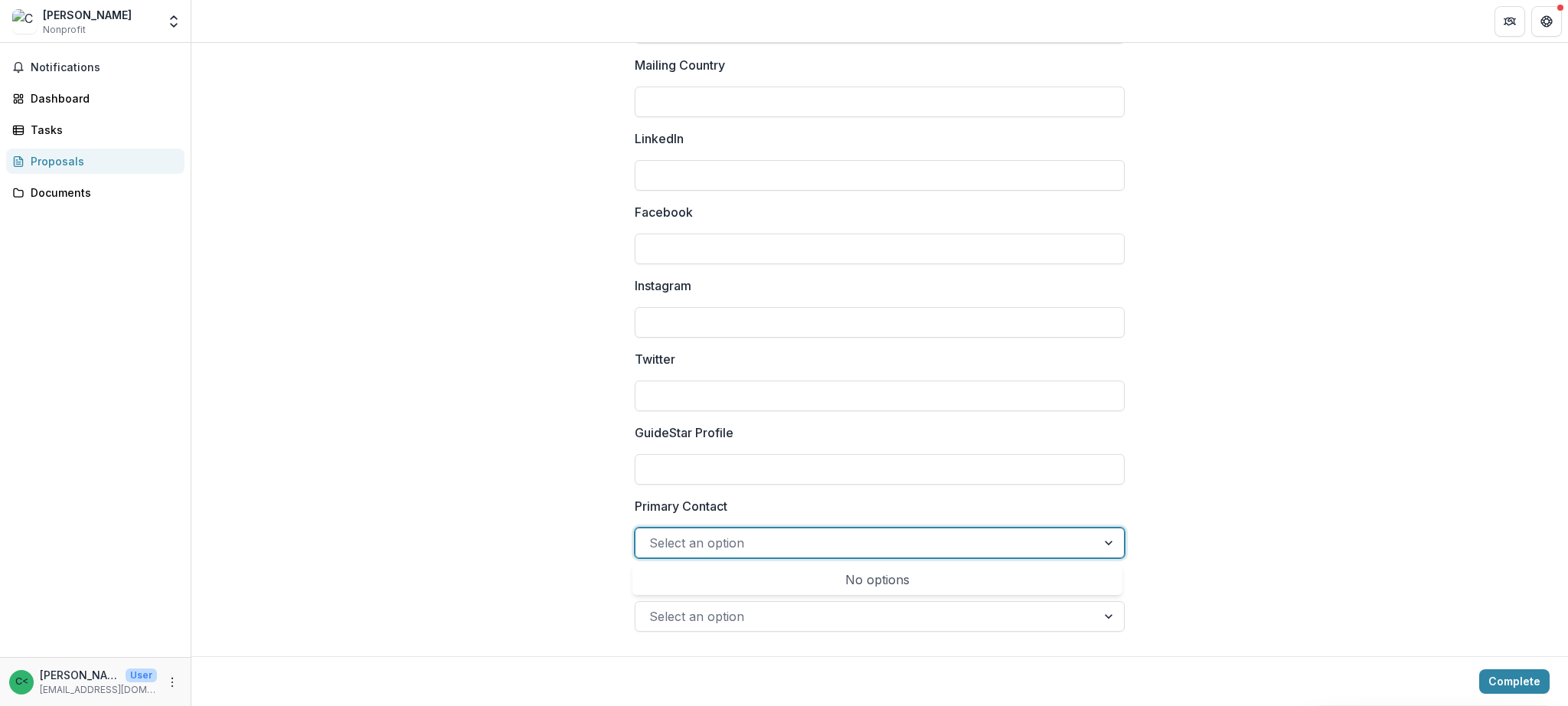
click at [795, 553] on div "Select an option" at bounding box center [865, 542] width 461 height 24
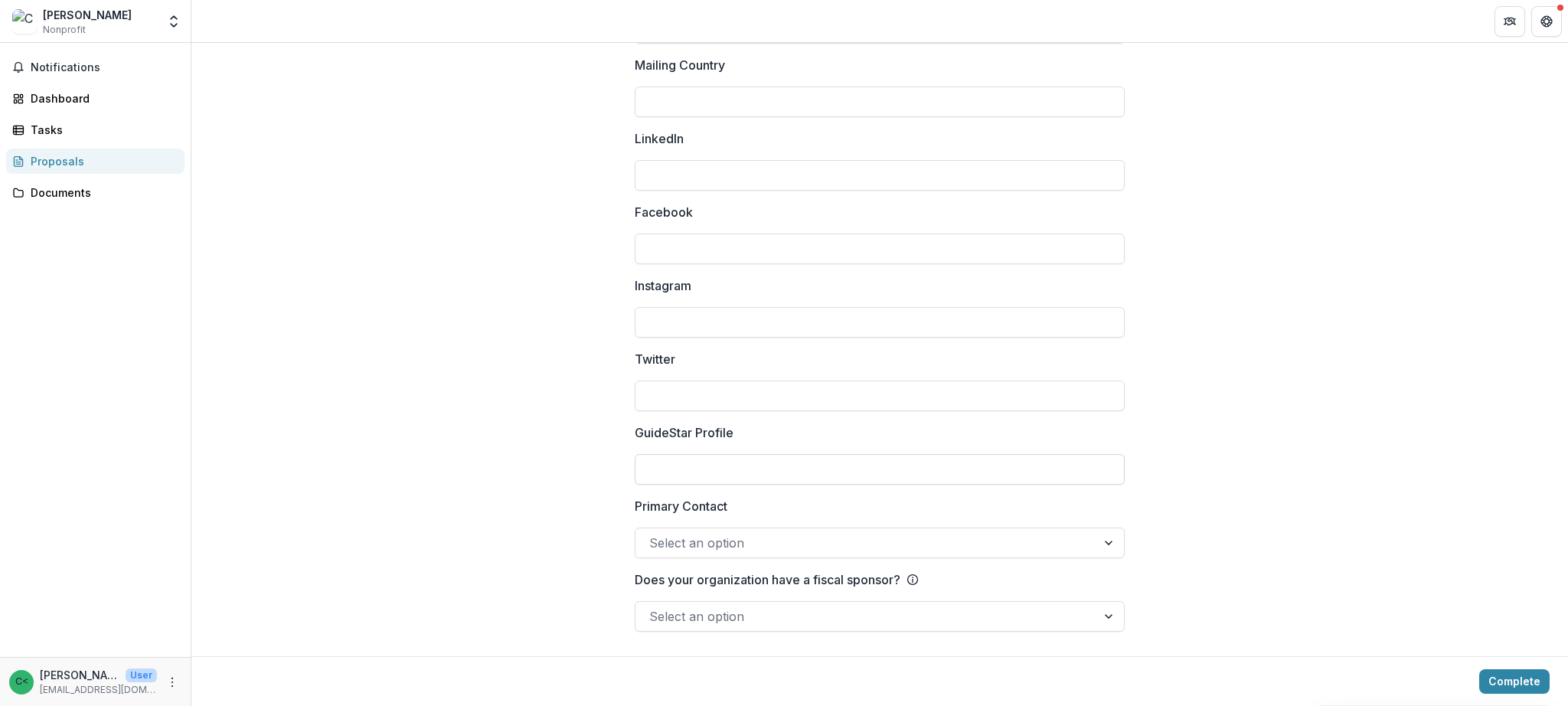
drag, startPoint x: 756, startPoint y: 505, endPoint x: 667, endPoint y: 456, distance: 101.6
click at [754, 505] on label "Primary Contact" at bounding box center [874, 505] width 481 height 18
click at [653, 533] on input "Primary Contact" at bounding box center [651, 542] width 4 height 18
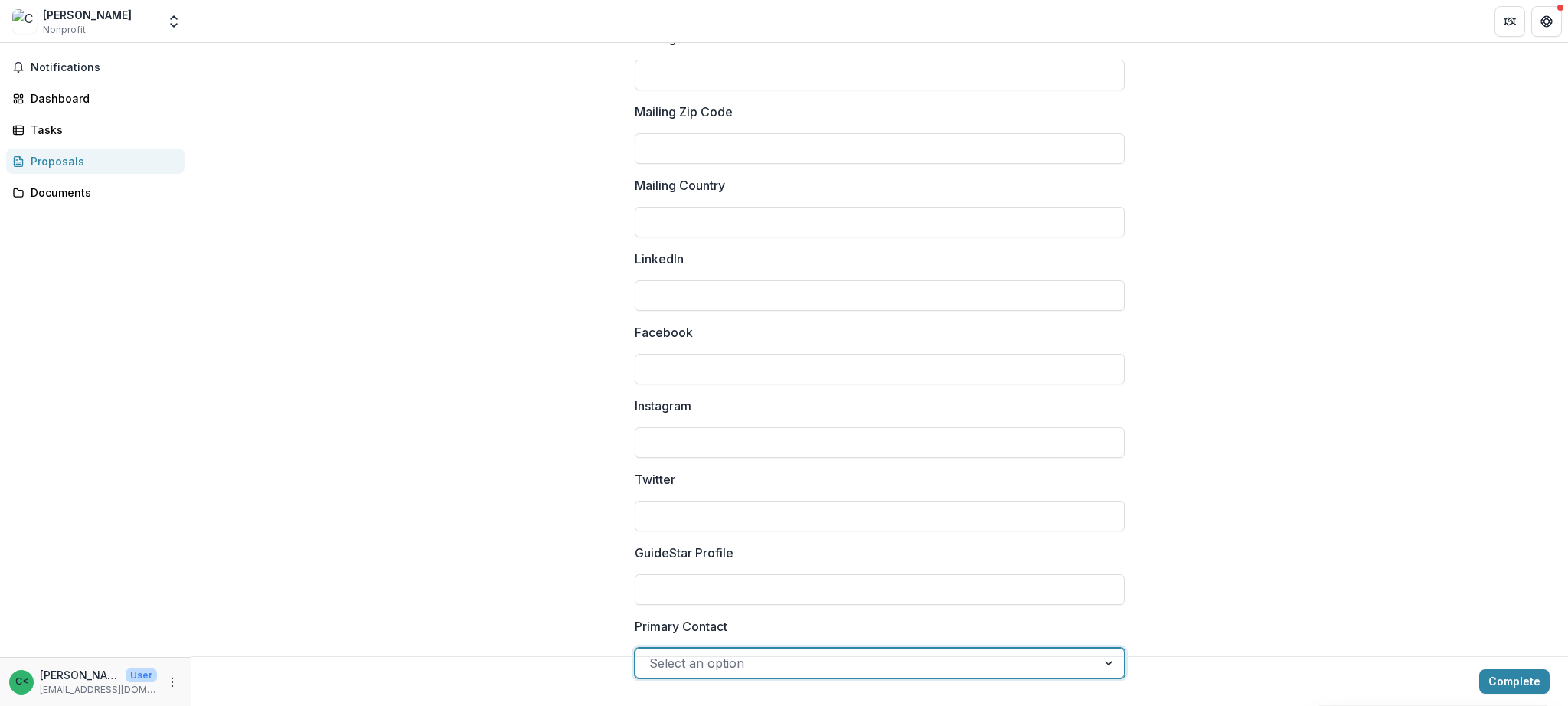
scroll to position [1827, 0]
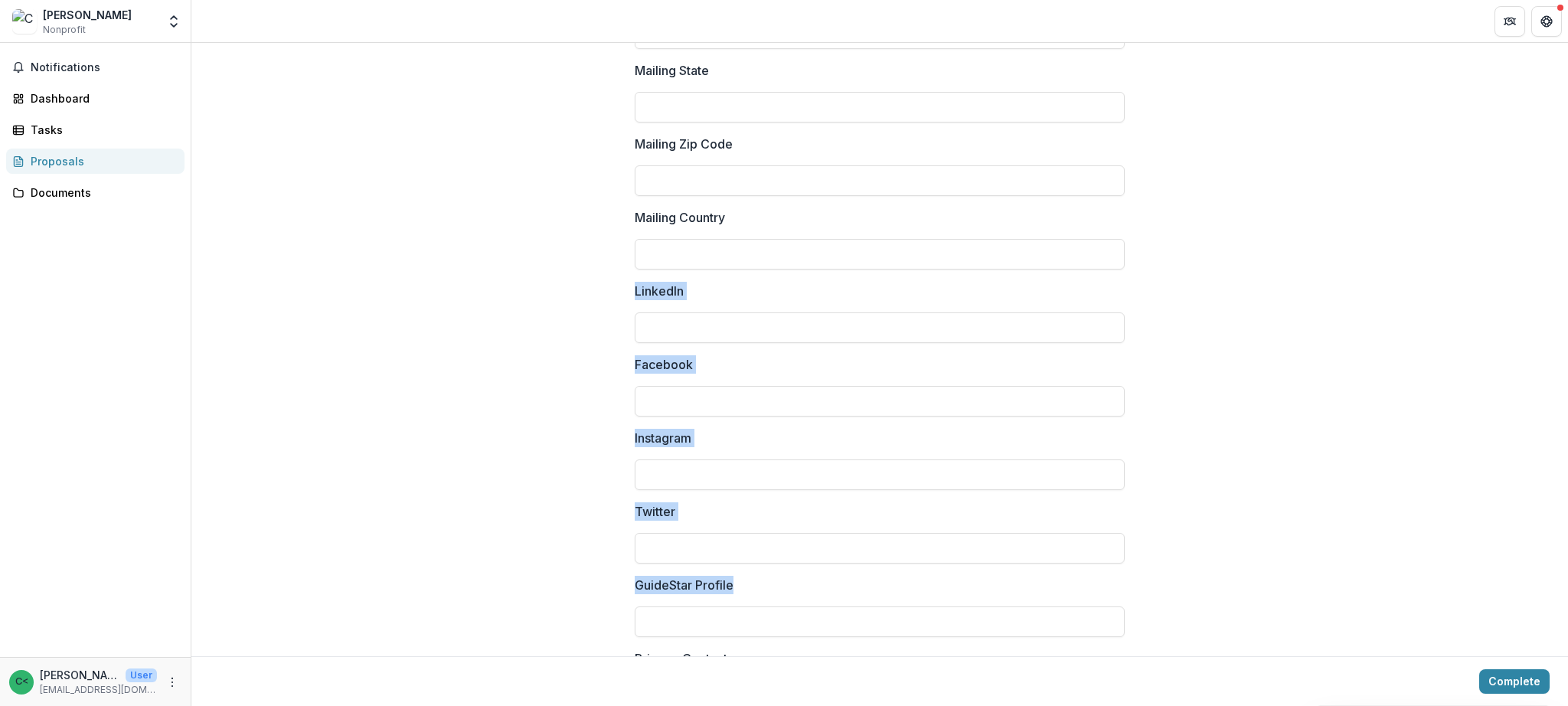
drag, startPoint x: 625, startPoint y: 292, endPoint x: 843, endPoint y: 595, distance: 373.3
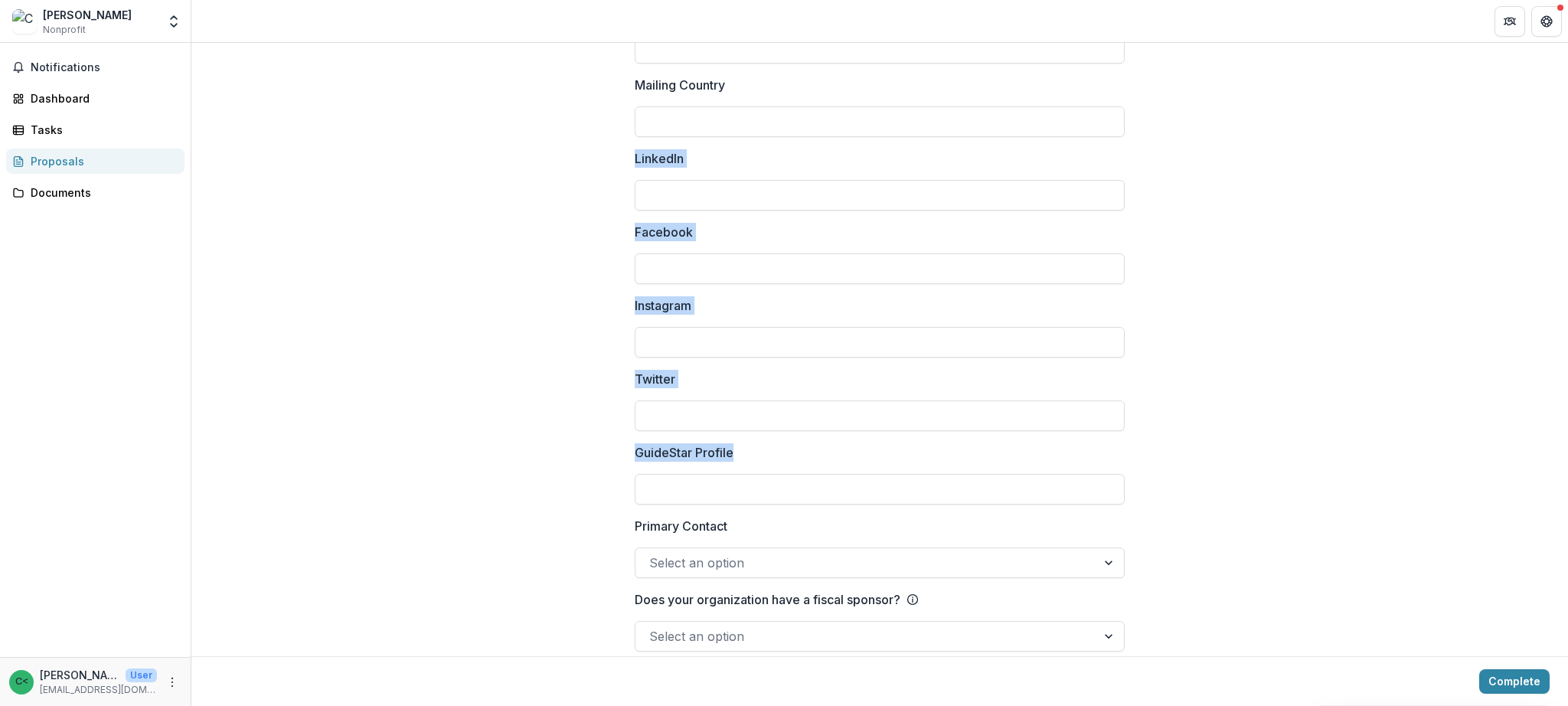
scroll to position [1962, 0]
click at [753, 528] on label "Primary Contact" at bounding box center [874, 524] width 481 height 18
click at [653, 551] on input "Primary Contact" at bounding box center [651, 561] width 4 height 18
drag, startPoint x: 953, startPoint y: 597, endPoint x: 596, endPoint y: 133, distance: 585.4
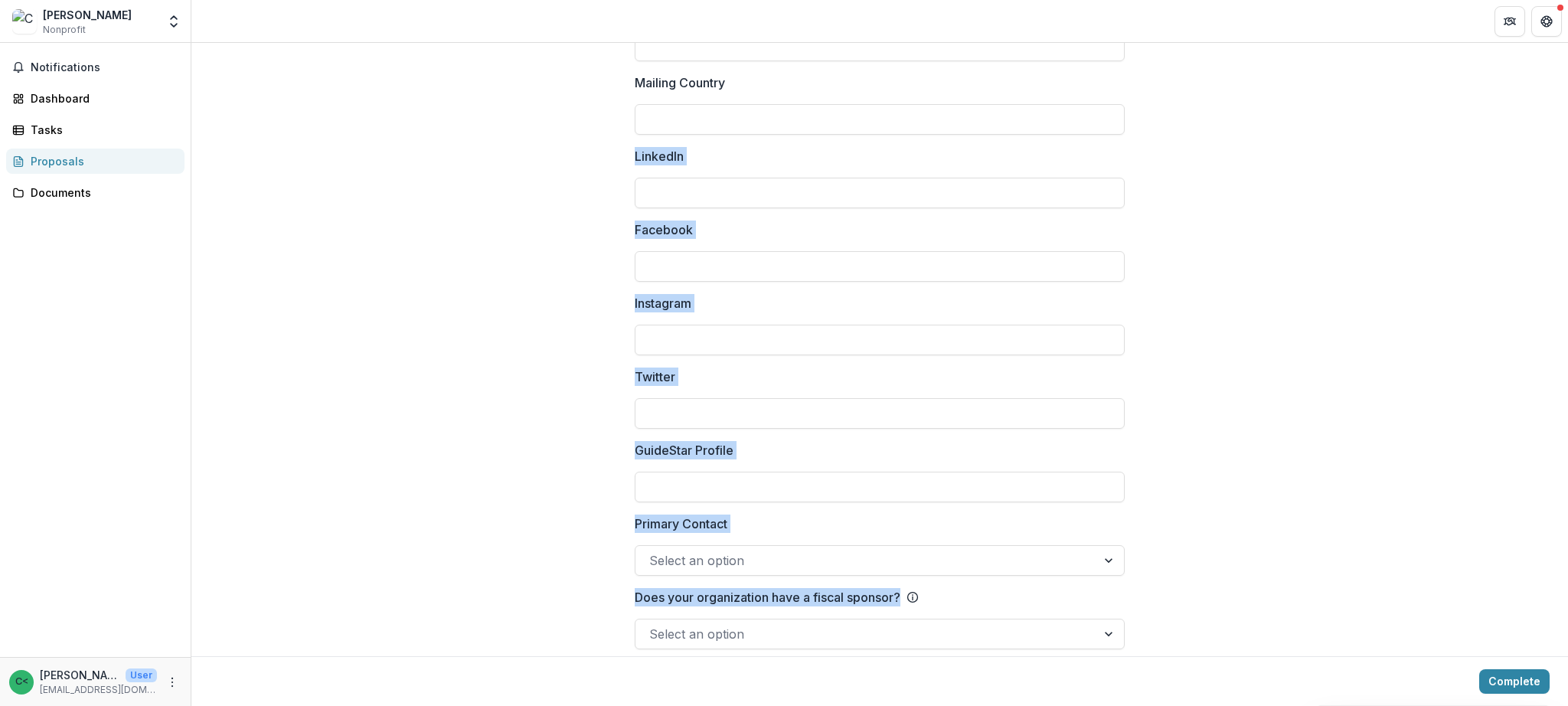
scroll to position [1979, 0]
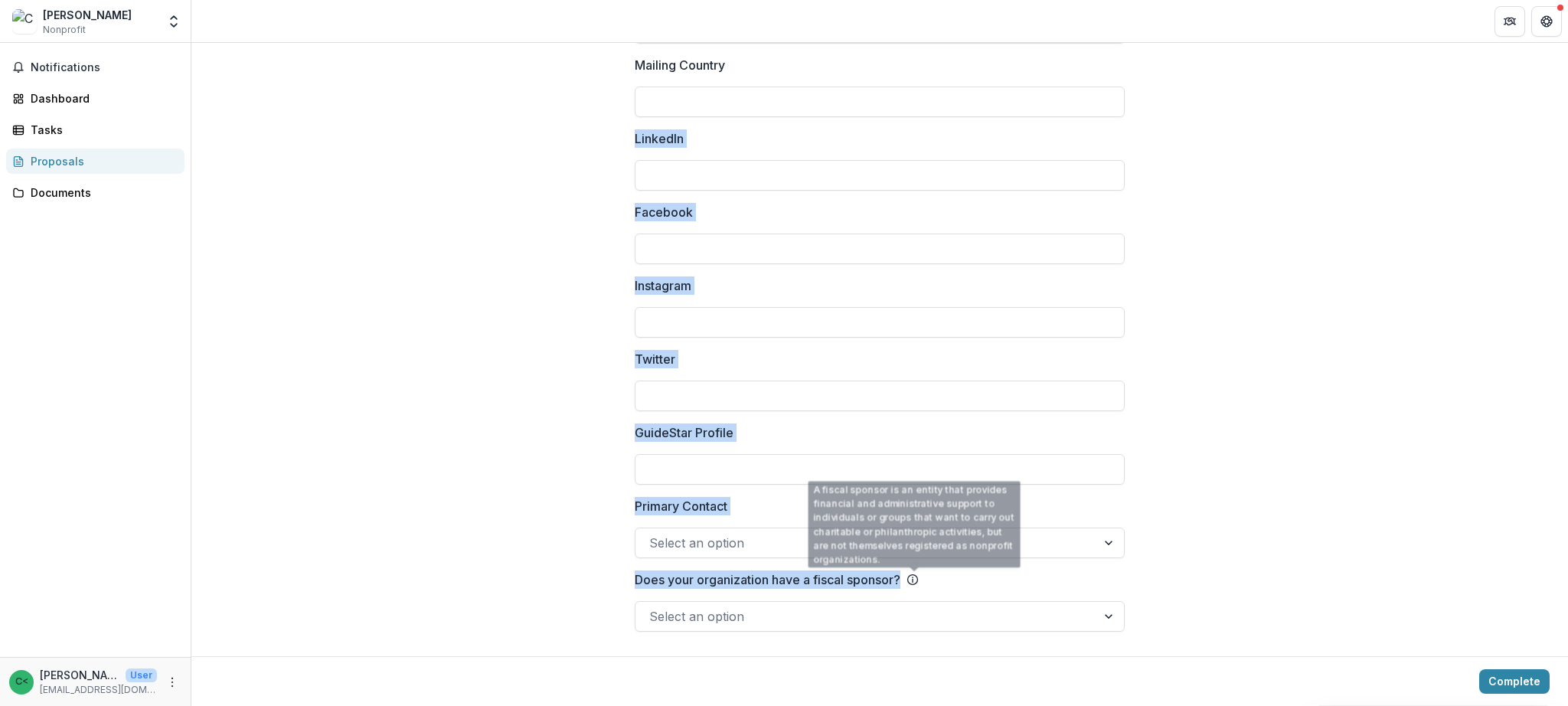
click at [909, 570] on div "Does your organization have a fiscal sponsor?" at bounding box center [776, 579] width 284 height 18
click at [653, 607] on input "Does your organization have a fiscal sponsor?" at bounding box center [651, 616] width 4 height 18
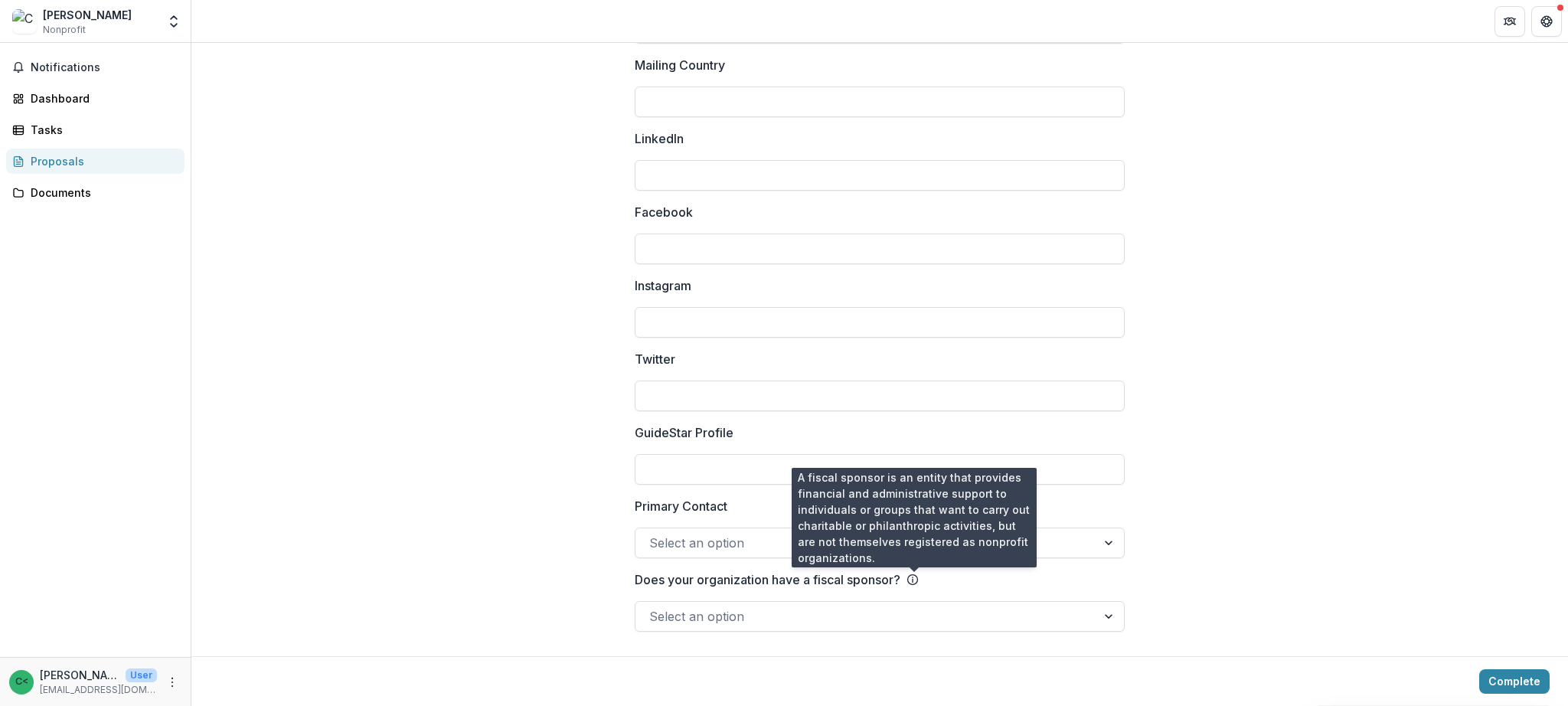
click at [914, 576] on icon at bounding box center [913, 577] width 2 height 2
click at [653, 607] on input "Does your organization have a fiscal sponsor?" at bounding box center [651, 616] width 4 height 18
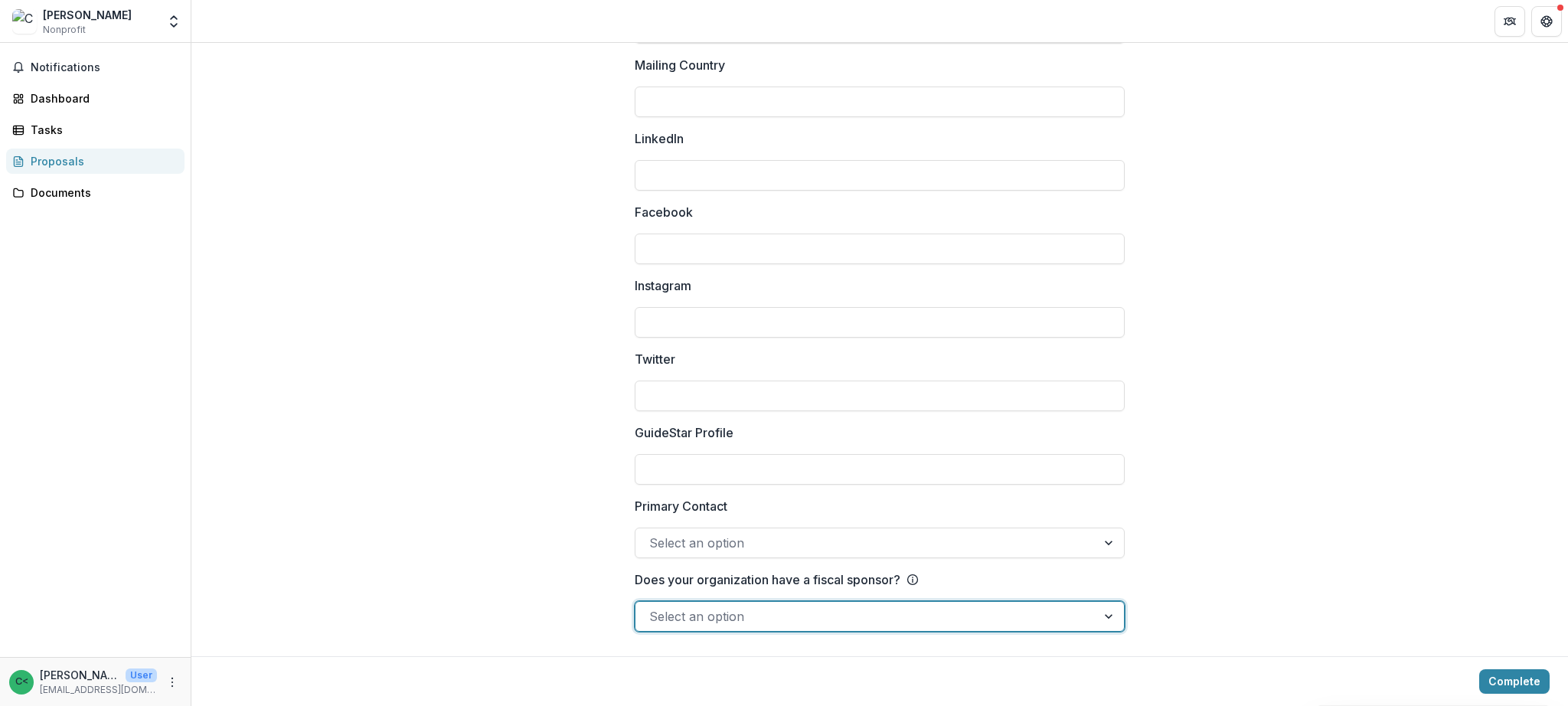
click at [914, 576] on icon at bounding box center [913, 577] width 2 height 2
click at [653, 607] on input "Does your organization have a fiscal sponsor?" at bounding box center [651, 616] width 4 height 18
click at [912, 581] on icon at bounding box center [913, 579] width 13 height 13
click at [653, 607] on input "Does your organization have a fiscal sponsor?" at bounding box center [651, 616] width 4 height 18
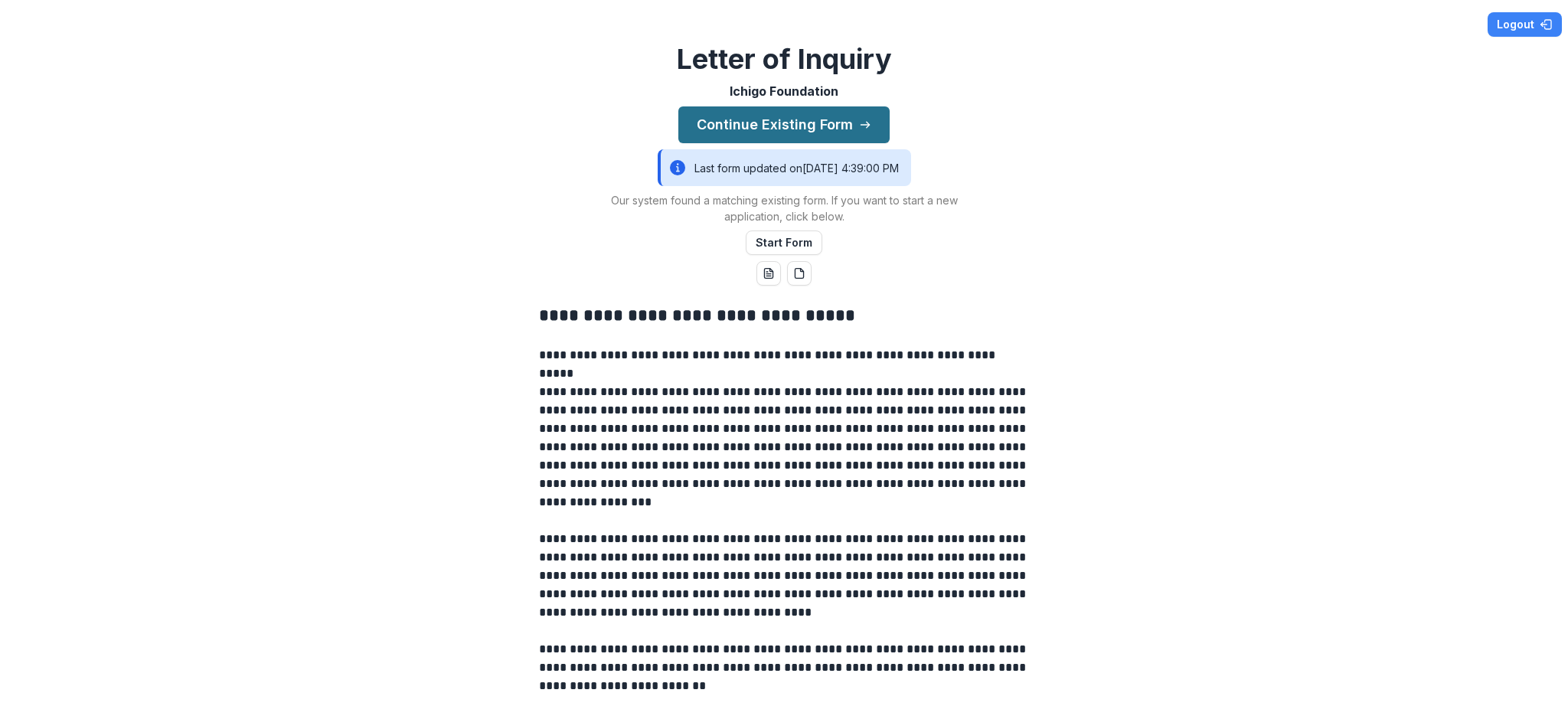
click at [798, 119] on button "Continue Existing Form" at bounding box center [784, 124] width 211 height 37
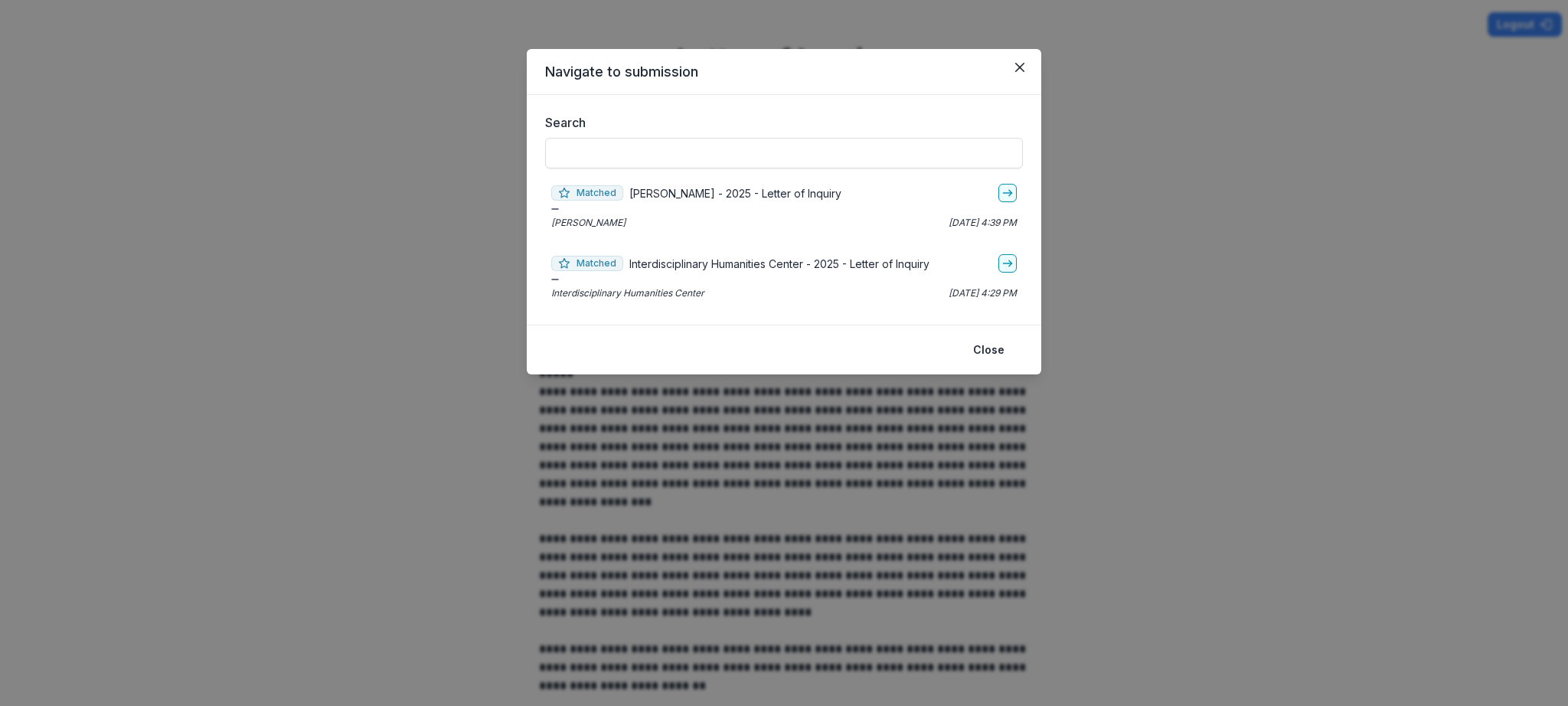
click at [753, 268] on p "Interdisciplinary Humanities Center - 2025 - Letter of Inquiry" at bounding box center [779, 263] width 300 height 16
click at [999, 263] on link "go-to" at bounding box center [1007, 263] width 18 height 18
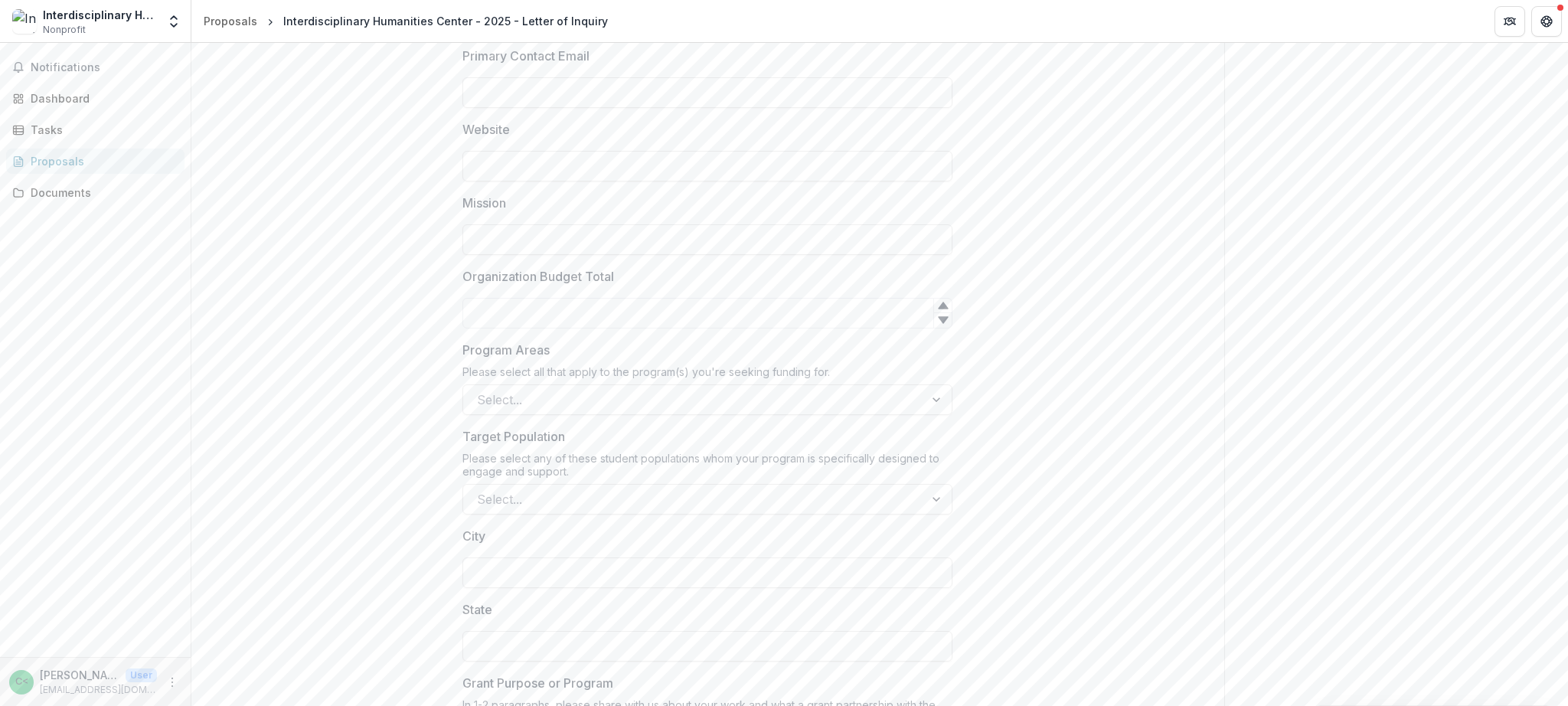
scroll to position [1502, 0]
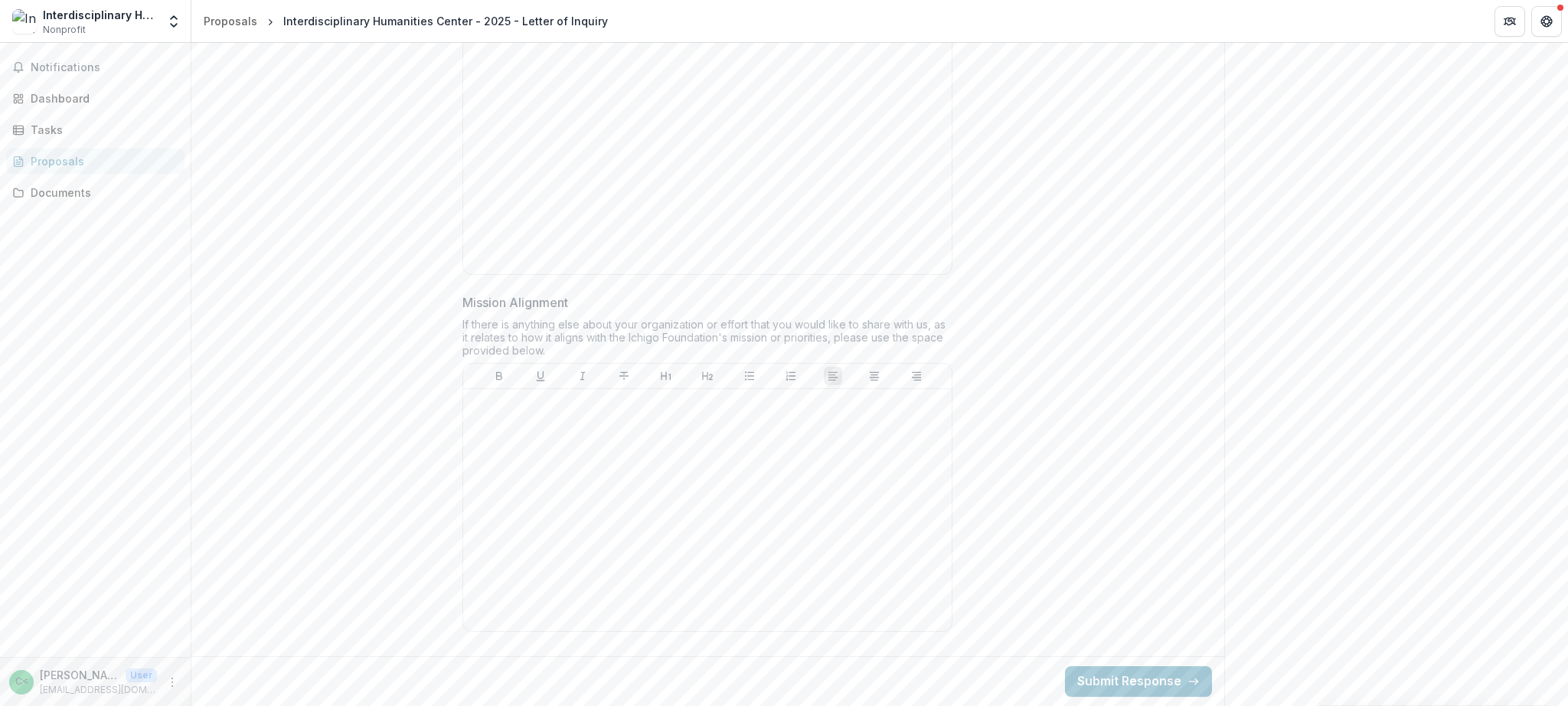
drag, startPoint x: 479, startPoint y: 159, endPoint x: 613, endPoint y: 360, distance: 241.6
copy div "Legal Name Primary Contact Name Primary Contact Email Website Mission Organizat…"
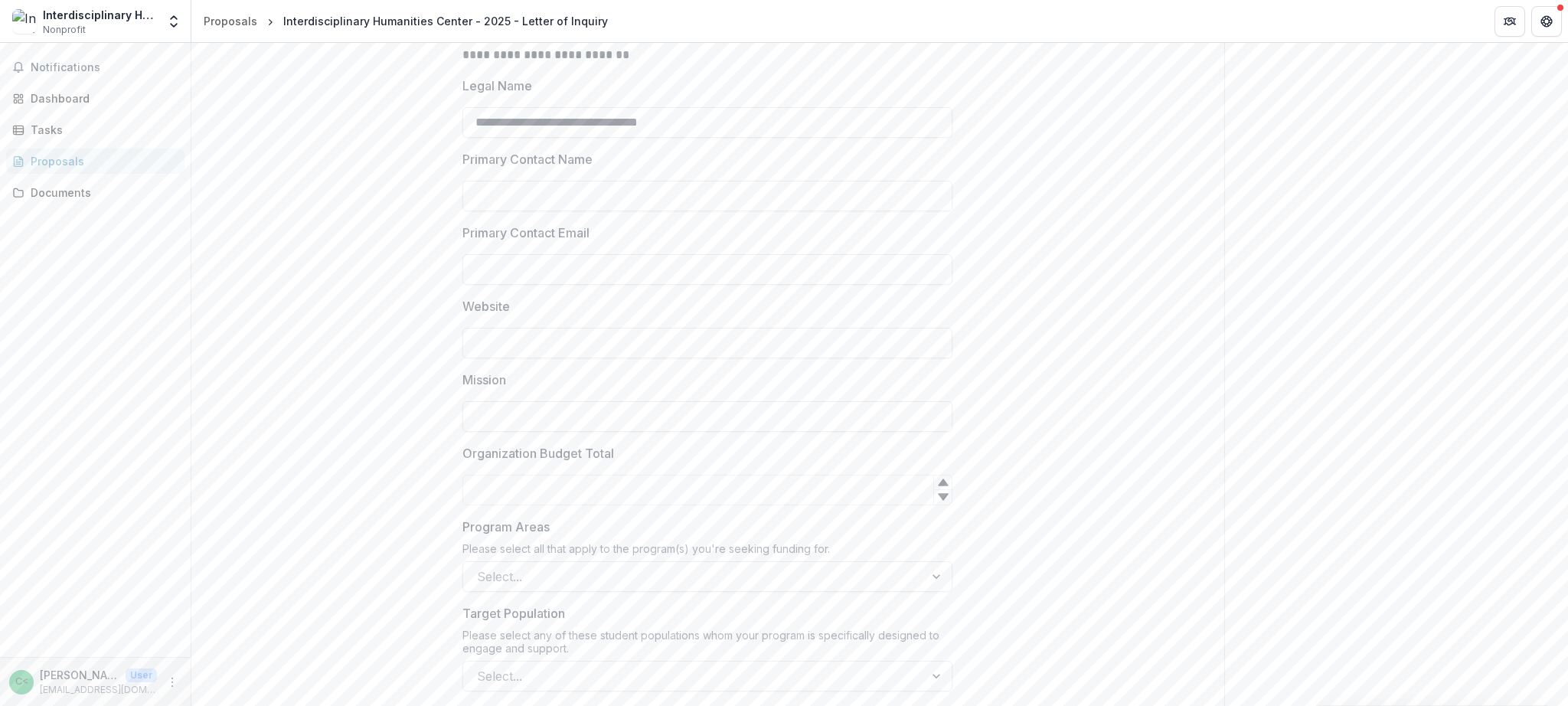
scroll to position [425, 0]
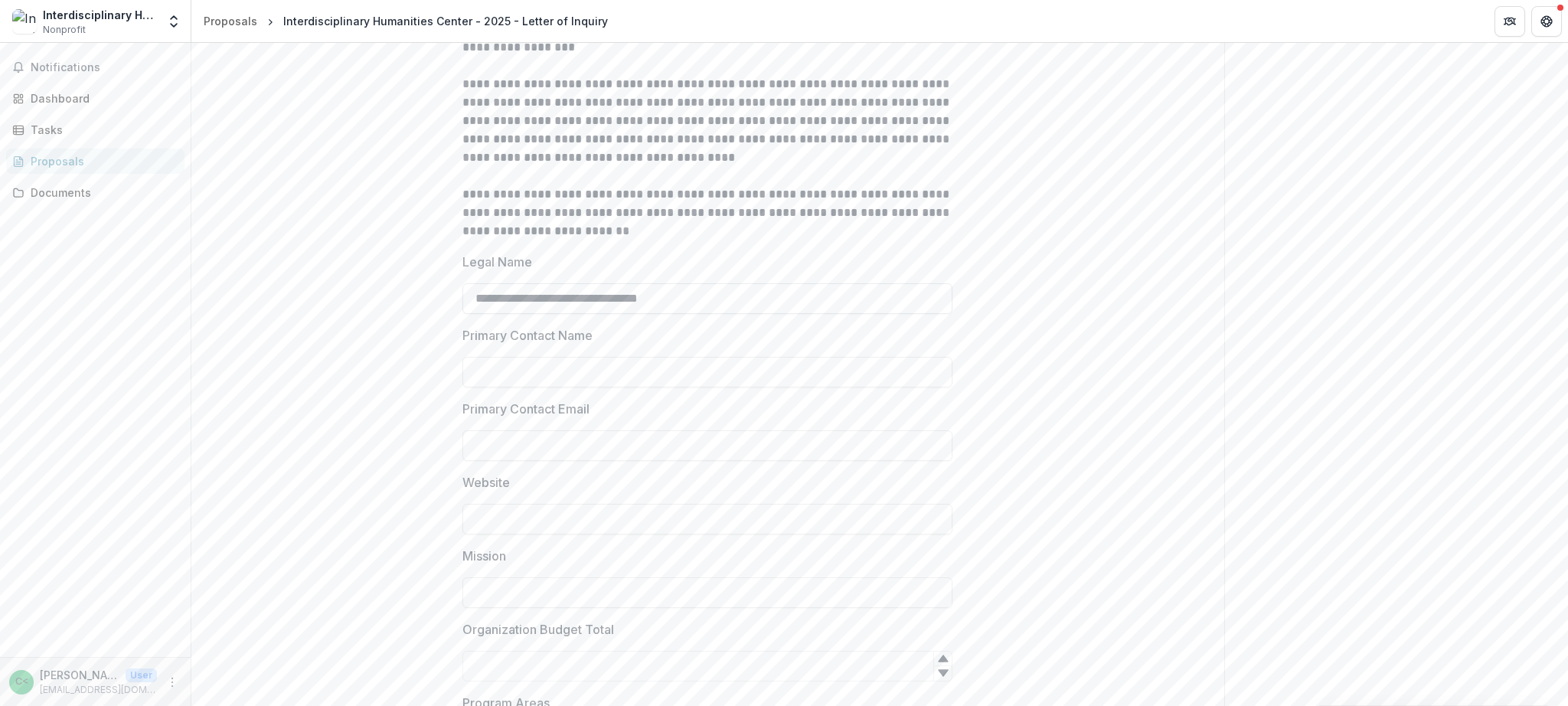
click at [613, 295] on input "**********" at bounding box center [707, 298] width 490 height 31
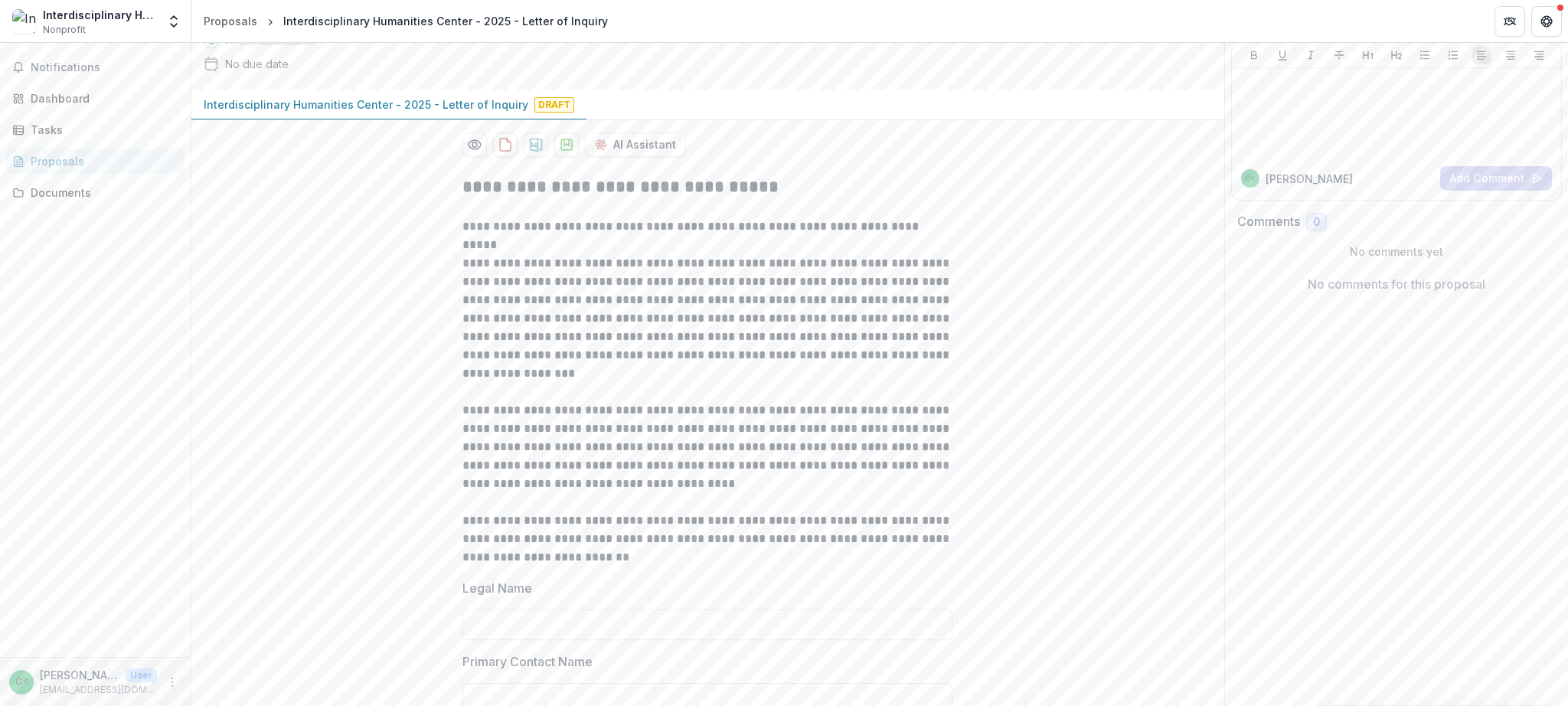
scroll to position [0, 0]
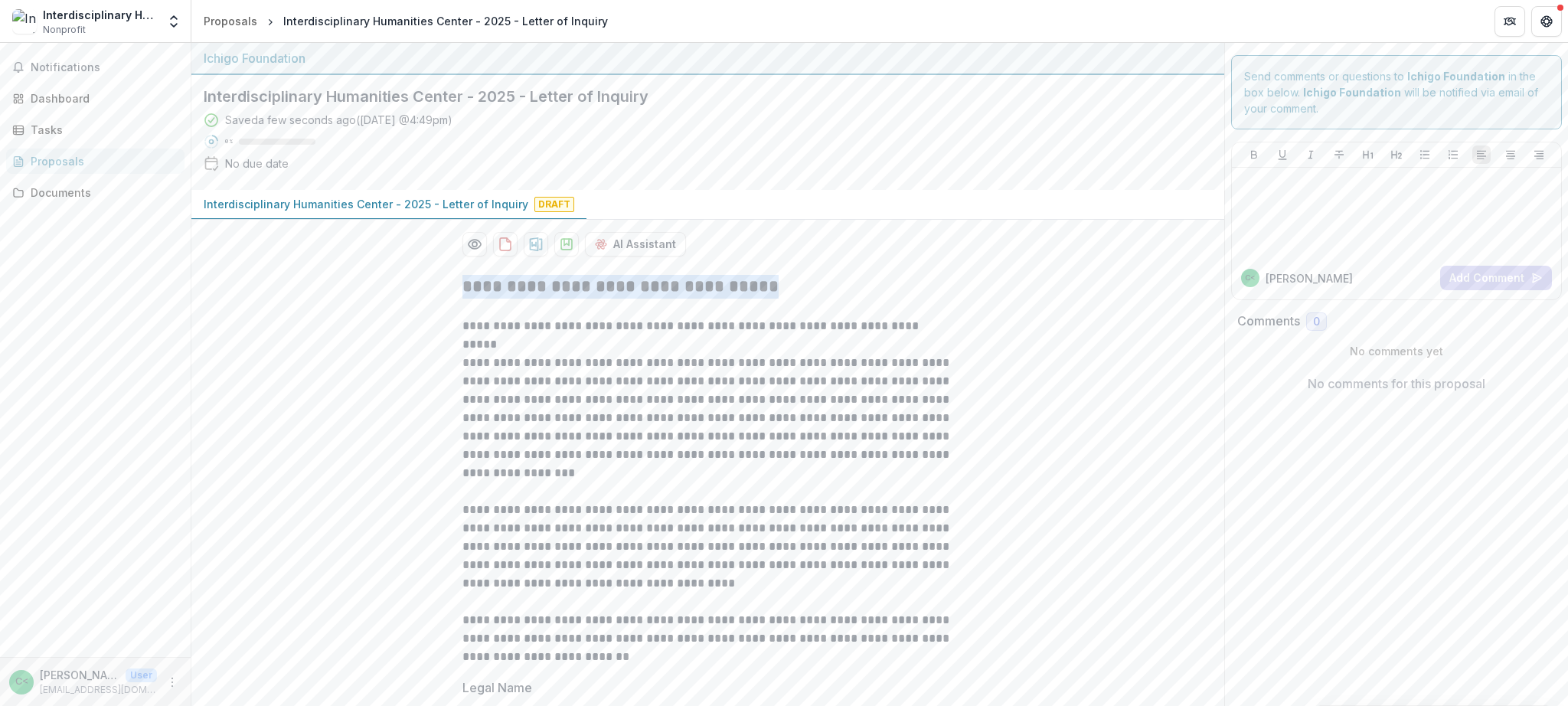
drag, startPoint x: 749, startPoint y: 287, endPoint x: 440, endPoint y: 282, distance: 309.0
copy h2 "**********"
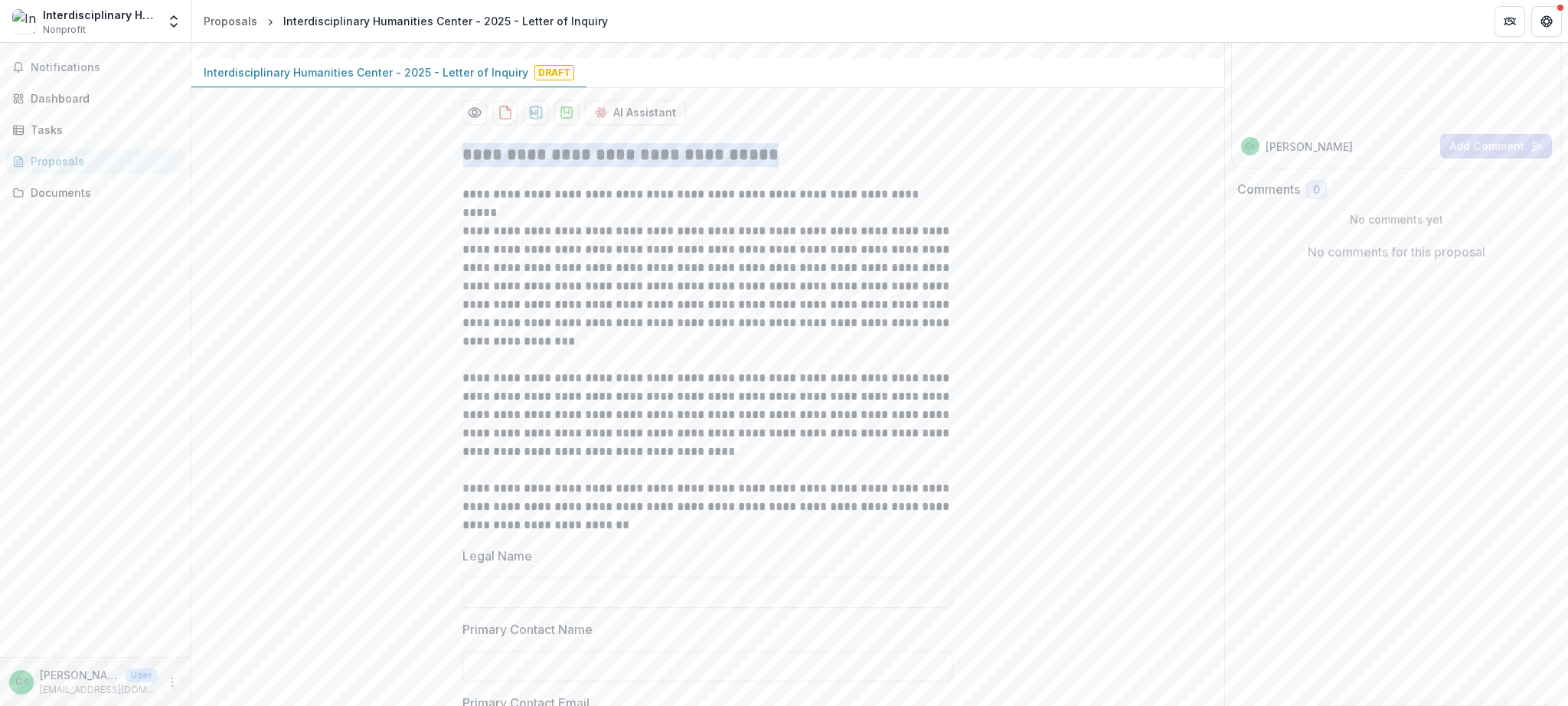
scroll to position [138, 0]
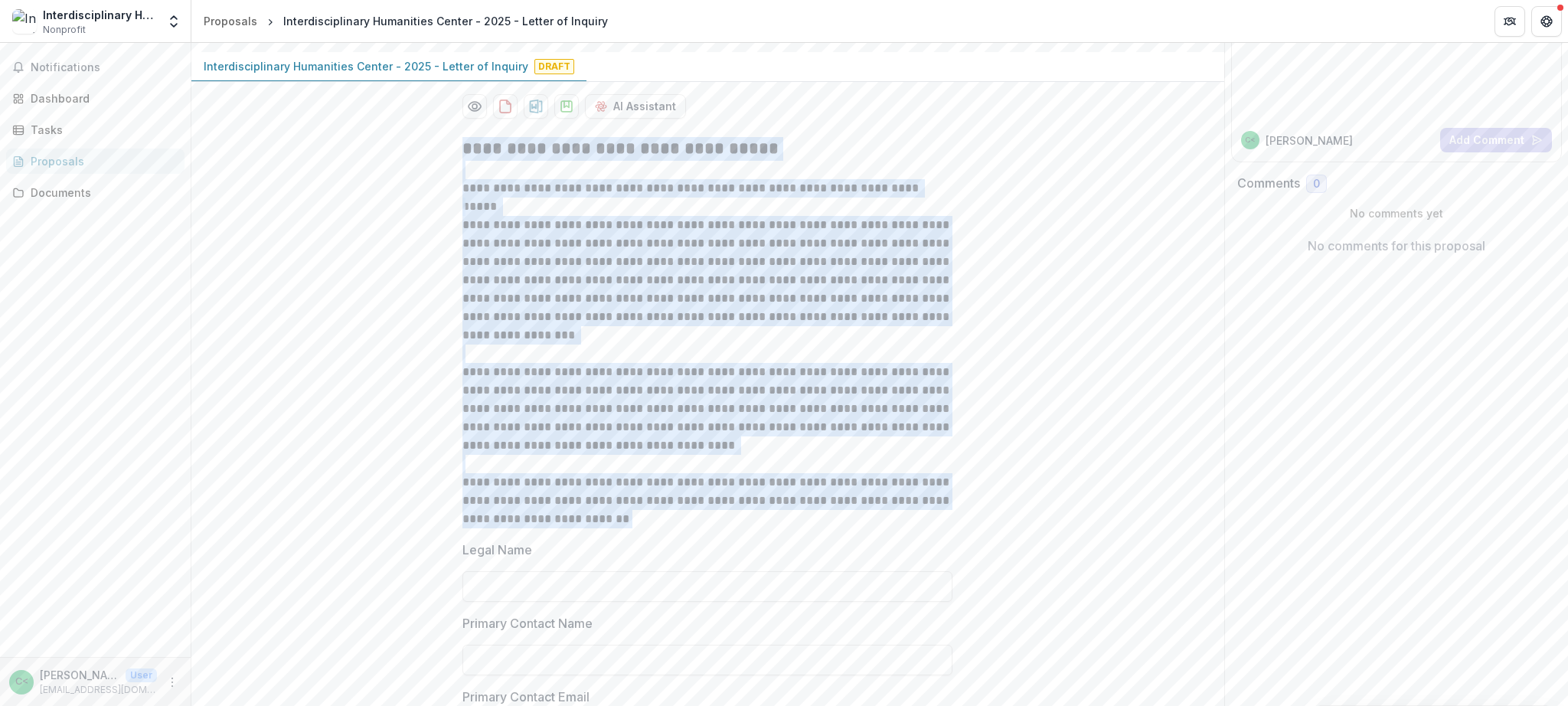
drag, startPoint x: 603, startPoint y: 531, endPoint x: 453, endPoint y: 150, distance: 409.5
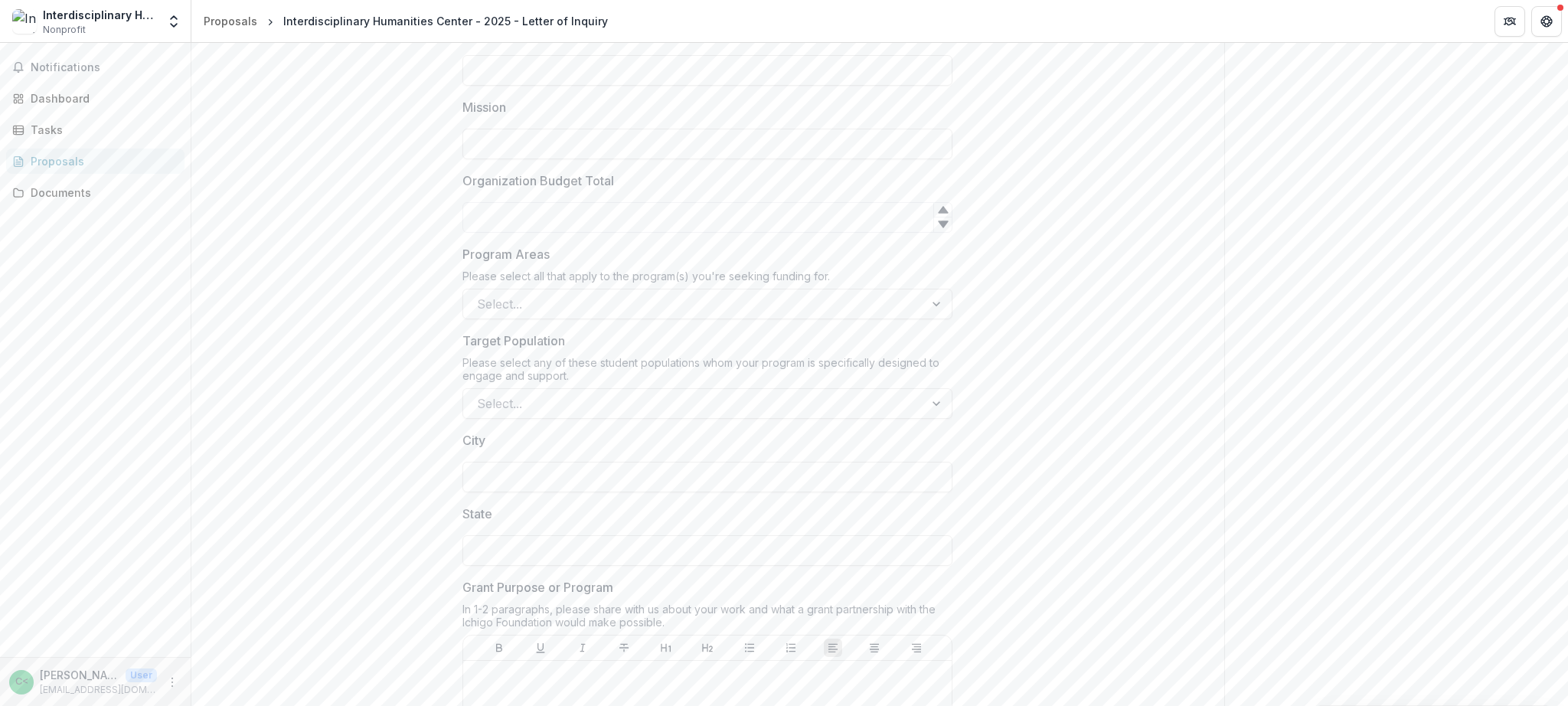
scroll to position [879, 0]
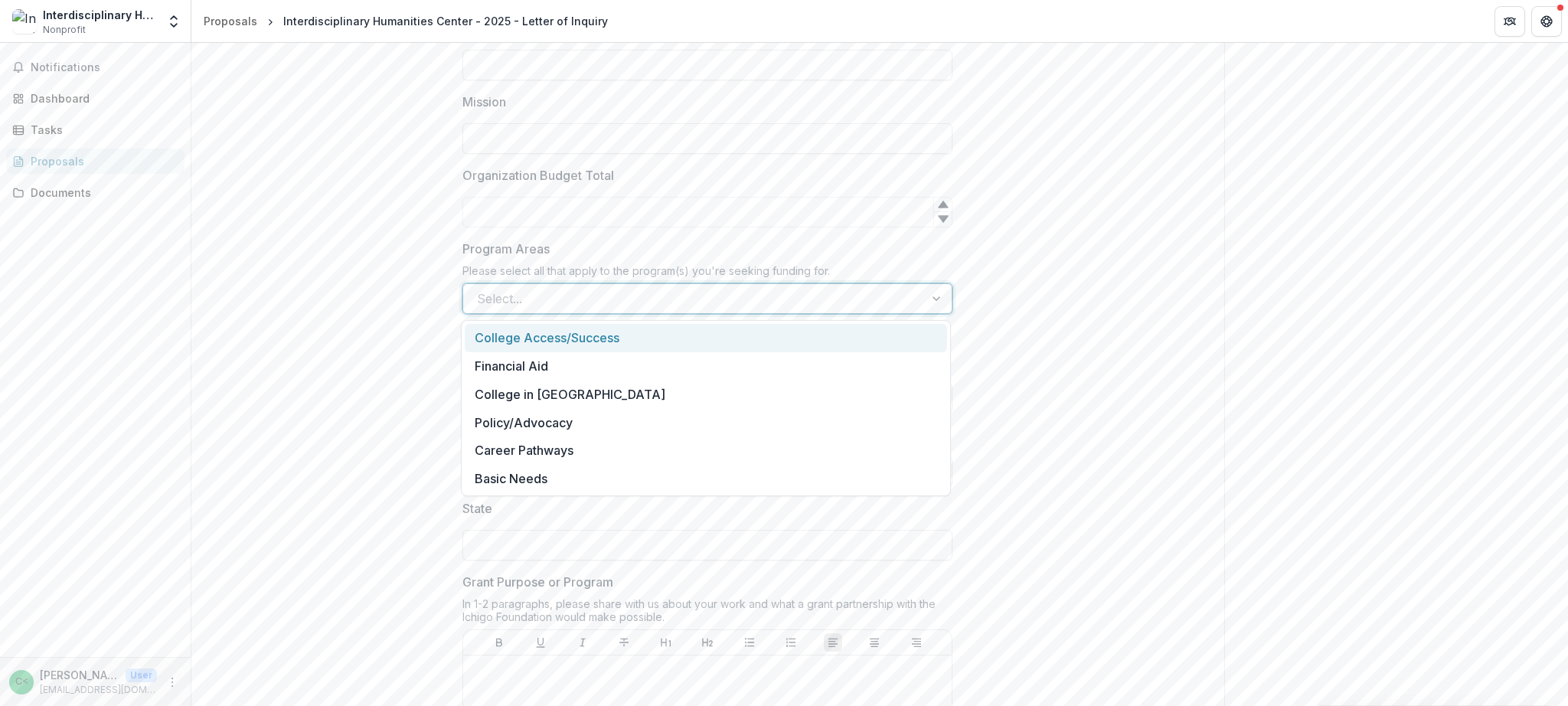
click at [698, 297] on div at bounding box center [694, 298] width 433 height 22
drag, startPoint x: 598, startPoint y: 480, endPoint x: 377, endPoint y: 304, distance: 282.5
click at [379, 305] on body "**********" at bounding box center [784, 353] width 1568 height 706
click at [1024, 307] on div "**********" at bounding box center [708, 328] width 1033 height 1890
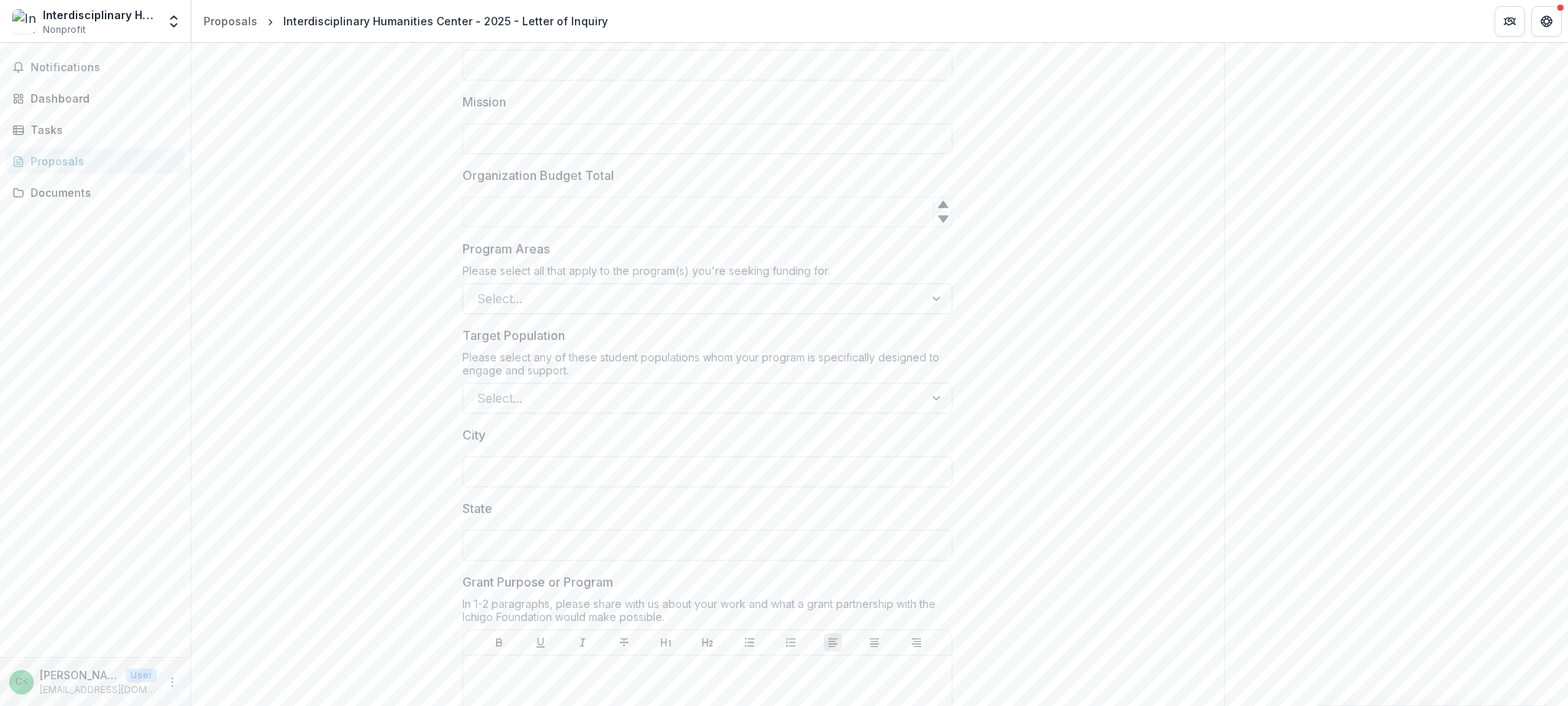
click at [925, 296] on div at bounding box center [938, 298] width 28 height 29
click at [1195, 390] on div "**********" at bounding box center [708, 328] width 1033 height 1890
click at [935, 396] on div at bounding box center [938, 398] width 28 height 29
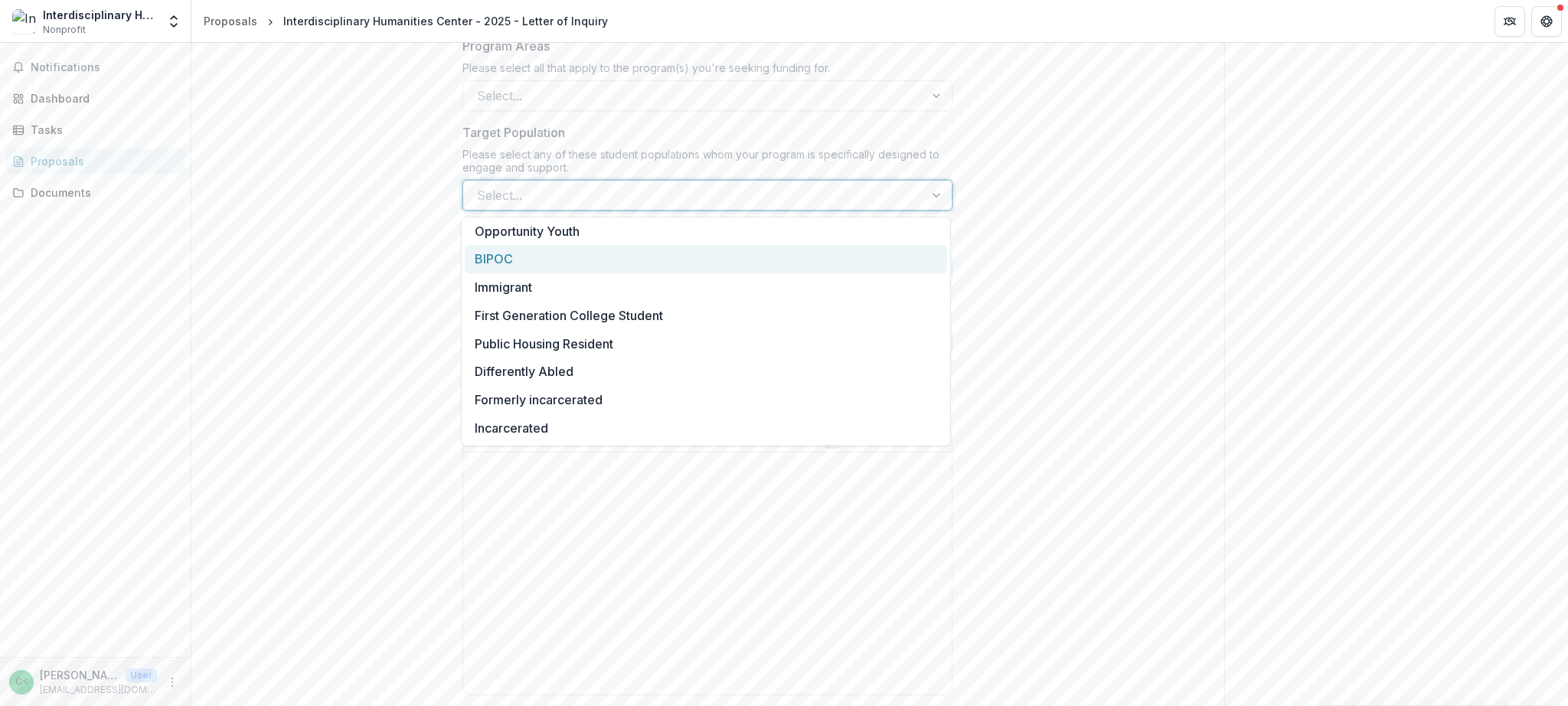
scroll to position [0, 0]
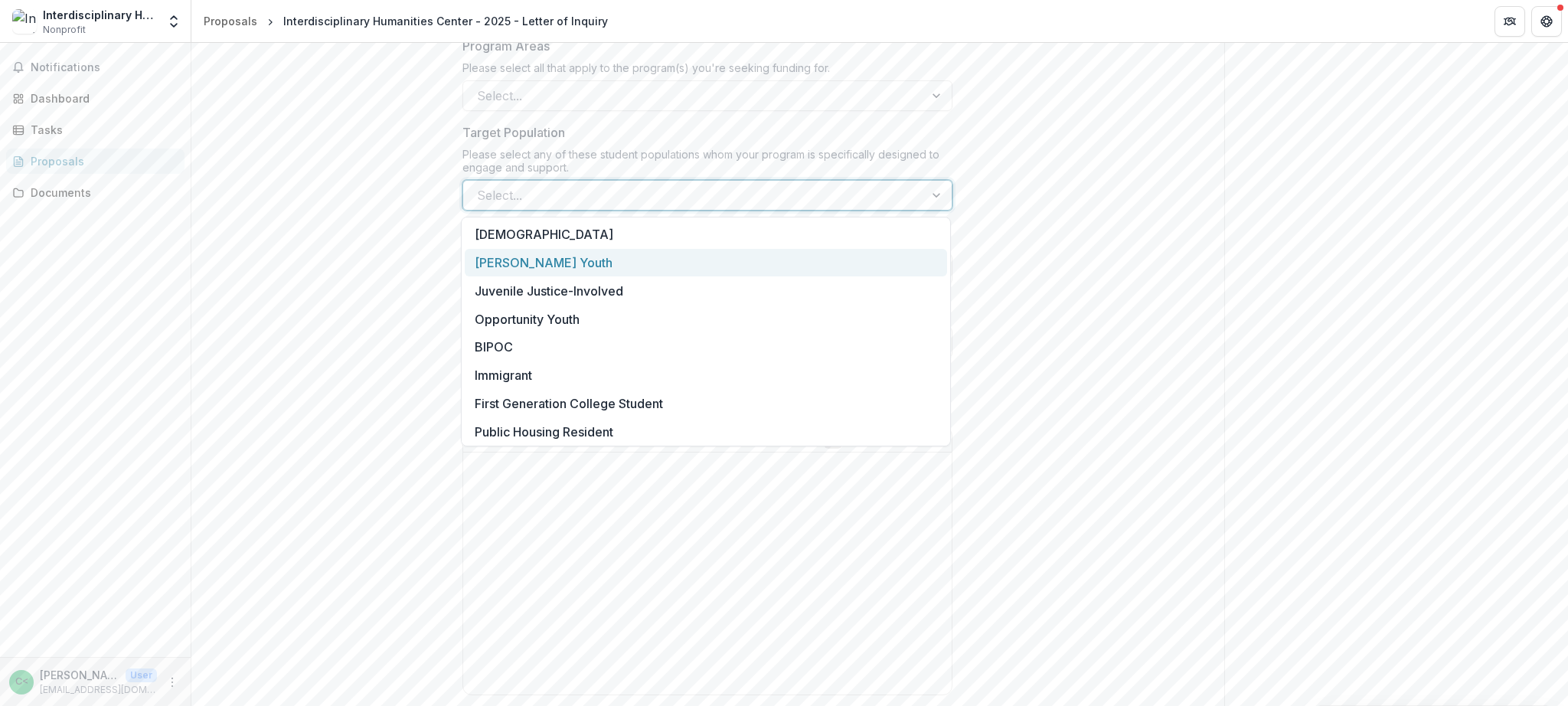
click at [1034, 124] on div "**********" at bounding box center [708, 125] width 1033 height 1890
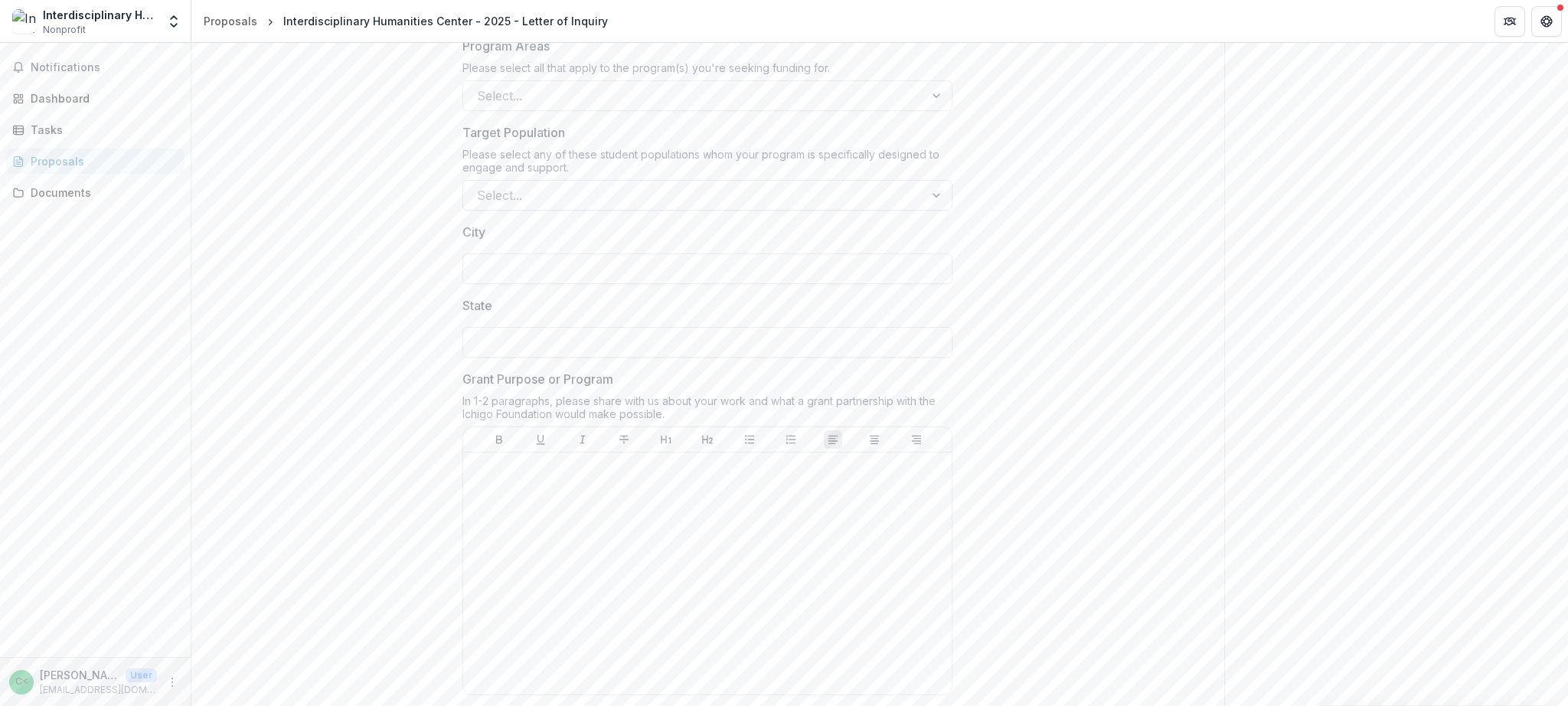
click at [938, 187] on div at bounding box center [938, 195] width 28 height 29
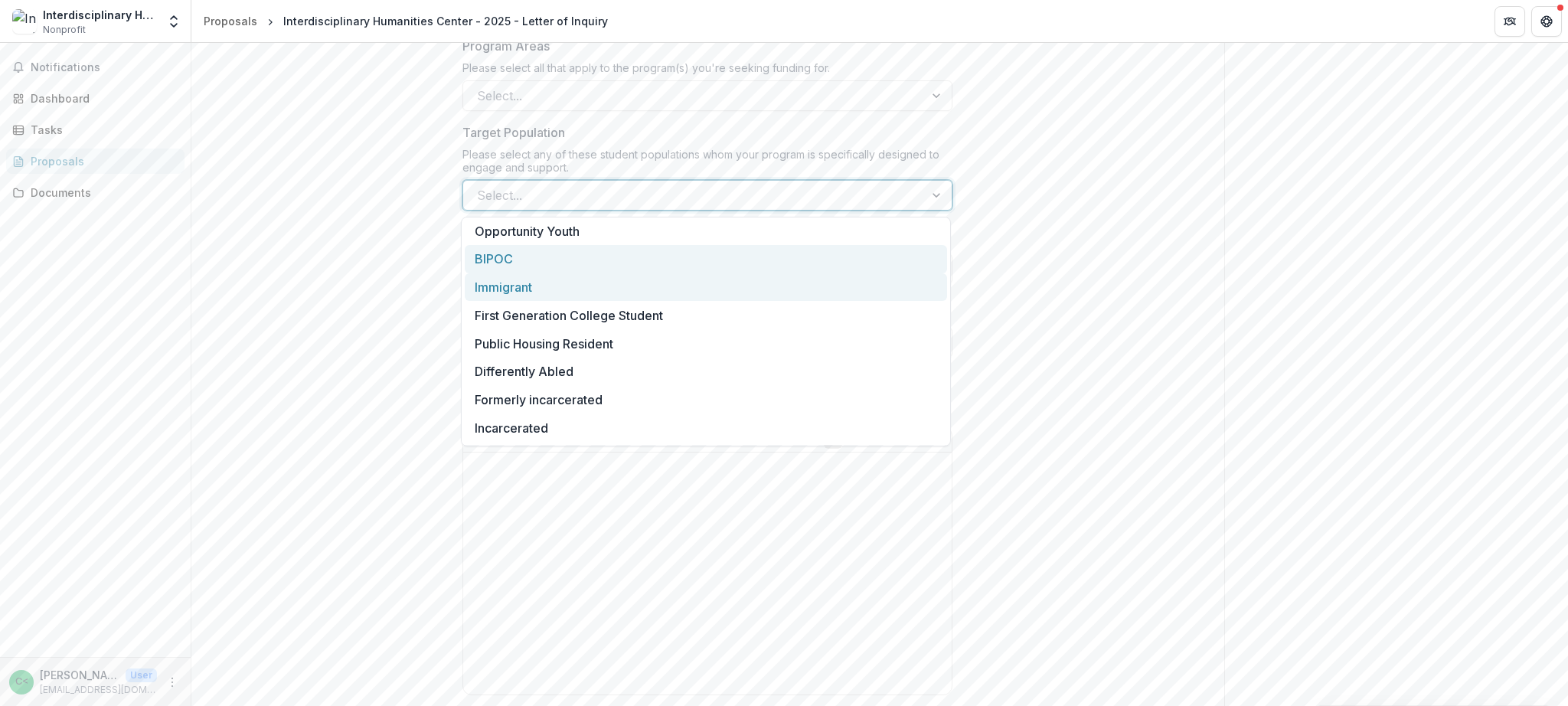
scroll to position [88, 0]
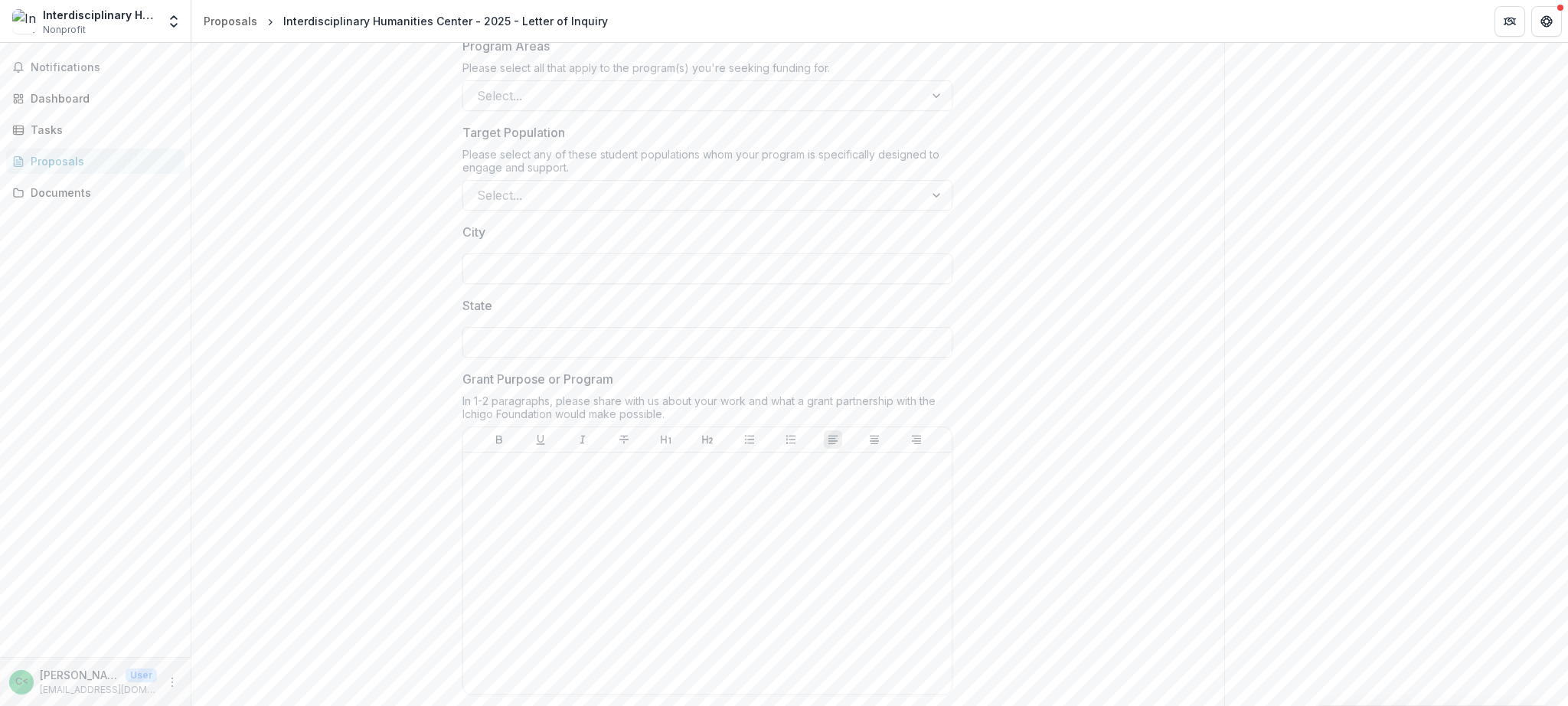
click at [1085, 165] on div "**********" at bounding box center [708, 125] width 1033 height 1890
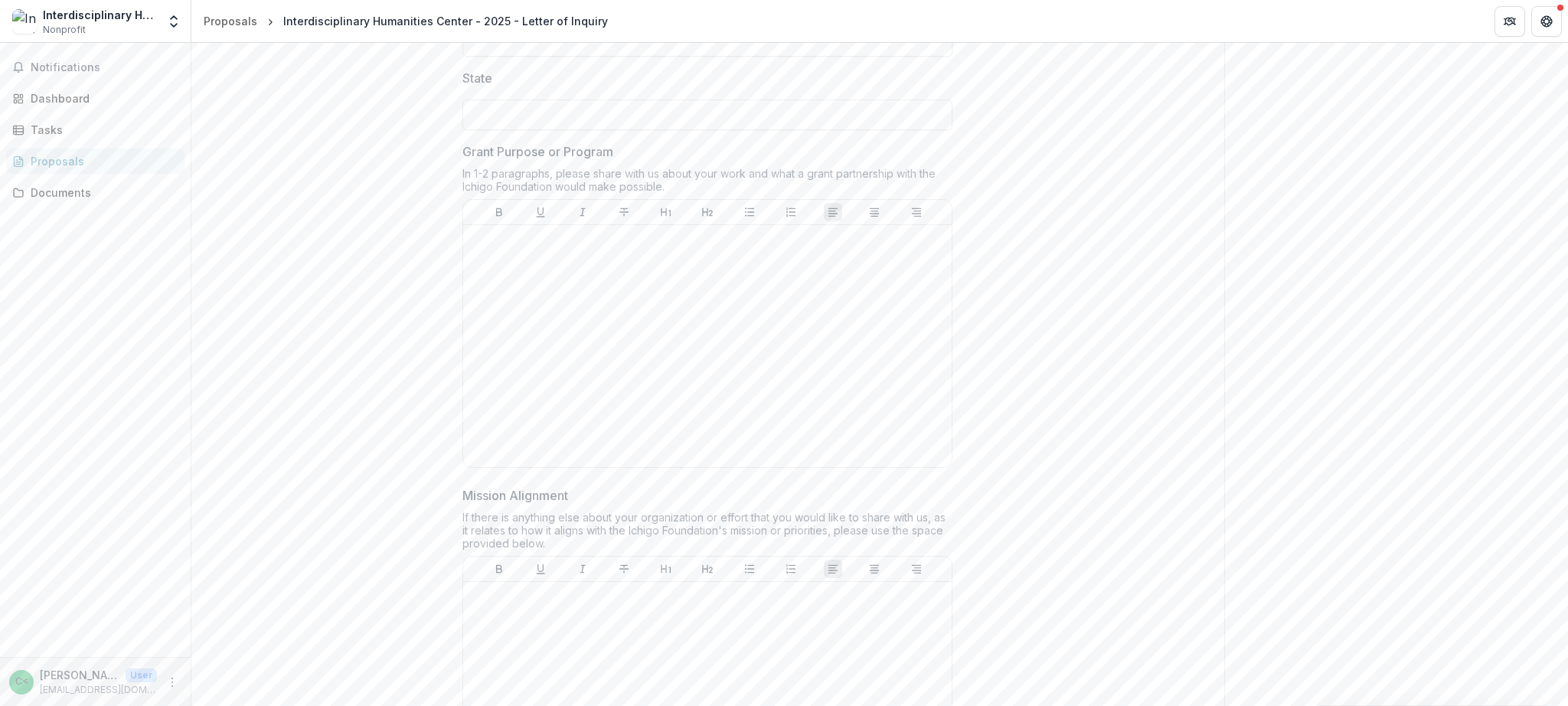
scroll to position [1362, 0]
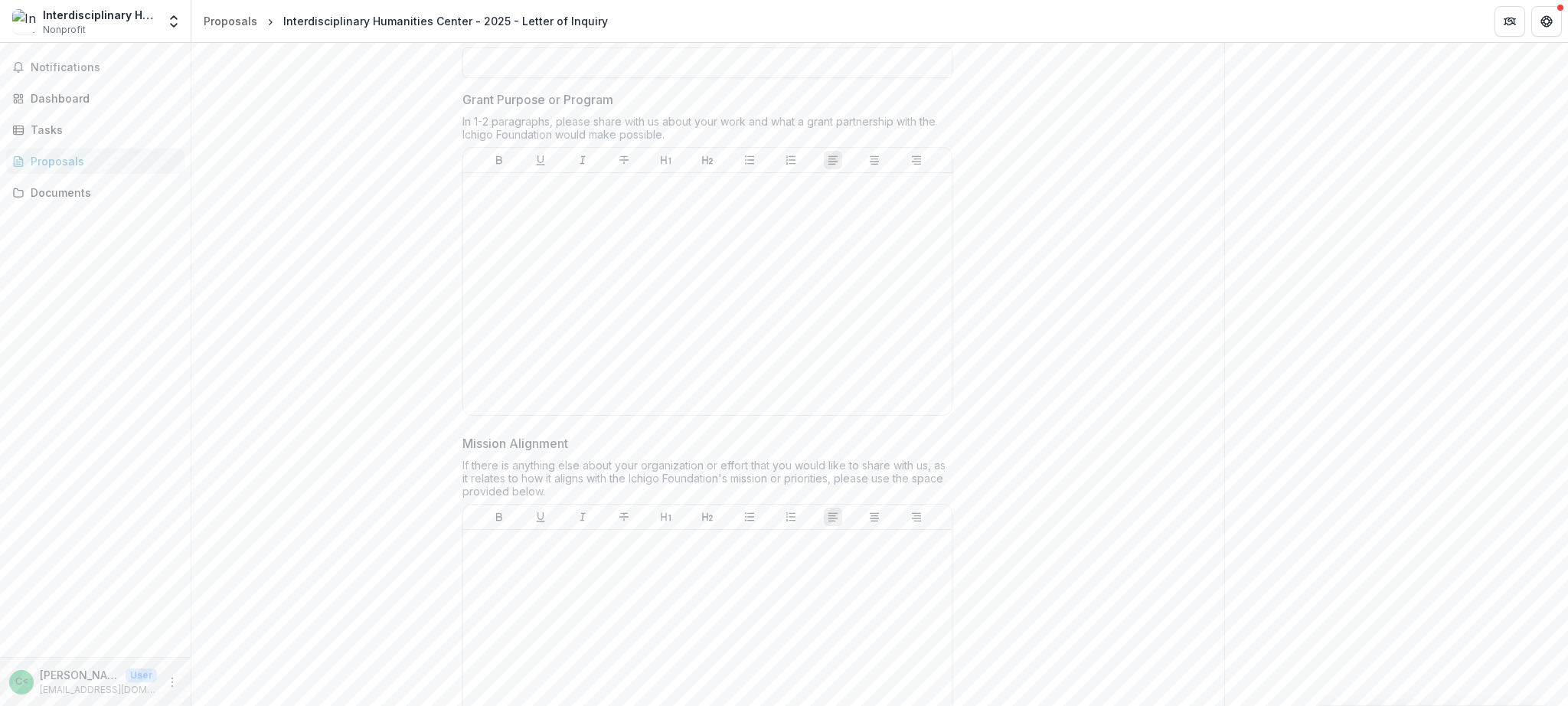
click at [593, 499] on div "If there is anything else about your organization or effort that you would like…" at bounding box center [707, 481] width 490 height 45
